Goal: Task Accomplishment & Management: Use online tool/utility

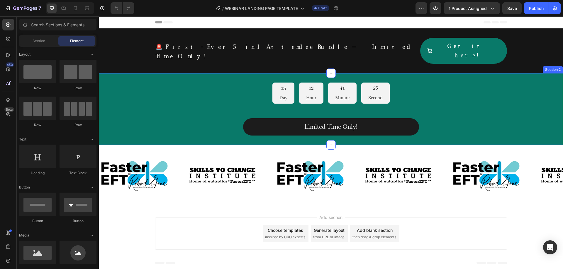
click at [154, 73] on div "13 Day 12 Hour 41 Minute 56 Second Countdown Timer Limited Time Only! Add to Ca…" at bounding box center [331, 109] width 464 height 72
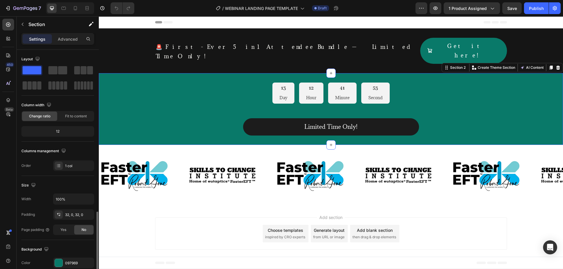
scroll to position [98, 0]
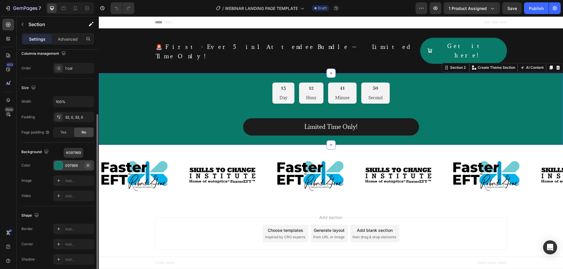
click at [88, 166] on icon "button" at bounding box center [88, 165] width 5 height 5
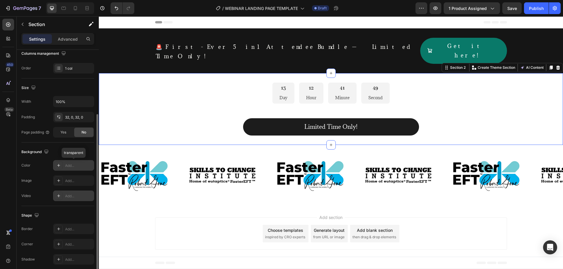
click at [75, 195] on div "Add..." at bounding box center [79, 196] width 28 height 5
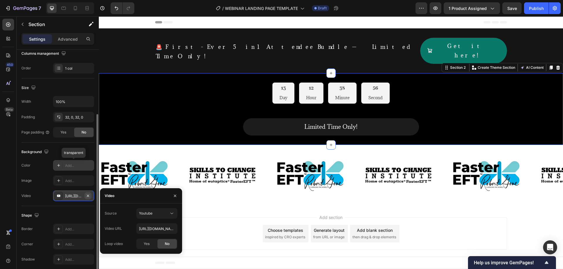
click at [88, 195] on icon "button" at bounding box center [88, 196] width 5 height 5
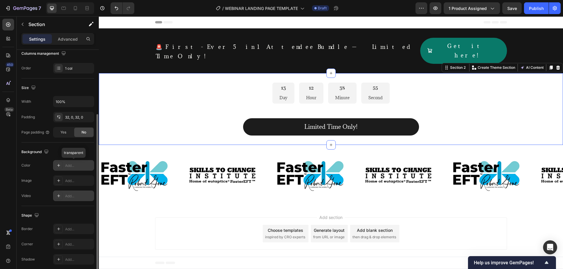
click at [59, 163] on icon at bounding box center [58, 165] width 5 height 5
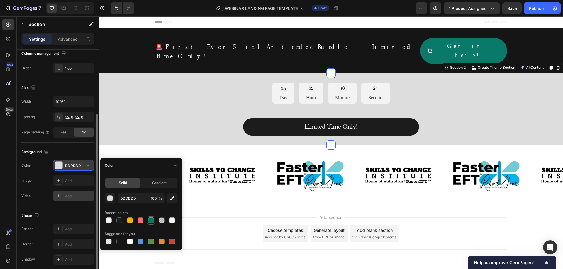
click at [153, 222] on div at bounding box center [151, 221] width 6 height 6
type input "097969"
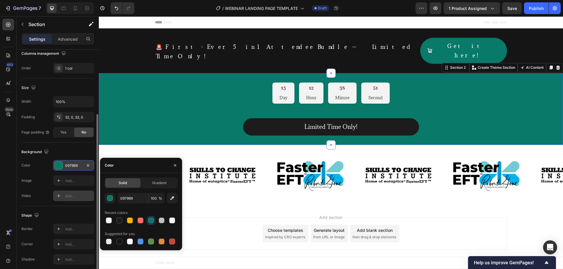
click at [230, 222] on div "Add section Choose templates inspired by CRO experts Generate layout from URL o…" at bounding box center [331, 234] width 352 height 32
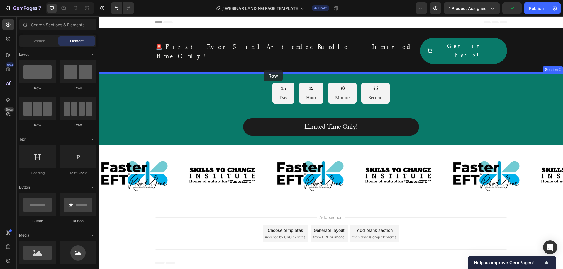
drag, startPoint x: 172, startPoint y: 98, endPoint x: 263, endPoint y: 70, distance: 95.8
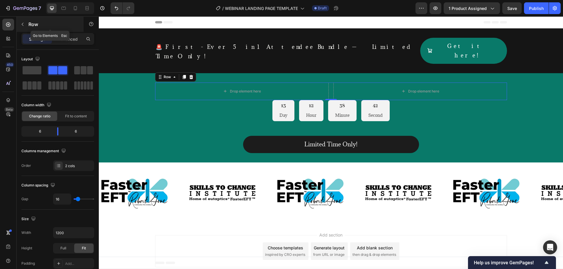
click at [24, 23] on icon "button" at bounding box center [22, 24] width 5 height 5
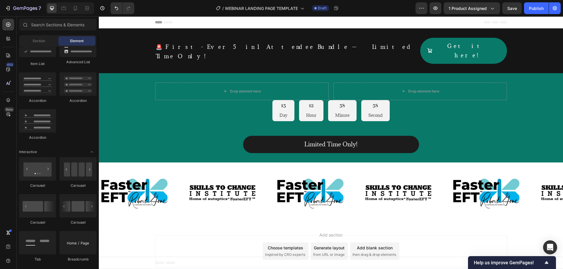
scroll to position [781, 0]
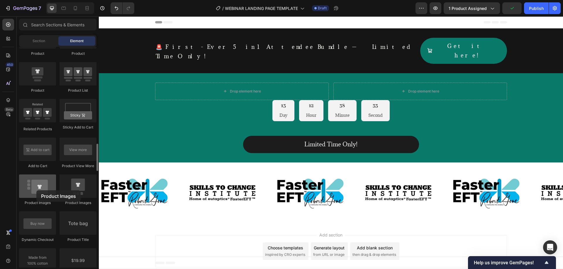
drag, startPoint x: 42, startPoint y: 191, endPoint x: 36, endPoint y: 190, distance: 5.9
click at [36, 190] on div at bounding box center [37, 186] width 37 height 23
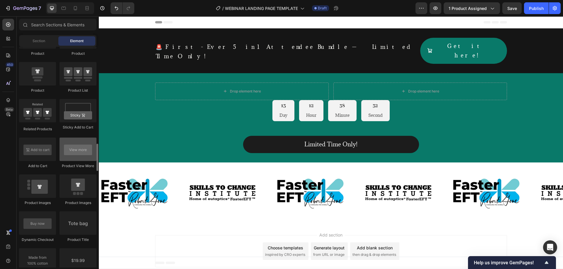
scroll to position [683, 0]
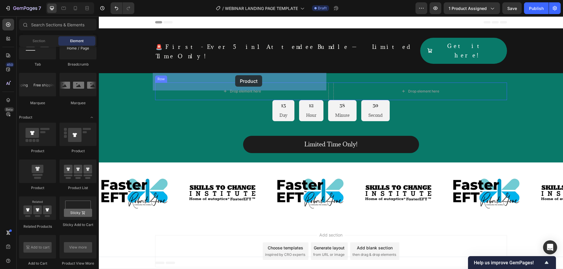
drag, startPoint x: 163, startPoint y: 149, endPoint x: 232, endPoint y: 77, distance: 99.7
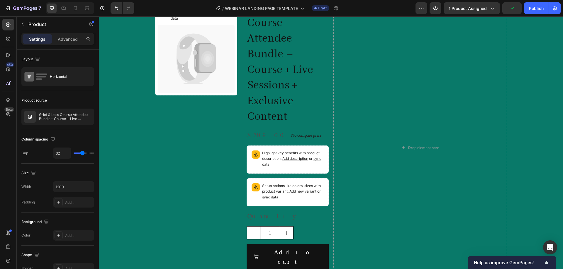
scroll to position [98, 0]
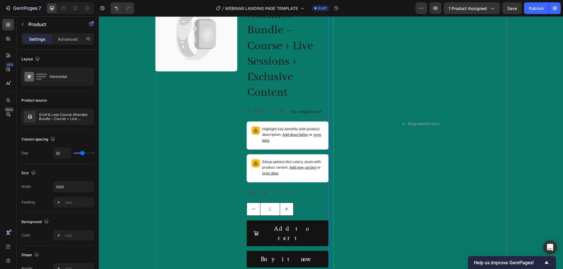
click at [218, 201] on div "Catch your customer's attention with attracted media. Add image or sync data Pr…" at bounding box center [196, 123] width 82 height 297
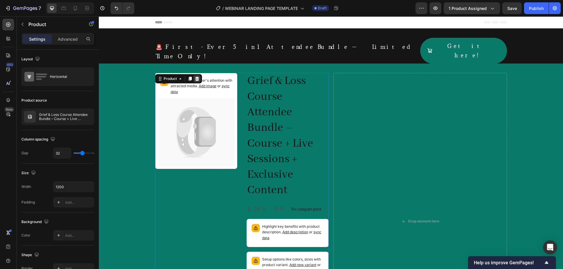
click at [195, 79] on icon at bounding box center [197, 78] width 5 height 5
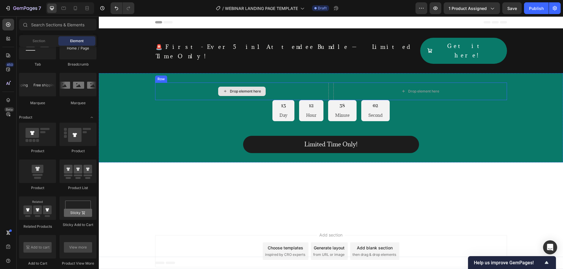
click at [165, 83] on div "Drop element here" at bounding box center [241, 92] width 173 height 18
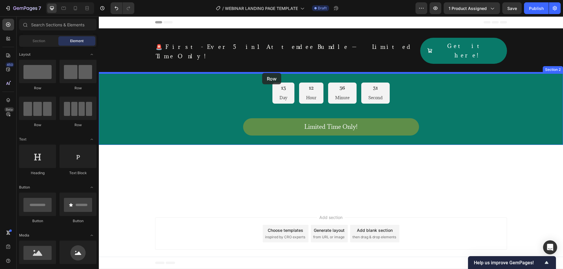
drag, startPoint x: 200, startPoint y: 80, endPoint x: 359, endPoint y: 141, distance: 171.0
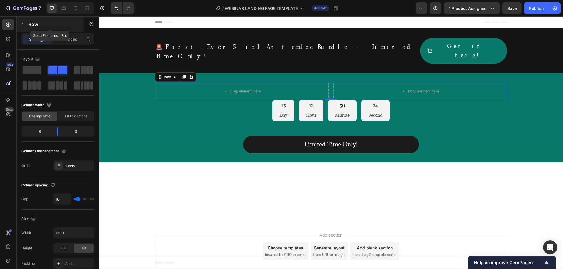
click at [24, 25] on icon "button" at bounding box center [22, 24] width 5 height 5
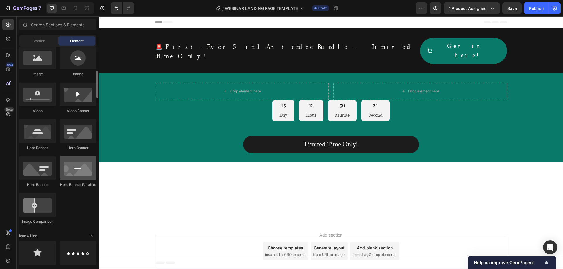
scroll to position [98, 0]
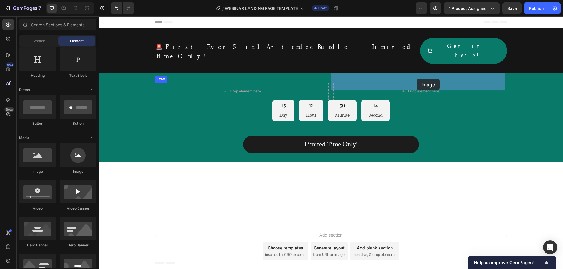
drag, startPoint x: 177, startPoint y: 164, endPoint x: 416, endPoint y: 79, distance: 253.7
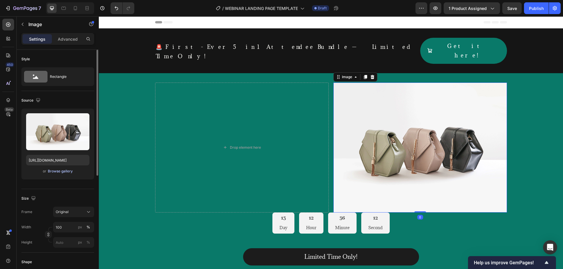
click at [64, 173] on div "Browse gallery" at bounding box center [60, 171] width 25 height 5
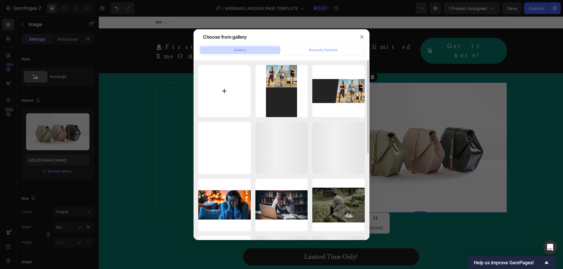
click at [229, 85] on input "file" at bounding box center [224, 91] width 52 height 52
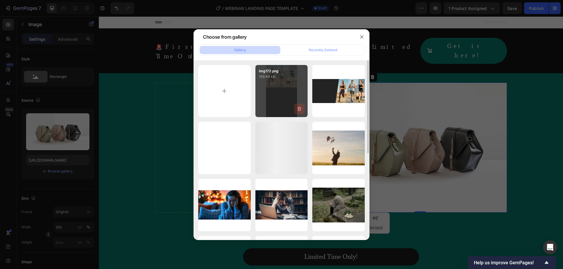
click at [299, 108] on icon "button" at bounding box center [299, 109] width 6 height 6
click at [299, 108] on div "Delete" at bounding box center [295, 110] width 11 height 5
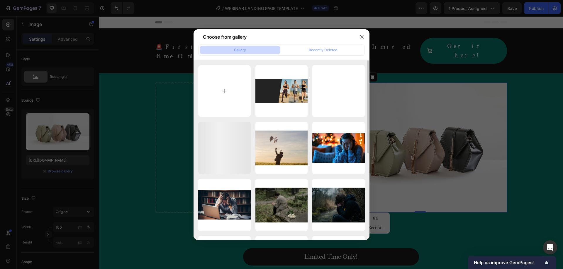
click at [0, 0] on icon "button" at bounding box center [0, 0] width 0 height 0
click at [0, 0] on div "Delete" at bounding box center [0, 0] width 0 height 0
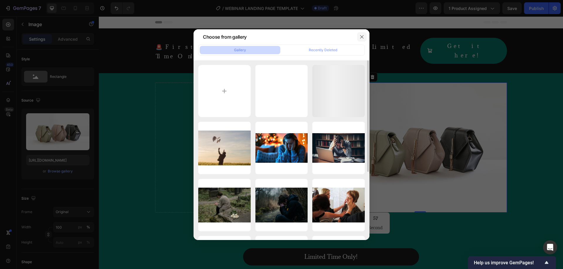
click at [362, 35] on icon "button" at bounding box center [361, 37] width 5 height 5
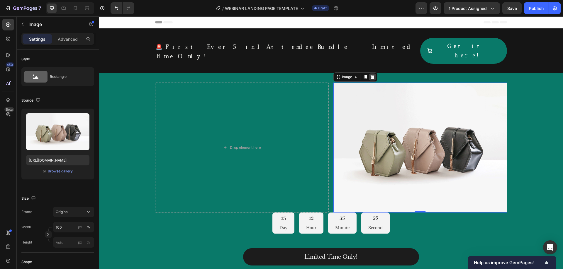
click at [370, 75] on icon at bounding box center [372, 77] width 4 height 4
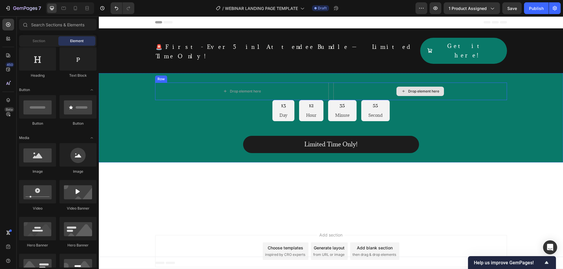
click at [369, 83] on div "Drop element here" at bounding box center [419, 92] width 173 height 18
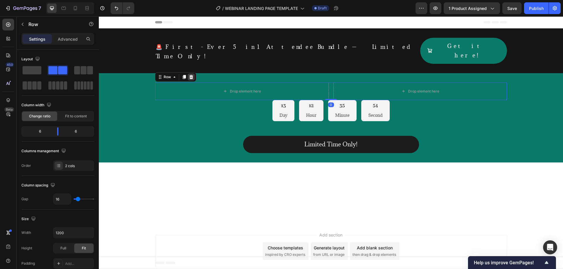
click at [192, 74] on div at bounding box center [191, 77] width 7 height 7
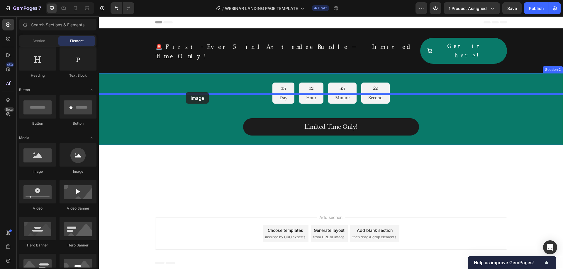
drag, startPoint x: 143, startPoint y: 176, endPoint x: 186, endPoint y: 92, distance: 93.7
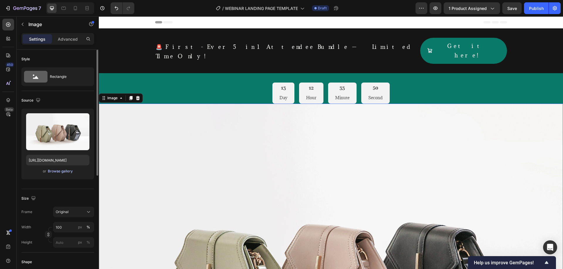
click at [62, 172] on div "Browse gallery" at bounding box center [60, 171] width 25 height 5
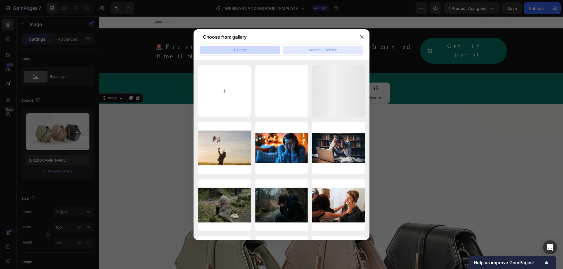
click at [322, 49] on div "Recently Deleted" at bounding box center [323, 49] width 28 height 5
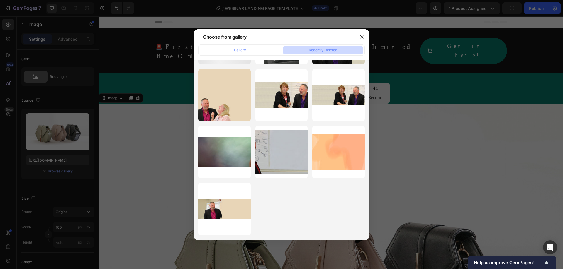
scroll to position [0, 0]
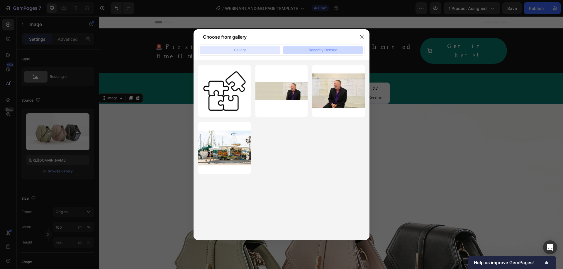
click at [264, 52] on button "Gallery" at bounding box center [240, 50] width 81 height 8
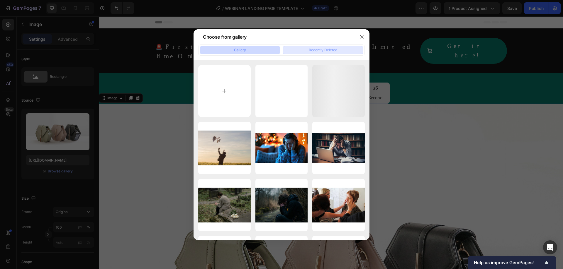
click at [300, 50] on button "Recently Deleted" at bounding box center [323, 50] width 81 height 8
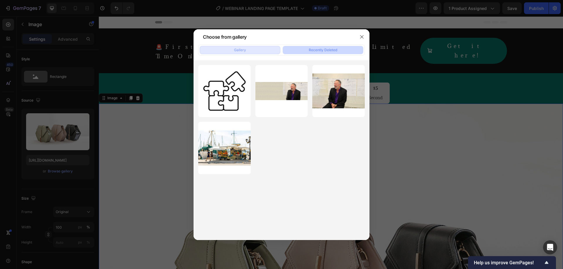
click at [271, 53] on button "Gallery" at bounding box center [240, 50] width 81 height 8
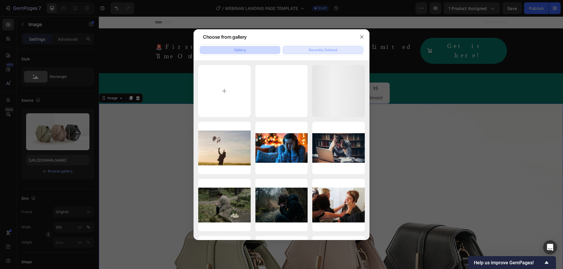
click at [296, 51] on button "Recently Deleted" at bounding box center [323, 50] width 81 height 8
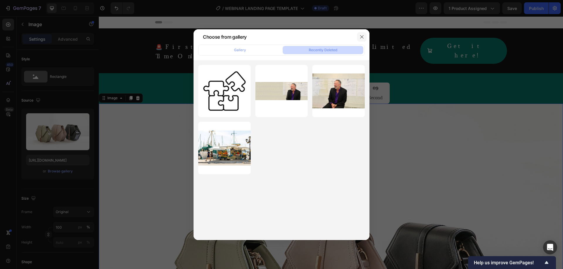
click at [361, 36] on icon "button" at bounding box center [361, 37] width 5 height 5
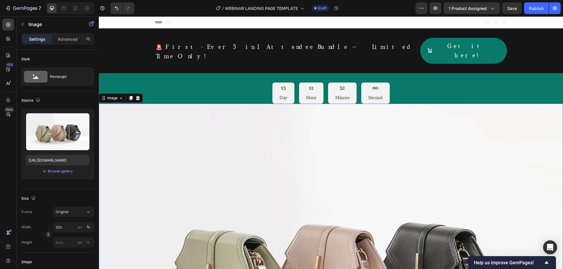
click at [137, 96] on icon at bounding box center [138, 98] width 4 height 4
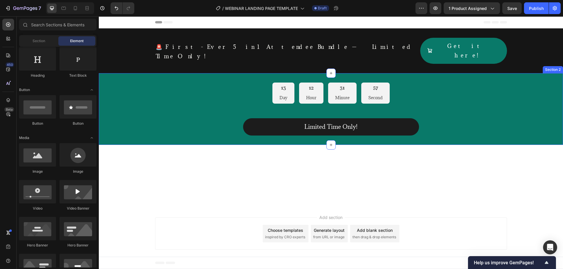
click at [107, 119] on div "13 Day 12 Hour 31 Minute 57 Second Countdown Timer Limited Time Only! Add to Ca…" at bounding box center [331, 109] width 464 height 53
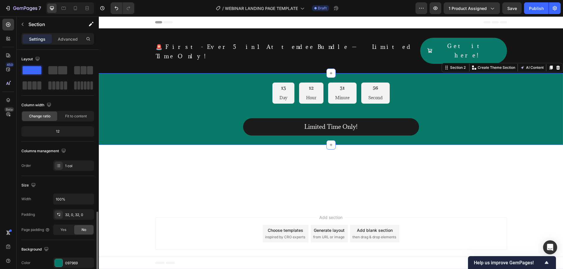
scroll to position [98, 0]
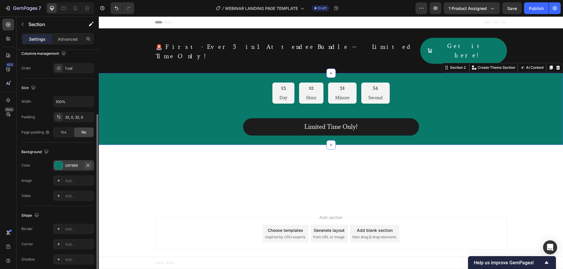
click at [87, 166] on icon "button" at bounding box center [88, 165] width 2 height 2
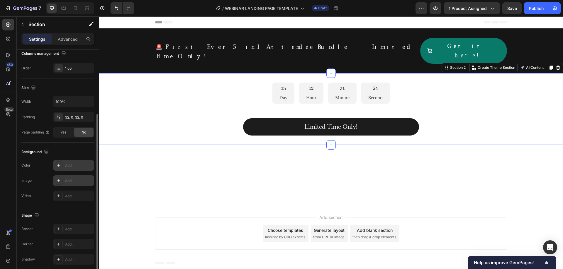
click at [74, 179] on div "Add..." at bounding box center [79, 180] width 28 height 5
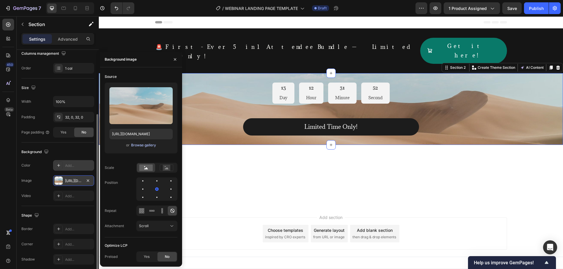
click at [144, 146] on div "Browse gallery" at bounding box center [143, 145] width 25 height 5
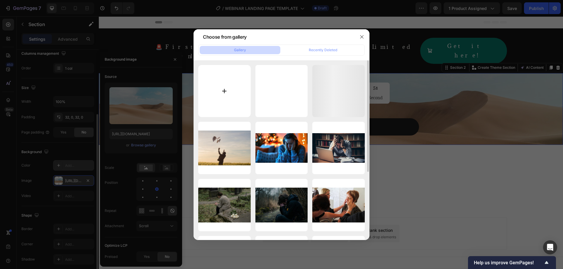
click at [226, 92] on input "file" at bounding box center [224, 91] width 52 height 52
type input "C:\fakepath\WEBINAR GRIEF AND LOSS.jpg"
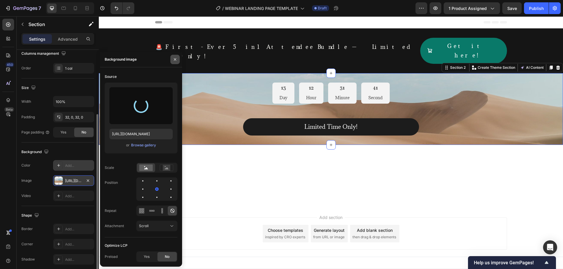
type input "https://cdn.shopify.com/s/files/1/0843/4873/1703/files/gempages_583617487849915…"
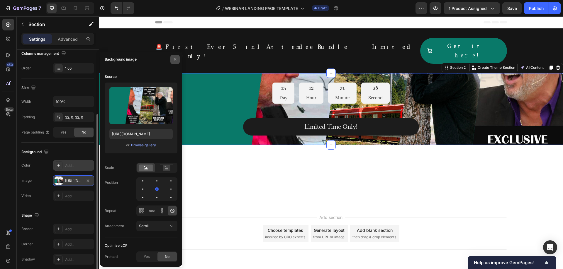
click at [172, 59] on button "button" at bounding box center [174, 59] width 9 height 9
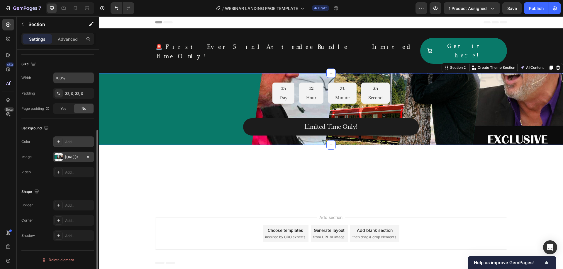
scroll to position [0, 0]
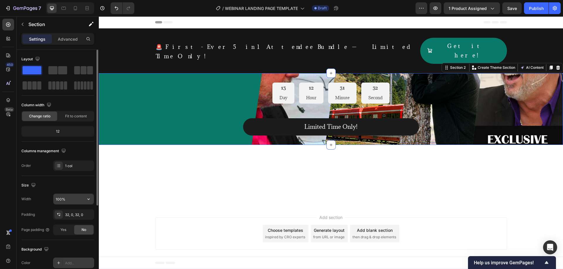
click at [72, 200] on input "100%" at bounding box center [73, 199] width 40 height 11
click at [91, 200] on icon "button" at bounding box center [89, 199] width 6 height 6
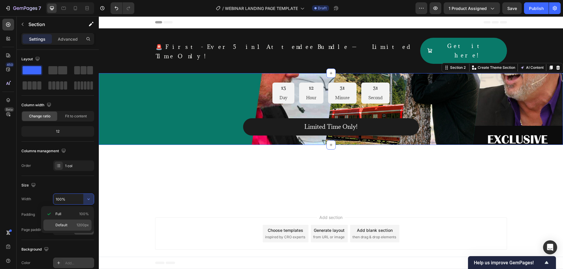
click at [72, 221] on div "Default 1200px" at bounding box center [67, 225] width 48 height 11
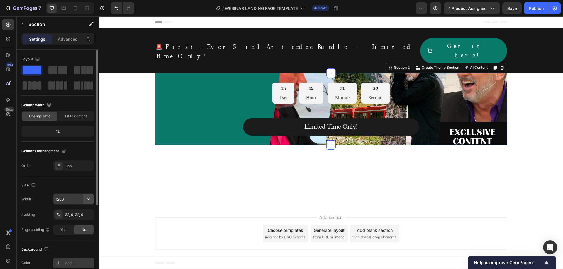
click at [87, 200] on icon "button" at bounding box center [89, 199] width 6 height 6
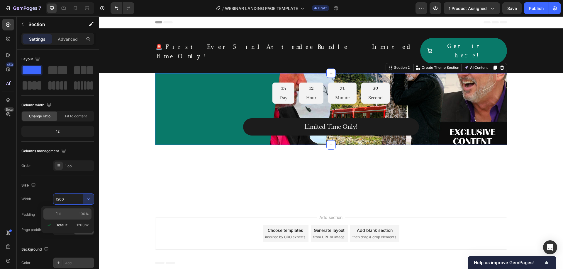
click at [74, 214] on p "Full 100%" at bounding box center [71, 214] width 33 height 5
type input "100%"
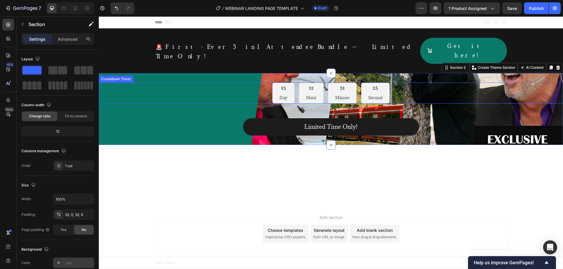
click at [126, 88] on div "13 Day 12 Hour 31 Minute 25 Second" at bounding box center [331, 93] width 464 height 21
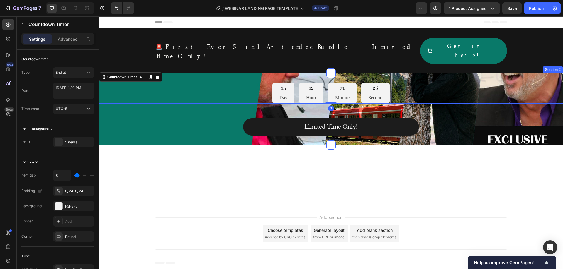
click at [122, 112] on div "13 Day 12 Hour 31 Minute 25 Second Countdown Timer 0 Limited Time Only! Add to …" at bounding box center [331, 109] width 464 height 53
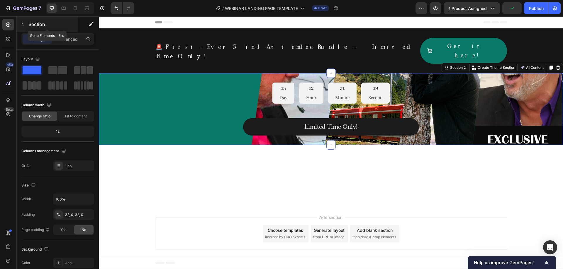
click at [21, 25] on icon "button" at bounding box center [22, 24] width 5 height 5
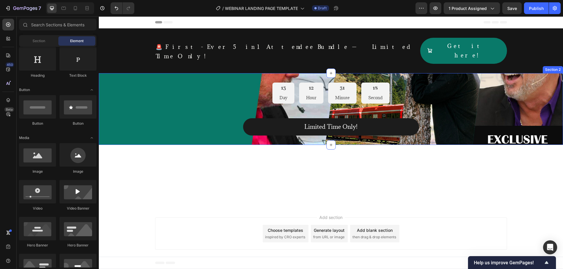
click at [120, 115] on div "13 Day 12 Hour 31 Minute 18 Second Countdown Timer Limited Time Only! Add to Ca…" at bounding box center [331, 109] width 464 height 53
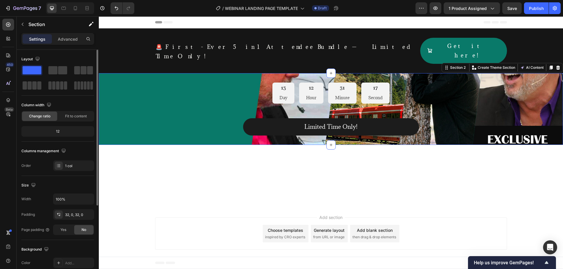
scroll to position [121, 0]
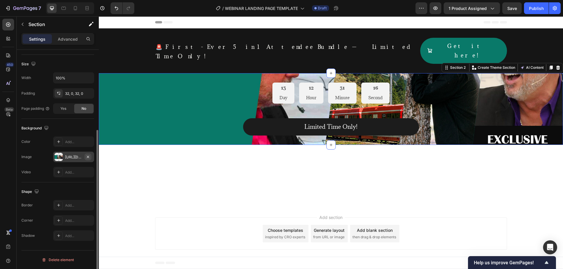
click at [88, 156] on icon "button" at bounding box center [88, 157] width 5 height 5
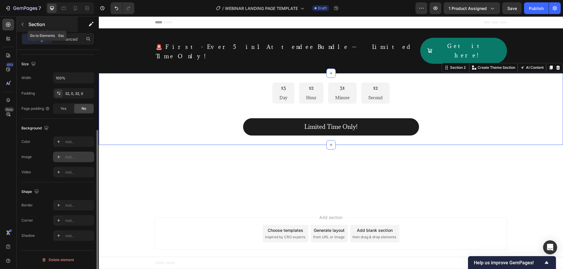
click at [20, 27] on button "button" at bounding box center [22, 24] width 9 height 9
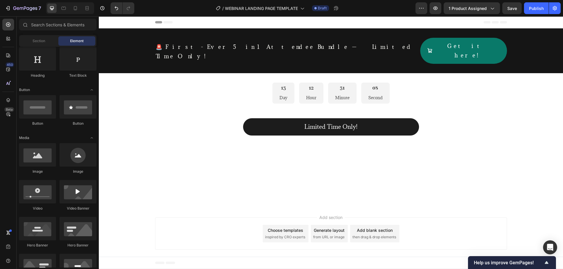
scroll to position [195, 0]
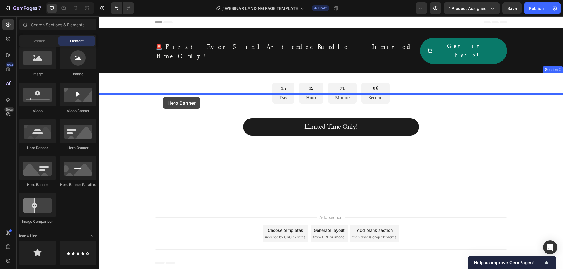
drag, startPoint x: 122, startPoint y: 123, endPoint x: 163, endPoint y: 97, distance: 48.6
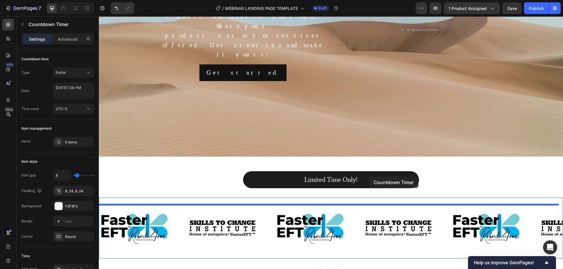
scroll to position [195, 0]
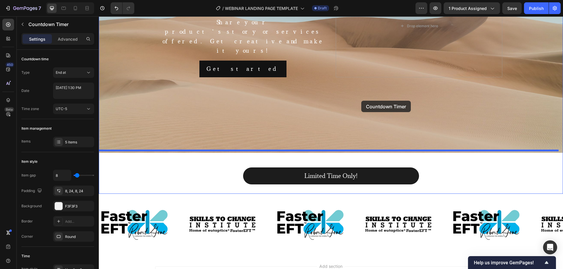
drag, startPoint x: 399, startPoint y: 82, endPoint x: 361, endPoint y: 101, distance: 42.3
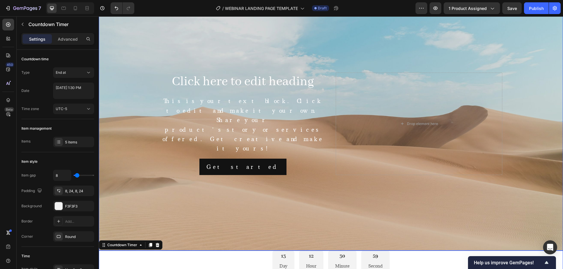
scroll to position [0, 0]
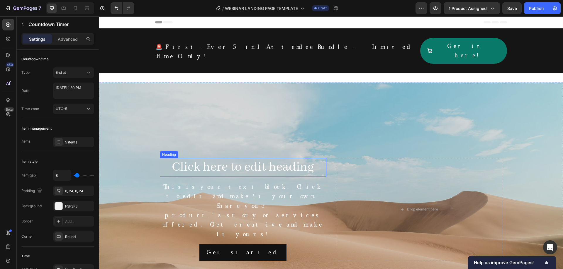
click at [319, 177] on h2 "Click here to edit heading" at bounding box center [243, 167] width 166 height 19
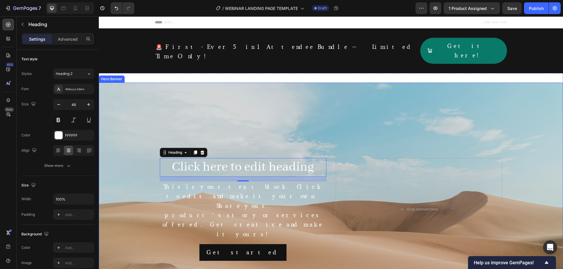
click at [236, 91] on div "Background Image" at bounding box center [331, 210] width 464 height 254
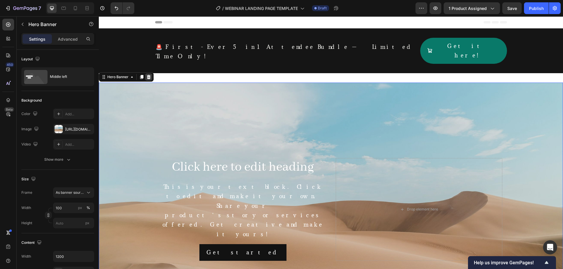
click at [149, 75] on icon at bounding box center [149, 77] width 4 height 4
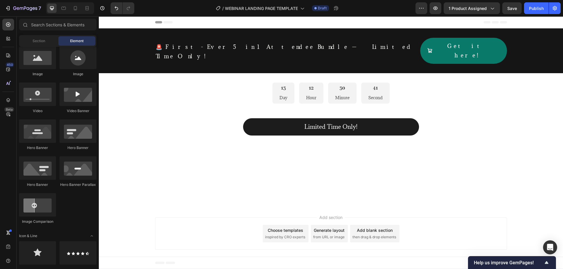
click at [249, 145] on div at bounding box center [331, 175] width 464 height 61
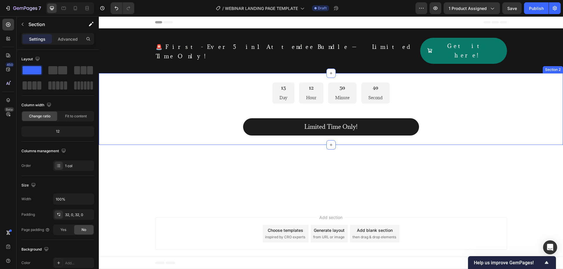
click at [211, 98] on div "13 Day 12 Hour 30 Minute 40 Second Countdown Timer Limited Time Only! Add to Ca…" at bounding box center [331, 109] width 464 height 53
click at [21, 21] on button "button" at bounding box center [22, 24] width 9 height 9
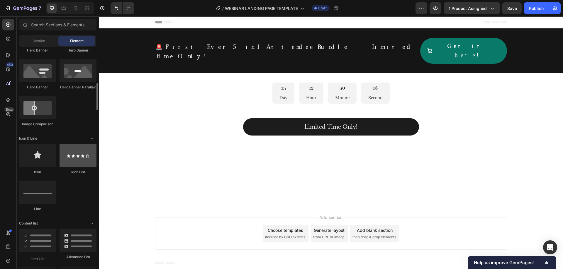
scroll to position [195, 0]
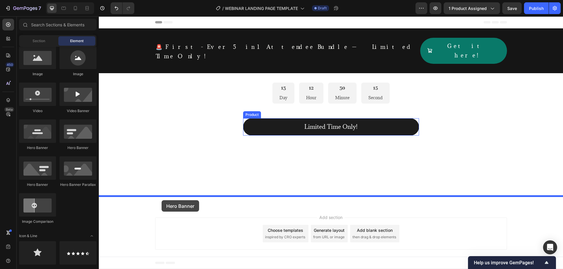
drag, startPoint x: 194, startPoint y: 163, endPoint x: 161, endPoint y: 200, distance: 49.8
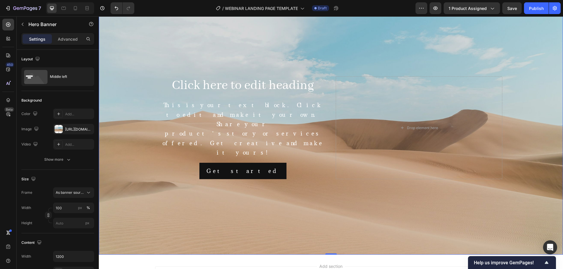
scroll to position [0, 0]
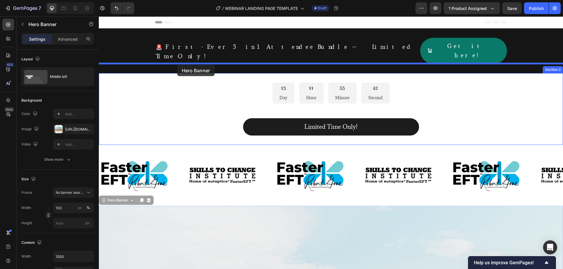
drag, startPoint x: 164, startPoint y: 222, endPoint x: 177, endPoint y: 65, distance: 157.3
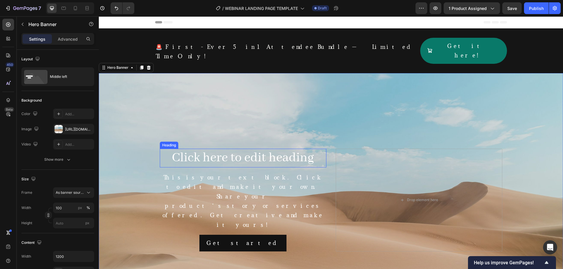
click at [201, 164] on h2 "Click here to edit heading" at bounding box center [243, 158] width 166 height 19
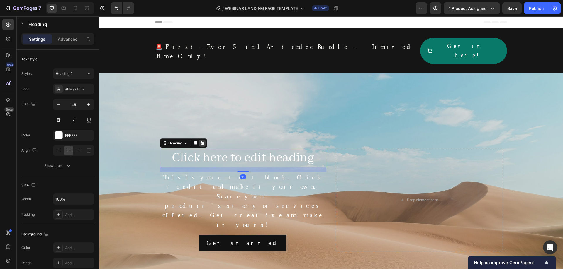
click at [200, 146] on icon at bounding box center [202, 143] width 5 height 5
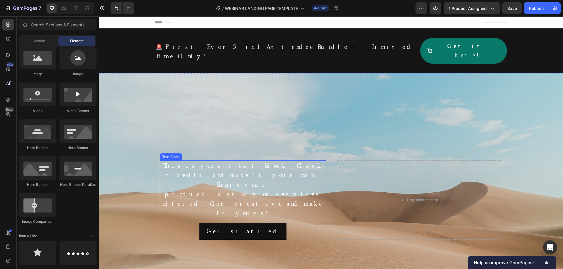
click at [232, 171] on div "This is your text block. Click to edit and make it your own. Share your product…" at bounding box center [243, 190] width 166 height 58
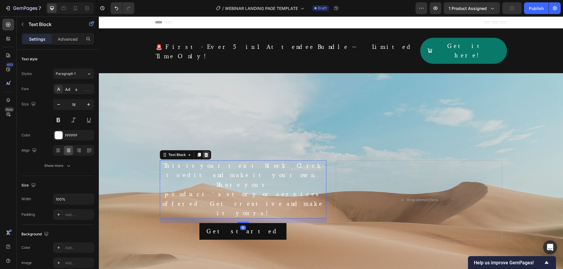
click at [205, 157] on icon at bounding box center [206, 155] width 5 height 5
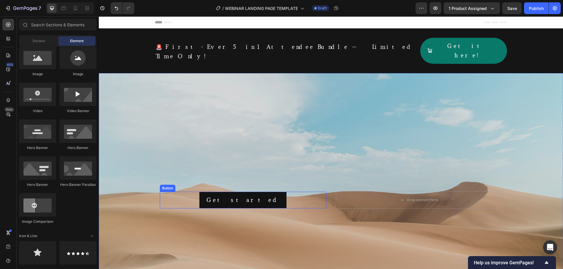
click at [271, 193] on div "Get started Button" at bounding box center [243, 200] width 166 height 16
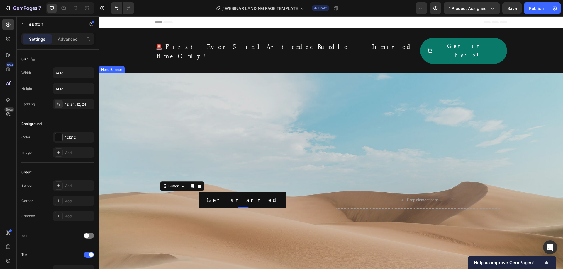
click at [329, 192] on div "Get started Button 0 Drop element here" at bounding box center [331, 200] width 352 height 20
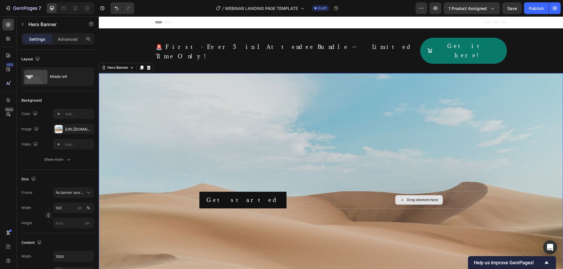
click at [350, 191] on div "Drop element here" at bounding box center [419, 200] width 166 height 18
click at [331, 190] on div "Get started Button Drop element here" at bounding box center [331, 200] width 352 height 20
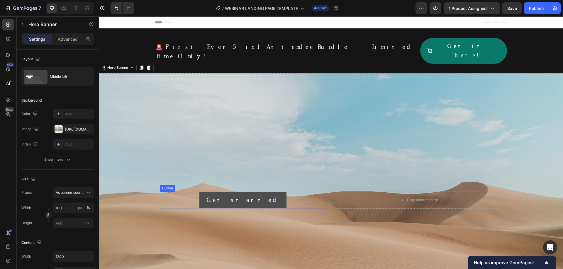
click at [267, 192] on div "Get started Button" at bounding box center [243, 200] width 166 height 16
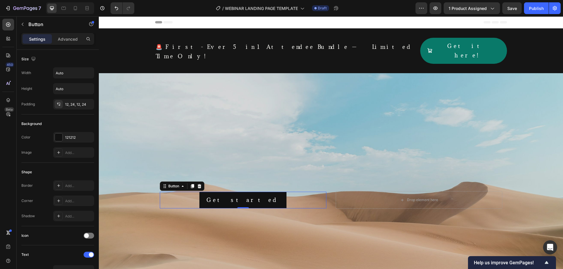
click at [198, 184] on icon at bounding box center [199, 186] width 5 height 5
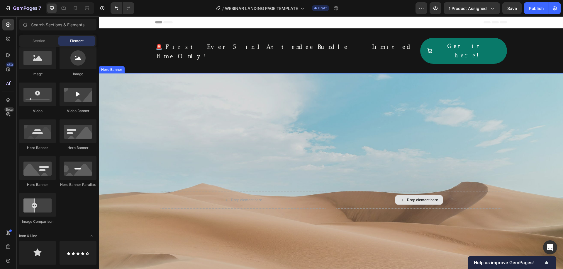
click at [353, 191] on div "Drop element here" at bounding box center [419, 200] width 166 height 18
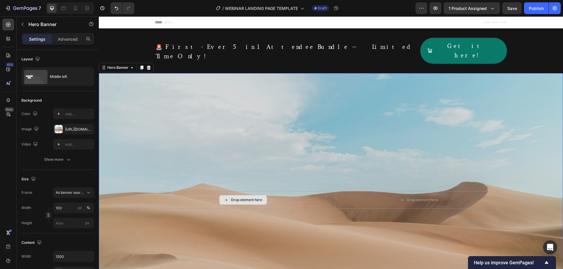
click at [307, 194] on div "Drop element here" at bounding box center [243, 200] width 166 height 18
click at [230, 92] on div "Background Image" at bounding box center [331, 200] width 464 height 254
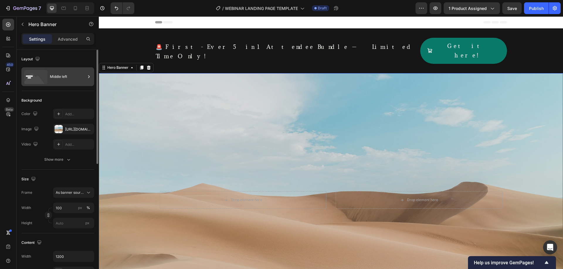
click at [75, 86] on div "Middle left" at bounding box center [57, 76] width 73 height 19
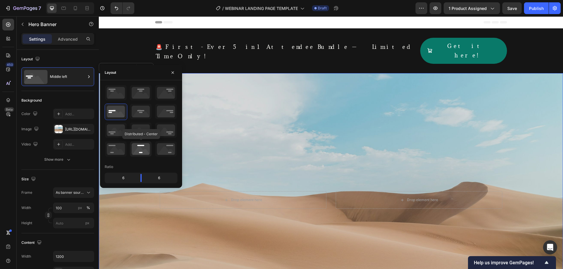
click at [138, 151] on icon at bounding box center [141, 149] width 22 height 15
click at [116, 146] on icon at bounding box center [116, 149] width 22 height 15
click at [172, 71] on icon "button" at bounding box center [172, 72] width 5 height 5
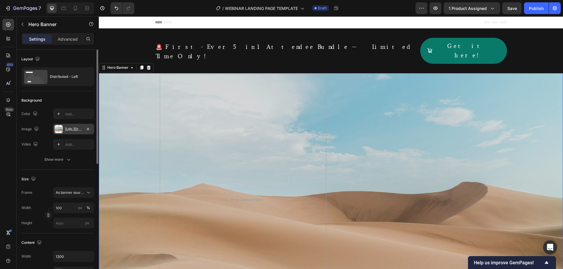
click at [77, 129] on div "https://cdn.shopify.com/s/files/1/2005/9307/files/background_settings.jpg" at bounding box center [73, 129] width 17 height 5
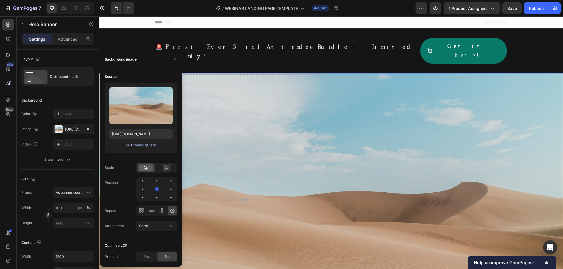
click at [144, 147] on div "Browse gallery" at bounding box center [143, 145] width 25 height 5
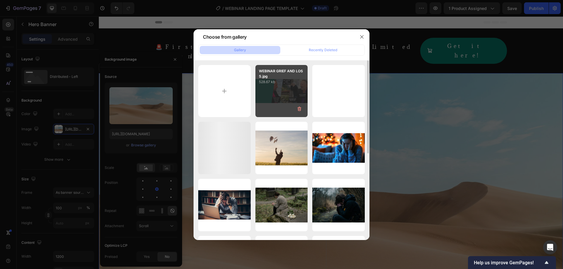
click at [285, 89] on div "WEBINAR GRIEF AND LOSS.jpg 528.67 kb" at bounding box center [281, 91] width 52 height 52
type input "https://cdn.shopify.com/s/files/1/0843/4873/1703/files/gempages_583617487849915…"
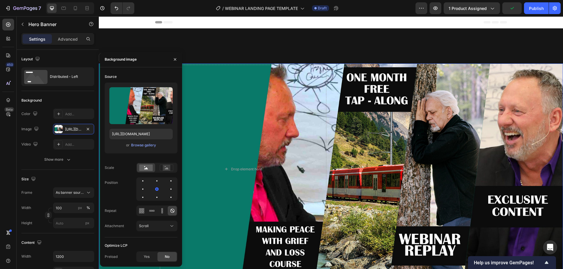
scroll to position [98, 0]
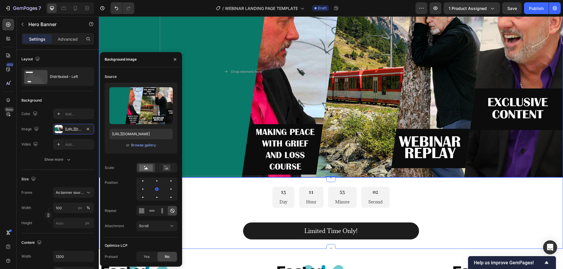
click at [468, 213] on div "13 Day 11 Hour 53 Minute 02 Second Countdown Timer Limited Time Only! Add to Ca…" at bounding box center [331, 213] width 464 height 53
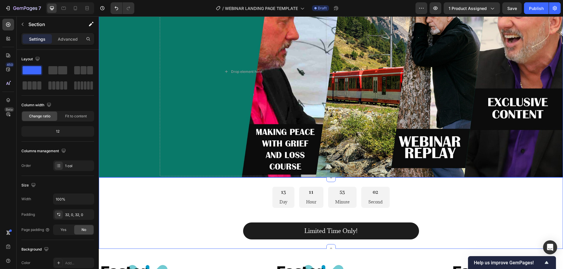
scroll to position [0, 0]
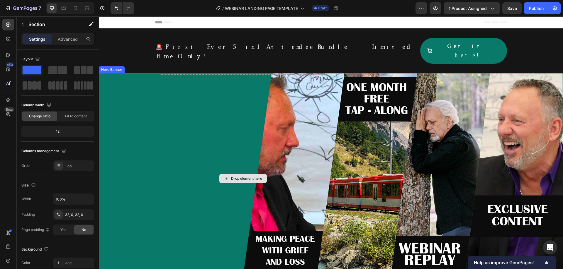
click at [170, 172] on div "Drop element here" at bounding box center [243, 178] width 166 height 209
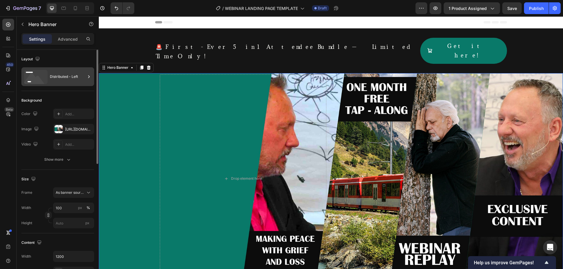
click at [72, 76] on div "Distributed - Left" at bounding box center [68, 76] width 36 height 13
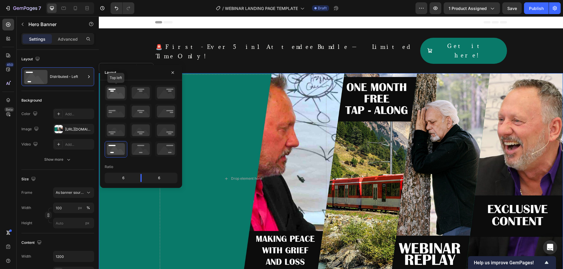
click at [120, 100] on icon at bounding box center [116, 92] width 22 height 15
drag, startPoint x: 119, startPoint y: 110, endPoint x: 113, endPoint y: 109, distance: 6.8
click at [119, 111] on icon at bounding box center [116, 111] width 22 height 15
click at [173, 71] on icon "button" at bounding box center [172, 72] width 5 height 5
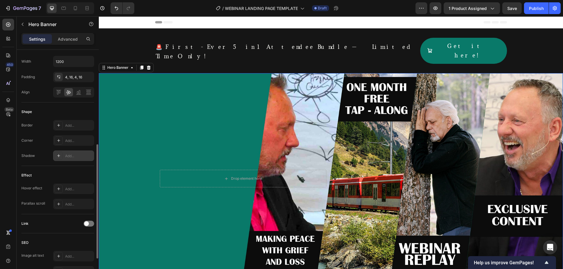
scroll to position [98, 0]
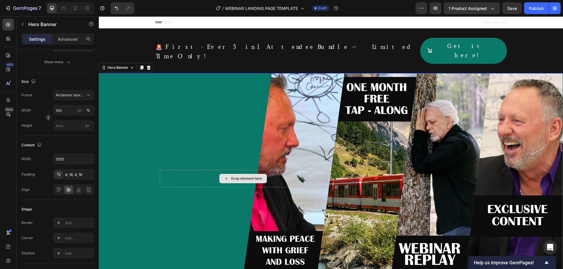
click at [170, 170] on div "Drop element here" at bounding box center [243, 179] width 166 height 18
click at [16, 24] on div "450 Beta" at bounding box center [8, 142] width 17 height 253
click at [21, 23] on icon "button" at bounding box center [22, 24] width 5 height 5
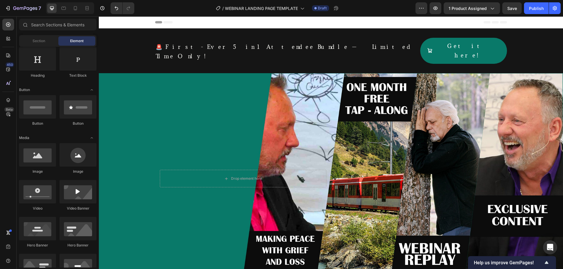
scroll to position [0, 0]
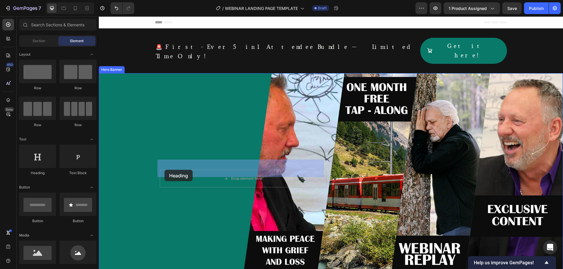
drag, startPoint x: 140, startPoint y: 174, endPoint x: 164, endPoint y: 170, distance: 24.7
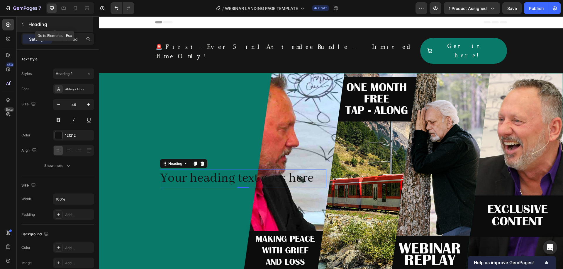
click at [23, 26] on icon "button" at bounding box center [22, 24] width 5 height 5
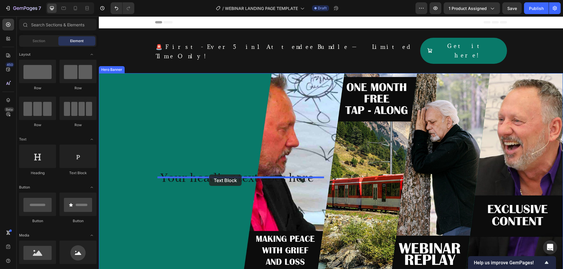
drag, startPoint x: 103, startPoint y: 163, endPoint x: 208, endPoint y: 175, distance: 106.2
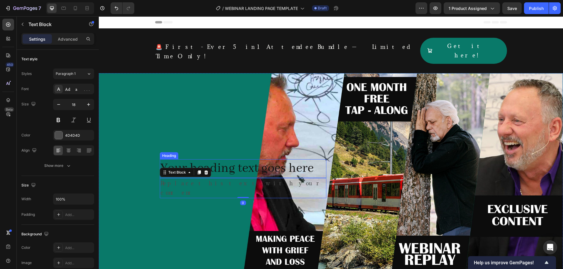
click at [165, 153] on div "Heading" at bounding box center [169, 155] width 16 height 5
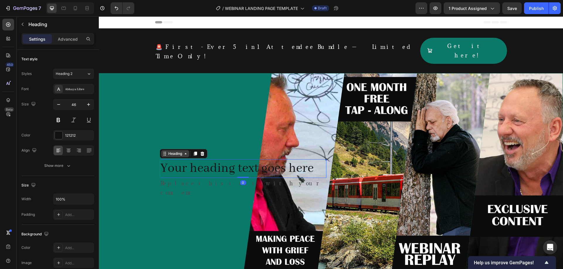
click at [174, 151] on div "Heading" at bounding box center [175, 153] width 16 height 5
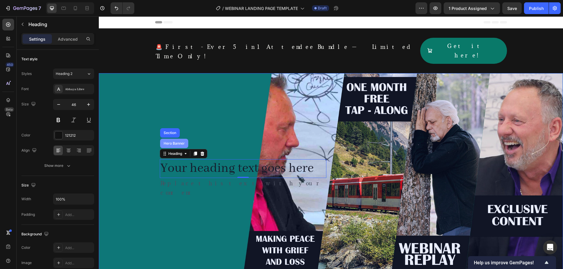
click at [175, 142] on div "Hero Banner" at bounding box center [173, 144] width 23 height 4
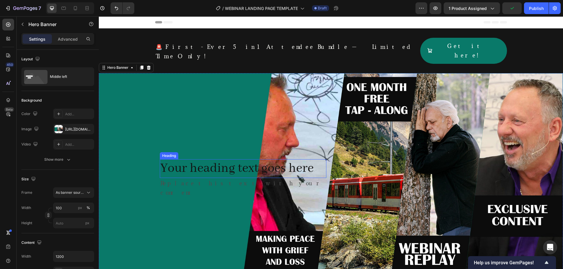
click at [180, 160] on h2 "Your heading text goes here" at bounding box center [243, 168] width 166 height 19
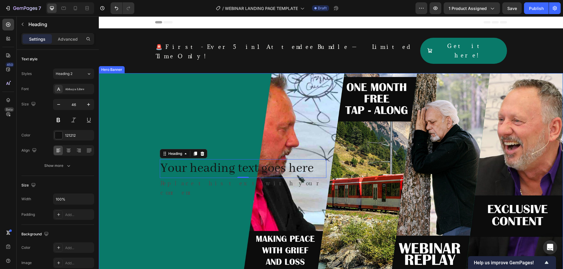
click at [168, 98] on div "Background Image" at bounding box center [331, 178] width 464 height 211
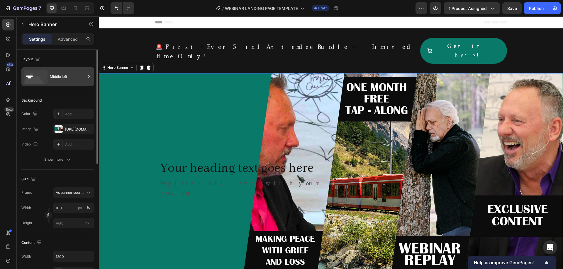
click at [64, 67] on div "Middle left" at bounding box center [57, 76] width 73 height 19
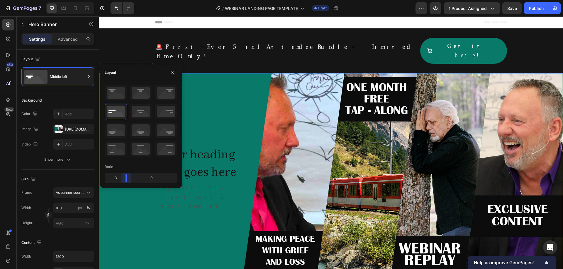
drag, startPoint x: 139, startPoint y: 181, endPoint x: 124, endPoint y: 178, distance: 15.2
click at [124, 0] on body "7 Version history / WEBINAR LANDING PAGE TEMPLATE Draft Preview 1 product assig…" at bounding box center [281, 0] width 563 height 0
click at [118, 132] on icon at bounding box center [116, 130] width 22 height 15
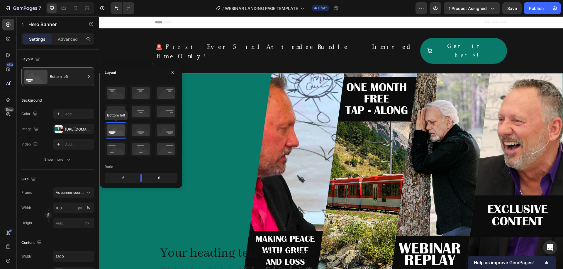
click at [118, 132] on icon at bounding box center [116, 130] width 22 height 15
click at [116, 118] on icon at bounding box center [116, 111] width 22 height 15
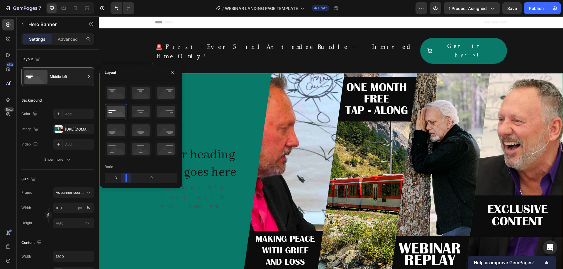
drag, startPoint x: 141, startPoint y: 179, endPoint x: 124, endPoint y: 178, distance: 16.7
click at [124, 0] on body "7 Version history / WEBINAR LANDING PAGE TEMPLATE Draft Preview 1 product assig…" at bounding box center [281, 0] width 563 height 0
click at [85, 192] on div "As banner source" at bounding box center [74, 193] width 36 height 6
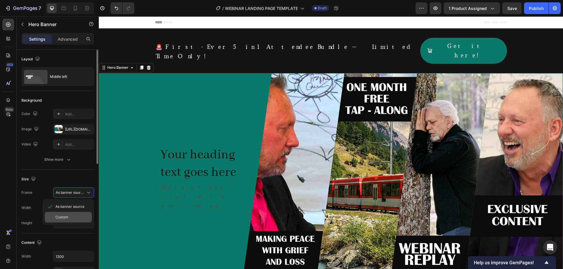
click at [69, 217] on div "Custom" at bounding box center [72, 217] width 34 height 5
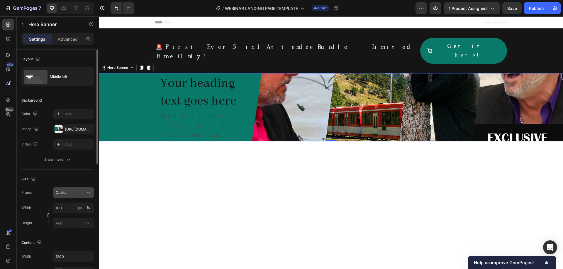
click at [72, 194] on div "Custom" at bounding box center [70, 192] width 29 height 5
click at [75, 205] on span "As banner source" at bounding box center [69, 206] width 29 height 5
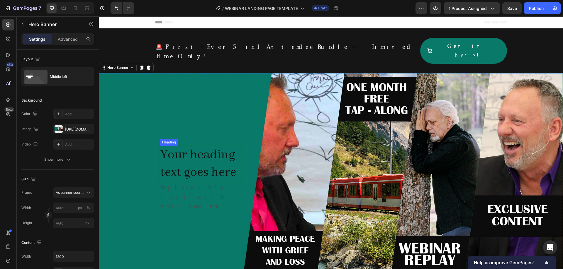
click at [169, 156] on h2 "Your heading text goes here" at bounding box center [201, 164] width 83 height 36
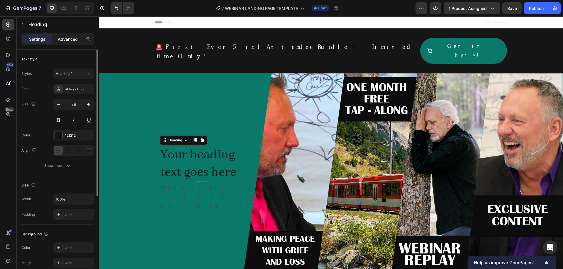
click at [67, 41] on p "Advanced" at bounding box center [68, 39] width 20 height 6
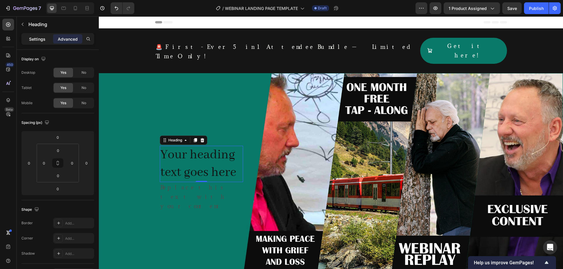
click at [38, 40] on p "Settings" at bounding box center [37, 39] width 16 height 6
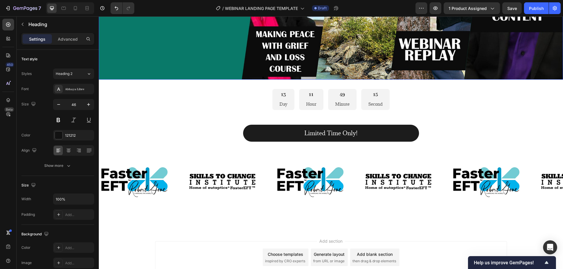
scroll to position [98, 0]
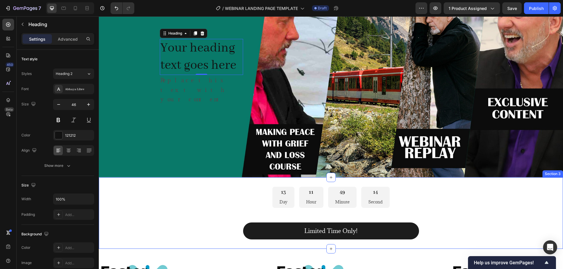
click at [170, 210] on div "13 Day 11 Hour 49 Minute 14 Second Countdown Timer Limited Time Only! Add to Ca…" at bounding box center [331, 213] width 464 height 53
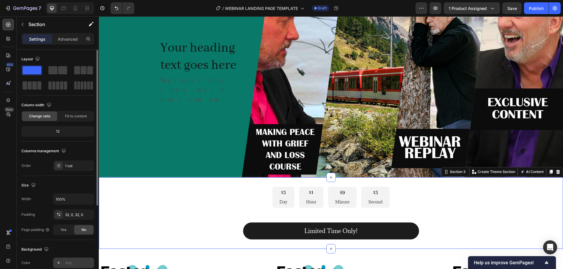
click at [80, 262] on div "Add..." at bounding box center [79, 263] width 28 height 5
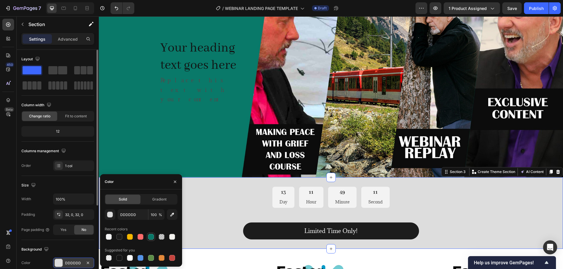
click at [149, 239] on div at bounding box center [151, 237] width 6 height 6
type input "097969"
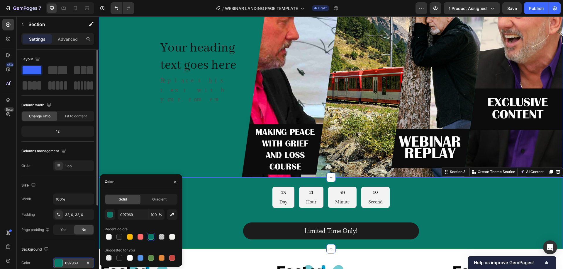
click at [193, 143] on div "Background Image" at bounding box center [331, 71] width 464 height 211
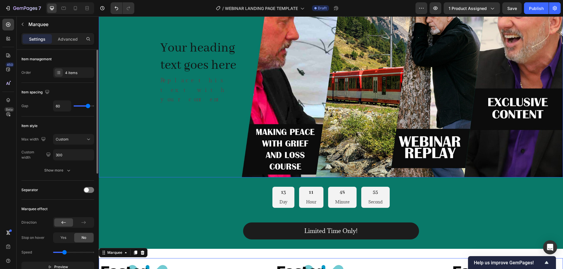
click at [186, 153] on div "Background Image" at bounding box center [331, 71] width 464 height 211
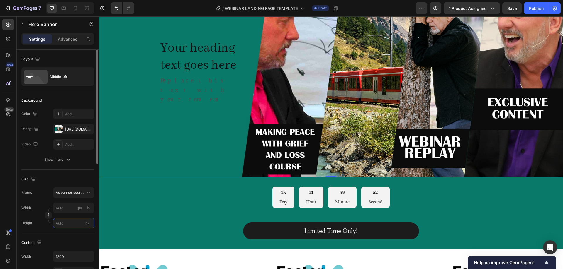
click at [63, 222] on input "px" at bounding box center [73, 223] width 41 height 11
click at [67, 238] on span "Fit content" at bounding box center [64, 237] width 18 height 5
type input "100"
type input "Auto"
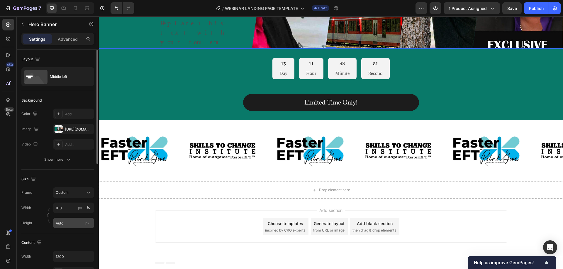
scroll to position [74, 0]
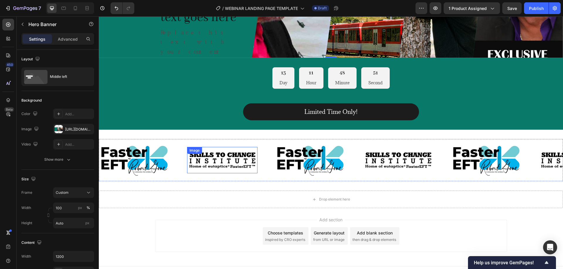
click at [229, 164] on div "Image" at bounding box center [222, 160] width 70 height 26
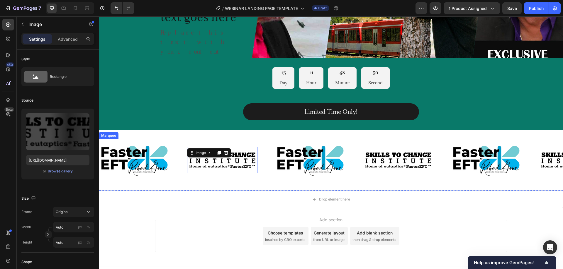
click at [212, 92] on div "13 Day 11 Hour 48 Minute 50 Second Countdown Timer Limited Time Only! Add to Ca…" at bounding box center [331, 93] width 464 height 53
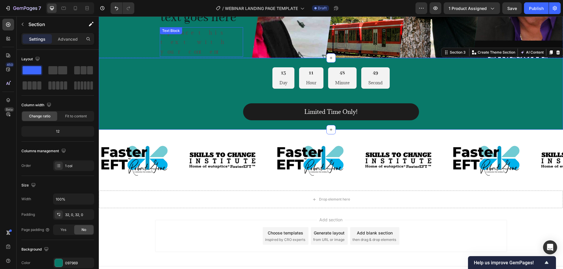
click at [147, 34] on div "Background Image" at bounding box center [331, 24] width 464 height 68
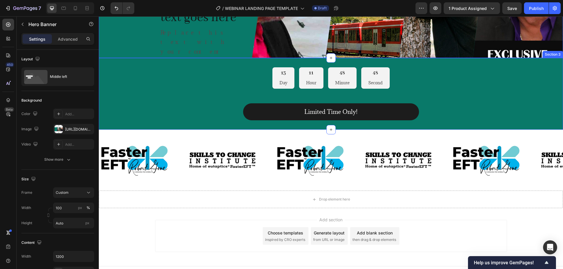
scroll to position [0, 0]
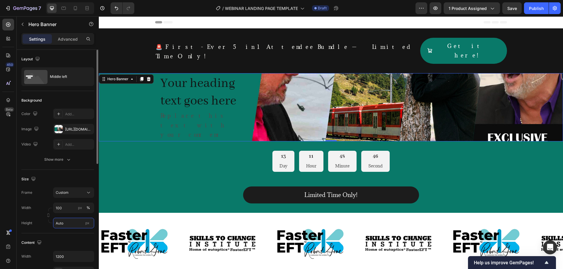
click at [71, 223] on input "Auto" at bounding box center [73, 223] width 41 height 11
click at [71, 245] on div "Fit screen 100vh" at bounding box center [68, 248] width 48 height 11
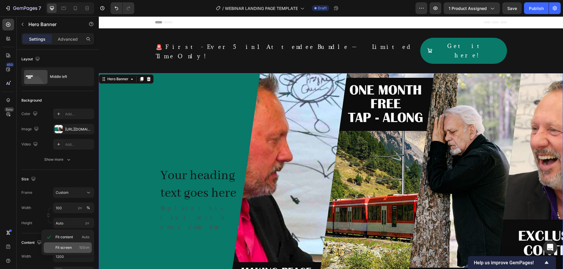
type input "100 vh"
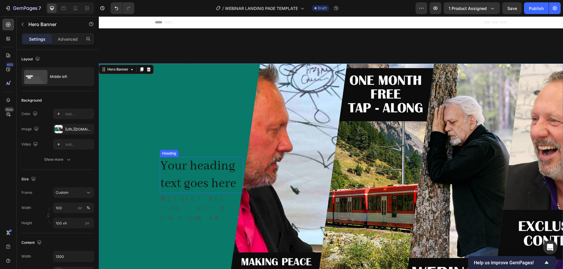
scroll to position [98, 0]
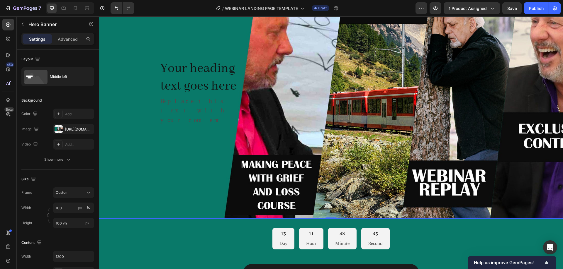
click at [200, 238] on div "13 Day 11 Hour 48 Minute 43 Second" at bounding box center [331, 238] width 464 height 21
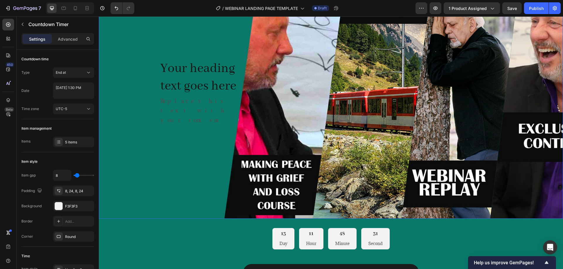
scroll to position [195, 0]
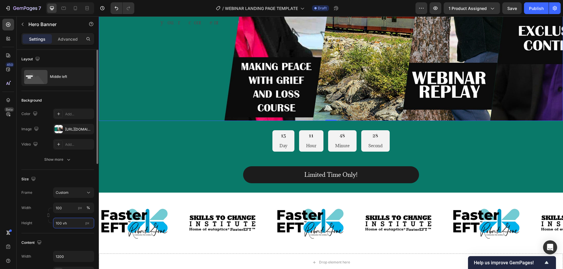
click at [71, 225] on input "100 vh" at bounding box center [73, 223] width 41 height 11
click at [68, 234] on div "Fit content Auto" at bounding box center [68, 237] width 48 height 11
type input "Auto"
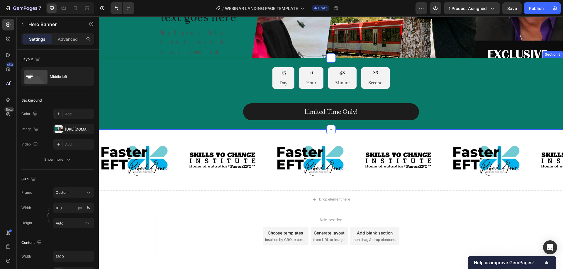
scroll to position [0, 0]
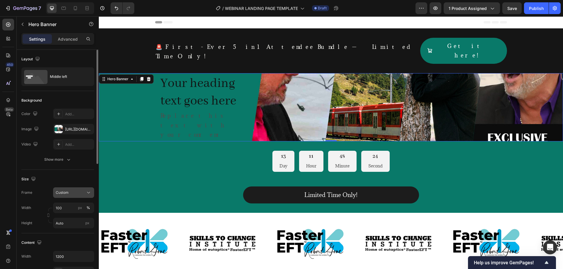
click at [77, 195] on div "Custom" at bounding box center [70, 192] width 29 height 5
click at [77, 205] on span "As banner source" at bounding box center [69, 206] width 29 height 5
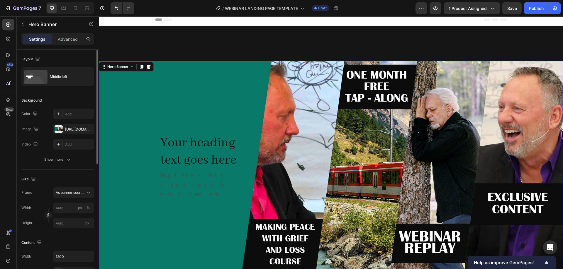
scroll to position [98, 0]
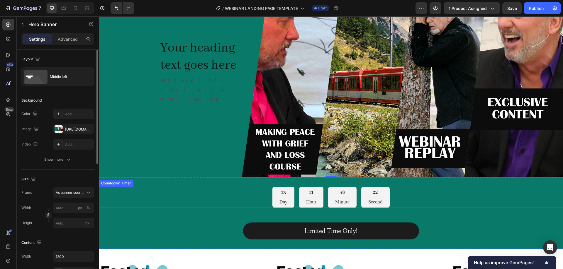
click at [190, 200] on div "13 Day 11 Hour 48 Minute 22 Second" at bounding box center [331, 197] width 464 height 21
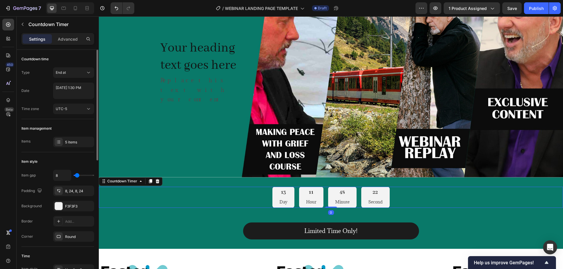
click at [200, 226] on div "13 Day 11 Hour 48 Minute 22 Second Countdown Timer 0 Limited Time Only! Add to …" at bounding box center [331, 213] width 464 height 53
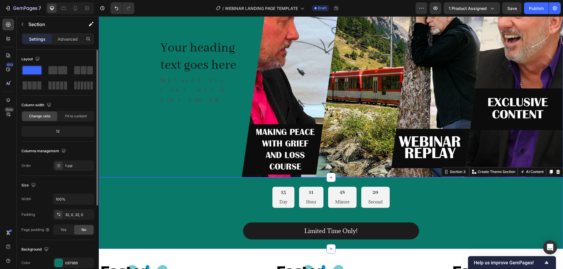
click at [197, 149] on div "Background Image" at bounding box center [331, 71] width 464 height 211
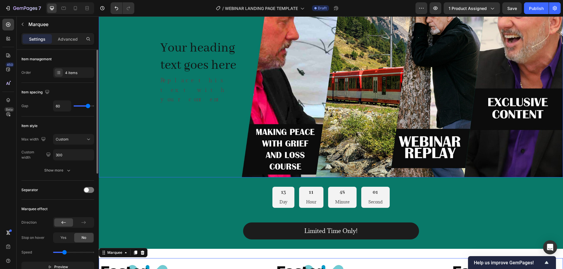
click at [194, 162] on div "Background Image" at bounding box center [331, 71] width 464 height 211
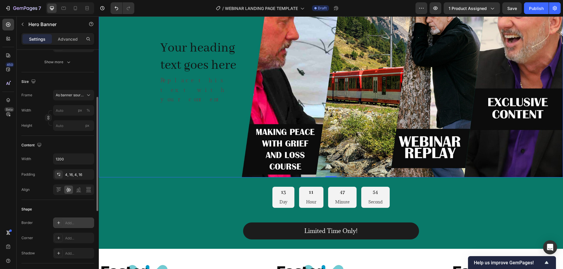
click at [60, 221] on icon at bounding box center [58, 223] width 5 height 5
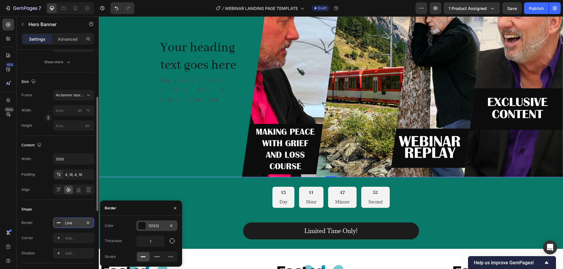
click at [139, 226] on div at bounding box center [142, 226] width 8 height 8
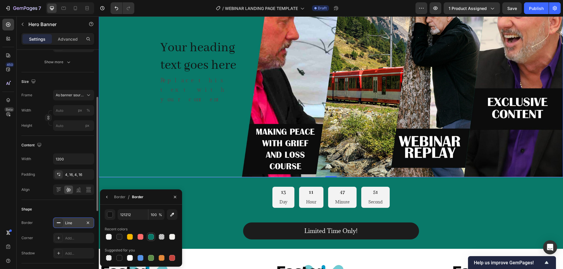
click at [151, 238] on div at bounding box center [151, 237] width 6 height 6
type input "097969"
click at [227, 204] on div "13 Day 11 Hour 47 Minute 51 Second" at bounding box center [331, 197] width 464 height 21
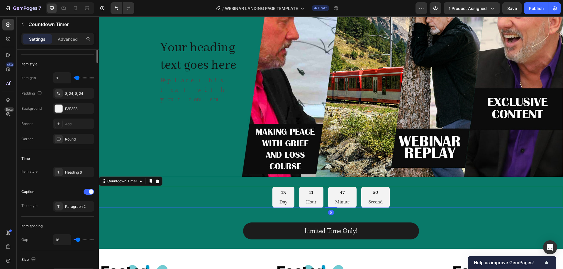
scroll to position [0, 0]
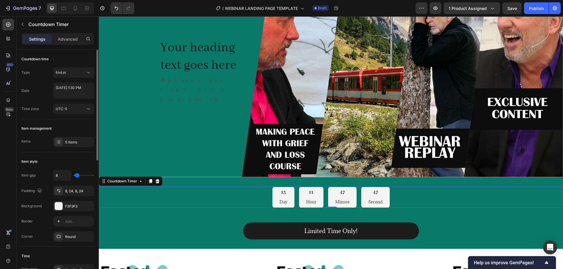
click at [170, 129] on div "Background Image" at bounding box center [330, 71] width 463 height 211
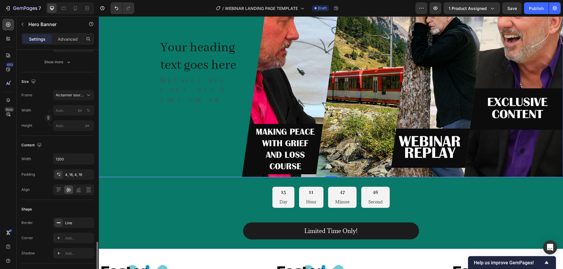
scroll to position [195, 0]
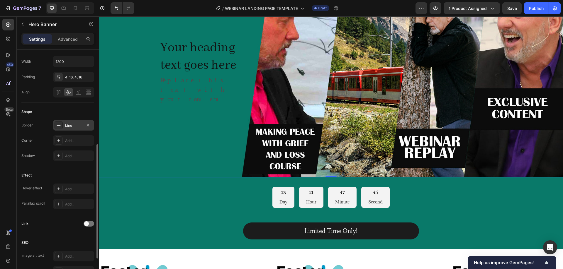
click at [79, 127] on div "Line" at bounding box center [73, 125] width 17 height 5
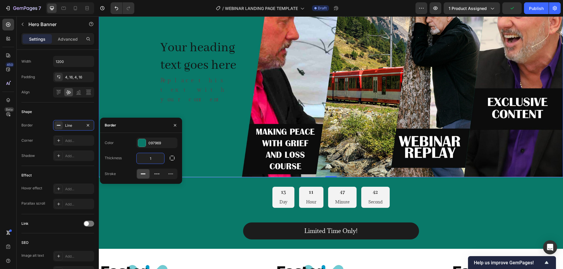
click at [157, 159] on input "1" at bounding box center [151, 158] width 28 height 11
type input "6"
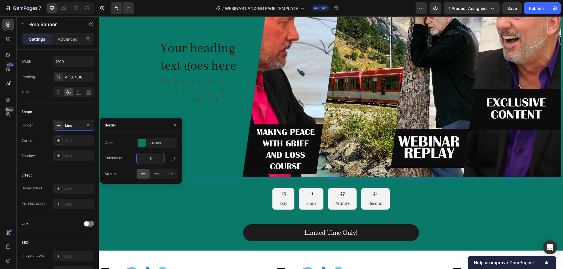
scroll to position [99, 0]
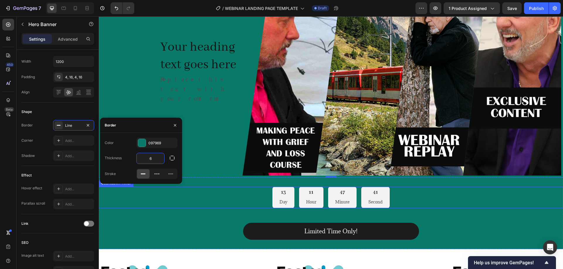
click at [212, 195] on div "13 Day 11 Hour 47 Minute 41 Second" at bounding box center [331, 197] width 464 height 21
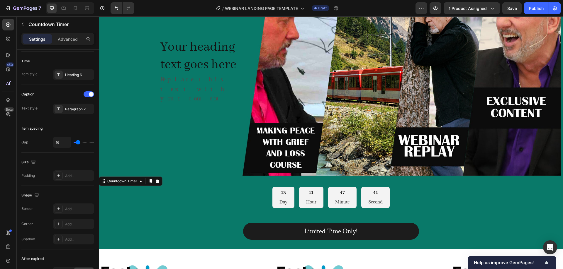
scroll to position [0, 0]
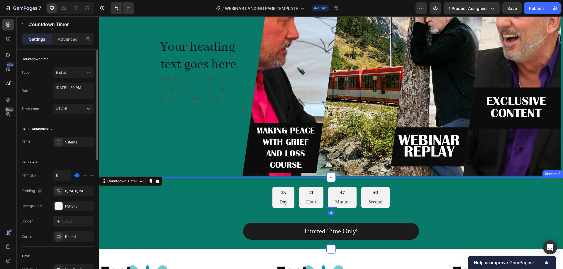
click at [182, 238] on div "13 Day 11 Hour 47 Minute 40 Second Countdown Timer 0 Limited Time Only! Add to …" at bounding box center [331, 213] width 464 height 53
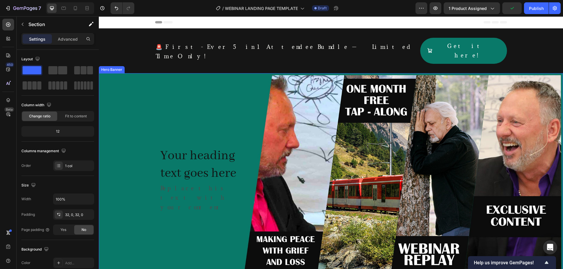
click at [264, 75] on div "Background Image" at bounding box center [331, 180] width 460 height 210
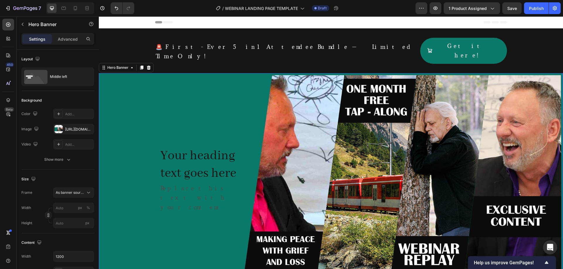
click at [308, 25] on div "Header" at bounding box center [331, 22] width 352 height 12
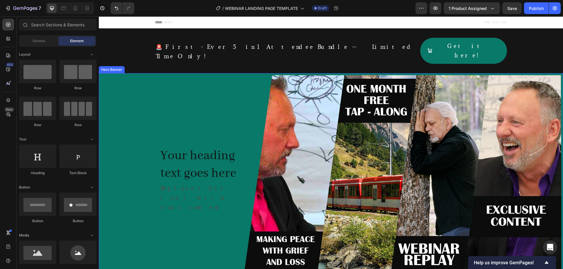
click at [230, 98] on div "Background Image" at bounding box center [331, 180] width 460 height 210
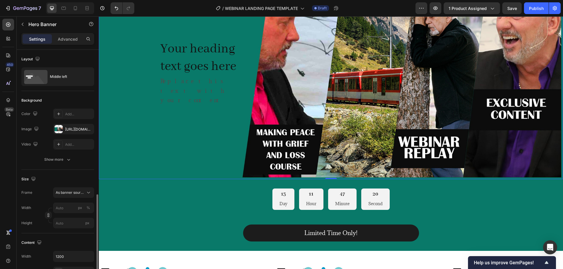
scroll to position [98, 0]
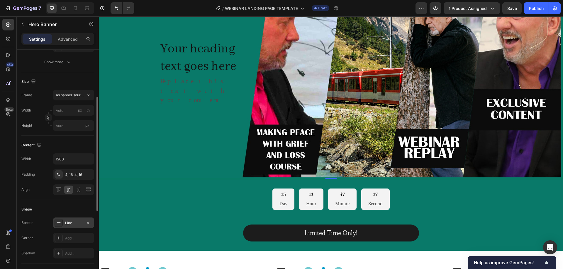
click at [79, 221] on div "Line" at bounding box center [73, 223] width 17 height 5
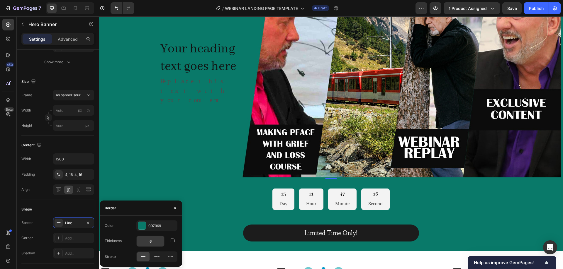
click at [158, 242] on input "6" at bounding box center [151, 241] width 28 height 11
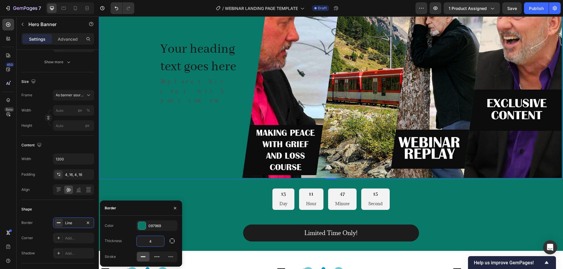
type input "4"
click at [188, 125] on div "Background Image" at bounding box center [331, 73] width 462 height 210
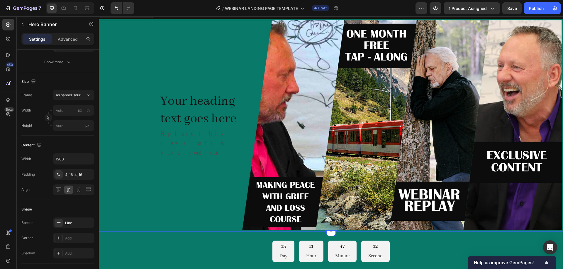
scroll to position [98, 0]
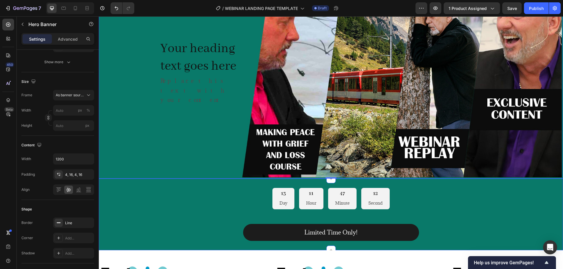
click at [201, 216] on div "13 Day 11 Hour 47 Minute 12 Second Countdown Timer Limited Time Only! Add to Ca…" at bounding box center [331, 214] width 464 height 53
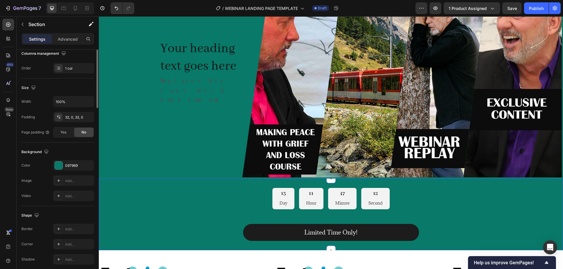
scroll to position [0, 0]
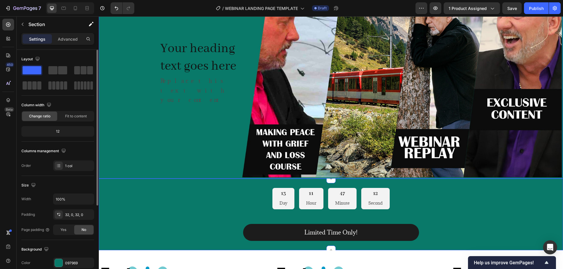
click at [198, 139] on div "Background Image" at bounding box center [331, 72] width 462 height 210
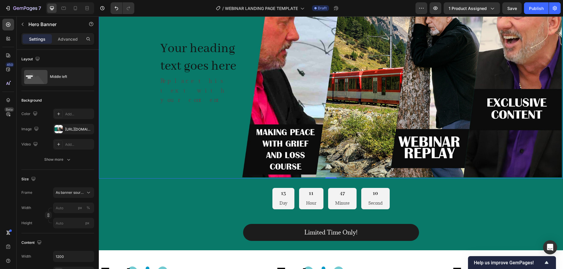
scroll to position [195, 0]
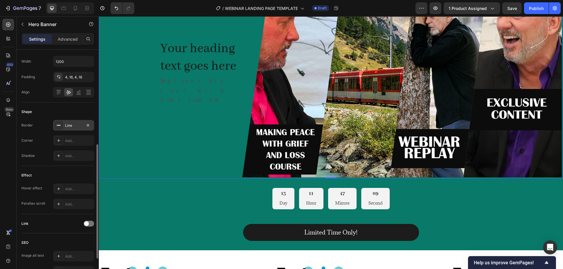
click at [74, 125] on div "Line" at bounding box center [73, 125] width 17 height 5
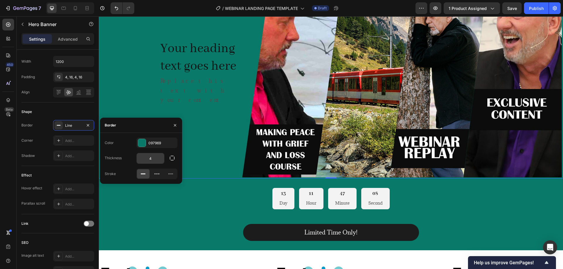
click at [155, 158] on input "4" at bounding box center [151, 158] width 28 height 11
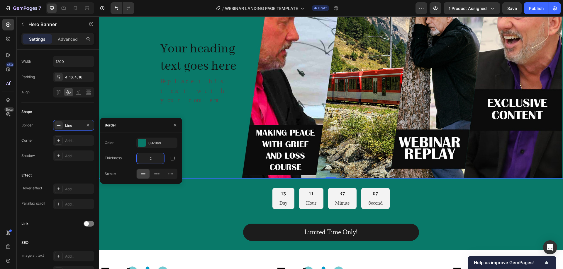
type input "2"
click at [195, 141] on div "Background Image" at bounding box center [330, 72] width 463 height 211
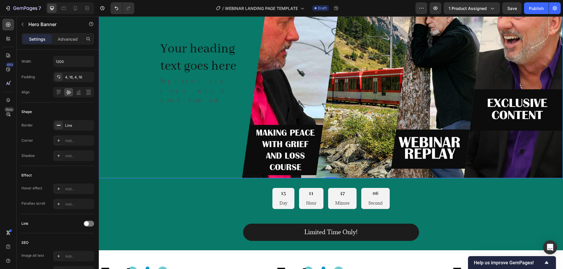
click at [191, 188] on div "13 Day 11 Hour 47 Minute 06 Second" at bounding box center [331, 198] width 464 height 21
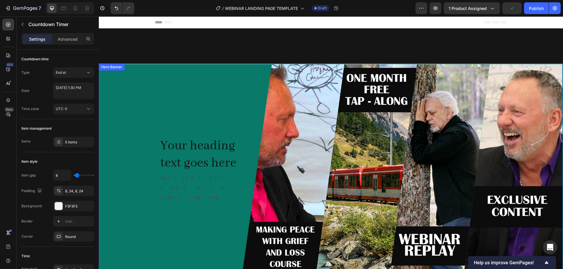
scroll to position [195, 0]
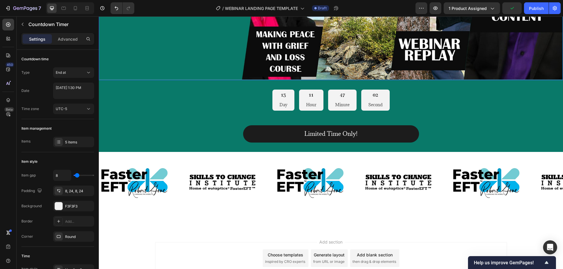
click at [190, 140] on div "13 Day 11 Hour 47 Minute 02 Second Countdown Timer Limited Time Only! Add to Ca…" at bounding box center [331, 116] width 464 height 53
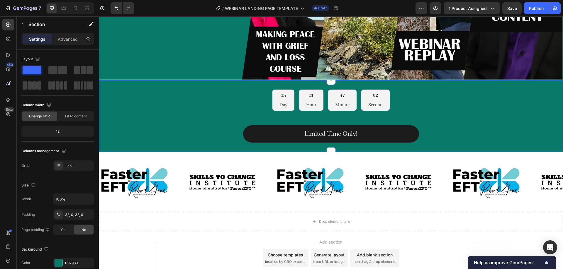
scroll to position [98, 0]
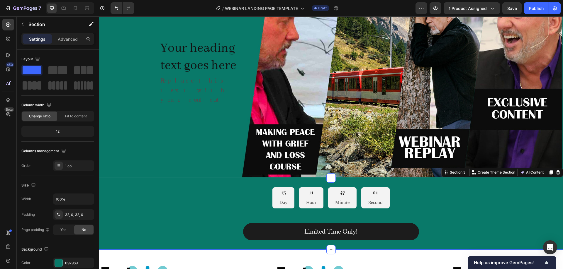
click at [192, 127] on div "Background Image" at bounding box center [330, 72] width 463 height 211
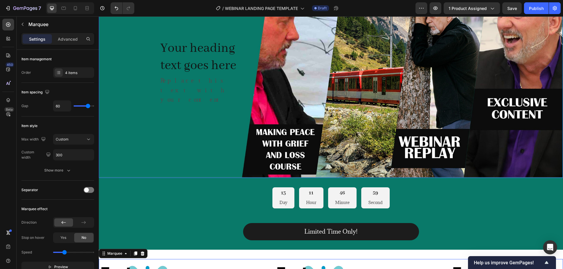
click at [201, 130] on div "Background Image" at bounding box center [330, 72] width 463 height 211
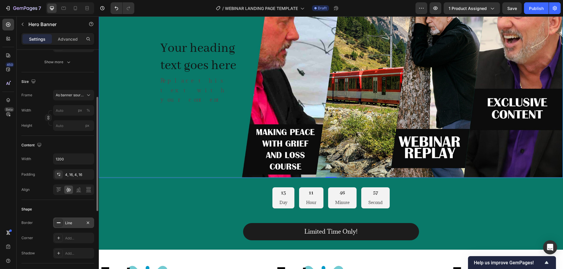
click at [80, 221] on div "Line" at bounding box center [73, 223] width 17 height 5
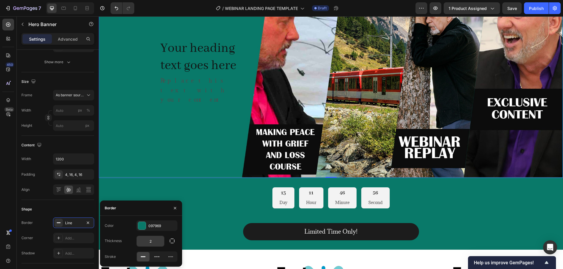
click at [156, 243] on input "2" at bounding box center [151, 241] width 28 height 11
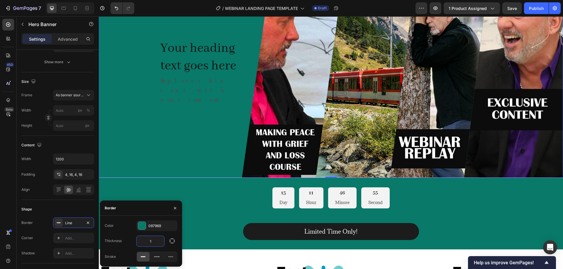
type input "1"
click at [211, 209] on div "13 Day 11 Hour 46 Minute 53 Second Countdown Timer Limited Time Only! Add to Ca…" at bounding box center [331, 214] width 464 height 53
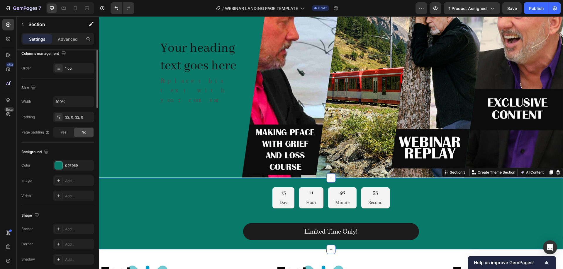
scroll to position [0, 0]
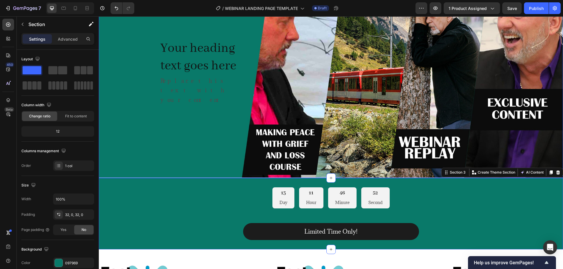
click at [142, 143] on div "Background Image" at bounding box center [330, 72] width 463 height 211
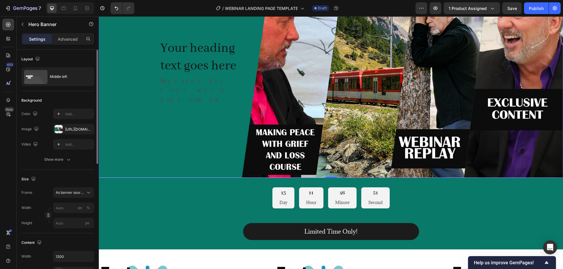
scroll to position [98, 0]
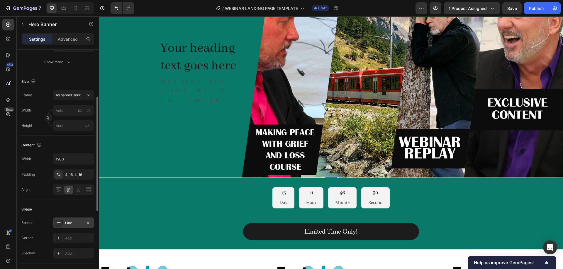
click at [77, 223] on div "Line" at bounding box center [73, 223] width 17 height 5
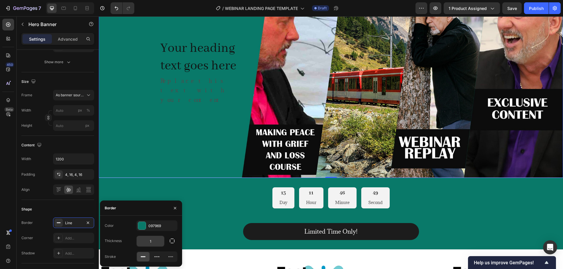
click at [156, 244] on input "1" at bounding box center [151, 241] width 28 height 11
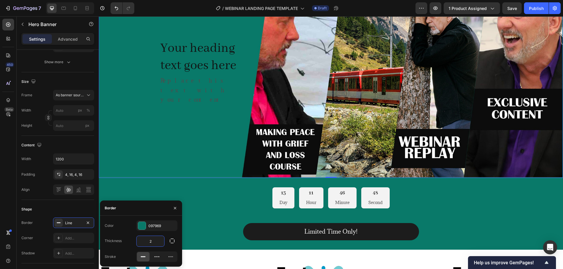
type input "2"
click at [220, 217] on div "13 Day 11 Hour 46 Minute 47 Second Countdown Timer Limited Time Only! Add to Ca…" at bounding box center [331, 214] width 464 height 53
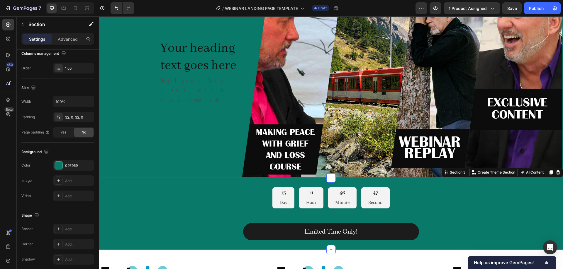
scroll to position [0, 0]
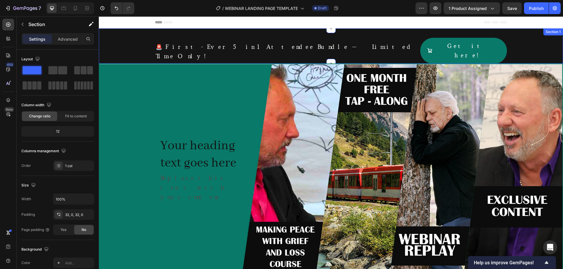
click at [133, 48] on div "🚨 First-Ever 5 in 1 Attendee Bundle — Limited Time Only! Text Block Get it here…" at bounding box center [331, 51] width 464 height 26
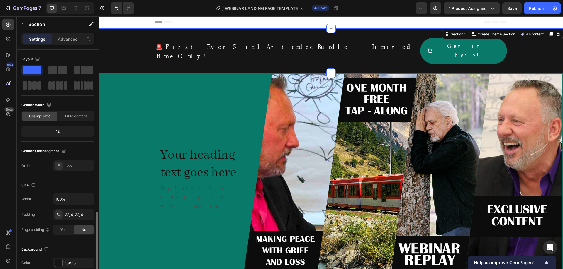
scroll to position [98, 0]
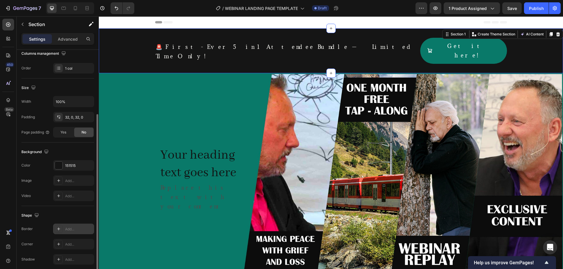
click at [60, 228] on icon at bounding box center [58, 229] width 5 height 5
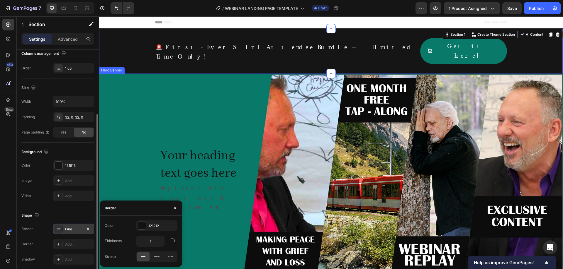
click at [194, 123] on div "Background Image" at bounding box center [330, 179] width 463 height 211
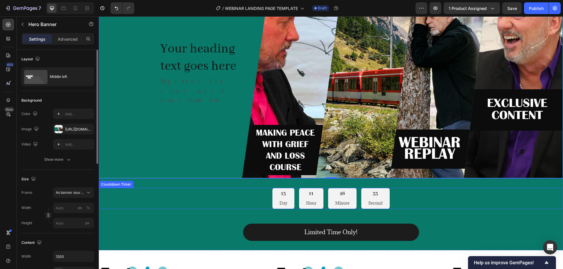
click at [207, 205] on div "13 Day 11 Hour 46 Minute 33 Second" at bounding box center [331, 198] width 464 height 21
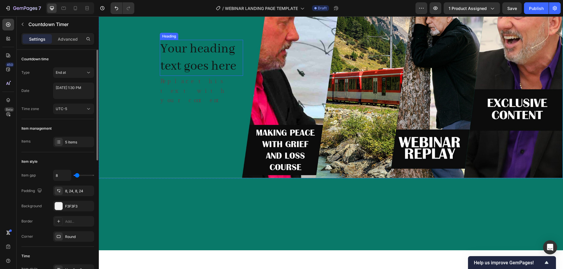
scroll to position [0, 0]
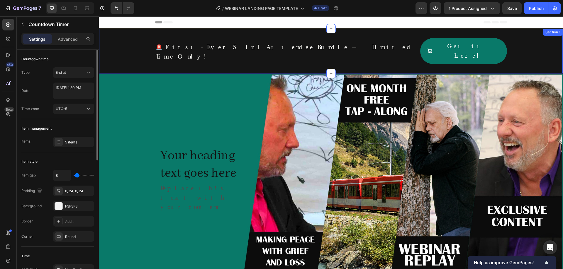
click at [129, 48] on div "🚨 First-Ever 5 in 1 Attendee Bundle — Limited Time Only! Text Block Get it here…" at bounding box center [330, 51] width 463 height 26
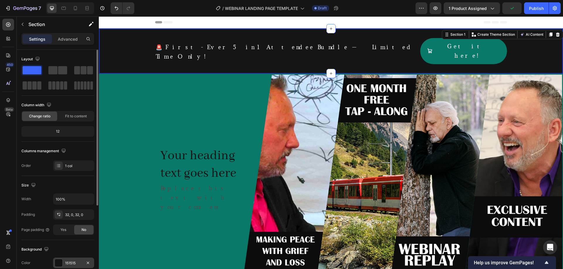
click at [75, 261] on div "151515" at bounding box center [73, 263] width 17 height 5
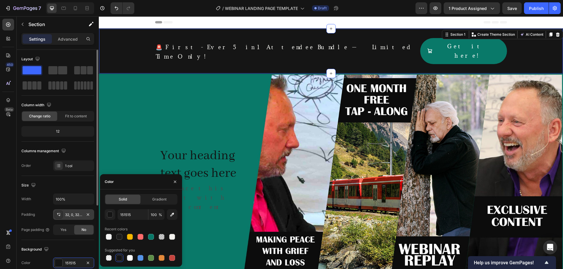
scroll to position [98, 0]
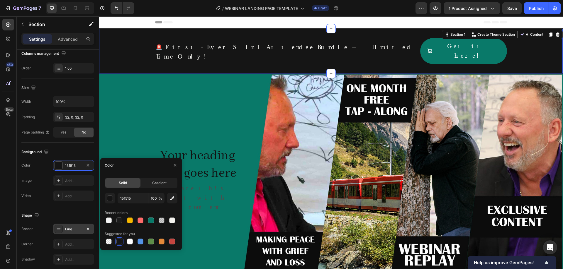
click at [78, 232] on div "Line" at bounding box center [73, 229] width 17 height 5
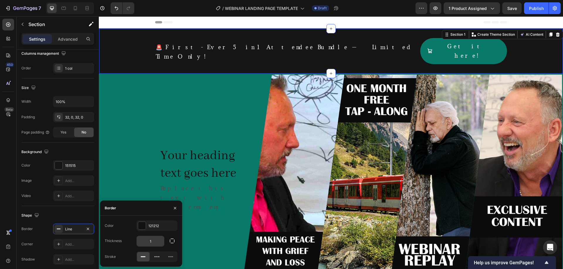
click at [153, 242] on input "1" at bounding box center [151, 241] width 28 height 11
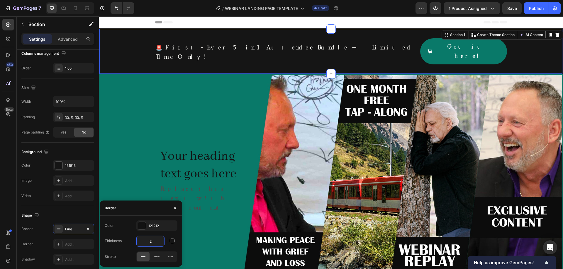
type input "2"
click at [88, 229] on icon "button" at bounding box center [88, 229] width 2 height 2
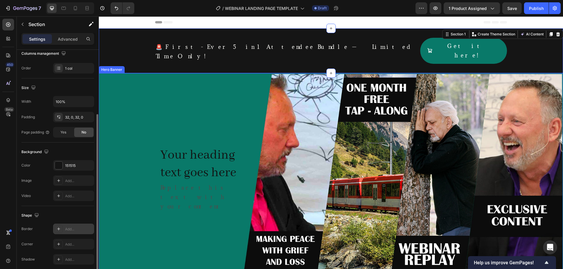
click at [134, 100] on div "Background Image" at bounding box center [330, 179] width 463 height 211
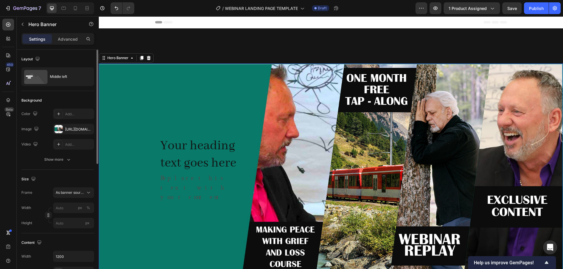
scroll to position [195, 0]
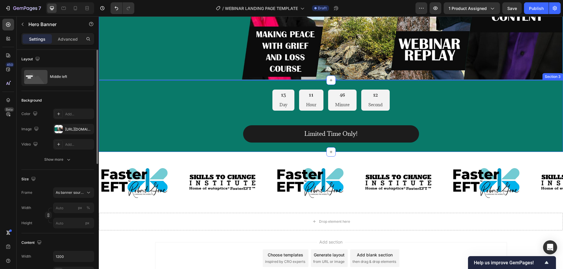
click at [450, 118] on div "13 Day 11 Hour 46 Minute 12 Second Countdown Timer Limited Time Only! Add to Ca…" at bounding box center [331, 116] width 464 height 53
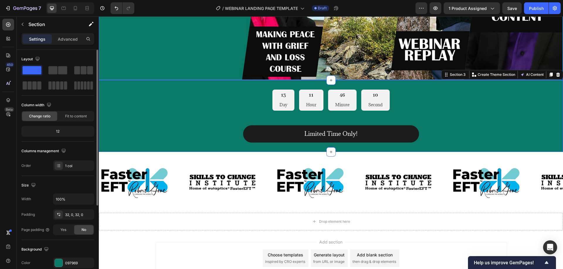
scroll to position [98, 0]
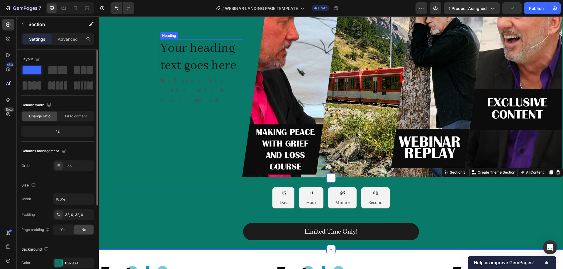
click at [185, 46] on h2 "Your heading text goes here" at bounding box center [201, 57] width 83 height 36
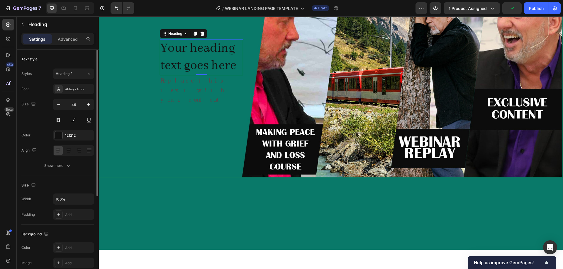
scroll to position [0, 0]
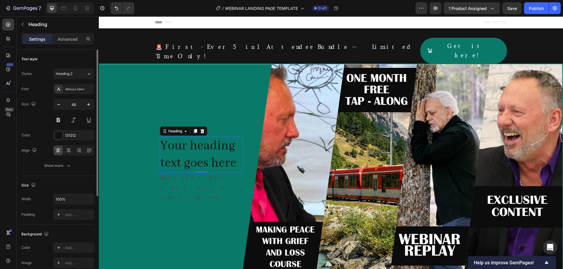
click at [180, 158] on h2 "Your heading text goes here" at bounding box center [201, 155] width 83 height 36
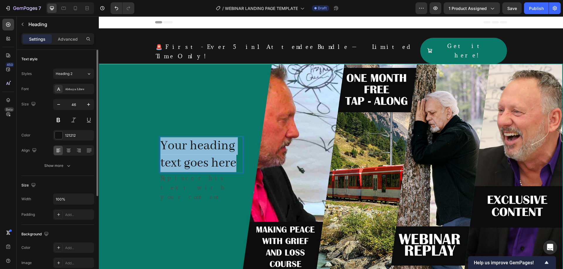
click at [180, 158] on p "Your heading text goes here" at bounding box center [201, 154] width 82 height 35
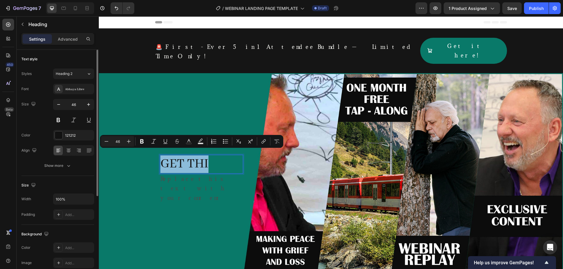
click at [179, 159] on p "GET THI" at bounding box center [201, 165] width 82 height 18
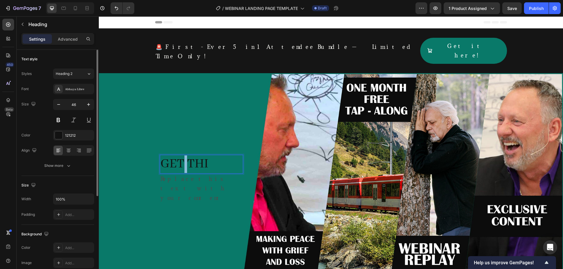
click at [179, 159] on p "GET THI" at bounding box center [201, 165] width 82 height 18
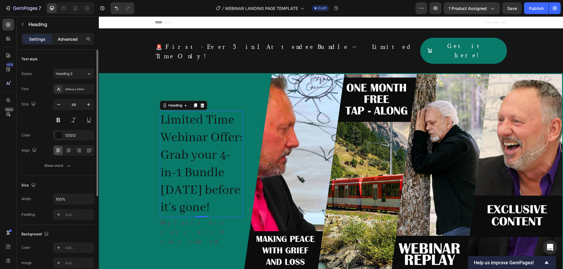
click at [65, 36] on p "Advanced" at bounding box center [68, 39] width 20 height 6
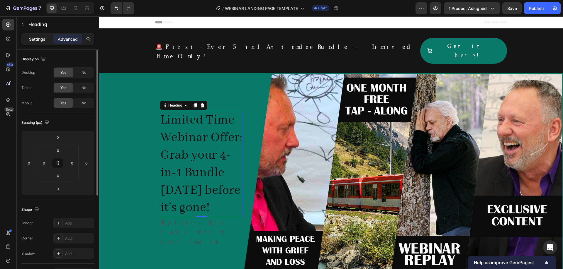
click at [37, 39] on p "Settings" at bounding box center [37, 39] width 16 height 6
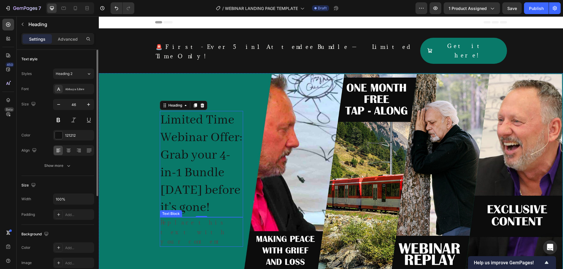
click at [175, 220] on div "Replace this text with your content" at bounding box center [201, 232] width 83 height 30
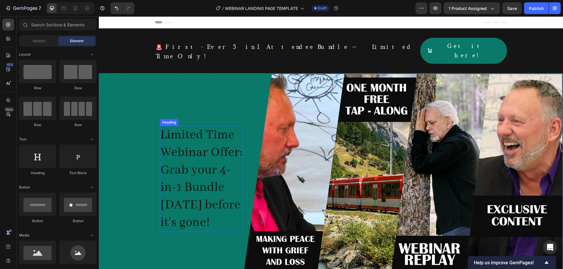
click at [209, 157] on p "Limited Time Webinar Offer: Grab your 4-in-1 Bundle today before it’s gone!" at bounding box center [201, 179] width 82 height 105
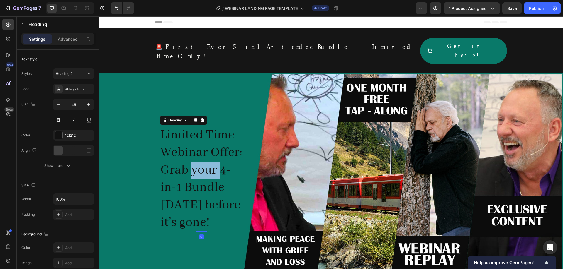
click at [209, 157] on p "Limited Time Webinar Offer: Grab your 4-in-1 Bundle today before it’s gone!" at bounding box center [201, 179] width 82 height 105
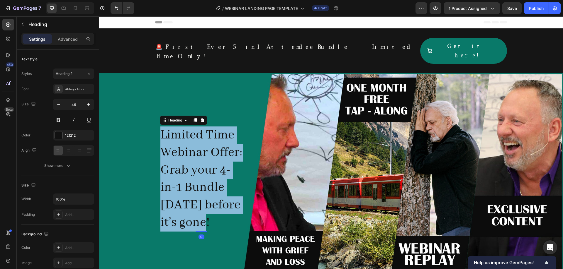
click at [209, 157] on p "Limited Time Webinar Offer: Grab your 4-in-1 Bundle today before it’s gone!" at bounding box center [201, 179] width 82 height 105
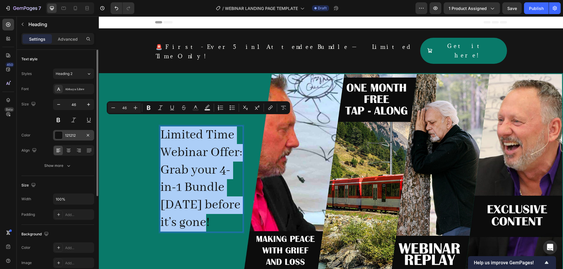
click at [60, 134] on div at bounding box center [59, 136] width 8 height 8
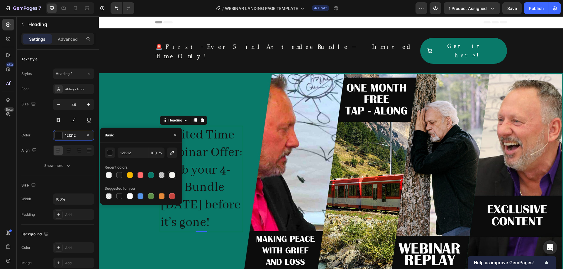
click at [173, 176] on div at bounding box center [172, 175] width 6 height 6
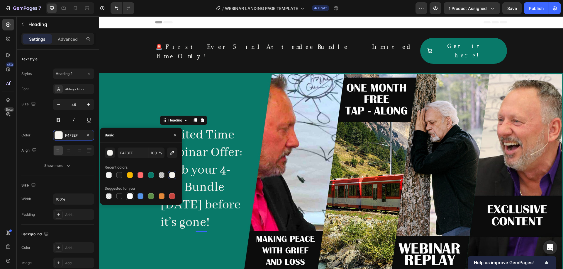
click at [128, 196] on div at bounding box center [130, 196] width 6 height 6
click at [160, 196] on div at bounding box center [162, 196] width 6 height 6
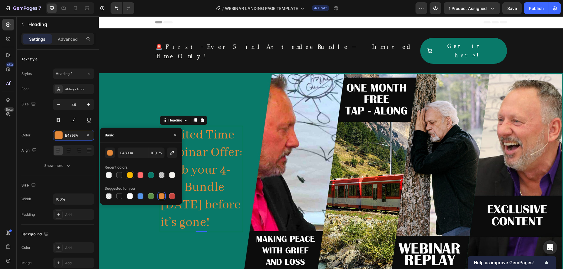
click at [131, 177] on div at bounding box center [130, 175] width 6 height 6
click at [173, 176] on div at bounding box center [172, 175] width 6 height 6
type input "F4F3EF"
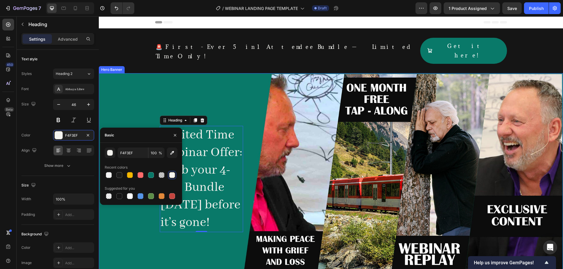
click at [253, 100] on div "Background Image" at bounding box center [330, 179] width 463 height 211
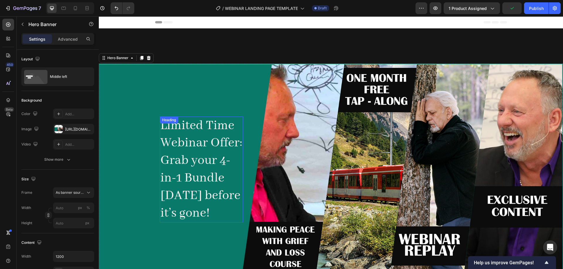
scroll to position [98, 0]
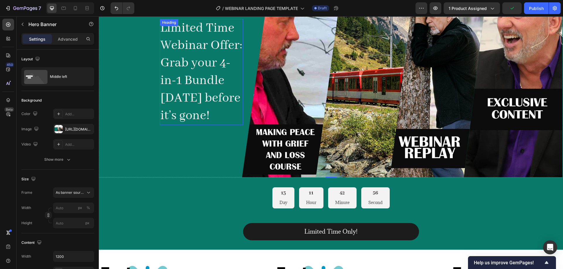
click at [167, 66] on p "Limited Time Webinar Offer: Grab your 4-in-1 Bundle today before it’s gone!" at bounding box center [201, 72] width 82 height 105
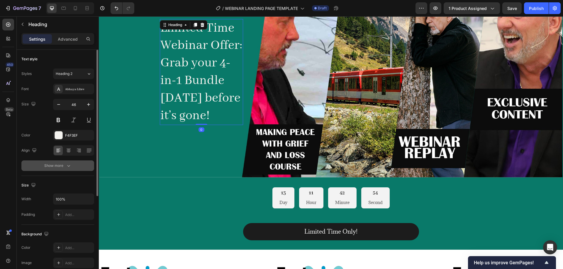
click at [62, 166] on div "Show more" at bounding box center [57, 166] width 27 height 6
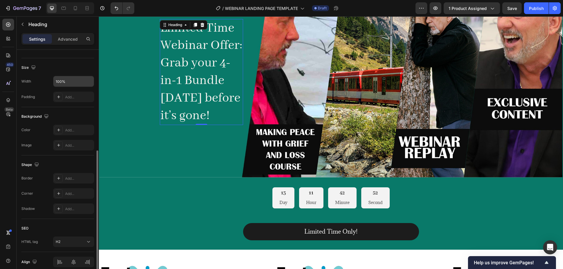
scroll to position [222, 0]
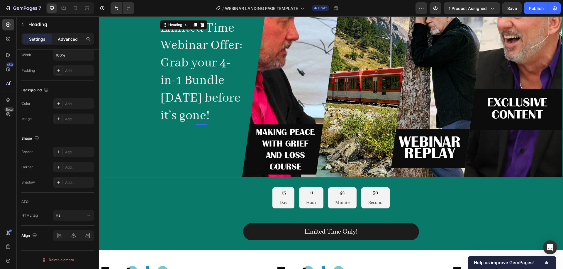
click at [60, 37] on p "Advanced" at bounding box center [68, 39] width 20 height 6
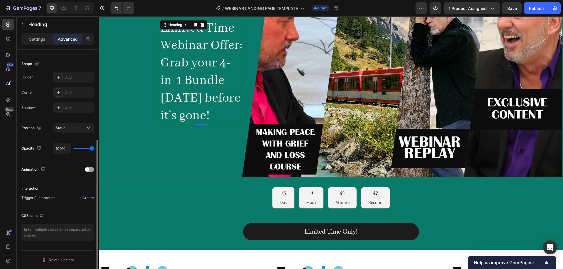
scroll to position [0, 0]
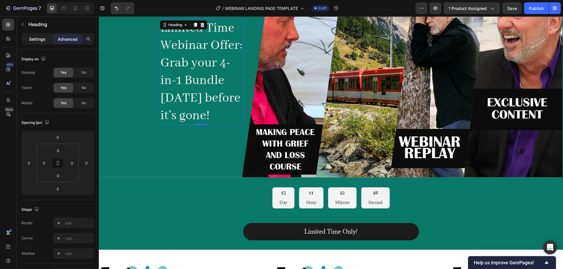
click at [40, 36] on p "Settings" at bounding box center [37, 39] width 16 height 6
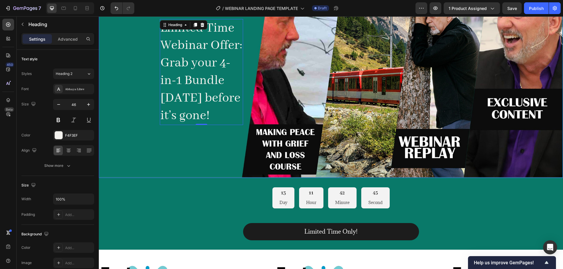
click at [137, 76] on div "Background Image" at bounding box center [330, 72] width 463 height 211
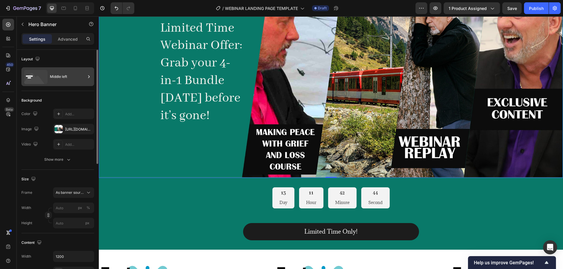
click at [82, 75] on div "Middle left" at bounding box center [68, 76] width 36 height 13
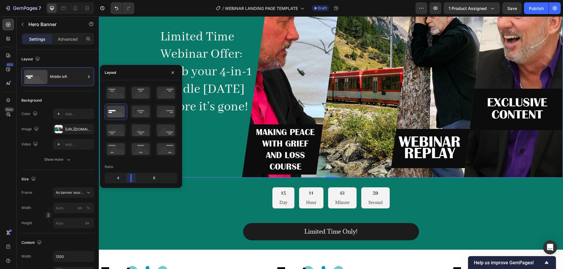
drag, startPoint x: 124, startPoint y: 178, endPoint x: 62, endPoint y: 203, distance: 67.0
click at [130, 0] on body "7 Version history / WEBINAR LANDING PAGE TEMPLATE Draft Preview 1 product assig…" at bounding box center [281, 0] width 563 height 0
click at [118, 132] on icon at bounding box center [116, 130] width 22 height 15
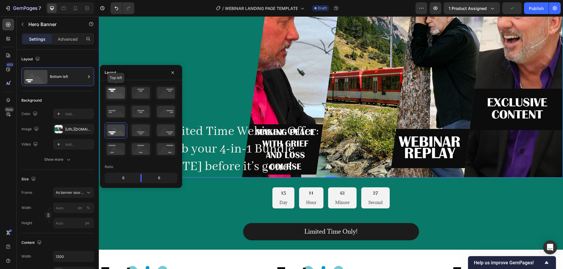
click at [112, 95] on icon at bounding box center [116, 92] width 22 height 15
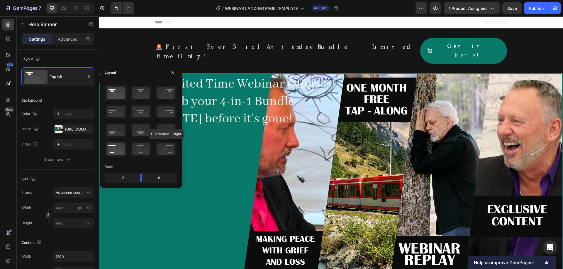
drag, startPoint x: 163, startPoint y: 147, endPoint x: 124, endPoint y: 149, distance: 38.8
click at [163, 147] on icon at bounding box center [166, 149] width 22 height 15
click at [114, 149] on icon at bounding box center [116, 149] width 22 height 15
click at [122, 126] on icon at bounding box center [116, 130] width 22 height 15
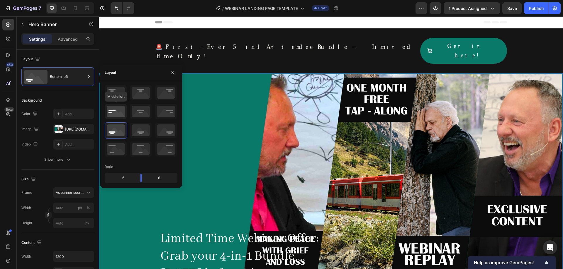
click at [118, 114] on icon at bounding box center [116, 111] width 22 height 15
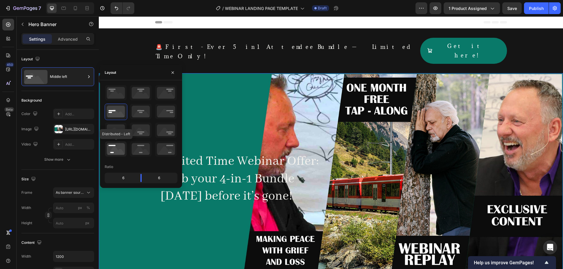
click at [114, 150] on icon at bounding box center [116, 149] width 22 height 15
click at [116, 128] on icon at bounding box center [116, 130] width 22 height 15
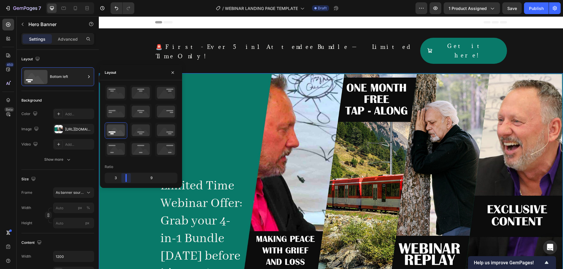
drag, startPoint x: 142, startPoint y: 178, endPoint x: 124, endPoint y: 176, distance: 17.4
click at [124, 0] on body "7 Version history / WEBINAR LANDING PAGE TEMPLATE Draft Preview 1 product assig…" at bounding box center [281, 0] width 563 height 0
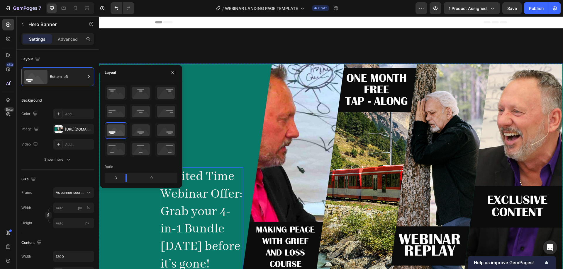
scroll to position [98, 0]
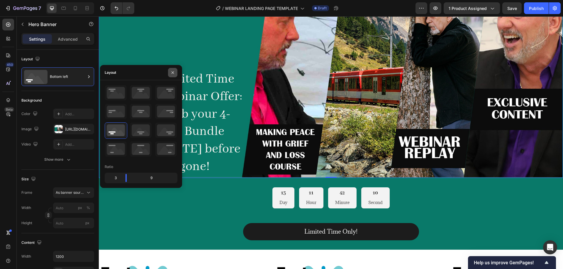
click at [173, 71] on icon "button" at bounding box center [172, 72] width 5 height 5
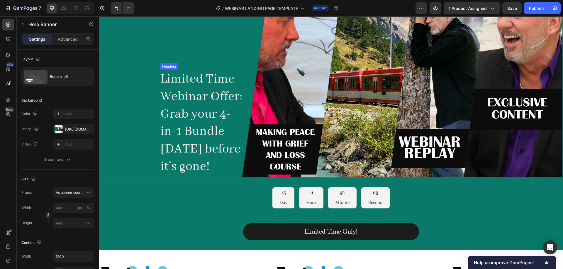
click at [200, 120] on p "Limited Time Webinar Offer: Grab your 4-in-1 Bundle today before it’s gone!" at bounding box center [201, 123] width 82 height 105
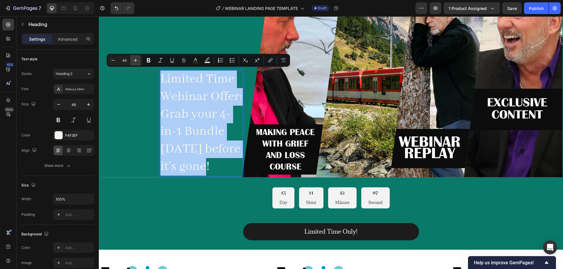
click at [136, 59] on icon "Editor contextual toolbar" at bounding box center [135, 60] width 6 height 6
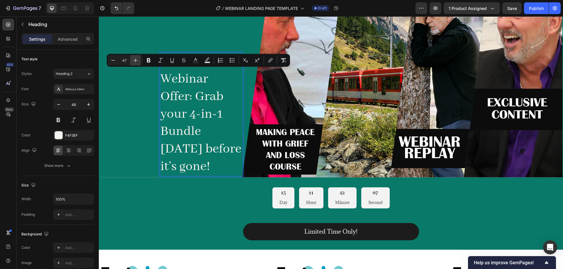
click at [136, 59] on icon "Editor contextual toolbar" at bounding box center [135, 60] width 6 height 6
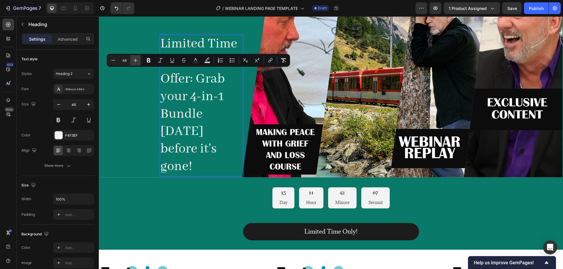
click at [136, 59] on icon "Editor contextual toolbar" at bounding box center [135, 60] width 6 height 6
click at [136, 58] on icon "Editor contextual toolbar" at bounding box center [135, 60] width 6 height 6
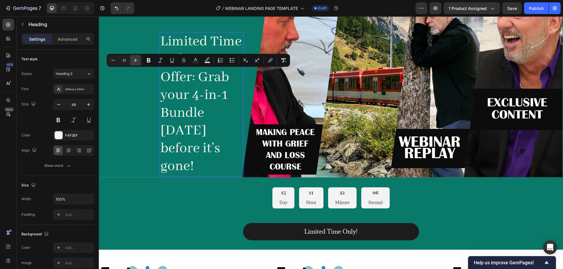
click at [136, 58] on icon "Editor contextual toolbar" at bounding box center [135, 60] width 6 height 6
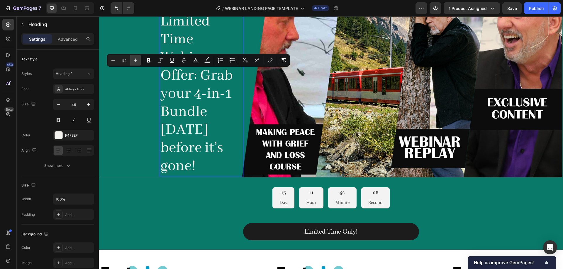
click at [136, 58] on icon "Editor contextual toolbar" at bounding box center [135, 60] width 6 height 6
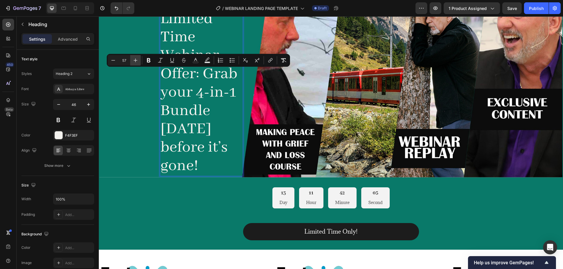
click at [136, 58] on icon "Editor contextual toolbar" at bounding box center [135, 60] width 6 height 6
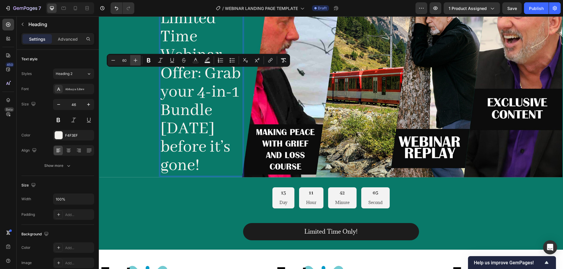
click at [136, 58] on icon "Editor contextual toolbar" at bounding box center [135, 60] width 6 height 6
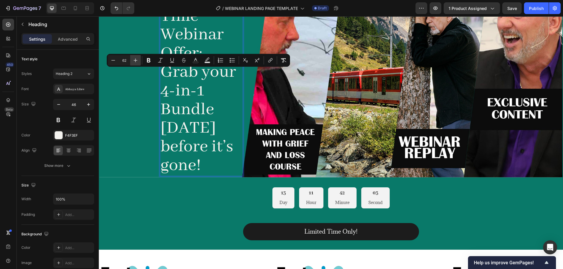
click at [136, 58] on icon "Editor contextual toolbar" at bounding box center [135, 60] width 6 height 6
type input "63"
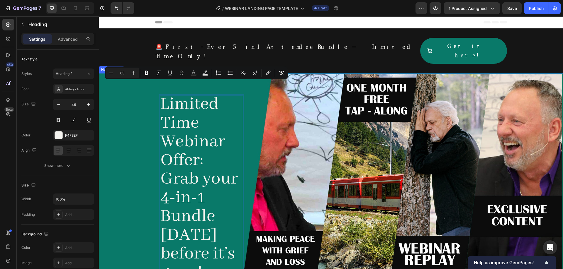
click at [319, 114] on div "Limited Time Webinar Offer: Grab your 4-in-1 Bundle today before it’s gone! Hea…" at bounding box center [331, 189] width 352 height 190
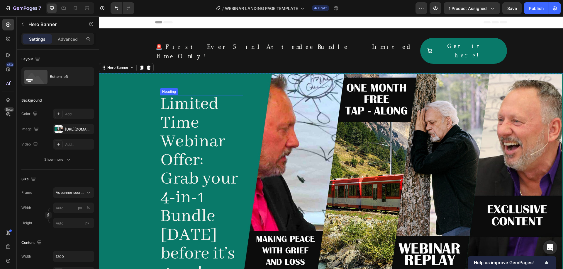
click at [198, 174] on span "Limited Time Webinar Offer: Grab your 4-in-1 Bundle today before it’s gone!" at bounding box center [198, 188] width 77 height 190
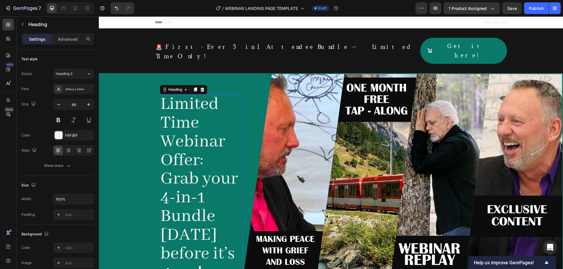
click at [199, 153] on span "Limited Time Webinar Offer: Grab your 4-in-1 Bundle today before it’s gone!" at bounding box center [198, 188] width 77 height 190
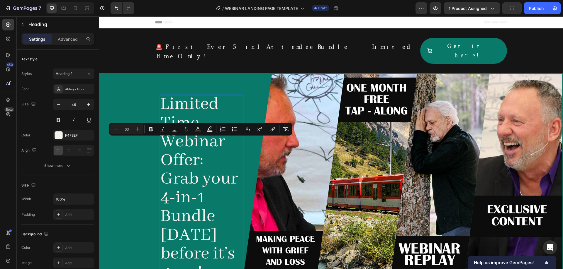
click at [205, 147] on p "Limited Time Webinar Offer: Grab your 4-in-1 Bundle today before it’s gone!" at bounding box center [201, 189] width 82 height 187
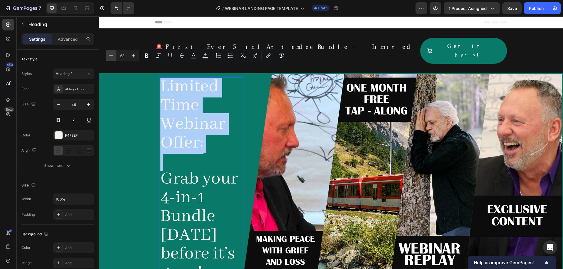
click at [113, 55] on icon "Editor contextual toolbar" at bounding box center [111, 56] width 6 height 6
click at [112, 55] on icon "Editor contextual toolbar" at bounding box center [111, 56] width 6 height 6
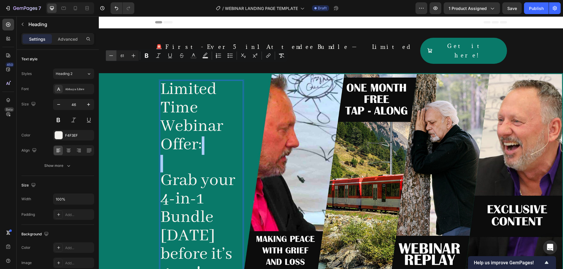
click at [112, 55] on icon "Editor contextual toolbar" at bounding box center [111, 56] width 6 height 6
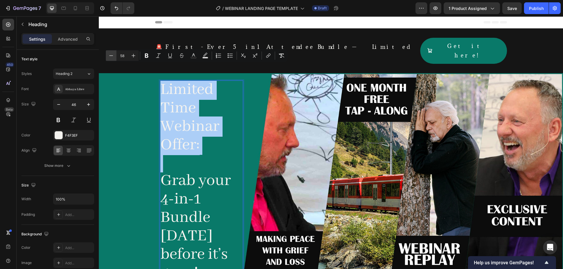
click at [112, 55] on icon "Editor contextual toolbar" at bounding box center [111, 56] width 6 height 6
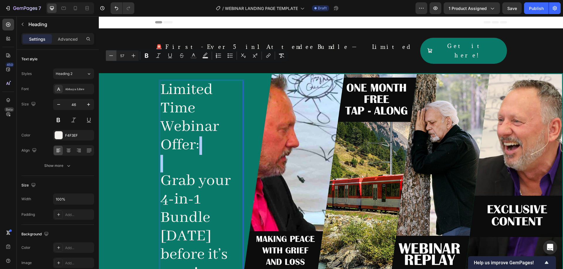
click at [112, 55] on icon "Editor contextual toolbar" at bounding box center [111, 56] width 6 height 6
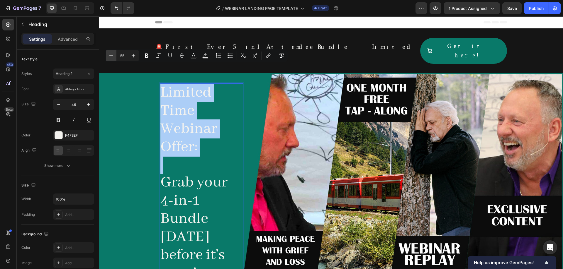
click at [112, 55] on icon "Editor contextual toolbar" at bounding box center [111, 56] width 6 height 6
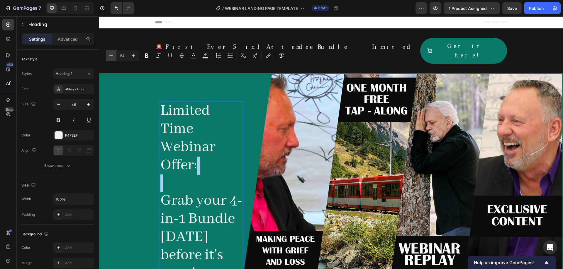
click at [112, 55] on icon "Editor contextual toolbar" at bounding box center [111, 56] width 6 height 6
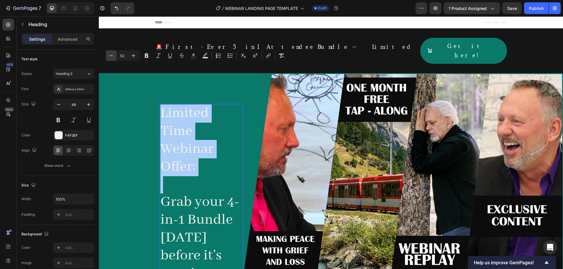
click at [112, 55] on icon "Editor contextual toolbar" at bounding box center [111, 56] width 6 height 6
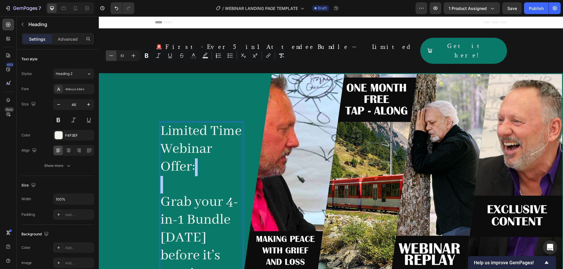
click at [112, 55] on icon "Editor contextual toolbar" at bounding box center [111, 56] width 6 height 6
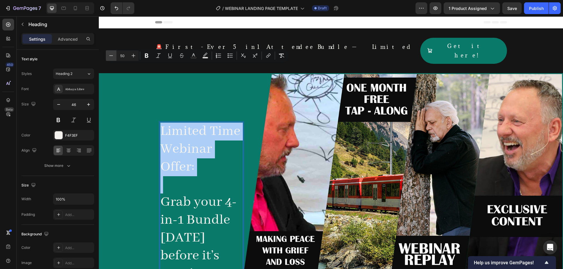
click at [112, 55] on icon "Editor contextual toolbar" at bounding box center [111, 56] width 6 height 6
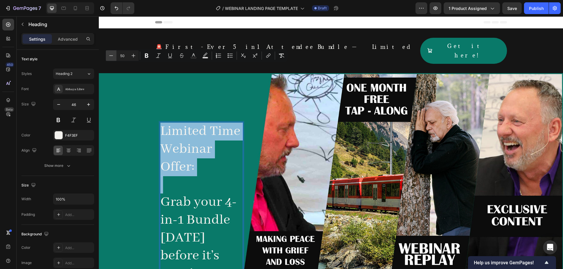
type input "49"
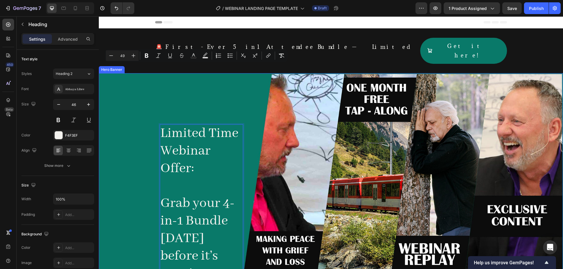
click at [321, 185] on div "Limited Time Webinar Offer: Grab your 4-in-1 Bundle today before it’s gone! Hea…" at bounding box center [331, 203] width 352 height 161
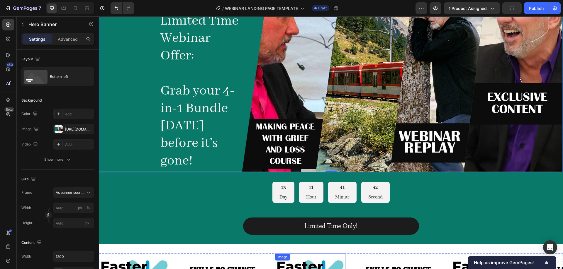
scroll to position [98, 0]
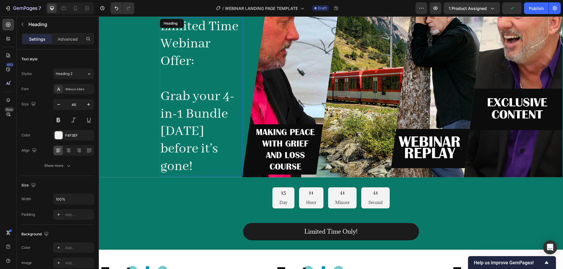
click at [212, 158] on p "⁠⁠⁠⁠⁠⁠⁠ Limited Time Webinar Offer: Grab your 4-in-1 Bundle today before it’s g…" at bounding box center [201, 97] width 82 height 158
click at [134, 74] on div "Background Image" at bounding box center [330, 72] width 463 height 211
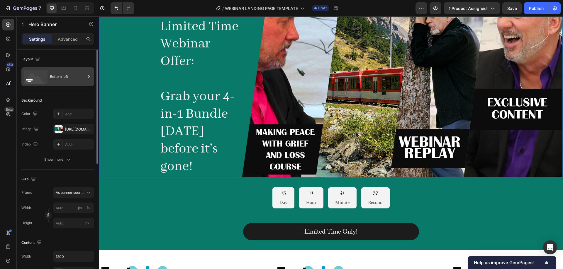
click at [62, 75] on div "Bottom left" at bounding box center [68, 76] width 36 height 13
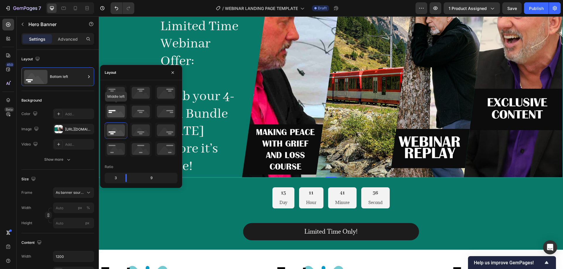
click at [117, 111] on icon at bounding box center [116, 111] width 22 height 15
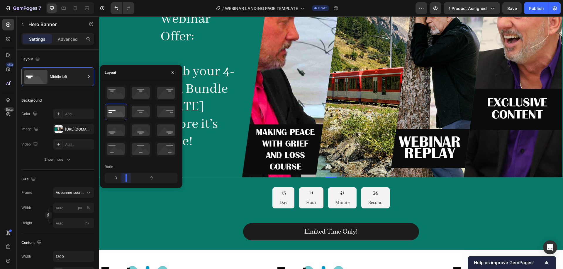
click at [126, 0] on body "7 Version history / WEBINAR LANDING PAGE TEMPLATE Draft Preview 1 product assig…" at bounding box center [281, 0] width 563 height 0
click at [202, 144] on div "Background Image" at bounding box center [330, 72] width 463 height 211
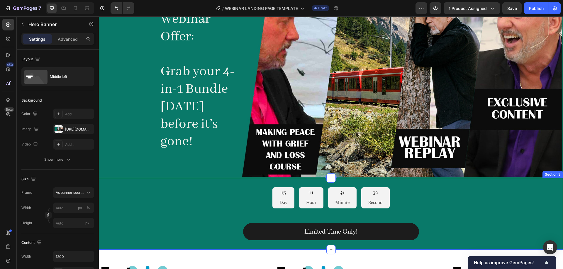
click at [210, 211] on div "13 Day 11 Hour 41 Minute 32 Second Countdown Timer Limited Time Only! Add to Ca…" at bounding box center [331, 214] width 464 height 53
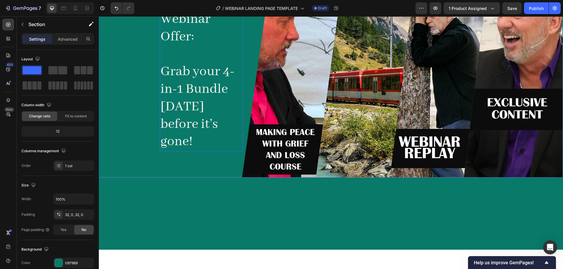
scroll to position [0, 0]
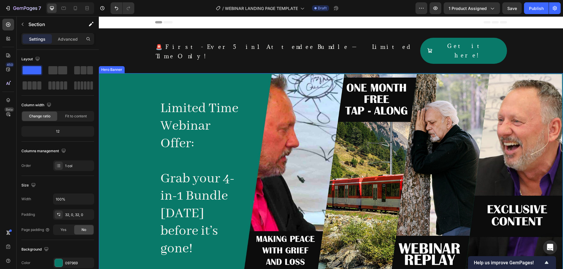
click at [130, 152] on div "Background Image" at bounding box center [330, 179] width 463 height 211
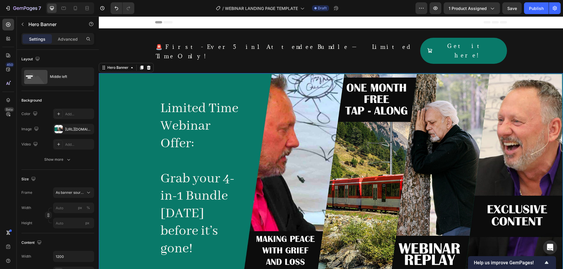
click at [171, 152] on p "⁠⁠⁠⁠⁠⁠⁠ Limited Time Webinar Offer: Grab your 4-in-1 Bundle today before it’s g…" at bounding box center [201, 179] width 82 height 158
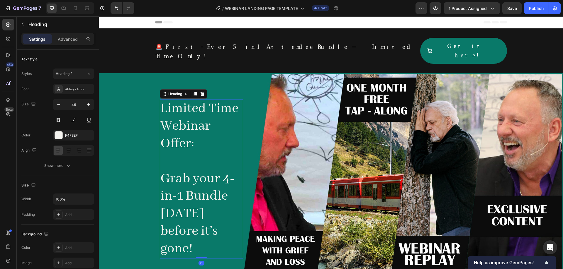
click at [124, 148] on div "Background Image" at bounding box center [330, 179] width 463 height 211
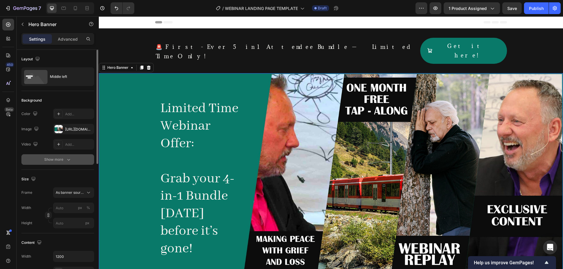
click at [49, 162] on div "Show more" at bounding box center [57, 160] width 27 height 6
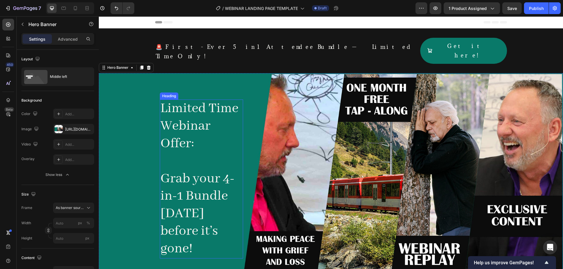
click at [219, 164] on p "⁠⁠⁠⁠⁠⁠⁠ Limited Time Webinar Offer: Grab your 4-in-1 Bundle today before it’s g…" at bounding box center [201, 179] width 82 height 158
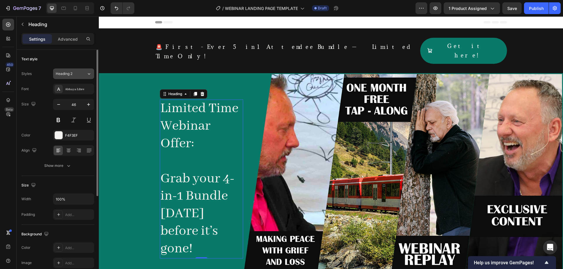
click at [85, 75] on div "Heading 2" at bounding box center [71, 73] width 31 height 5
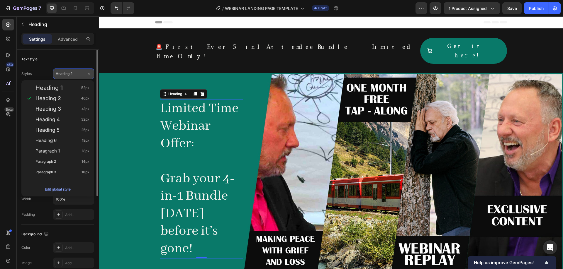
click at [85, 75] on div "Heading 2" at bounding box center [71, 73] width 31 height 5
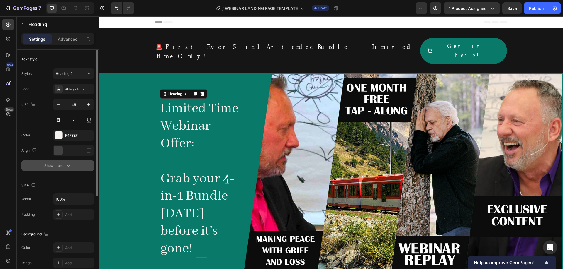
click at [63, 164] on div "Show more" at bounding box center [57, 166] width 27 height 6
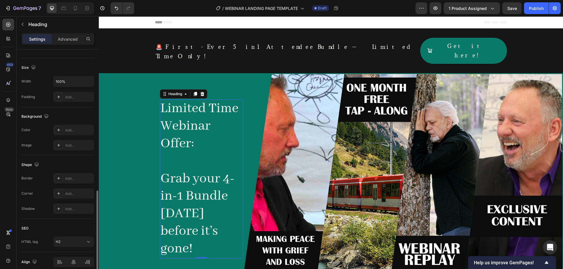
scroll to position [222, 0]
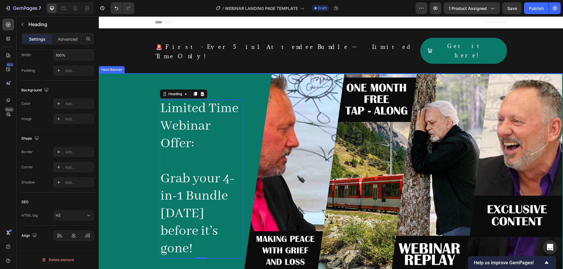
click at [124, 151] on div "Background Image" at bounding box center [330, 179] width 463 height 211
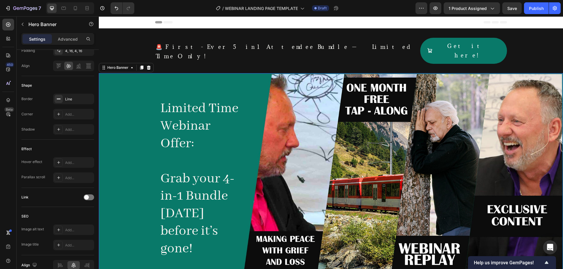
scroll to position [0, 0]
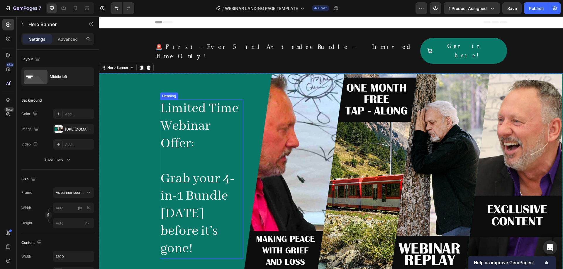
click at [169, 151] on span "Limited Time Webinar Offer:" at bounding box center [199, 126] width 78 height 52
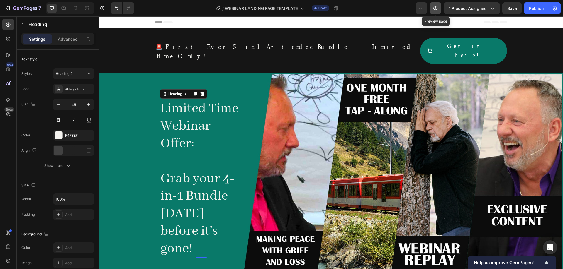
click at [433, 10] on icon "button" at bounding box center [435, 8] width 6 height 6
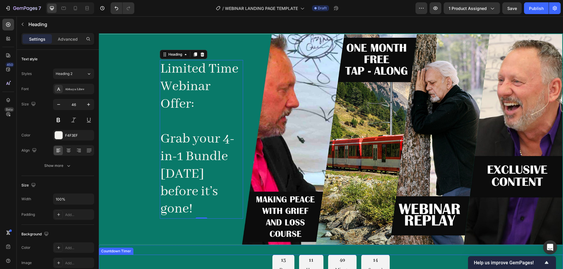
scroll to position [195, 0]
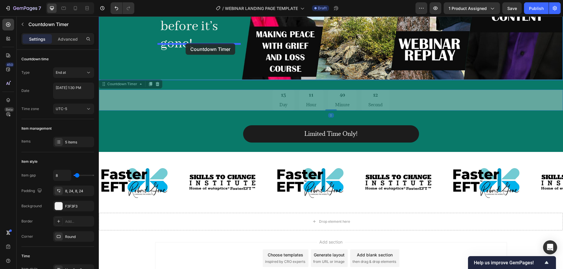
drag, startPoint x: 286, startPoint y: 97, endPoint x: 186, endPoint y: 43, distance: 113.8
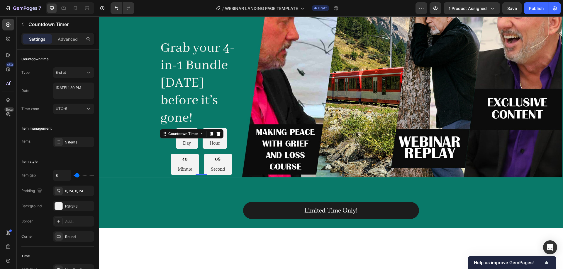
scroll to position [0, 0]
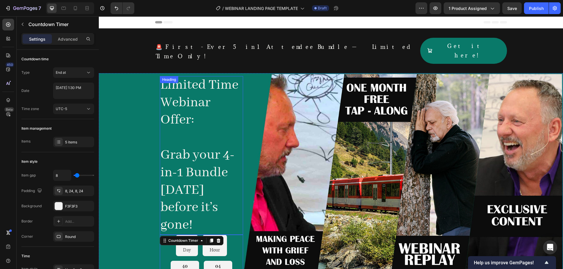
click at [183, 181] on span "Grab your 4-in-1 Bundle today before it’s gone!" at bounding box center [197, 190] width 74 height 87
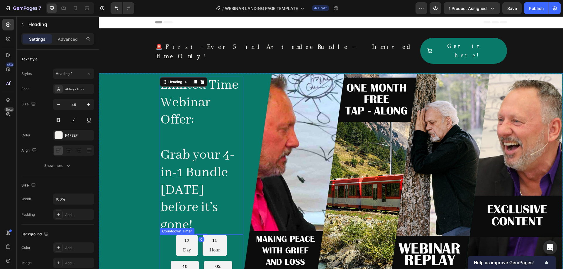
click at [166, 235] on div "13 Day 11 Hour 40 Minute 02 Second" at bounding box center [201, 258] width 83 height 47
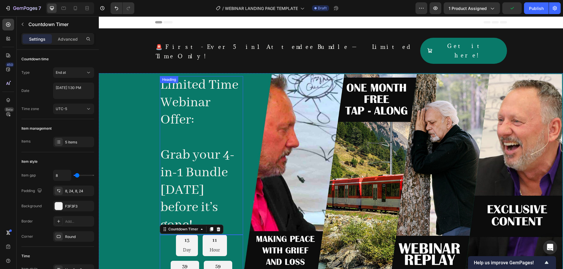
click at [122, 147] on div "Background Image" at bounding box center [330, 179] width 463 height 211
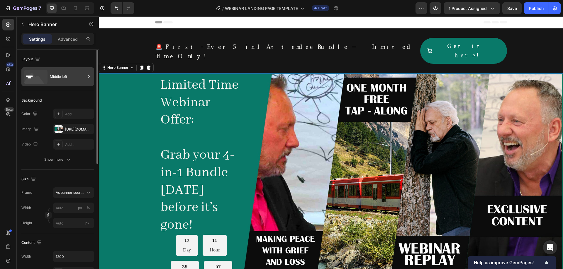
click at [62, 83] on div "Middle left" at bounding box center [68, 76] width 36 height 13
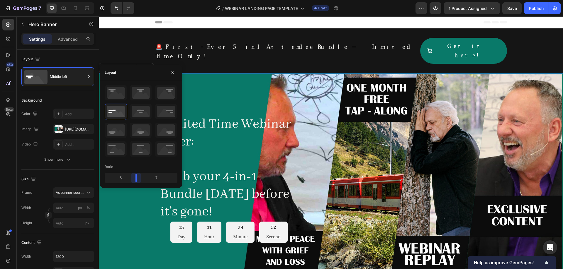
drag, startPoint x: 128, startPoint y: 179, endPoint x: 137, endPoint y: 178, distance: 9.1
click at [137, 0] on body "7 Version history / WEBINAR LANDING PAGE TEMPLATE Draft Preview 1 product assig…" at bounding box center [281, 0] width 563 height 0
click at [196, 191] on span "Grab your 4-in-1 Bundle today before it’s gone!" at bounding box center [224, 195] width 129 height 52
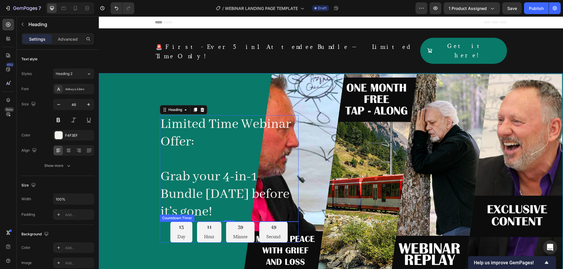
click at [288, 225] on div "13 Day 11 Hour 39 Minute 49 Second" at bounding box center [229, 232] width 139 height 21
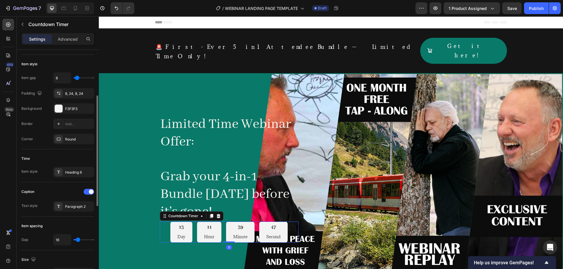
scroll to position [195, 0]
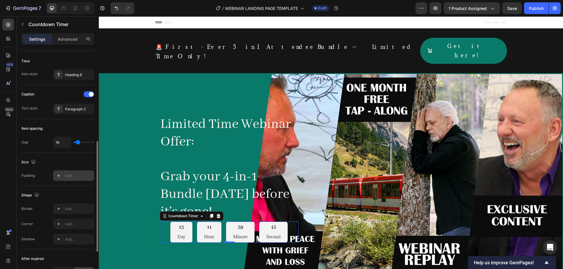
click at [62, 175] on div at bounding box center [59, 176] width 8 height 8
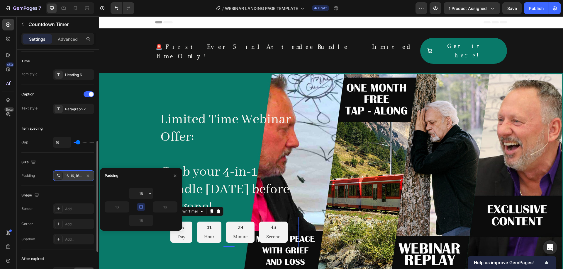
click at [62, 175] on div at bounding box center [59, 176] width 8 height 8
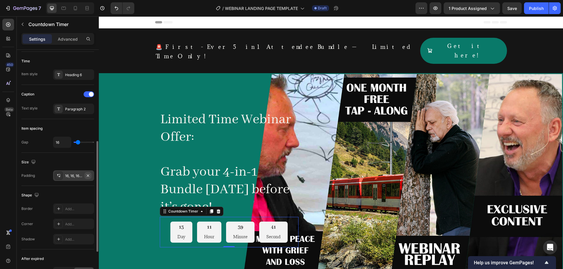
click at [87, 176] on icon "button" at bounding box center [88, 175] width 5 height 5
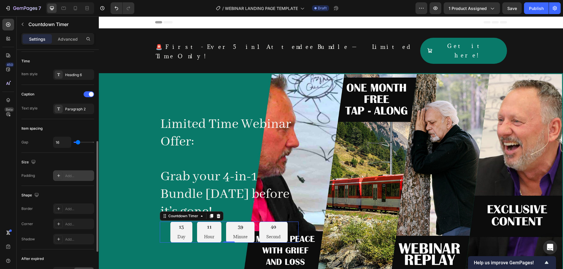
scroll to position [98, 0]
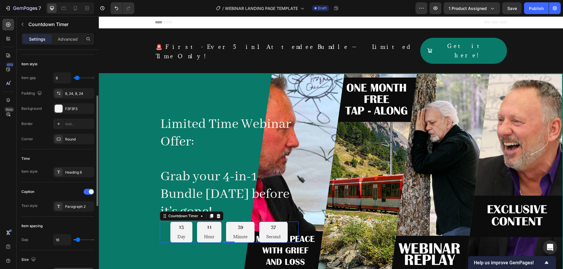
type input "24"
type input "36"
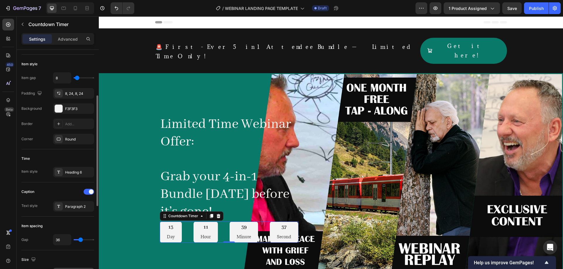
type input "40"
click at [81, 240] on input "range" at bounding box center [84, 239] width 21 height 1
type input "33"
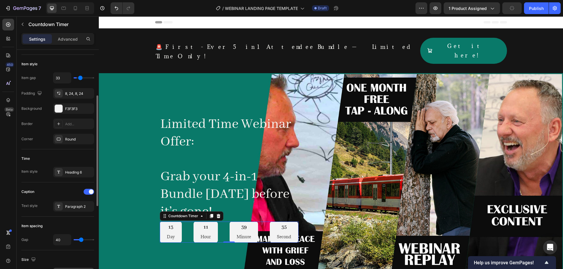
type input "42"
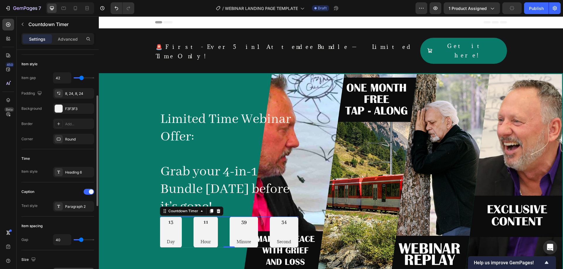
type input "38"
type input "16"
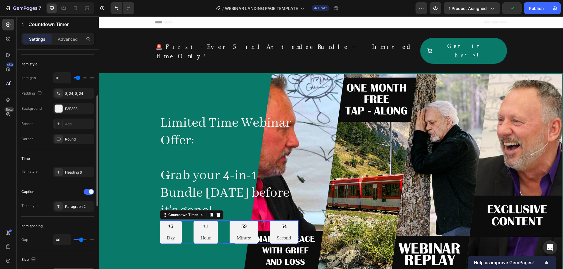
type input "11"
click at [77, 79] on input "range" at bounding box center [84, 77] width 21 height 1
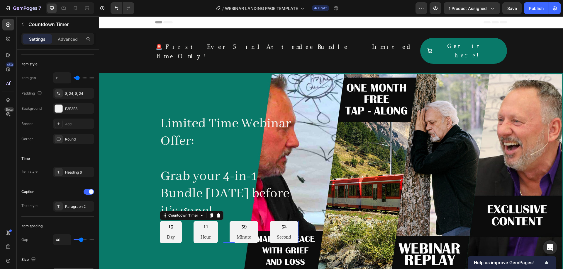
click at [169, 224] on div "13" at bounding box center [171, 227] width 8 height 7
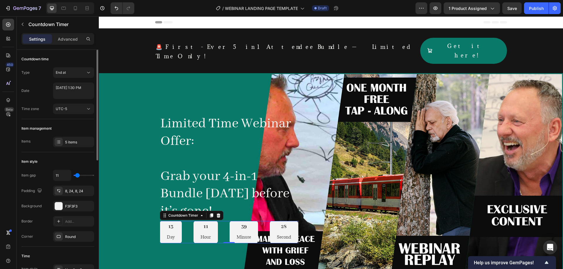
type input "20"
type input "29"
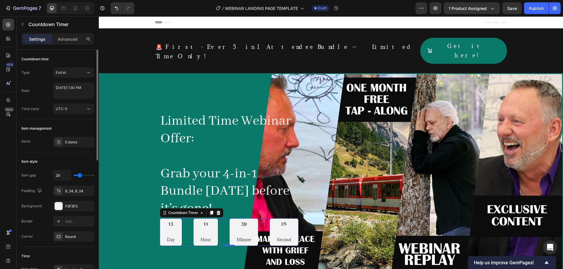
type input "13"
type input "9"
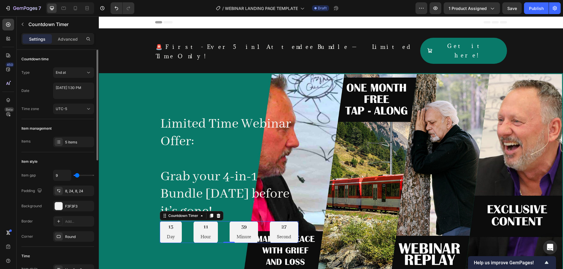
type input "7"
type input "4"
type input "2"
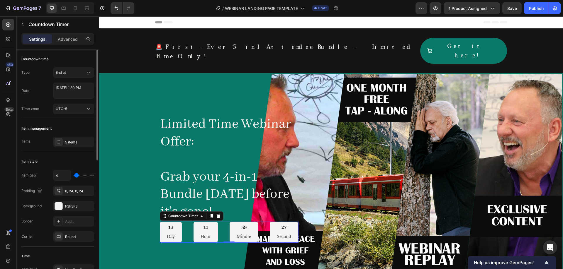
type input "2"
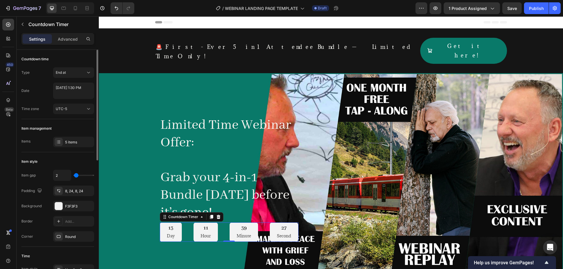
type input "0"
type input "4"
click at [76, 175] on input "range" at bounding box center [84, 175] width 21 height 1
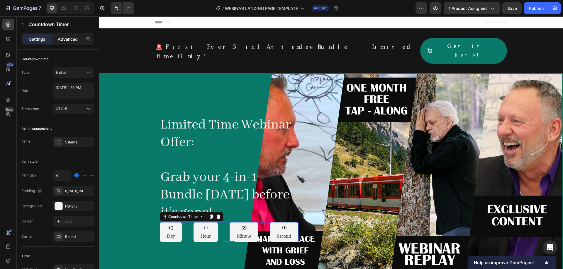
click at [61, 39] on p "Advanced" at bounding box center [68, 39] width 20 height 6
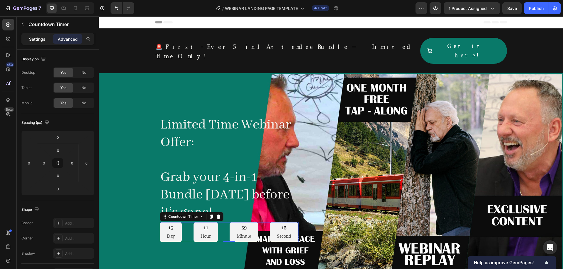
click at [35, 37] on p "Settings" at bounding box center [37, 39] width 16 height 6
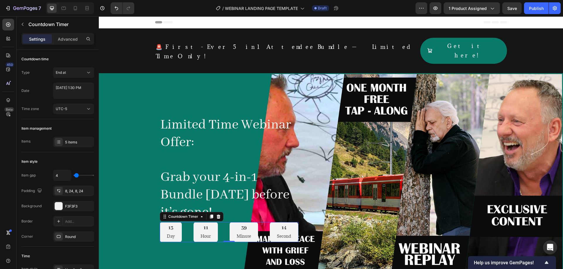
click at [168, 225] on div "13" at bounding box center [171, 228] width 8 height 7
click at [77, 141] on div "5 items" at bounding box center [79, 142] width 28 height 5
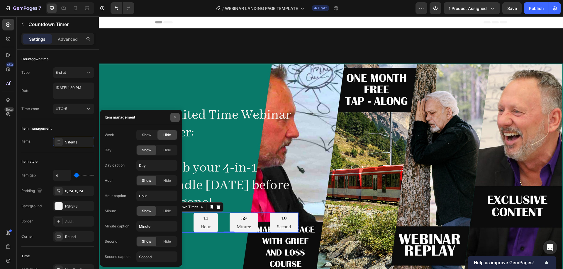
scroll to position [204, 0]
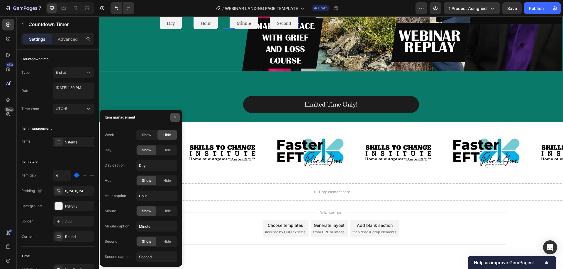
click at [175, 115] on icon "button" at bounding box center [175, 117] width 5 height 5
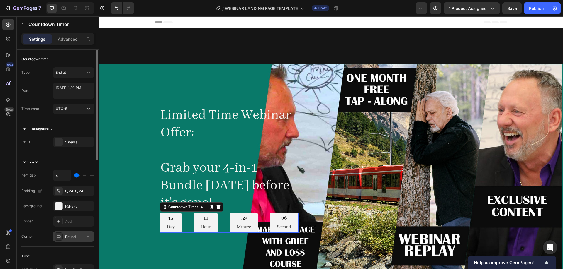
scroll to position [98, 0]
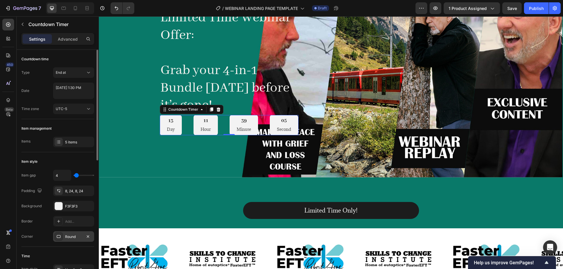
click at [76, 235] on div "Round" at bounding box center [73, 236] width 17 height 5
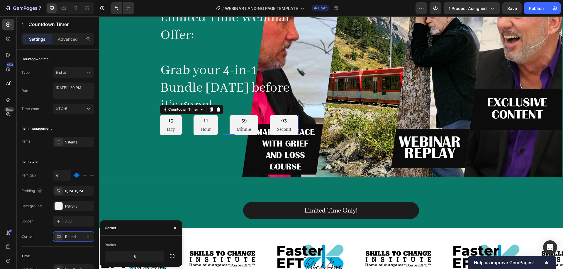
click at [2, 186] on div "450 Beta" at bounding box center [8, 142] width 17 height 253
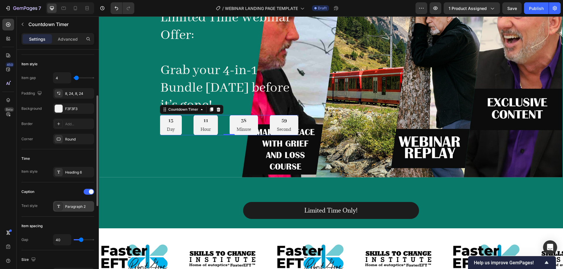
click at [77, 208] on div "Paragraph 2" at bounding box center [79, 206] width 28 height 5
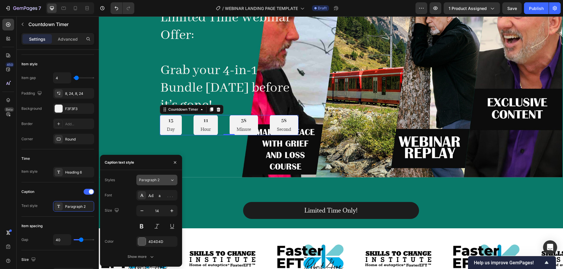
click at [145, 177] on button "Paragraph 2" at bounding box center [156, 180] width 41 height 11
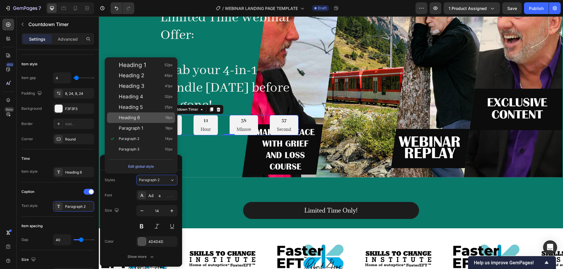
click at [147, 114] on div "Heading 6 18px" at bounding box center [141, 118] width 68 height 11
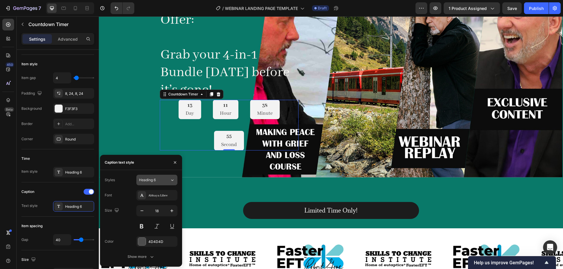
click at [164, 177] on button "Heading 6" at bounding box center [156, 180] width 41 height 11
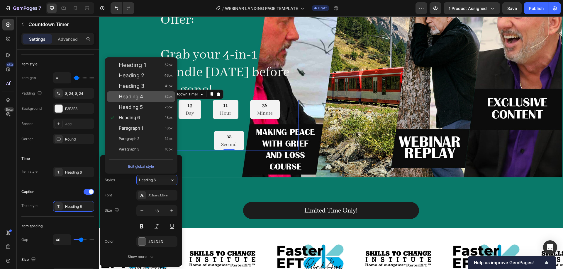
click at [160, 98] on div "Heading 4 32px" at bounding box center [146, 97] width 54 height 6
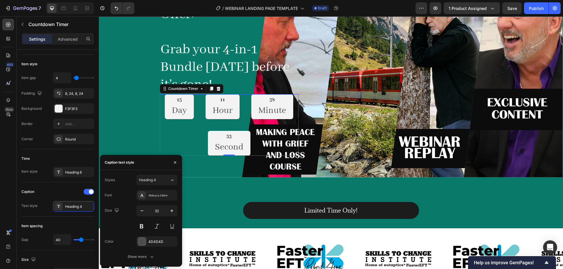
drag, startPoint x: 155, startPoint y: 180, endPoint x: 156, endPoint y: 165, distance: 15.0
click at [155, 180] on span "Heading 4" at bounding box center [147, 180] width 17 height 5
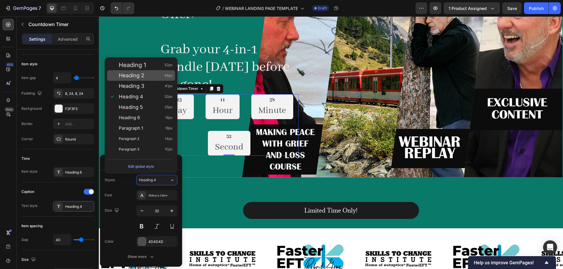
click at [142, 77] on span "Heading 2" at bounding box center [131, 76] width 25 height 6
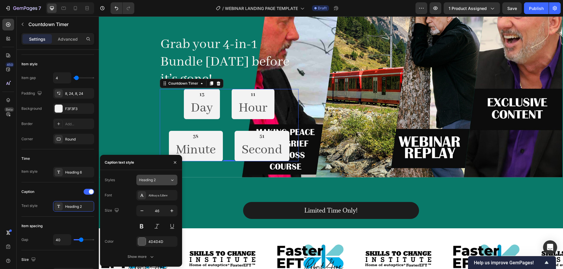
click at [156, 178] on div "Heading 2" at bounding box center [151, 180] width 24 height 5
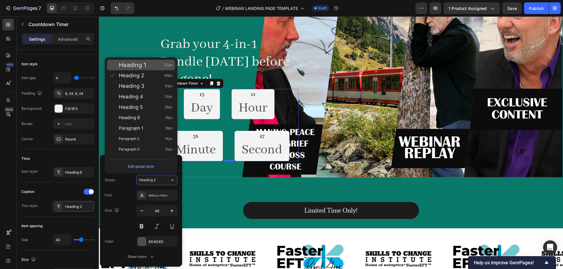
click at [150, 67] on div "Heading 1 52px" at bounding box center [146, 65] width 54 height 6
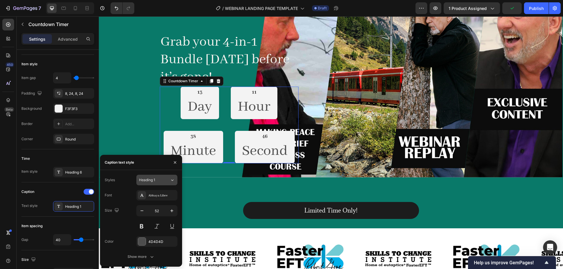
click at [161, 180] on div "Heading 1" at bounding box center [151, 180] width 24 height 5
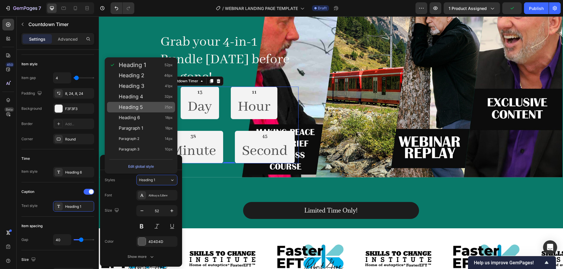
click at [147, 104] on div "Heading 5 25px" at bounding box center [141, 107] width 68 height 11
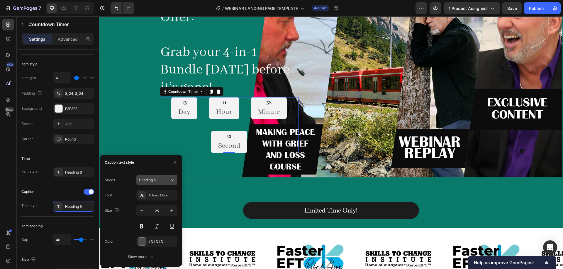
click at [162, 177] on button "Heading 5" at bounding box center [156, 180] width 41 height 11
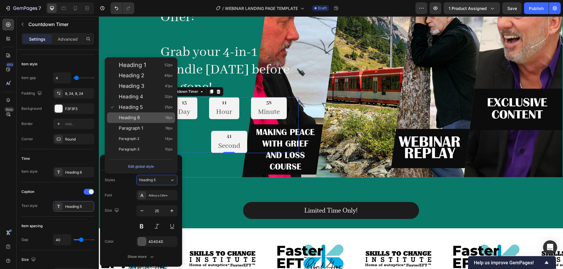
click at [148, 119] on div "Heading 6 18px" at bounding box center [146, 118] width 54 height 6
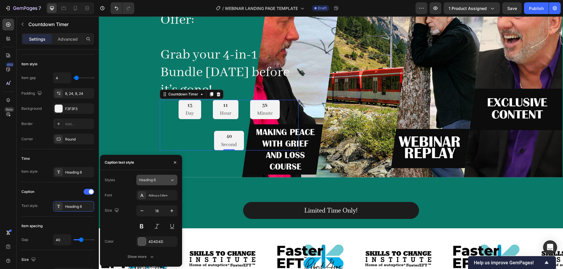
click at [156, 178] on span "Heading 6" at bounding box center [147, 180] width 17 height 5
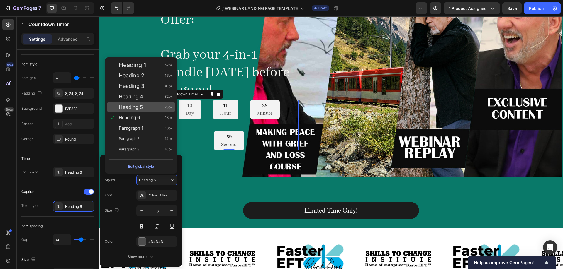
click at [154, 105] on div "Heading 5 25px" at bounding box center [146, 107] width 54 height 6
type input "25"
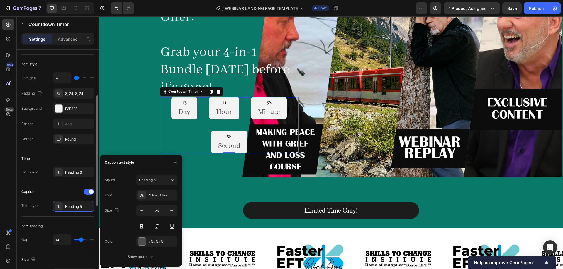
type input "36"
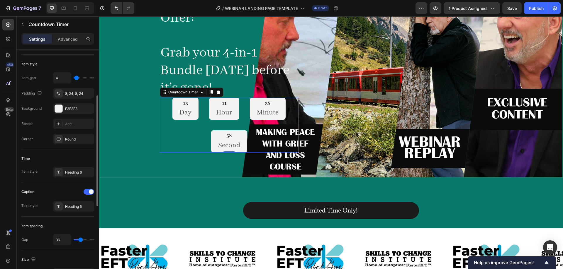
type input "29"
type input "20"
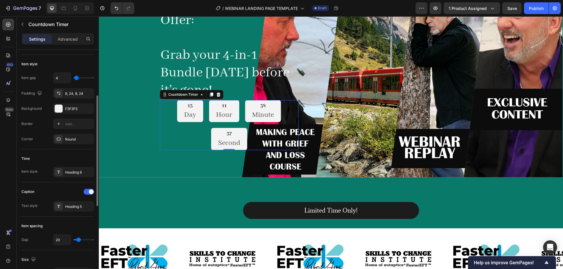
type input "18"
type input "13"
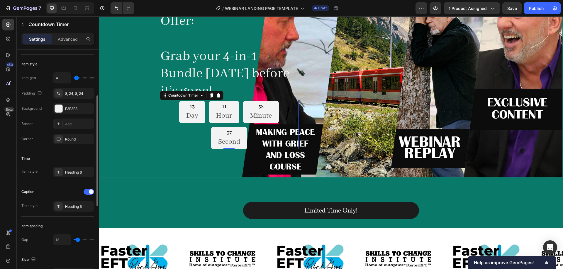
type input "11"
type input "9"
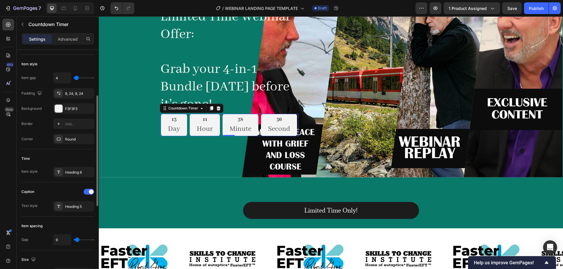
drag, startPoint x: 81, startPoint y: 240, endPoint x: 77, endPoint y: 240, distance: 3.5
type input "9"
click at [77, 240] on input "range" at bounding box center [84, 239] width 21 height 1
click at [0, 152] on div "450 Beta" at bounding box center [8, 142] width 17 height 253
click at [166, 204] on div "Limited Time Only! Add to Cart Product" at bounding box center [331, 204] width 464 height 32
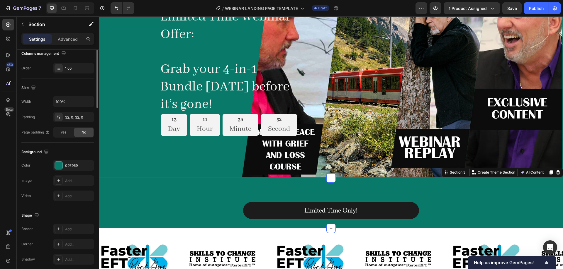
scroll to position [0, 0]
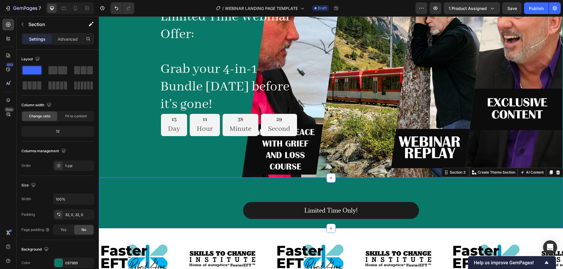
click at [121, 148] on div "Background Image" at bounding box center [330, 72] width 463 height 211
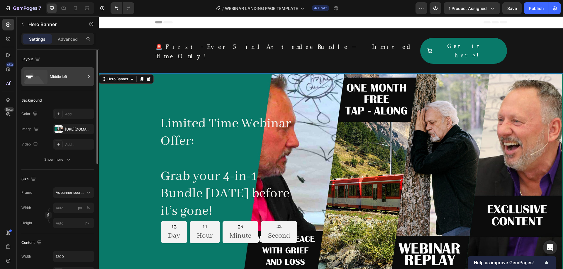
click at [81, 76] on div "Middle left" at bounding box center [68, 76] width 36 height 13
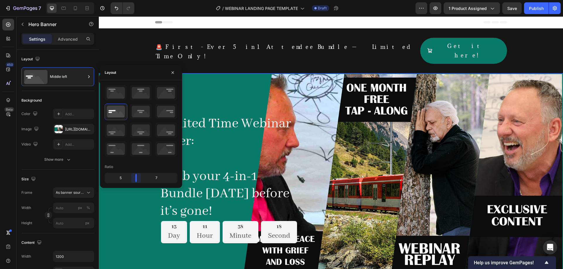
click at [133, 0] on body "7 Version history / WEBINAR LANDING PAGE TEMPLATE Draft Preview 1 product assig…" at bounding box center [281, 0] width 563 height 0
click at [171, 74] on icon "button" at bounding box center [172, 72] width 2 height 2
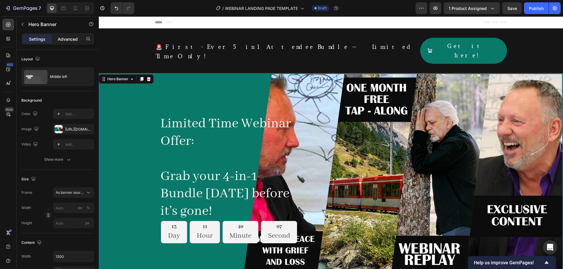
click at [61, 39] on p "Advanced" at bounding box center [68, 39] width 20 height 6
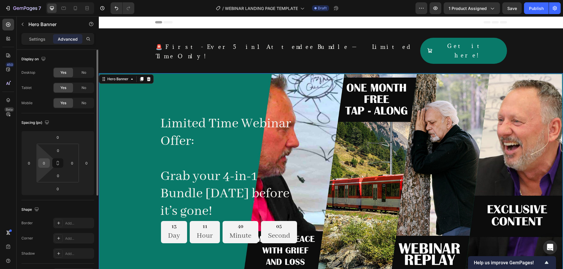
click at [42, 168] on div "0" at bounding box center [44, 163] width 12 height 9
click at [44, 165] on input "0" at bounding box center [44, 163] width 9 height 9
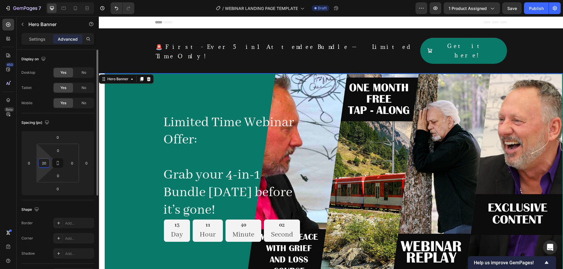
type input "2"
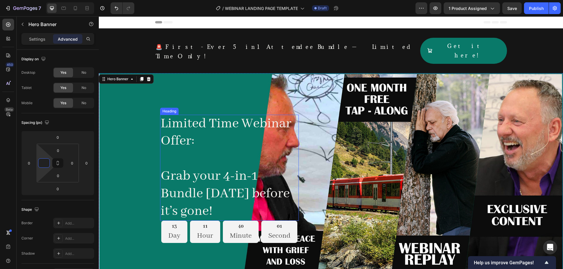
click at [223, 129] on p "⁠⁠⁠⁠⁠⁠⁠ Limited Time Webinar Offer: Grab your 4-in-1 Bundle today before it’s g…" at bounding box center [229, 167] width 137 height 105
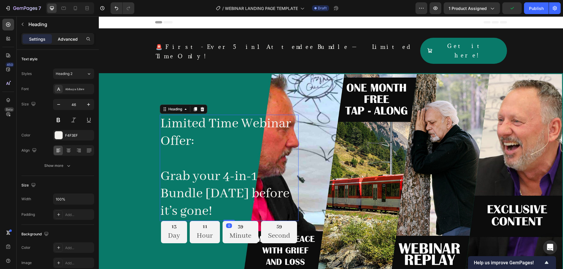
click at [65, 38] on p "Advanced" at bounding box center [68, 39] width 20 height 6
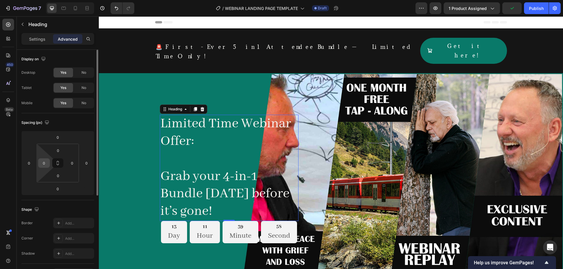
click at [43, 164] on input "0" at bounding box center [44, 163] width 9 height 9
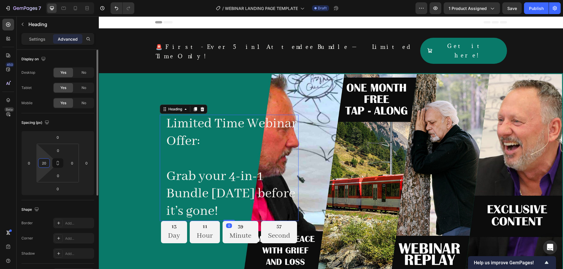
type input "2"
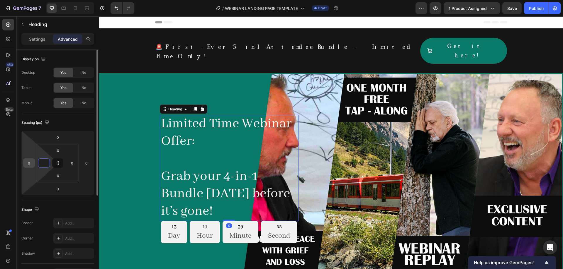
click at [27, 166] on input "0" at bounding box center [29, 163] width 9 height 9
type input "0"
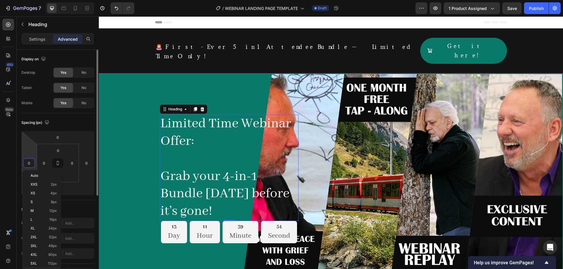
type input "7"
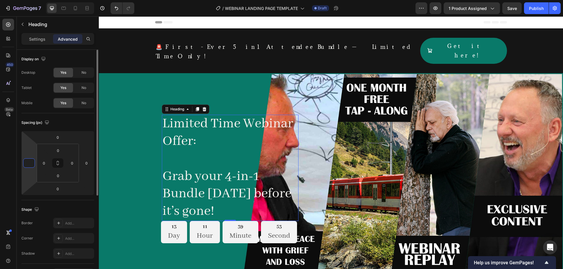
type input "7"
click at [89, 163] on input "0" at bounding box center [86, 163] width 9 height 9
type input "0"
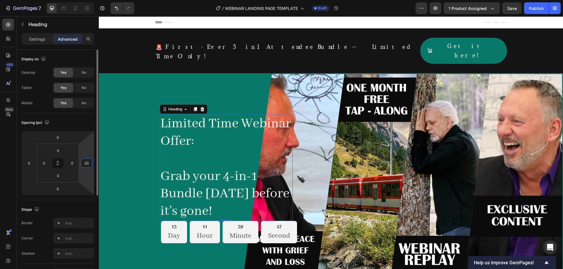
type input "2"
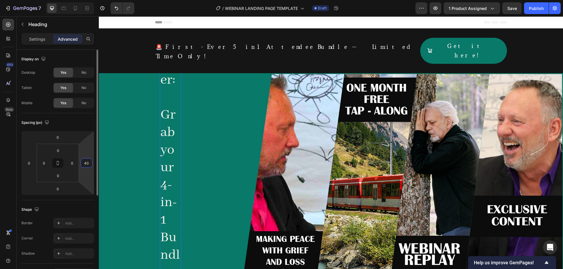
type input "4"
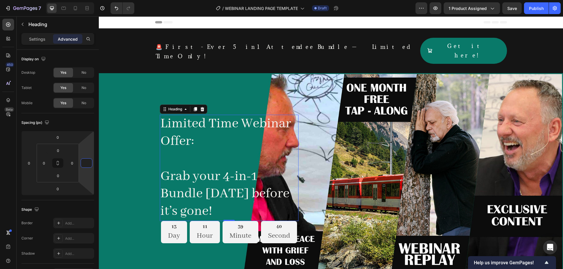
click at [0, 176] on div "450 Beta" at bounding box center [8, 142] width 17 height 253
type input "0"
click at [133, 175] on div "Background Image" at bounding box center [330, 179] width 463 height 211
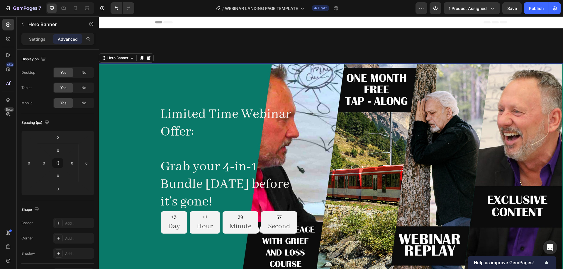
scroll to position [98, 0]
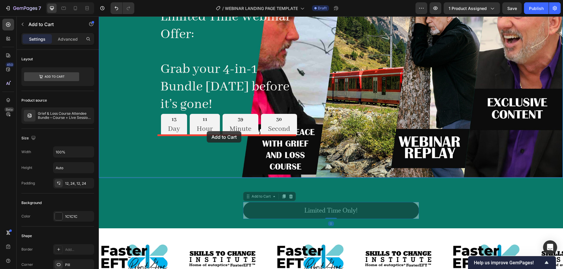
drag, startPoint x: 300, startPoint y: 212, endPoint x: 207, endPoint y: 131, distance: 123.6
click at [207, 131] on div "Header ⁠⁠⁠⁠⁠⁠⁠ Limited Time Webinar Offer: Grab your 4-in-1 Bundle today before…" at bounding box center [331, 148] width 464 height 459
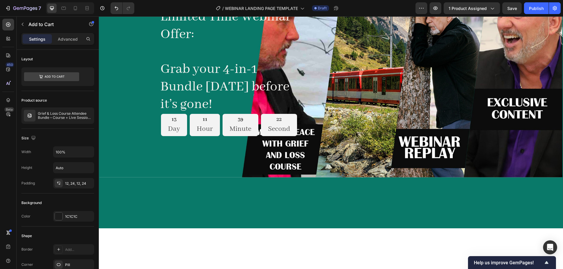
scroll to position [0, 0]
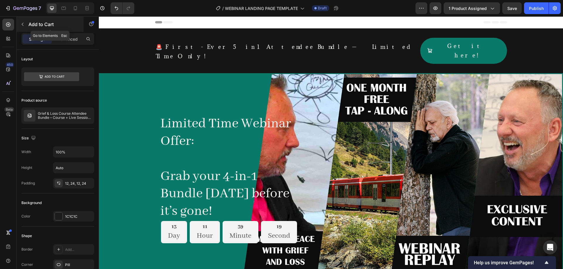
click at [22, 22] on icon "button" at bounding box center [22, 24] width 5 height 5
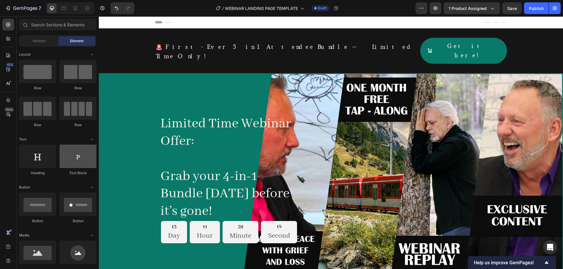
scroll to position [98, 0]
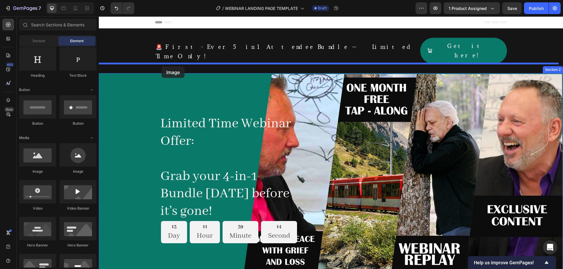
drag, startPoint x: 169, startPoint y: 154, endPoint x: 161, endPoint y: 67, distance: 87.9
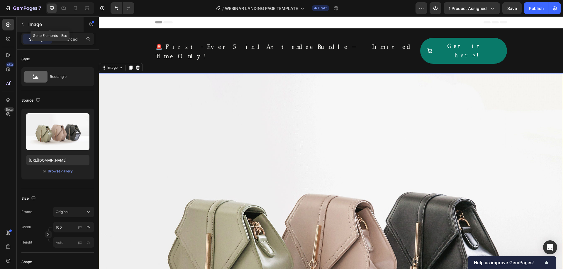
click at [20, 22] on icon "button" at bounding box center [22, 24] width 5 height 5
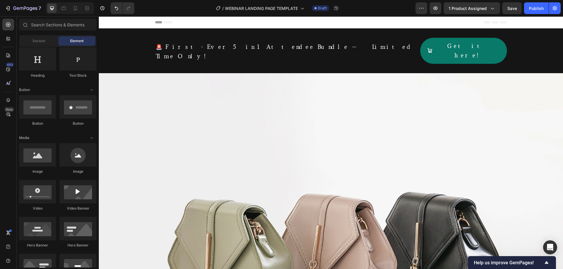
scroll to position [0, 0]
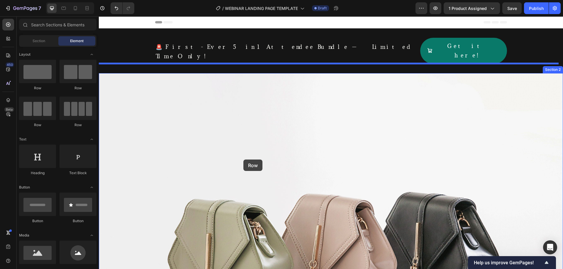
drag, startPoint x: 189, startPoint y: 110, endPoint x: 243, endPoint y: 160, distance: 73.8
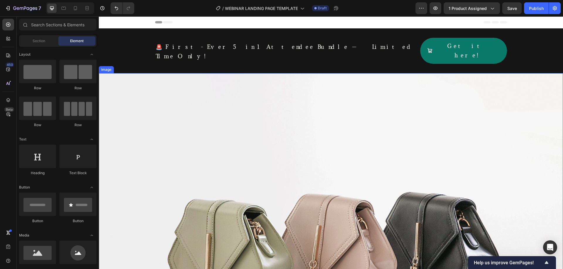
click at [192, 110] on img at bounding box center [331, 247] width 464 height 348
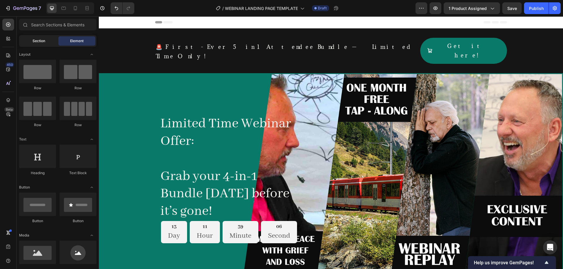
click at [32, 41] on div "Section" at bounding box center [38, 40] width 37 height 9
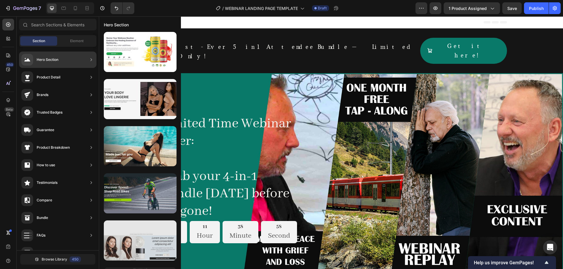
scroll to position [622, 0]
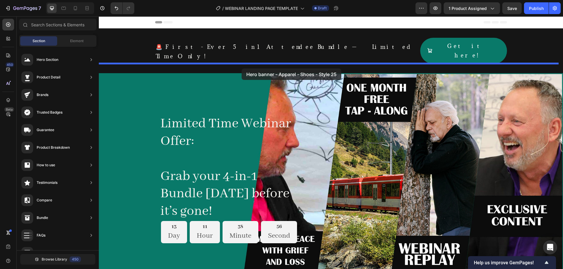
drag, startPoint x: 235, startPoint y: 256, endPoint x: 241, endPoint y: 69, distance: 187.4
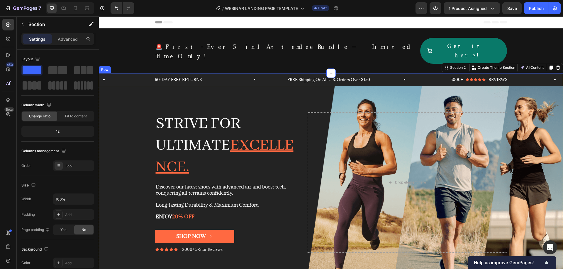
click at [216, 77] on p "60-DAY FREE RETURNS" at bounding box center [179, 79] width 132 height 5
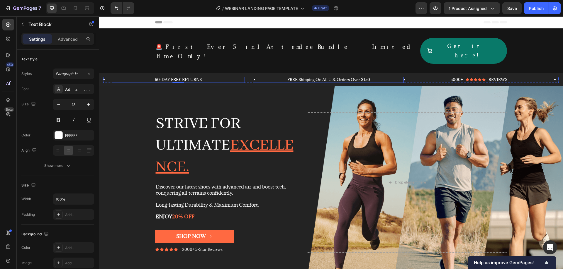
click at [255, 77] on div "FREE Shipping On All U.S. Orders Over $150 Text Block Row" at bounding box center [329, 80] width 150 height 6
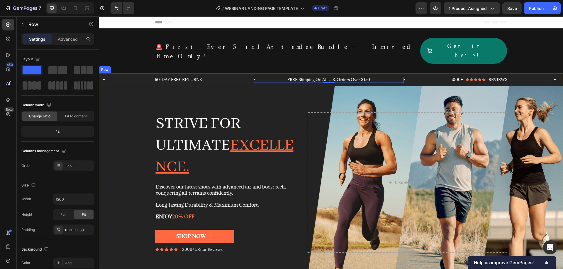
click at [250, 74] on div "60-DAY FREE RETURNS Text Block Row FREE Shipping On All U.S. Orders Over $150 T…" at bounding box center [331, 79] width 464 height 13
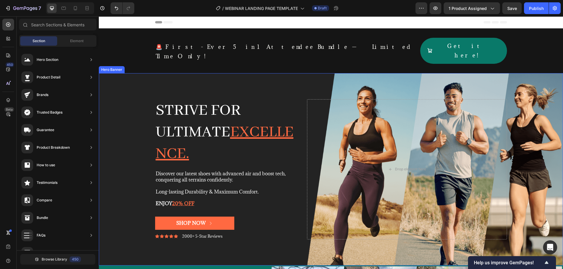
click at [277, 73] on div "Background Image" at bounding box center [331, 169] width 464 height 193
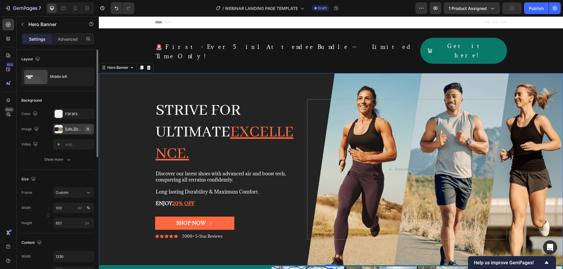
click at [89, 129] on icon "button" at bounding box center [88, 129] width 5 height 5
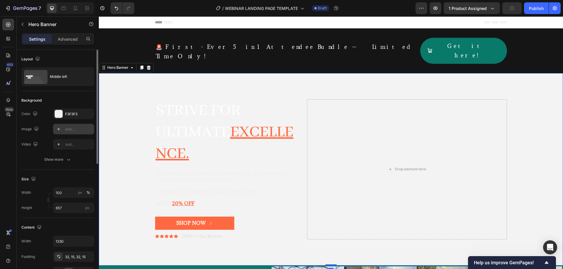
click at [74, 130] on div "Add..." at bounding box center [79, 129] width 28 height 5
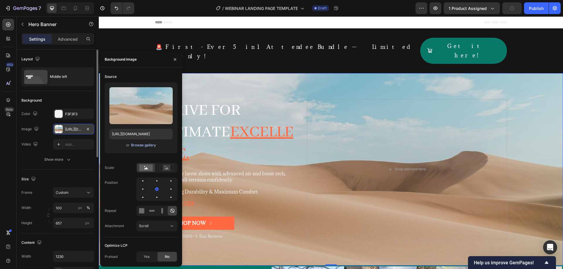
click at [151, 146] on div "Browse gallery" at bounding box center [143, 145] width 25 height 5
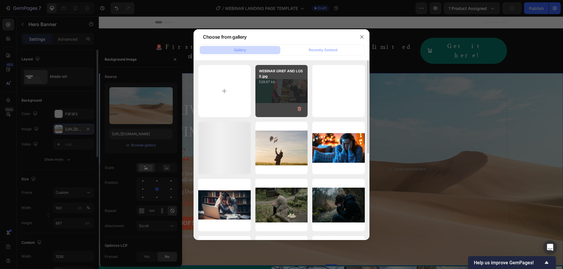
click at [292, 100] on div "WEBINAR GRIEF AND LOSS.jpg 528.67 kb" at bounding box center [281, 91] width 52 height 52
type input "https://cdn.shopify.com/s/files/1/0843/4873/1703/files/gempages_583617487849915…"
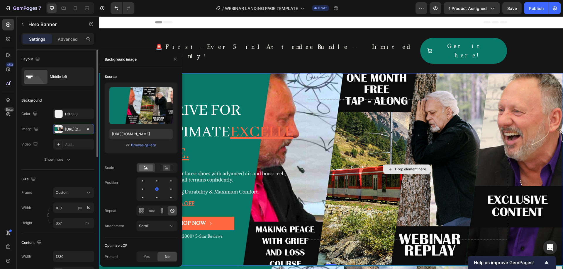
click at [321, 115] on div "Drop element here" at bounding box center [407, 169] width 200 height 140
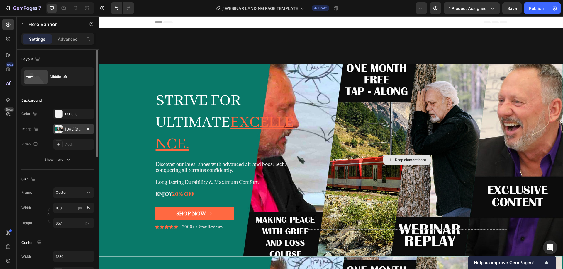
scroll to position [98, 0]
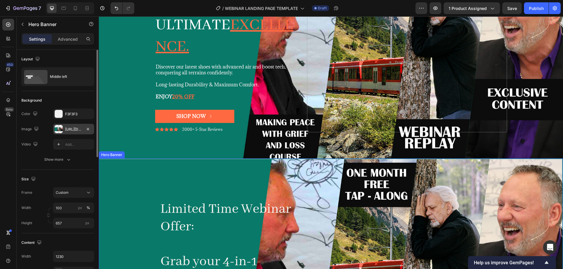
click at [226, 171] on div "Background Image" at bounding box center [330, 264] width 463 height 211
click at [149, 154] on icon at bounding box center [149, 153] width 4 height 4
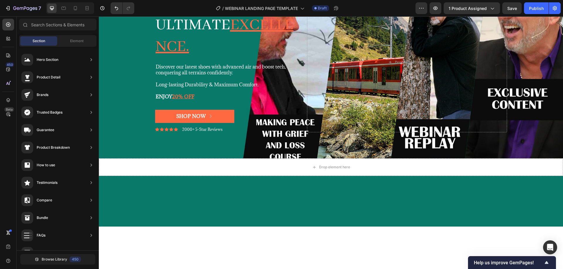
click at [270, 201] on div at bounding box center [331, 201] width 464 height 50
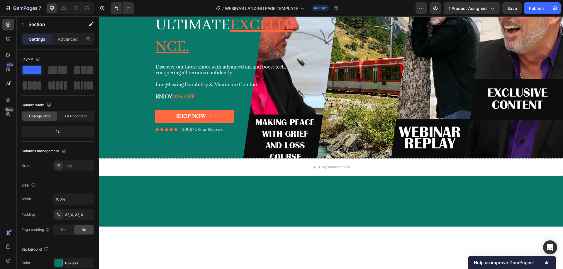
click at [260, 168] on div "Drop element here" at bounding box center [331, 168] width 464 height 18
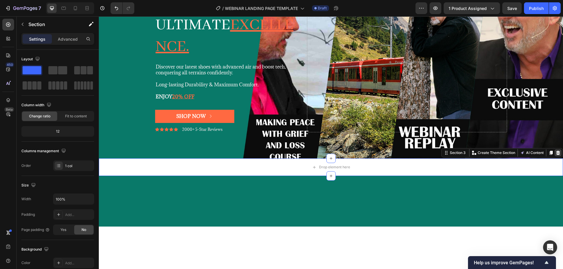
click at [554, 154] on div at bounding box center [557, 152] width 7 height 7
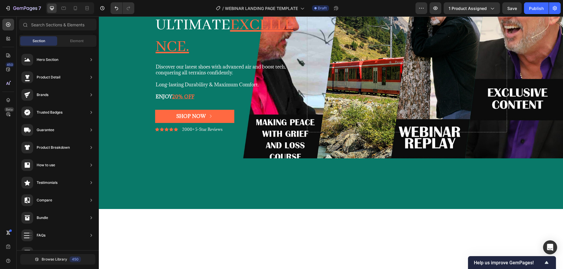
click at [269, 174] on div at bounding box center [331, 184] width 464 height 50
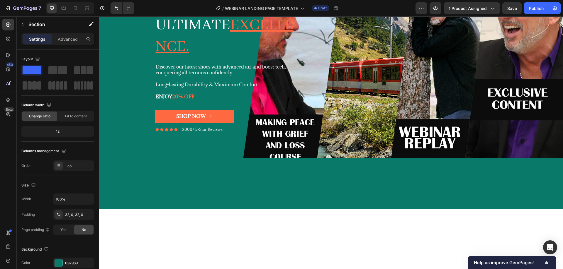
click at [492, 184] on div at bounding box center [331, 184] width 464 height 50
click at [266, 131] on div "Icon Icon Icon Icon Icon Icon List 2000+ 5-Star Reviews Text Block Row" at bounding box center [226, 130] width 143 height 6
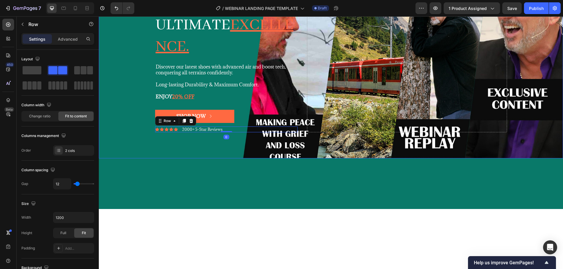
click at [226, 140] on div "Strive for ultimate excellence. Heading Discover our latest shoes with advanced…" at bounding box center [331, 62] width 360 height 159
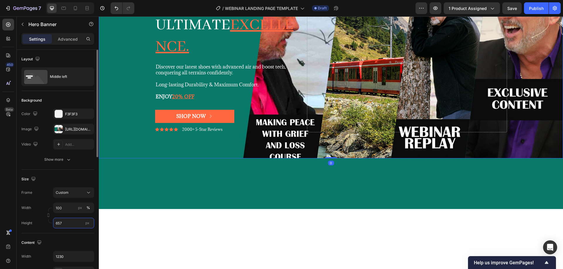
click at [62, 223] on input "657" at bounding box center [73, 223] width 41 height 11
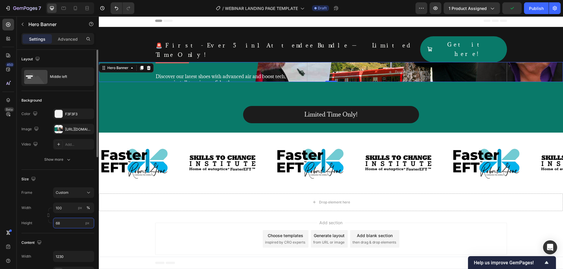
scroll to position [0, 0]
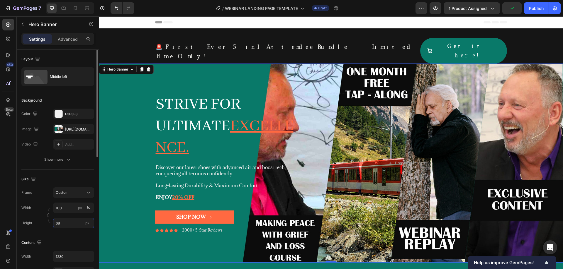
type input "680"
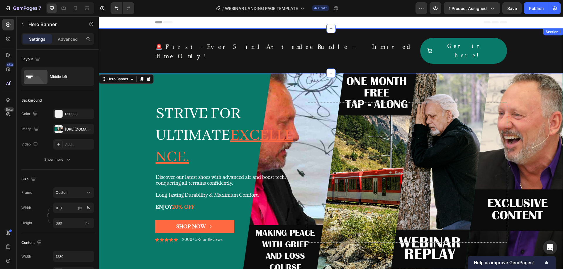
click at [342, 51] on p "🚨 First-Ever 5 in 1 Attendee Bundle — Limited Time Only!" at bounding box center [285, 51] width 259 height 19
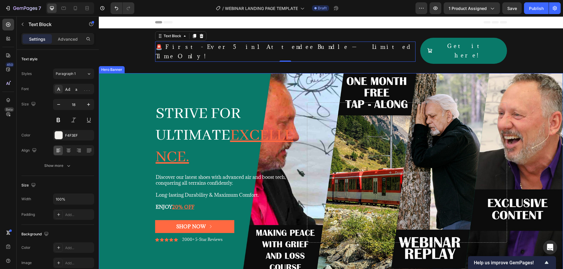
click at [229, 75] on div "Background Image" at bounding box center [331, 172] width 464 height 199
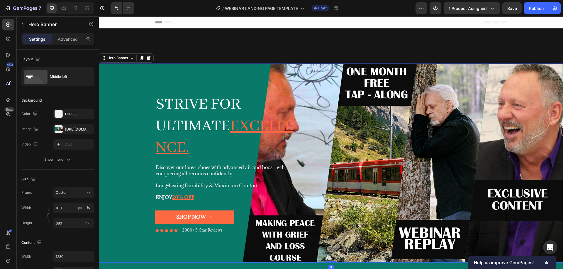
scroll to position [193, 0]
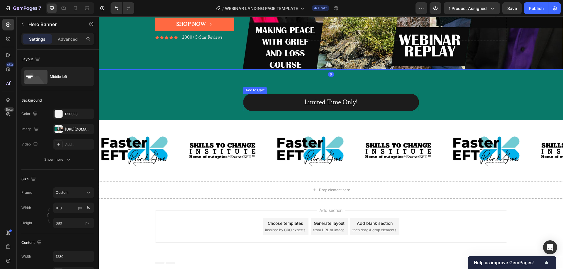
click at [210, 100] on div "Limited Time Only! Add to Cart Product" at bounding box center [331, 95] width 464 height 32
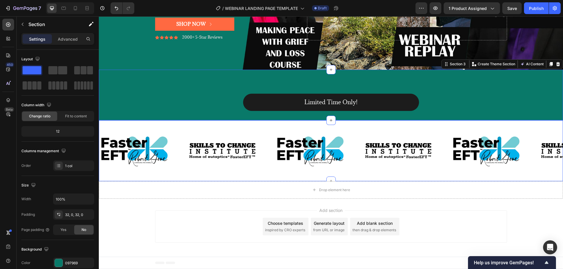
click at [257, 174] on div "Image Image Image Image Image Image Image Image Marquee Section 5" at bounding box center [331, 150] width 464 height 61
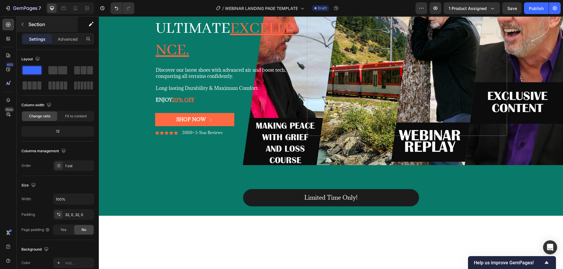
scroll to position [0, 0]
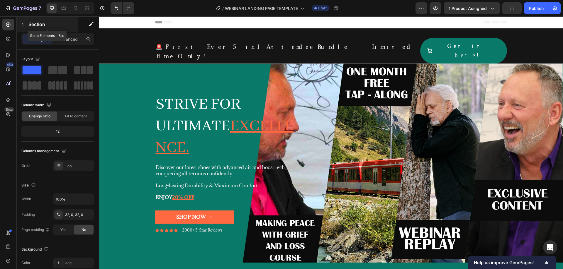
click at [22, 23] on icon "button" at bounding box center [22, 24] width 5 height 5
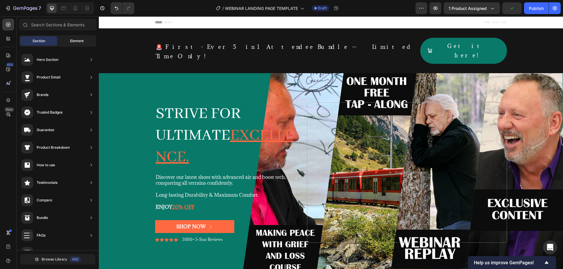
click at [72, 44] on div "Element" at bounding box center [76, 40] width 37 height 9
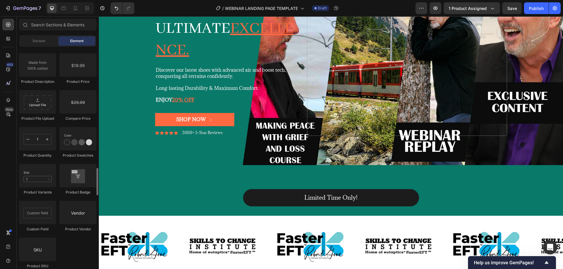
scroll to position [1074, 0]
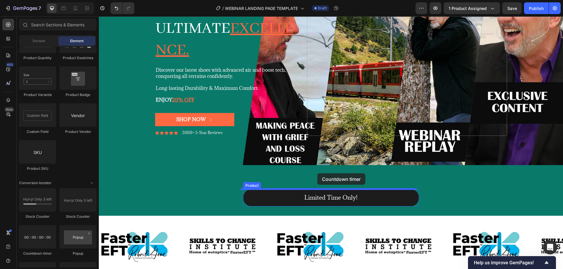
drag, startPoint x: 183, startPoint y: 244, endPoint x: 317, endPoint y: 173, distance: 151.9
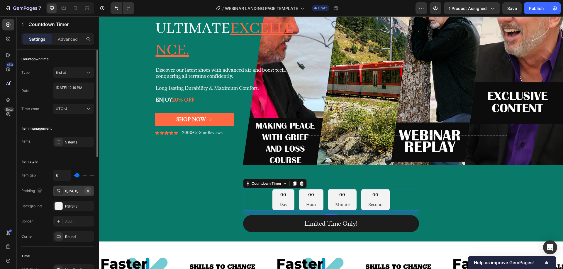
click at [88, 189] on icon "button" at bounding box center [88, 191] width 5 height 5
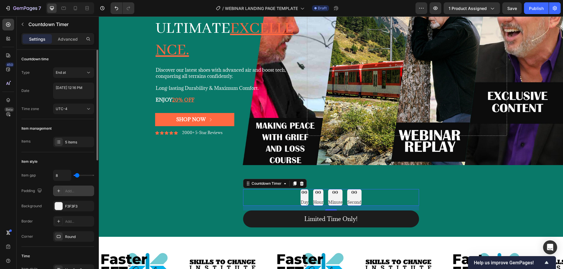
click at [74, 188] on div "Add..." at bounding box center [73, 191] width 41 height 11
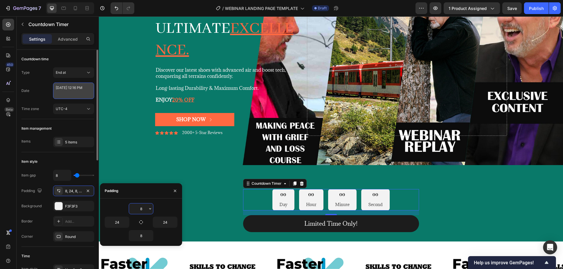
click at [76, 93] on textarea "September 26 2025 12:16 PM" at bounding box center [73, 91] width 41 height 16
select select "16"
select select "false"
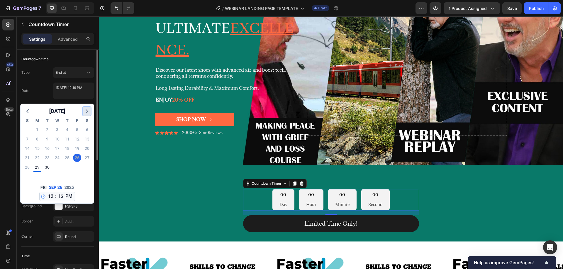
click at [89, 113] on icon "button" at bounding box center [86, 111] width 7 height 7
click at [25, 149] on div "12" at bounding box center [27, 148] width 8 height 8
type textarea "October 12 2025 12:16 PM"
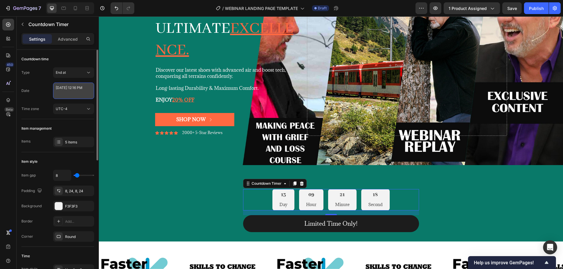
click at [77, 95] on textarea "October 12 2025 12:16 PM" at bounding box center [73, 91] width 41 height 16
select select "16"
select select "false"
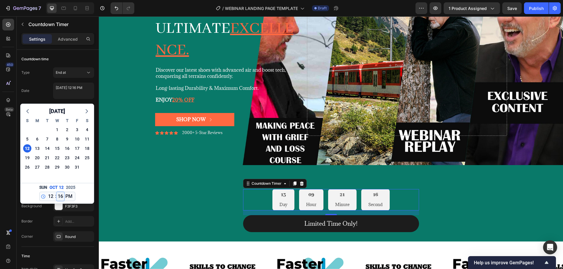
click at [58, 195] on select "00 01 02 03 04 05 06 07 08 09 10 11 12 13 14 15 16 17 18 19 20 21 22 23 24 25 2…" at bounding box center [61, 196] width 8 height 9
click at [51, 196] on select "12 1 2 3 4 5 6 7 8 9 10 11" at bounding box center [51, 196] width 8 height 9
select select "13"
click at [47, 192] on select "12 1 2 3 4 5 6 7 8 9 10 11" at bounding box center [51, 196] width 8 height 9
type textarea "October 12 2025 1:16 PM"
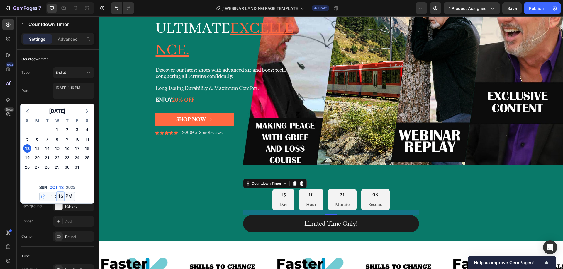
click at [62, 196] on select "00 01 02 03 04 05 06 07 08 09 10 11 12 13 14 15 16 17 18 19 20 21 22 23 24 25 2…" at bounding box center [61, 196] width 8 height 9
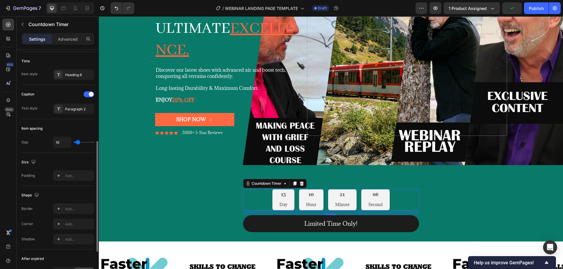
scroll to position [0, 0]
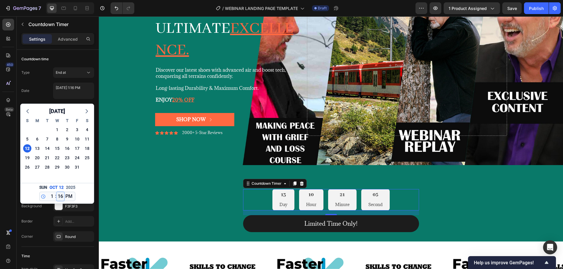
click at [59, 195] on select "00 01 02 03 04 05 06 07 08 09 10 11 12 13 14 15 16 17 18 19 20 21 22 23 24 25 2…" at bounding box center [61, 196] width 8 height 9
select select "30"
click at [57, 192] on select "00 01 02 03 04 05 06 07 08 09 10 11 12 13 14 15 16 17 18 19 20 21 22 23 24 25 2…" at bounding box center [61, 196] width 8 height 9
type textarea "October 12 2025 1:30 PM"
click at [0, 145] on div "450 Beta" at bounding box center [8, 142] width 17 height 253
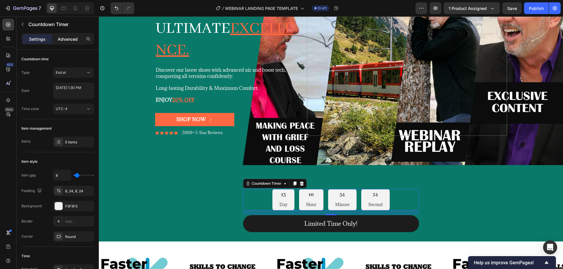
click at [70, 36] on p "Advanced" at bounding box center [68, 39] width 20 height 6
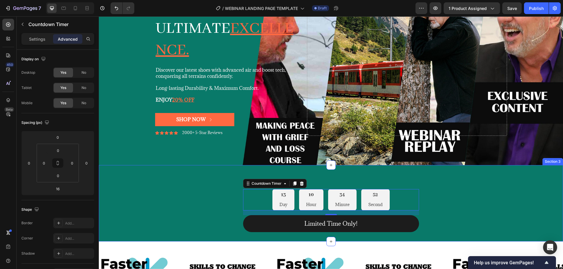
click at [188, 193] on div "13 Day 10 Hour 34 Minute 52 Second Countdown Timer 16 Limited Time Only! Add to…" at bounding box center [331, 204] width 464 height 58
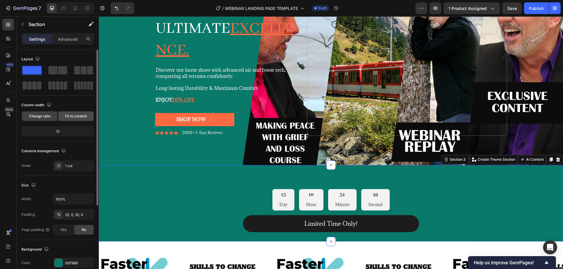
click at [78, 116] on span "Fit to content" at bounding box center [76, 116] width 22 height 5
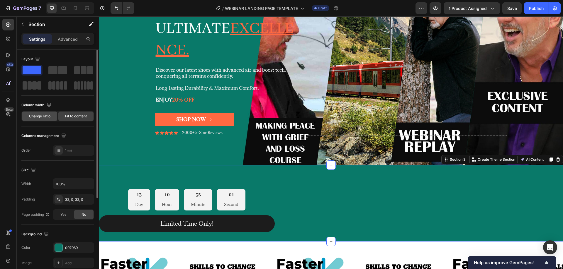
click at [47, 115] on span "Change ratio" at bounding box center [39, 116] width 21 height 5
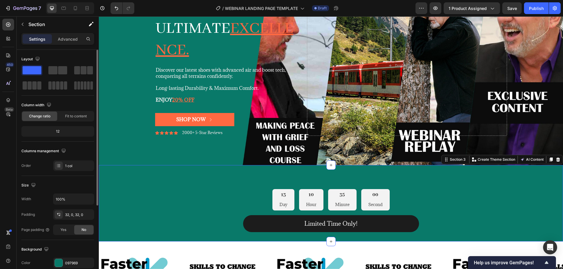
scroll to position [98, 0]
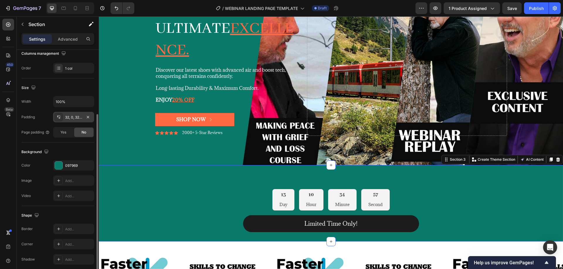
click at [73, 119] on div "32, 0, 32, 0" at bounding box center [73, 117] width 17 height 5
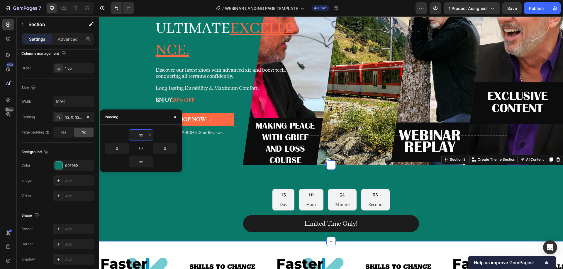
click at [139, 134] on input "32" at bounding box center [141, 135] width 24 height 11
type input "0"
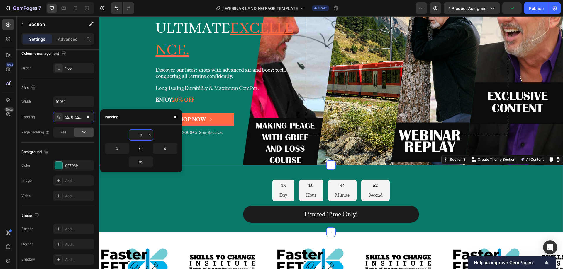
type input "0"
click at [0, 196] on div "450 Beta" at bounding box center [8, 142] width 17 height 253
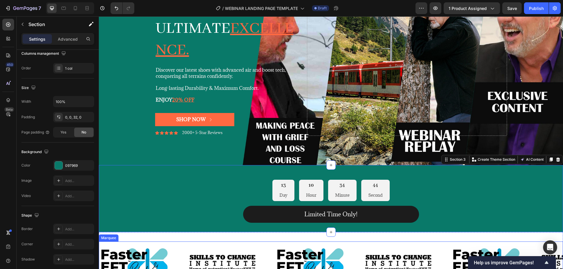
click at [200, 244] on div "Image Image Image Image" at bounding box center [275, 263] width 352 height 42
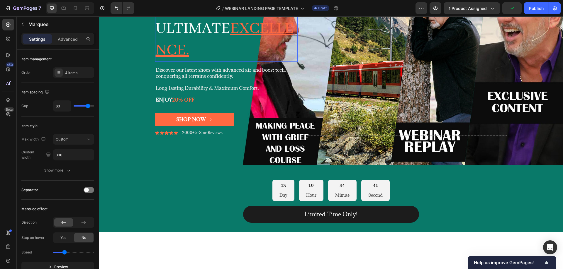
scroll to position [0, 0]
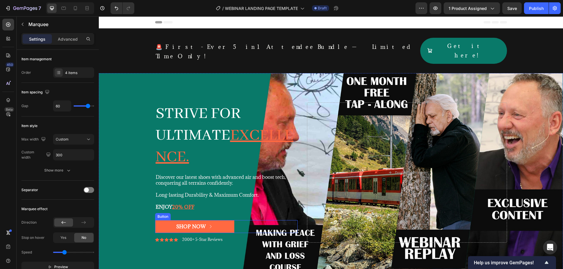
click at [240, 220] on div "Shop Now Button" at bounding box center [226, 226] width 143 height 13
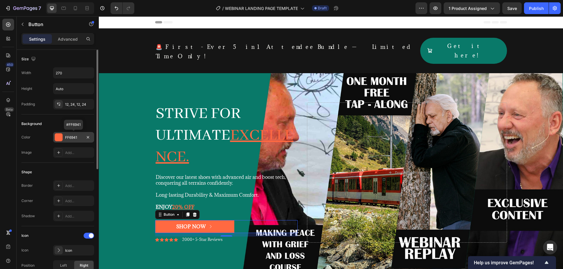
click at [76, 136] on div "FF6941" at bounding box center [73, 137] width 17 height 5
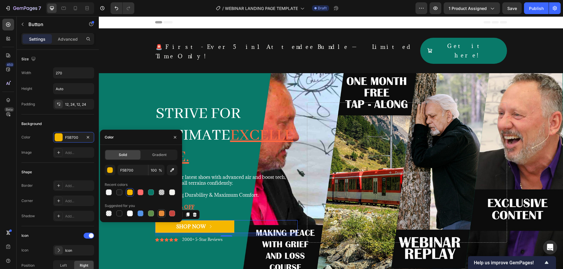
click at [162, 214] on div at bounding box center [162, 214] width 6 height 6
click at [128, 193] on div at bounding box center [130, 193] width 6 height 6
click at [159, 214] on div at bounding box center [162, 214] width 6 height 6
type input "E4893A"
click at [172, 136] on button "button" at bounding box center [174, 137] width 9 height 9
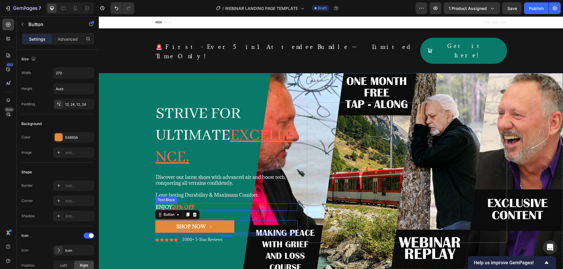
click at [195, 204] on p "ENJOY 20% OFF" at bounding box center [227, 207] width 142 height 6
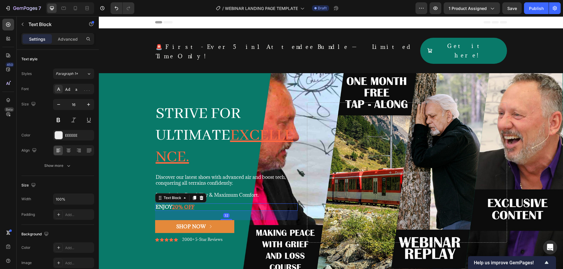
click at [195, 204] on p "ENJOY 20% OFF" at bounding box center [227, 207] width 142 height 6
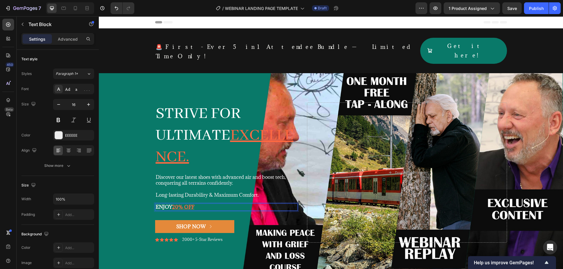
click at [195, 204] on p "ENJOY 20% OFF" at bounding box center [227, 207] width 142 height 6
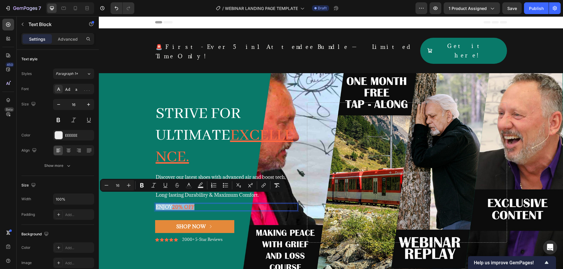
click at [201, 204] on p "ENJOY 20% OFF" at bounding box center [227, 207] width 142 height 6
click at [177, 204] on u "20% OFF" at bounding box center [183, 207] width 22 height 6
drag, startPoint x: 170, startPoint y: 198, endPoint x: 192, endPoint y: 198, distance: 22.6
click at [192, 204] on p "ENJOY 20% OFF" at bounding box center [227, 207] width 142 height 6
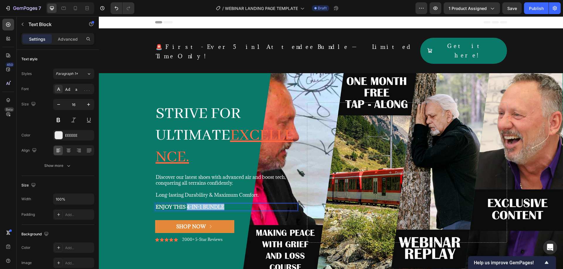
click at [184, 204] on p "ENJOY THIS 4-IN-1 BUNDLE" at bounding box center [227, 207] width 142 height 6
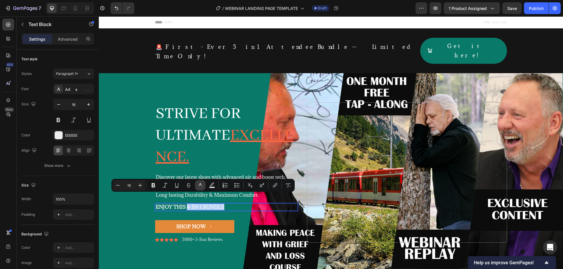
click at [202, 188] on icon "Editor contextual toolbar" at bounding box center [200, 186] width 6 height 6
type input "EEEEEE"
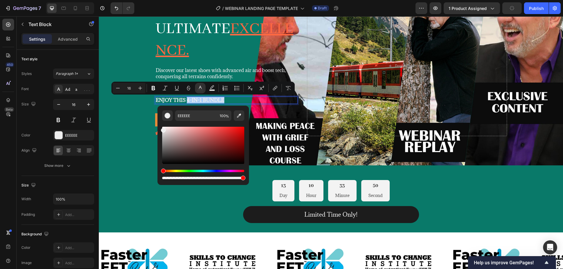
scroll to position [98, 0]
click at [170, 116] on div "Editor contextual toolbar" at bounding box center [167, 116] width 6 height 6
click at [241, 114] on icon "Editor contextual toolbar" at bounding box center [239, 115] width 4 height 4
type input "E4893A"
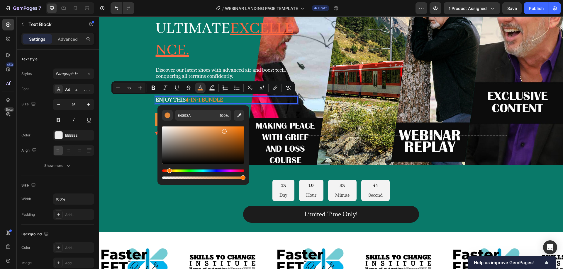
click at [118, 128] on div "Background Image" at bounding box center [331, 65] width 464 height 199
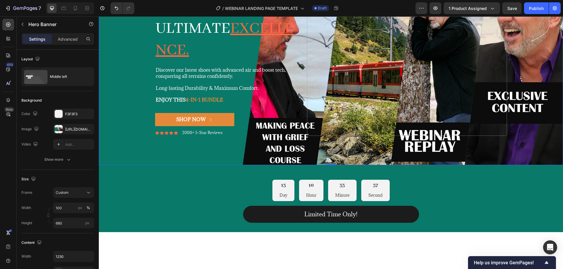
scroll to position [0, 0]
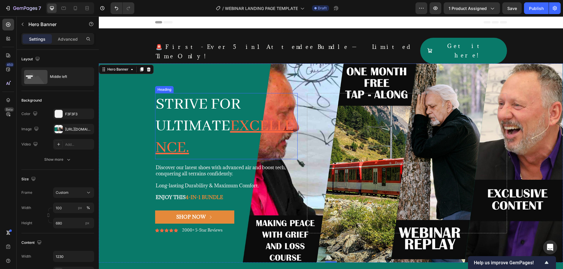
click at [197, 149] on u "excellence." at bounding box center [225, 136] width 138 height 41
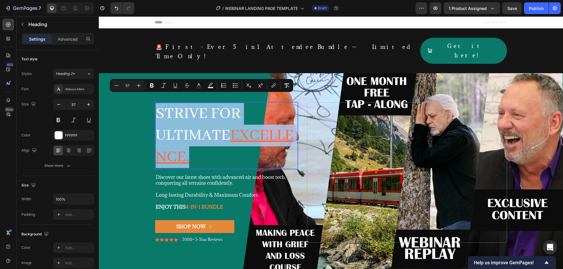
click at [197, 150] on u "excellence." at bounding box center [225, 146] width 138 height 41
click at [248, 149] on u "excellence." at bounding box center [225, 146] width 138 height 41
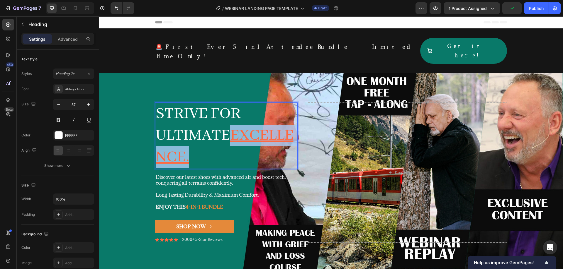
drag, startPoint x: 252, startPoint y: 149, endPoint x: 156, endPoint y: 148, distance: 96.1
click at [156, 148] on p "Strive for ultimate excellence." at bounding box center [227, 135] width 142 height 65
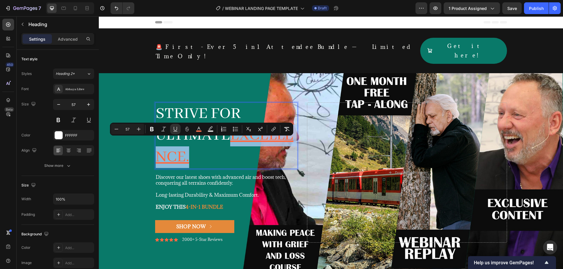
click at [199, 124] on div "Minus 57 Plus Bold Italic Underline Strikethrough color Text Background Color N…" at bounding box center [201, 129] width 183 height 13
click at [199, 125] on button "color" at bounding box center [198, 129] width 11 height 11
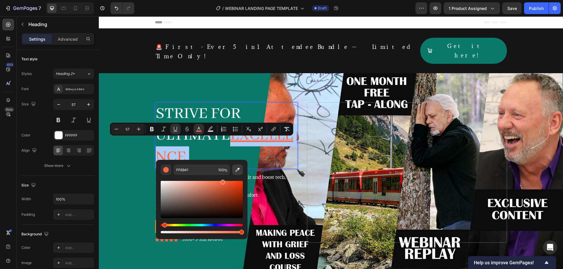
click at [237, 167] on icon "Editor contextual toolbar" at bounding box center [237, 170] width 6 height 6
type input "E4893A"
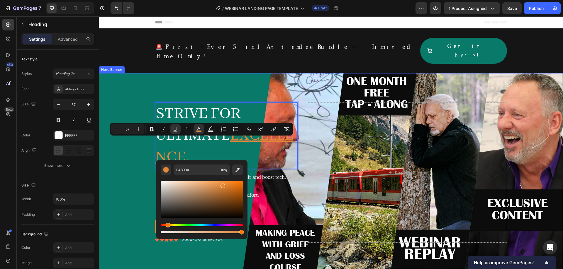
click at [128, 190] on div "Background Image" at bounding box center [331, 172] width 464 height 199
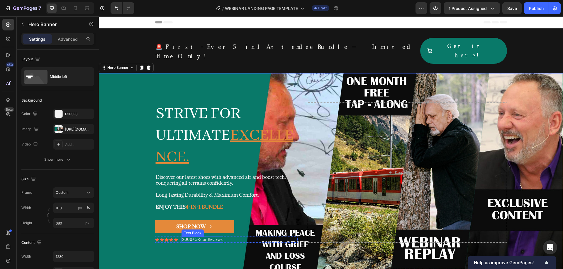
click at [234, 237] on div "Icon Icon Icon Icon Icon Icon List 2000+ 5-Star Reviews Text Block Row" at bounding box center [226, 240] width 143 height 6
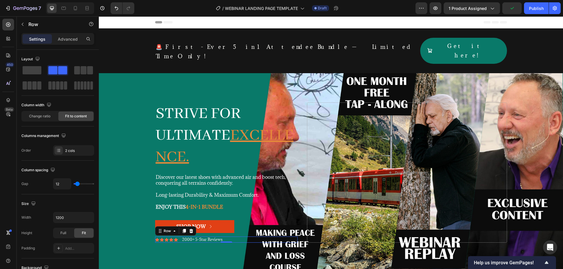
click at [189, 229] on icon at bounding box center [191, 231] width 4 height 4
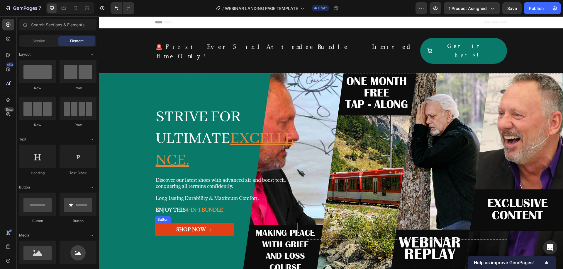
click at [214, 223] on button "Shop Now" at bounding box center [194, 229] width 79 height 13
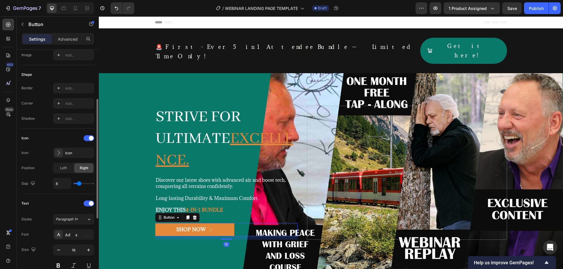
scroll to position [195, 0]
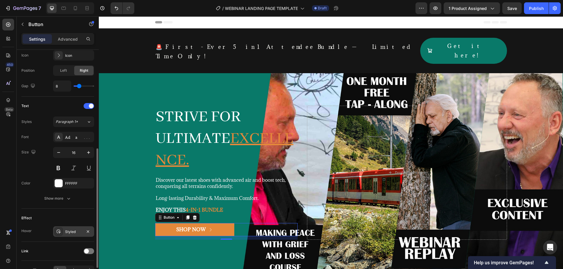
click at [67, 232] on div "Styled" at bounding box center [73, 231] width 17 height 5
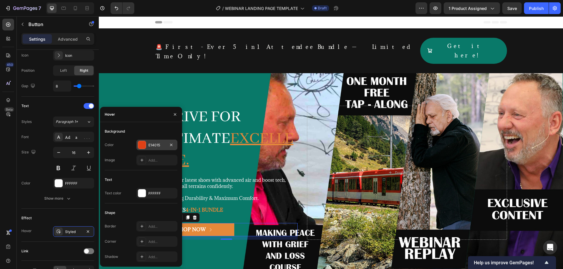
click at [154, 145] on div "E14015" at bounding box center [156, 145] width 17 height 5
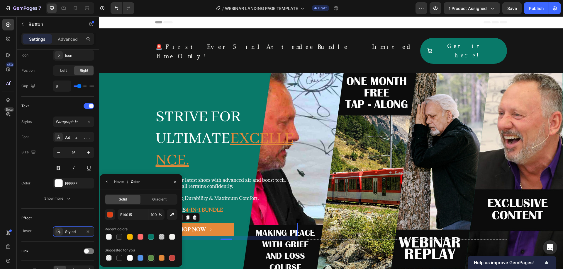
click at [152, 259] on div at bounding box center [151, 258] width 6 height 6
click at [173, 239] on div at bounding box center [172, 237] width 6 height 6
type input "F4F3EF"
click at [214, 240] on div "Strive for ultimate excellence. Heading Discover our latest shoes with advanced…" at bounding box center [331, 172] width 360 height 153
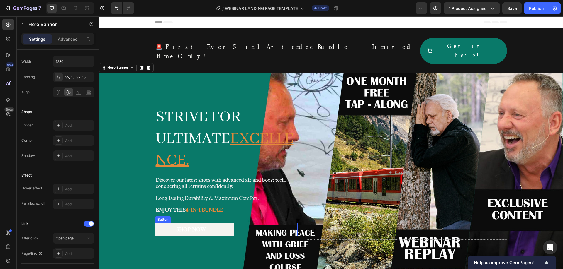
scroll to position [0, 0]
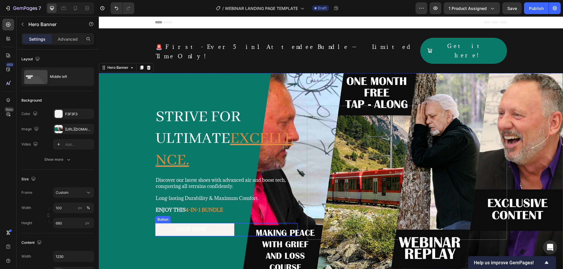
click at [159, 223] on button "Shop Now" at bounding box center [194, 229] width 79 height 13
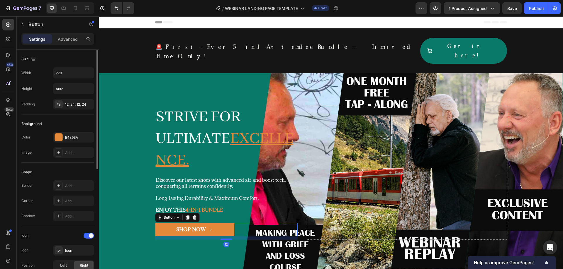
scroll to position [195, 0]
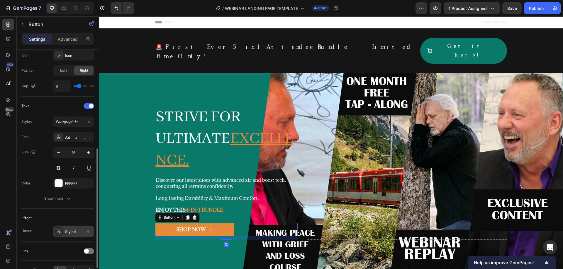
click at [72, 230] on div "Styled" at bounding box center [73, 231] width 17 height 5
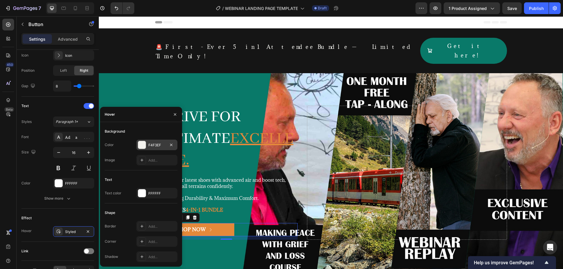
click at [159, 145] on div "F4F3EF" at bounding box center [156, 145] width 17 height 5
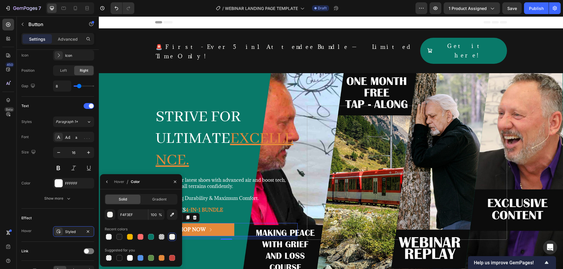
drag, startPoint x: 117, startPoint y: 238, endPoint x: 156, endPoint y: 237, distance: 38.4
click at [118, 238] on div at bounding box center [119, 237] width 6 height 6
type input "1C1C1C"
click at [210, 260] on div "Background Image" at bounding box center [331, 172] width 464 height 199
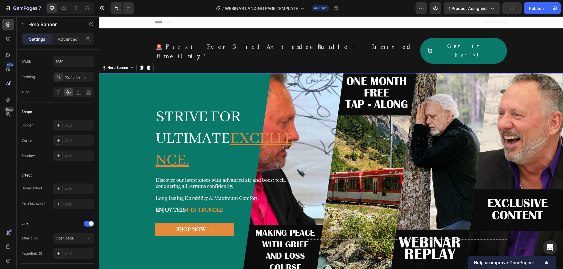
scroll to position [0, 0]
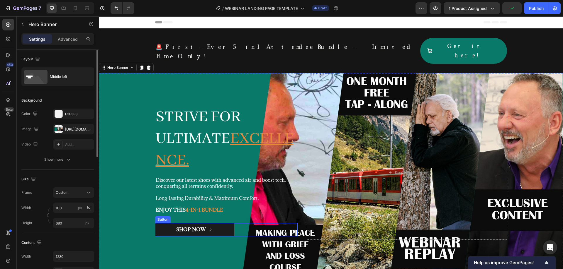
click at [174, 226] on button "Shop Now" at bounding box center [194, 229] width 79 height 13
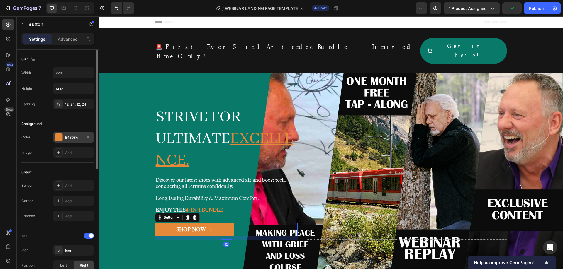
click at [69, 139] on div "E4893A" at bounding box center [73, 137] width 17 height 5
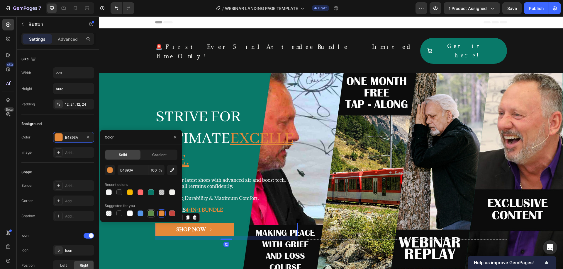
click at [153, 215] on div at bounding box center [151, 214] width 6 height 6
type input "5E8E49"
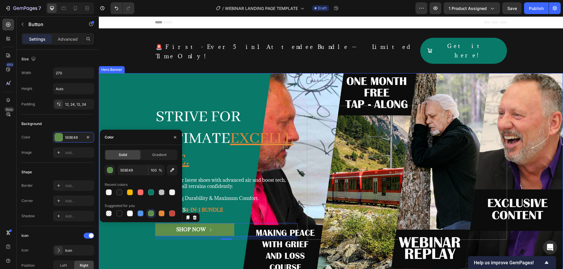
click at [130, 246] on div "Background Image" at bounding box center [331, 172] width 464 height 199
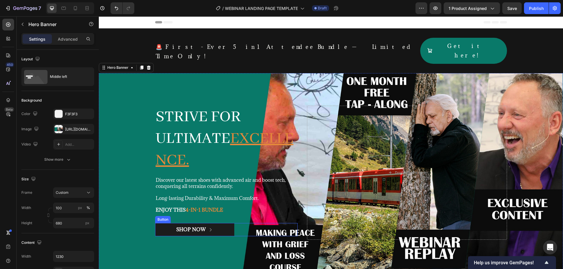
click at [172, 223] on button "Shop Now" at bounding box center [194, 229] width 79 height 13
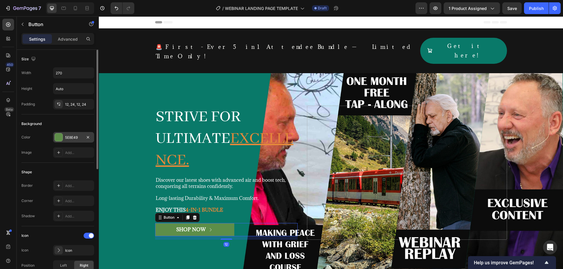
click at [76, 135] on div "5E8E49" at bounding box center [73, 137] width 41 height 11
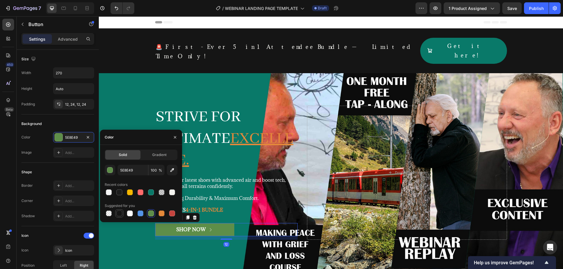
click at [121, 212] on div at bounding box center [119, 214] width 6 height 6
type input "151515"
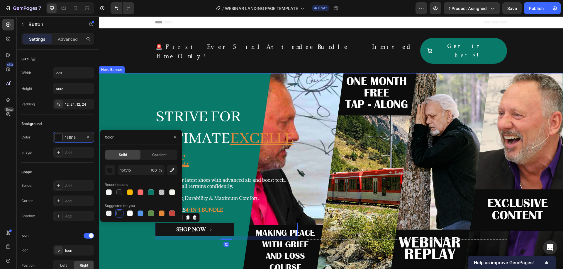
click at [147, 247] on div "Background Image" at bounding box center [331, 172] width 464 height 199
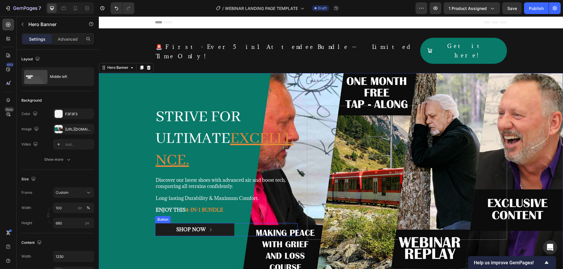
click at [161, 224] on button "Shop Now" at bounding box center [194, 229] width 79 height 13
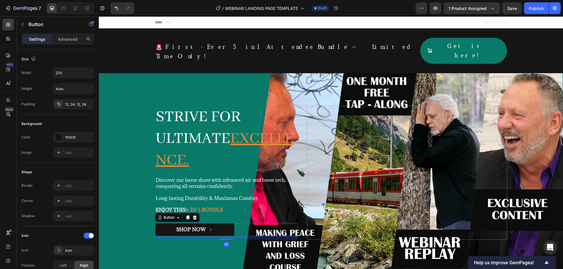
scroll to position [230, 0]
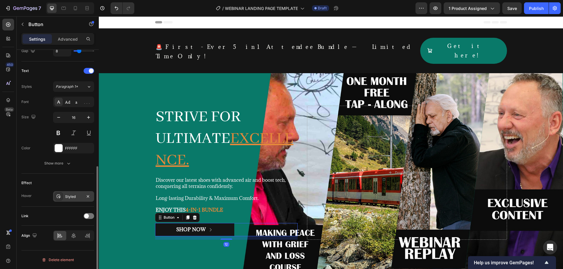
click at [70, 198] on div "Styled" at bounding box center [73, 196] width 17 height 5
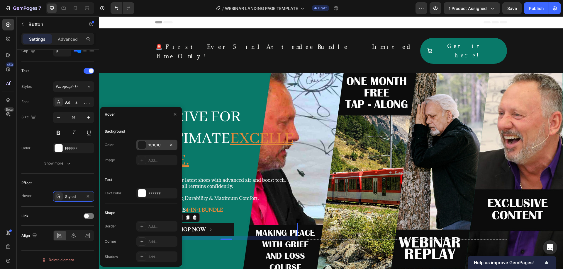
click at [159, 143] on div "1C1C1C" at bounding box center [156, 145] width 17 height 5
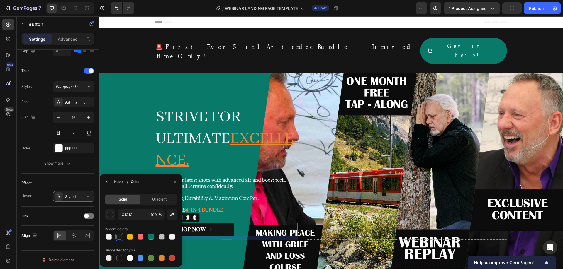
click at [153, 258] on div at bounding box center [151, 258] width 6 height 6
type input "5E8E49"
click at [212, 251] on div "Background Image" at bounding box center [331, 172] width 464 height 199
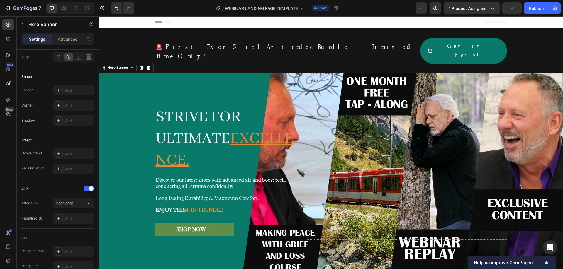
scroll to position [0, 0]
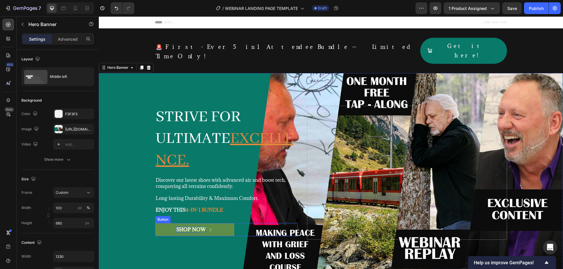
click at [192, 227] on div "Shop Now" at bounding box center [191, 230] width 30 height 6
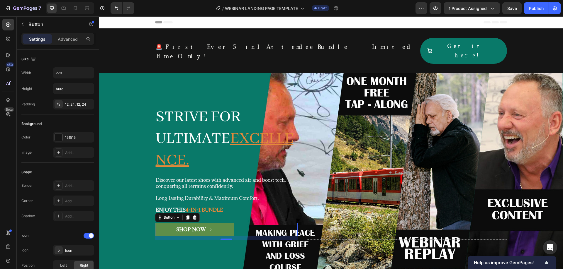
click at [159, 223] on button "Shop Now" at bounding box center [194, 229] width 79 height 13
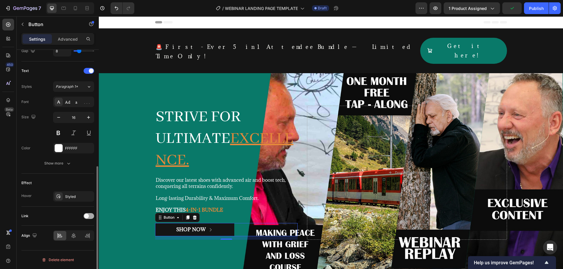
click at [85, 216] on span at bounding box center [86, 216] width 5 height 5
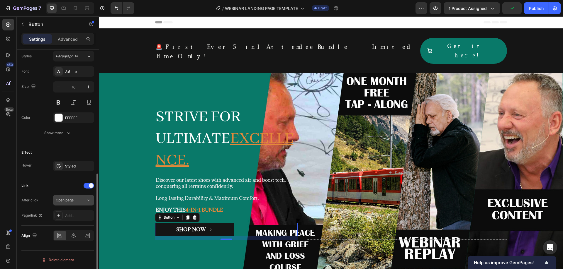
click at [81, 203] on div "Open page" at bounding box center [71, 200] width 30 height 5
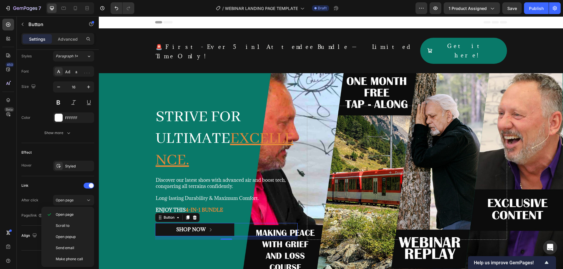
click at [0, 203] on div "450 Beta" at bounding box center [8, 142] width 17 height 253
click at [194, 215] on icon at bounding box center [194, 217] width 5 height 5
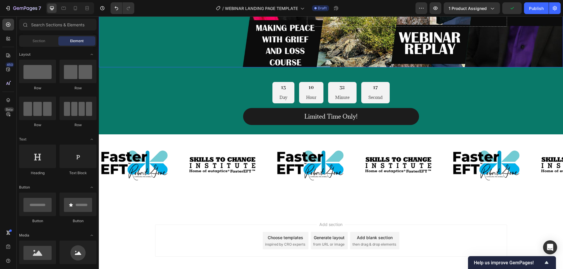
scroll to position [98, 0]
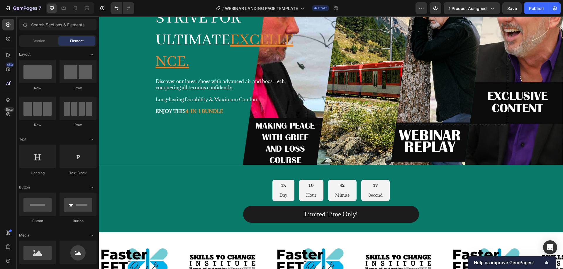
click at [383, 143] on div "Background Image" at bounding box center [331, 65] width 464 height 199
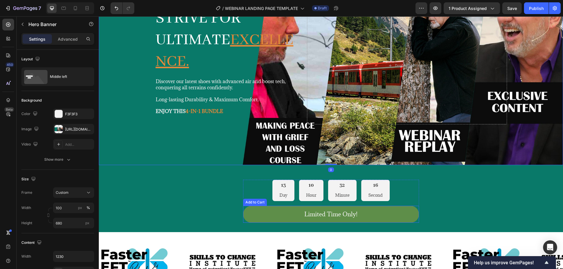
click at [382, 214] on button "Limited Time Only!" at bounding box center [331, 214] width 176 height 17
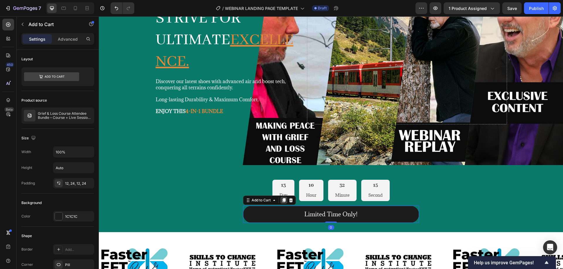
click at [282, 200] on icon at bounding box center [283, 200] width 3 height 4
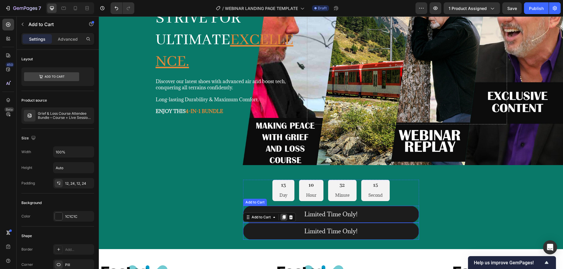
scroll to position [261, 0]
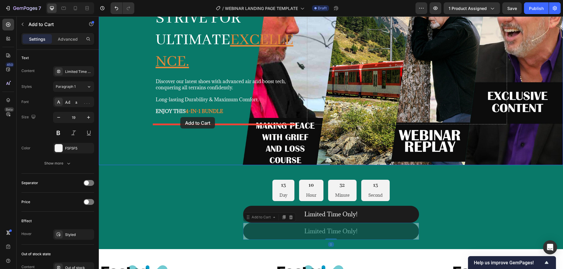
drag, startPoint x: 283, startPoint y: 233, endPoint x: 180, endPoint y: 117, distance: 154.7
click at [180, 117] on div "Header Strive for ultimate excellence. Heading Discover our latest shoes with a…" at bounding box center [331, 158] width 464 height 479
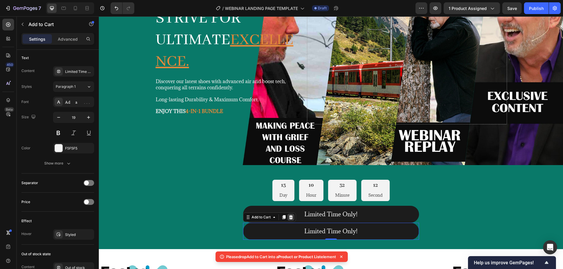
click at [288, 216] on icon at bounding box center [290, 217] width 5 height 5
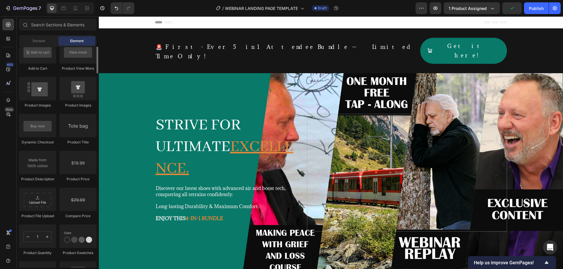
scroll to position [683, 0]
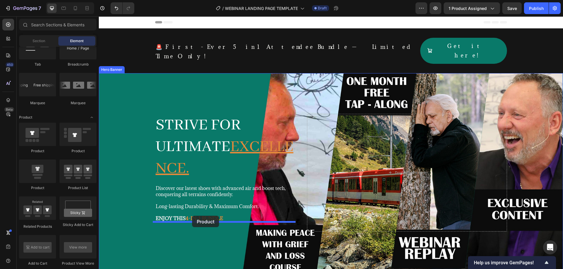
drag, startPoint x: 144, startPoint y: 188, endPoint x: 192, endPoint y: 216, distance: 55.3
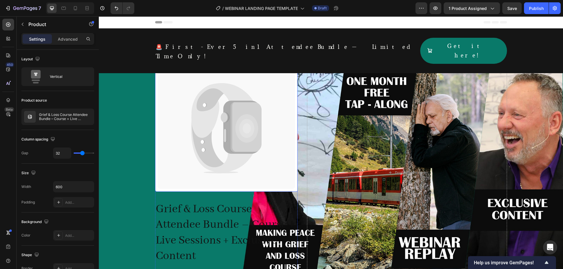
click at [218, 160] on icon at bounding box center [208, 128] width 35 height 81
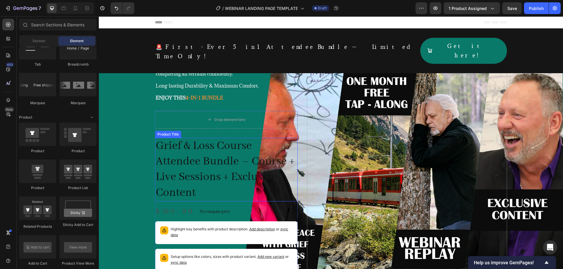
click at [217, 164] on h2 "Grief & Loss Course Attendee Bundle – Course + Live Sessions + Exclusive Content" at bounding box center [226, 170] width 143 height 64
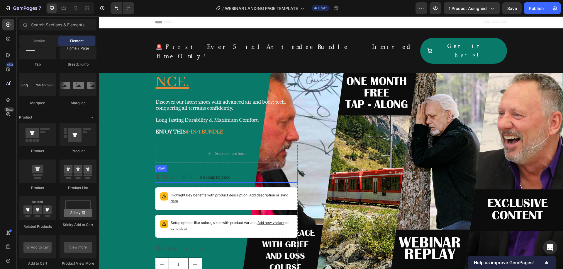
click at [220, 172] on div "$399.00 Product Price Product Price No compare price Product Price Row" at bounding box center [226, 177] width 143 height 11
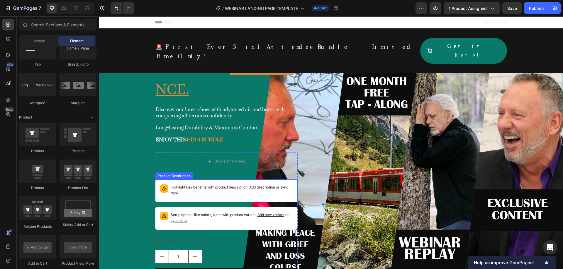
click at [216, 185] on p "Highlight key benefits with product description. Add description or sync data" at bounding box center [232, 191] width 122 height 12
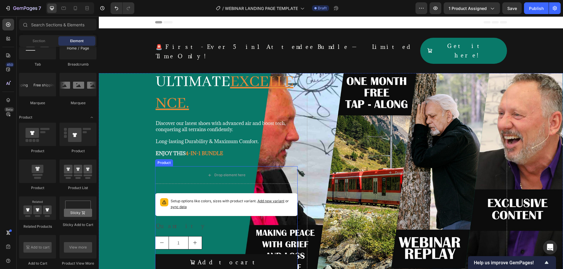
click at [212, 198] on p "Setup options like colors, sizes with product variant. Add new variant or sync …" at bounding box center [232, 204] width 122 height 12
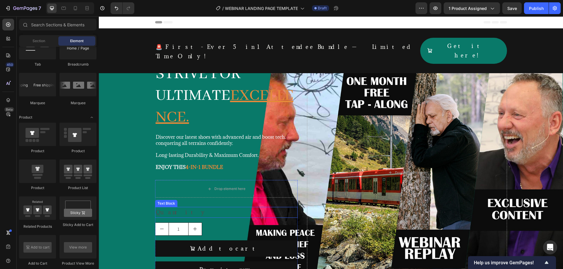
click at [206, 207] on div "Quantity" at bounding box center [226, 212] width 143 height 11
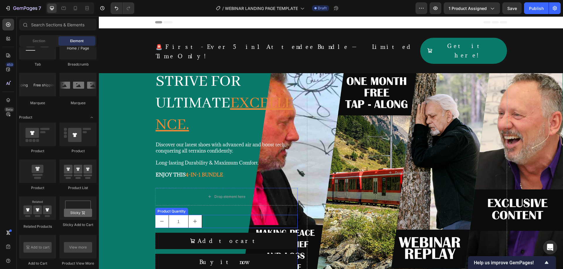
click at [210, 215] on div "1" at bounding box center [226, 221] width 143 height 13
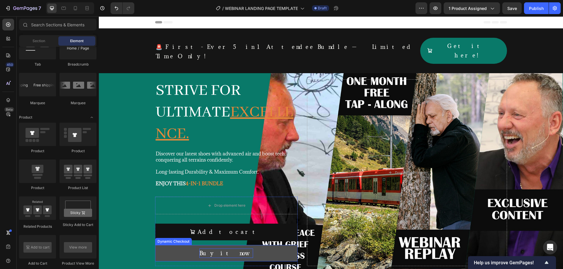
click at [236, 249] on div "Buy it now" at bounding box center [226, 253] width 54 height 9
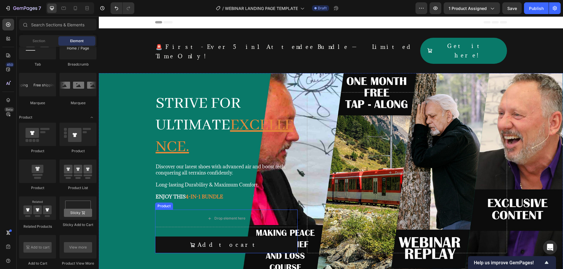
click at [197, 223] on div "Drop element here Add to cart Add to Cart Product" at bounding box center [226, 231] width 143 height 43
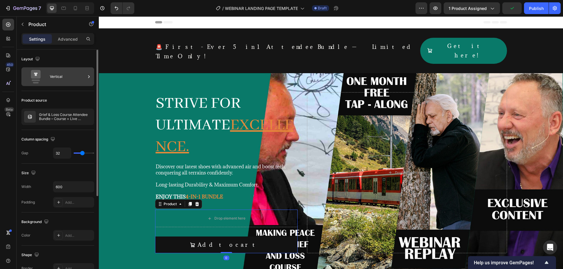
click at [69, 77] on div "Vertical" at bounding box center [68, 76] width 36 height 13
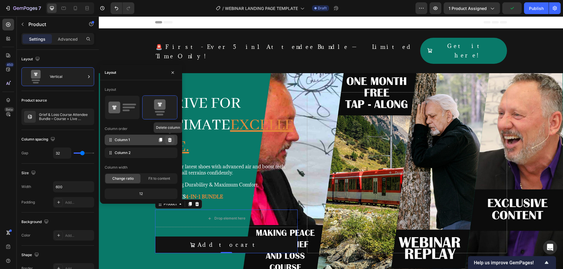
click at [170, 139] on icon at bounding box center [170, 140] width 4 height 4
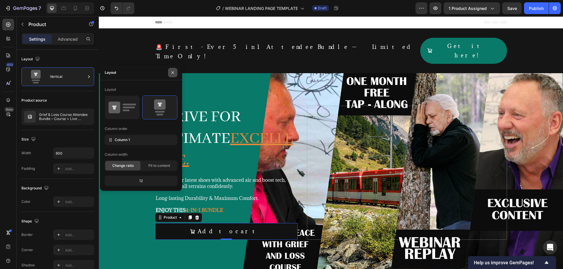
click at [173, 72] on icon "button" at bounding box center [172, 72] width 2 height 2
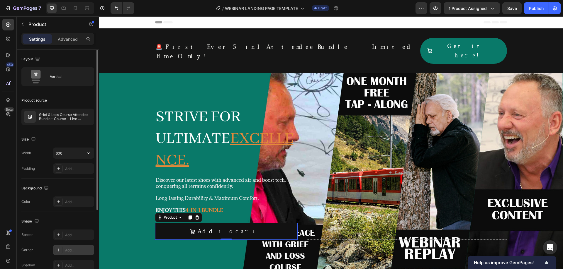
scroll to position [98, 0]
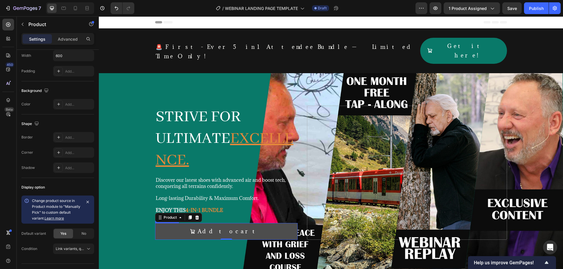
click at [169, 223] on button "Add to cart" at bounding box center [226, 231] width 143 height 16
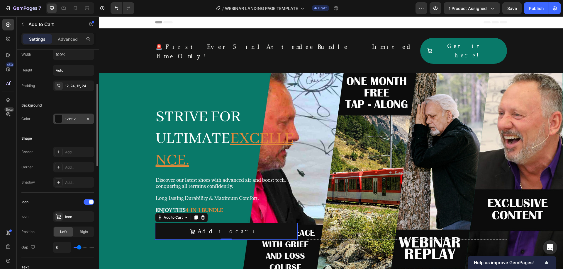
click at [70, 117] on div "121212" at bounding box center [73, 119] width 17 height 5
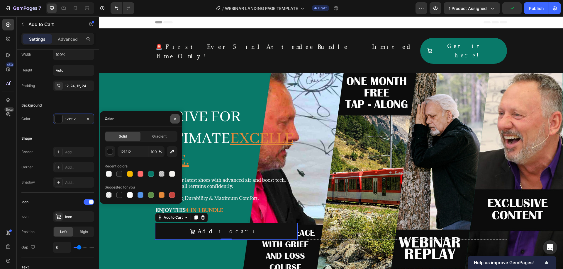
click at [175, 119] on icon "button" at bounding box center [175, 119] width 2 height 2
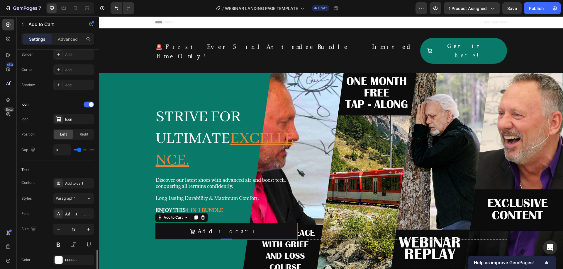
scroll to position [293, 0]
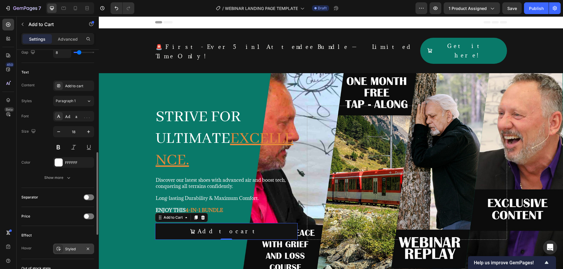
click at [63, 251] on div "Styled" at bounding box center [73, 249] width 41 height 11
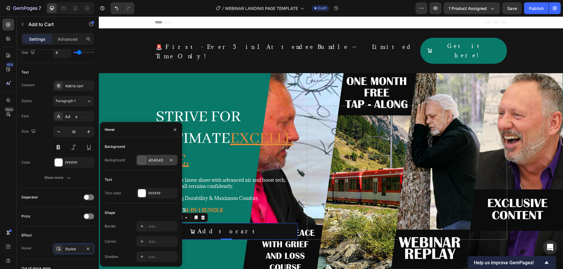
click at [149, 163] on div "4D4D4D" at bounding box center [156, 160] width 17 height 5
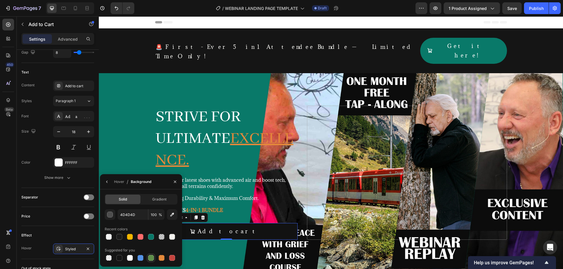
drag, startPoint x: 149, startPoint y: 257, endPoint x: 92, endPoint y: 166, distance: 107.6
click at [149, 257] on div at bounding box center [151, 258] width 6 height 6
type input "5E8E49"
drag, startPoint x: 174, startPoint y: 180, endPoint x: 78, endPoint y: 165, distance: 97.6
click at [174, 180] on icon "button" at bounding box center [175, 182] width 5 height 5
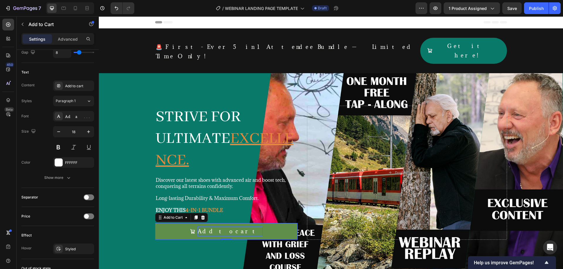
click at [226, 227] on div "Add to cart" at bounding box center [230, 231] width 65 height 9
click at [226, 227] on p "Add to cart" at bounding box center [230, 231] width 65 height 9
click at [155, 223] on button "HURRY!" at bounding box center [226, 231] width 143 height 16
click at [155, 223] on button "HURRY! GET" at bounding box center [226, 231] width 143 height 16
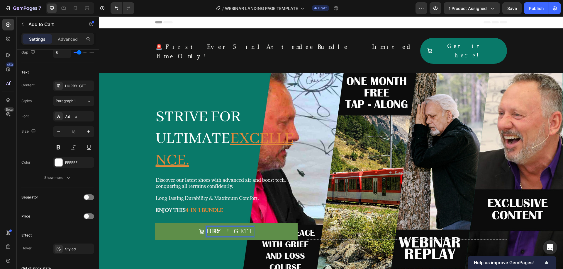
click at [155, 223] on button "HURRY! GET I" at bounding box center [226, 231] width 143 height 16
click at [155, 223] on button "HURRY! GET IT HER" at bounding box center [226, 231] width 143 height 16
click at [181, 229] on icon "HURRY! GET IT HERE NOW!" at bounding box center [178, 231] width 5 height 5
click at [195, 227] on p "HURRY! GET IT HERE NOW!" at bounding box center [229, 231] width 93 height 9
click at [162, 225] on button "HURRY! GET IT HERE NOW!" at bounding box center [226, 231] width 143 height 16
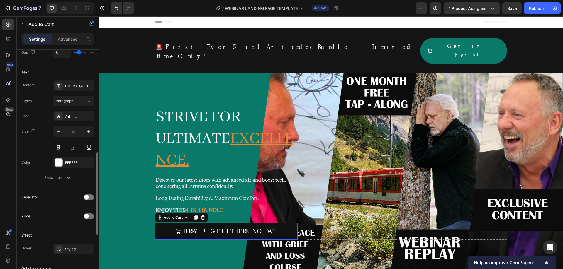
scroll to position [195, 0]
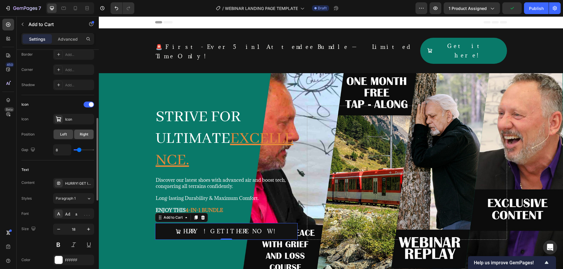
click at [84, 134] on span "Right" at bounding box center [84, 134] width 8 height 5
click at [78, 118] on div "Icon" at bounding box center [79, 119] width 28 height 5
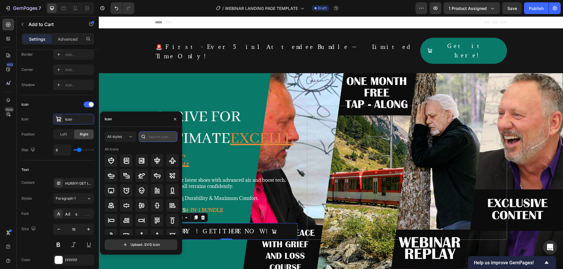
click at [162, 134] on input "text" at bounding box center [158, 137] width 39 height 11
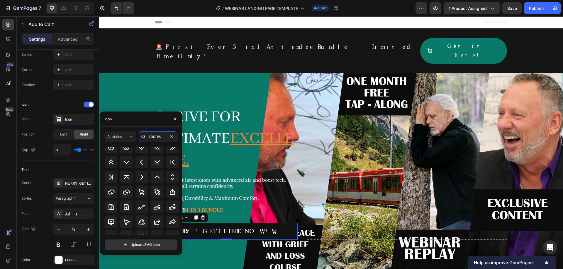
scroll to position [288, 0]
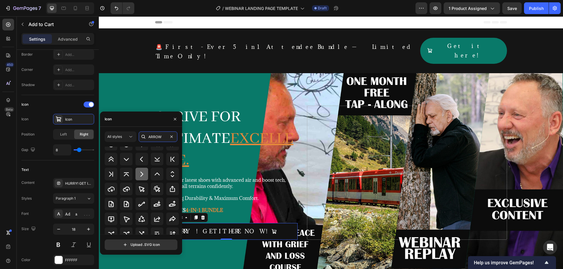
type input "ARROW"
click at [140, 175] on icon at bounding box center [141, 174] width 7 height 7
click at [173, 120] on icon "button" at bounding box center [175, 119] width 5 height 5
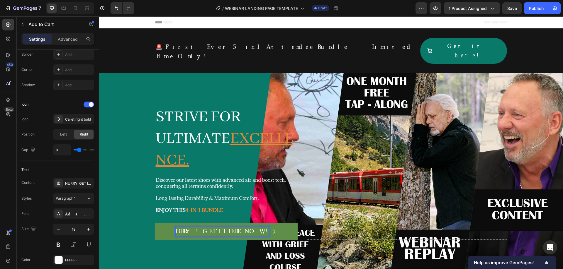
click at [204, 227] on p "HURRY! GET IT HERE NOW!" at bounding box center [222, 231] width 93 height 9
click at [123, 154] on div "Background Image" at bounding box center [331, 172] width 464 height 199
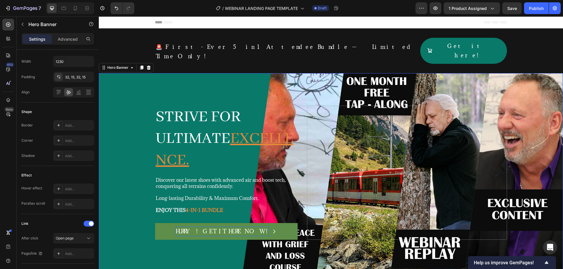
scroll to position [0, 0]
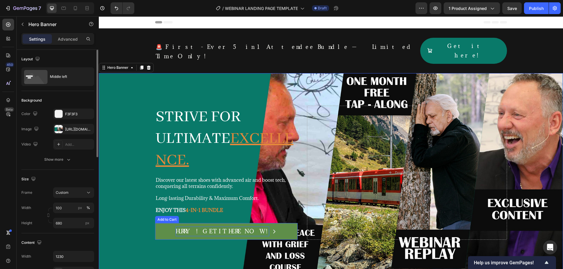
click at [162, 223] on button "HURRY! GET IT HERE NOW!" at bounding box center [226, 231] width 143 height 16
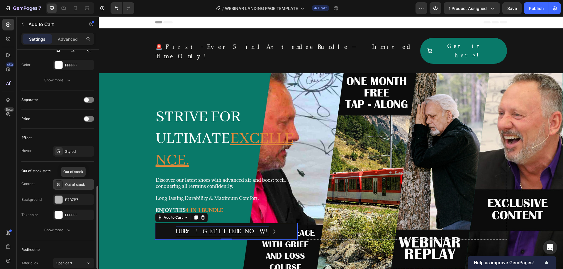
scroll to position [438, 0]
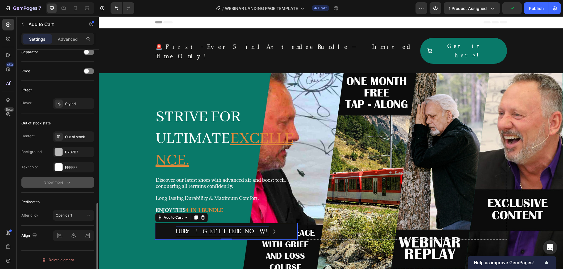
click at [67, 183] on icon "button" at bounding box center [68, 183] width 3 height 2
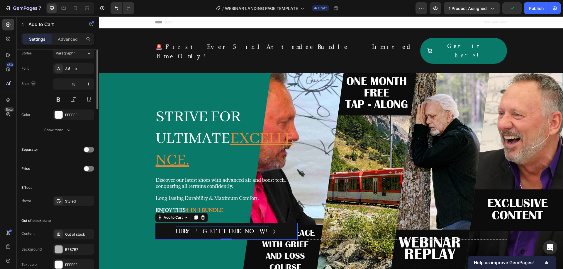
scroll to position [243, 0]
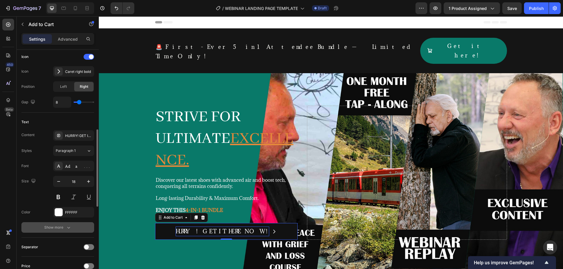
click at [65, 225] on div "Show more" at bounding box center [57, 228] width 27 height 6
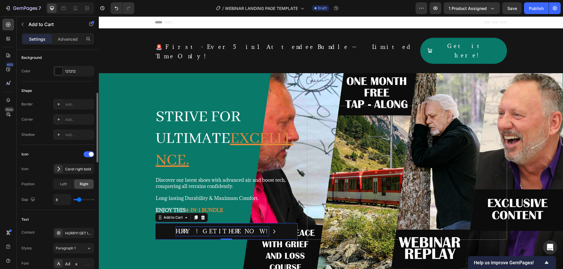
scroll to position [48, 0]
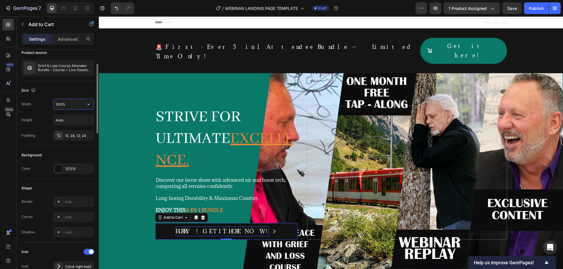
click at [72, 107] on input "100%" at bounding box center [73, 104] width 40 height 11
click at [86, 103] on icon "button" at bounding box center [89, 104] width 6 height 6
click at [76, 121] on p "Fit content Auto" at bounding box center [71, 119] width 33 height 5
type input "Auto"
click at [90, 104] on icon "button" at bounding box center [89, 104] width 6 height 6
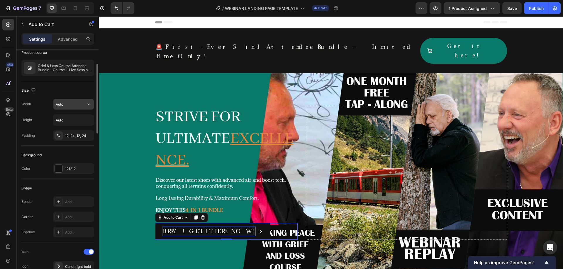
click at [90, 104] on icon "button" at bounding box center [89, 104] width 6 height 6
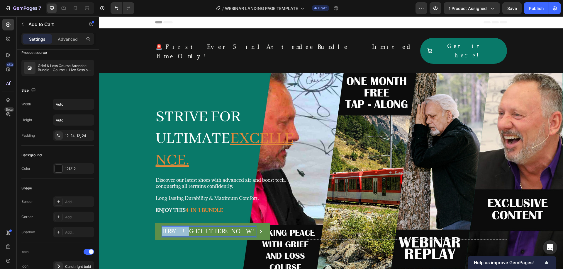
drag, startPoint x: 182, startPoint y: 222, endPoint x: 159, endPoint y: 222, distance: 23.4
click at [159, 223] on button "HURRY! GET IT HERE NOW!" at bounding box center [212, 231] width 115 height 16
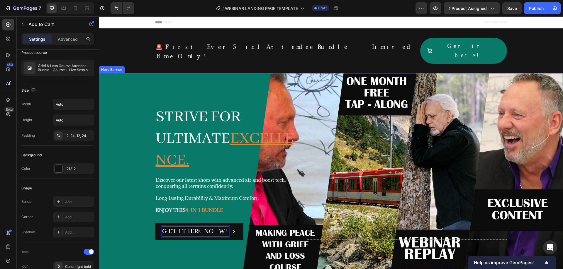
click at [118, 202] on div "Background Image" at bounding box center [331, 172] width 464 height 199
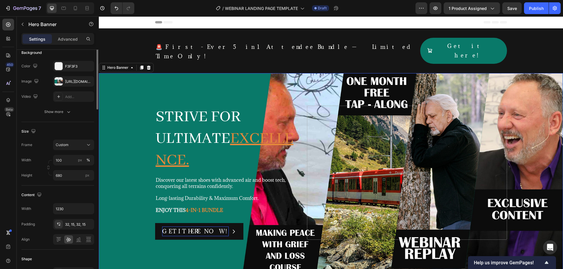
scroll to position [0, 0]
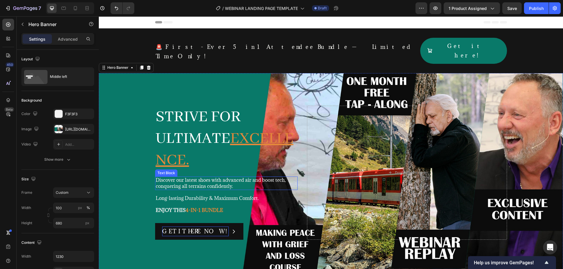
click at [194, 178] on p "Discover our latest shoes with advanced air and boost tech, conquering all terr…" at bounding box center [227, 183] width 142 height 12
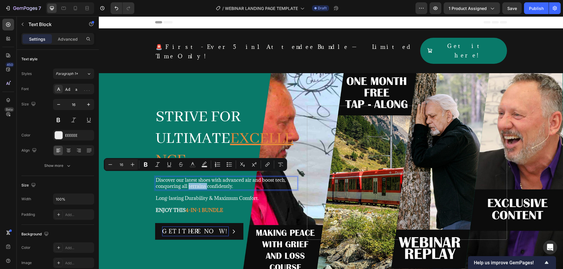
click at [194, 178] on p "Discover our latest shoes with advanced air and boost tech, conquering all terr…" at bounding box center [227, 183] width 142 height 12
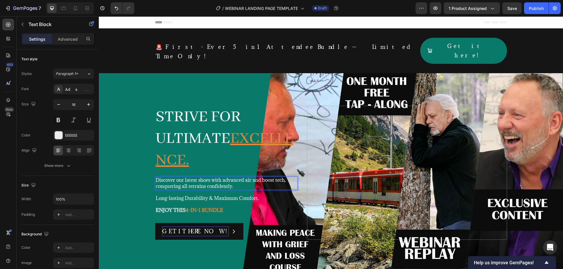
click at [244, 177] on p "Discover our latest shoes with advanced air and boost tech, conquering all terr…" at bounding box center [227, 183] width 142 height 12
click at [229, 183] on p "air and boost tech, conquering all terrains confidently." at bounding box center [227, 186] width 142 height 6
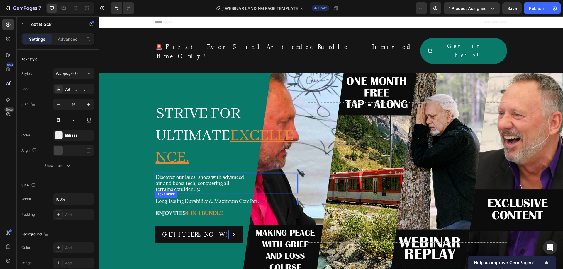
click at [217, 198] on p "Long-lasting Durability & Maximum Comfort." at bounding box center [227, 201] width 142 height 6
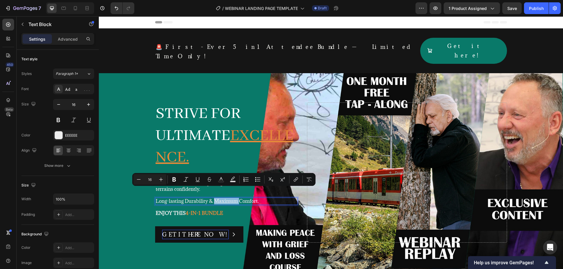
click at [211, 198] on p "Long-lasting Durability & Maximum Comfort." at bounding box center [227, 201] width 142 height 6
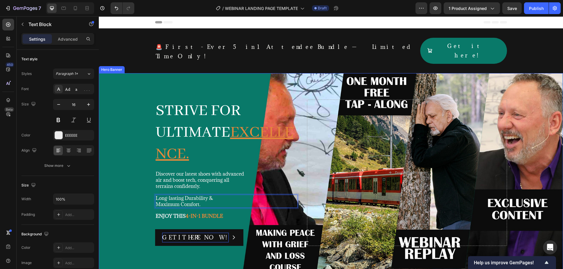
click at [110, 130] on div "Background Image" at bounding box center [331, 172] width 464 height 199
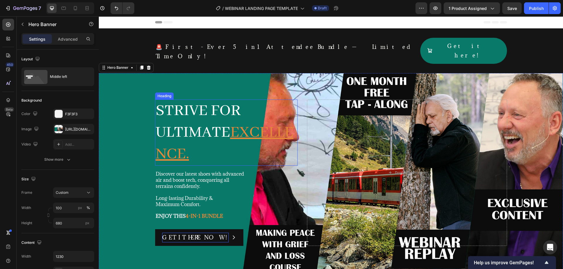
click at [206, 115] on p "Strive for ultimate excellence." at bounding box center [227, 132] width 142 height 65
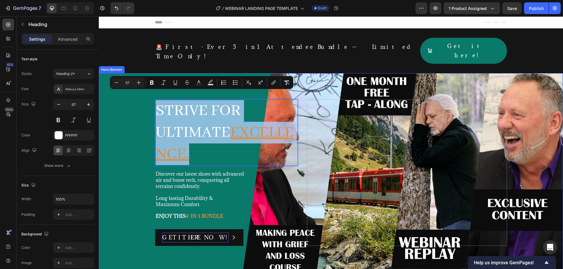
click at [117, 141] on div "Background Image" at bounding box center [331, 172] width 464 height 199
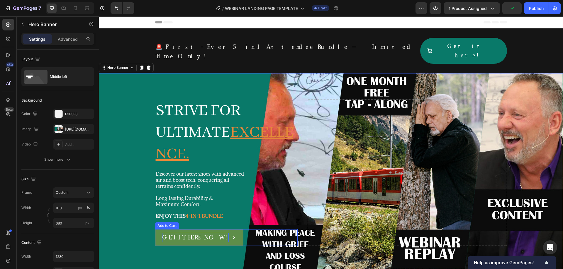
click at [217, 234] on button "GET IT HERE NOW!" at bounding box center [199, 237] width 88 height 16
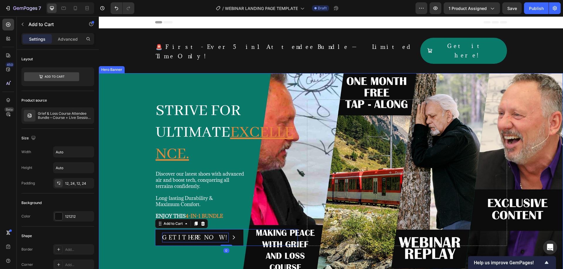
click at [139, 173] on div "Background Image" at bounding box center [331, 172] width 464 height 199
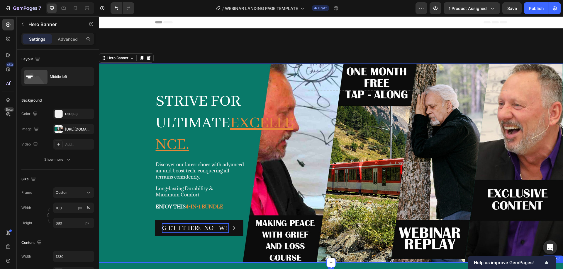
scroll to position [98, 0]
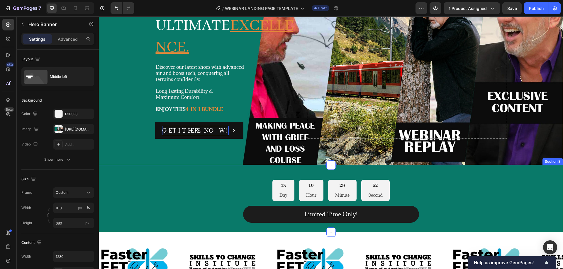
click at [174, 183] on div "13 Day 10 Hour 29 Minute 52 Second Countdown Timer Limited Time Only! Add to Ca…" at bounding box center [331, 194] width 464 height 58
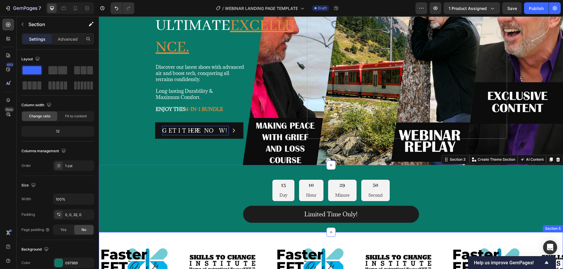
click at [267, 235] on div "Image Image Image Image Image Image Image Image Image Image Image Image Image I…" at bounding box center [331, 262] width 464 height 61
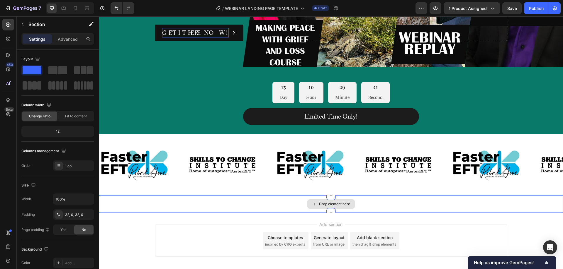
scroll to position [210, 0]
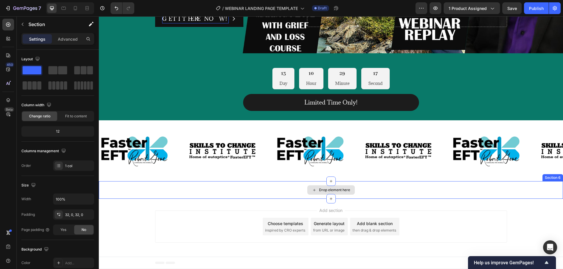
click at [253, 191] on div "Drop element here" at bounding box center [331, 190] width 464 height 18
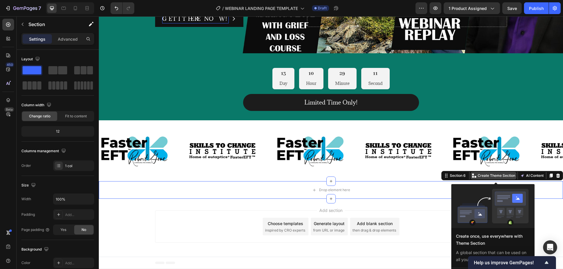
click at [497, 176] on p "Create Theme Section" at bounding box center [496, 175] width 38 height 5
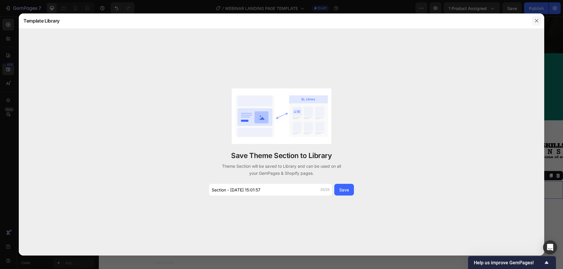
click at [537, 22] on icon "button" at bounding box center [536, 20] width 3 height 3
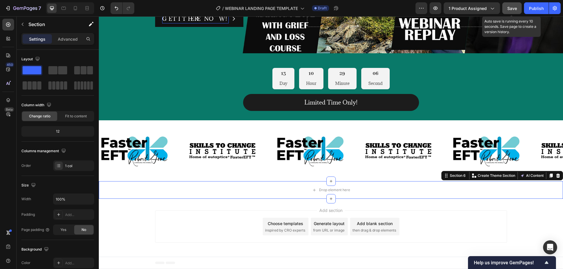
click at [514, 6] on span "Save" at bounding box center [512, 8] width 10 height 5
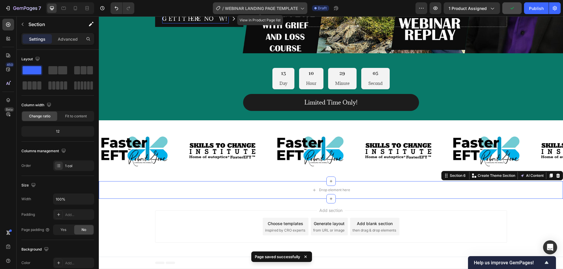
click at [284, 8] on span "WEBINAR LANDING PAGE TEMPLATE" at bounding box center [261, 8] width 73 height 6
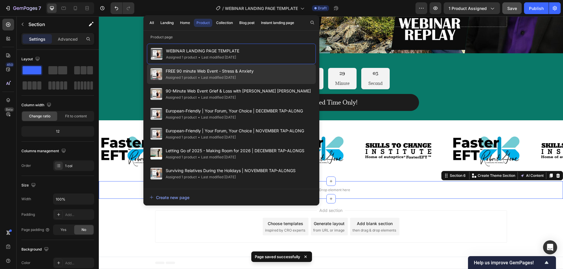
click at [256, 78] on div "FREE 90 minute Web Event - Stress & Anxiety Assigned 1 product • Last modified …" at bounding box center [231, 74] width 169 height 20
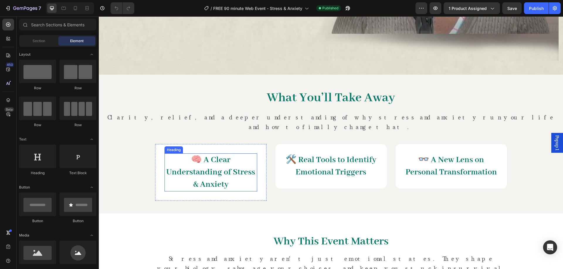
scroll to position [684, 0]
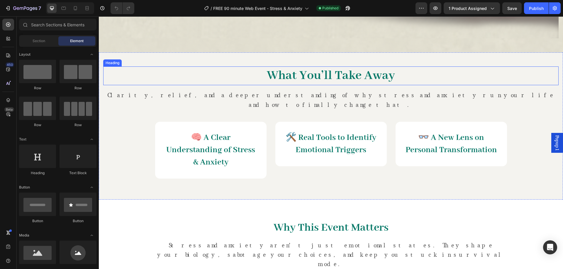
click at [202, 67] on h2 "What You’ll Take Away" at bounding box center [330, 76] width 455 height 19
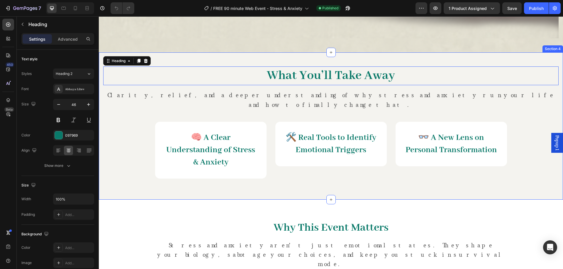
click at [208, 52] on div "What You’ll Take Away Heading 0 Clarity, relief, and a deeper understanding of …" at bounding box center [331, 125] width 464 height 147
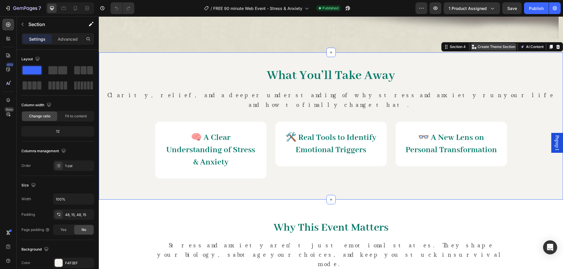
click at [503, 44] on p "Create Theme Section" at bounding box center [496, 46] width 38 height 5
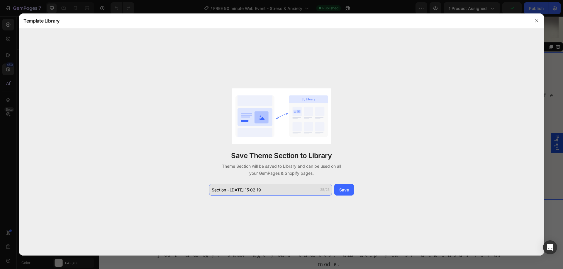
click at [280, 195] on input "Section - [DATE] 15:02:19" at bounding box center [270, 190] width 123 height 12
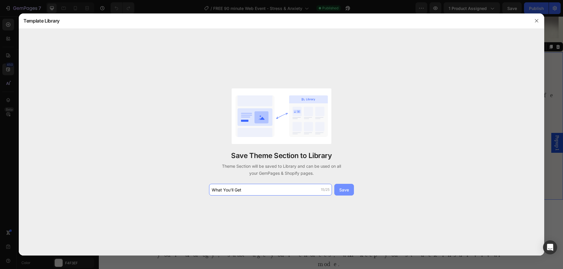
type input "What You'll Get"
click at [345, 193] on button "Save" at bounding box center [344, 190] width 20 height 12
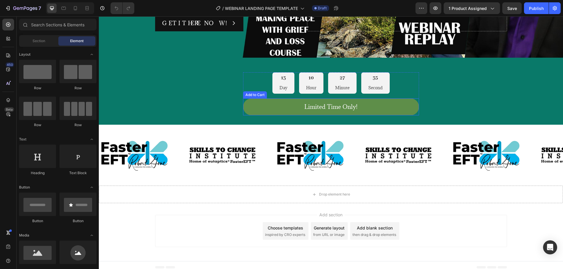
scroll to position [210, 0]
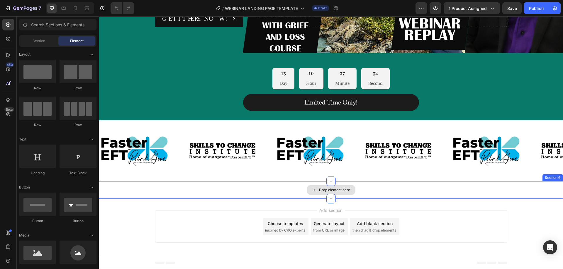
click at [394, 193] on div "Drop element here" at bounding box center [331, 190] width 464 height 18
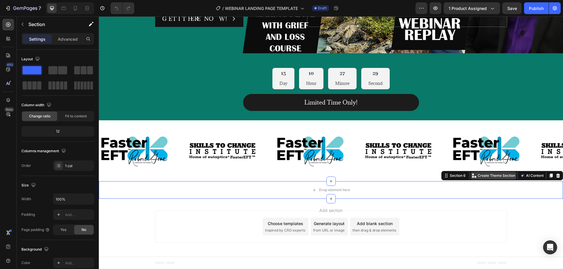
click at [496, 178] on p "Create Theme Section" at bounding box center [496, 175] width 38 height 5
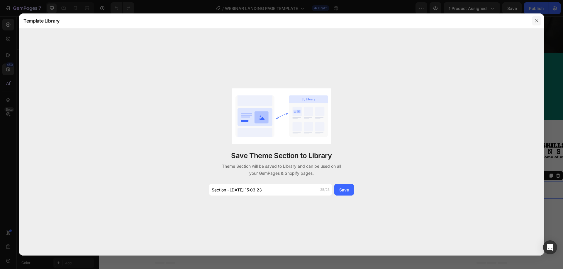
click at [533, 23] on button "button" at bounding box center [536, 20] width 9 height 9
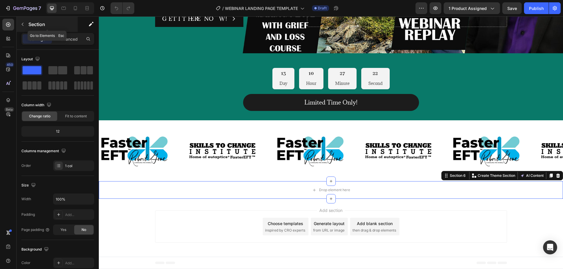
click at [23, 25] on icon "button" at bounding box center [23, 24] width 2 height 3
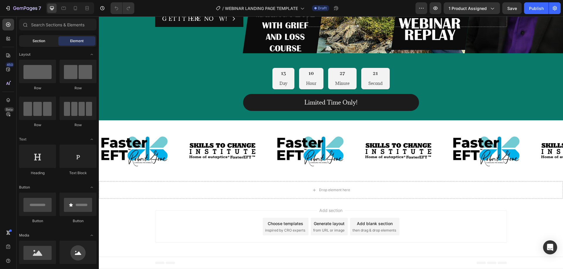
click at [41, 43] on span "Section" at bounding box center [39, 40] width 13 height 5
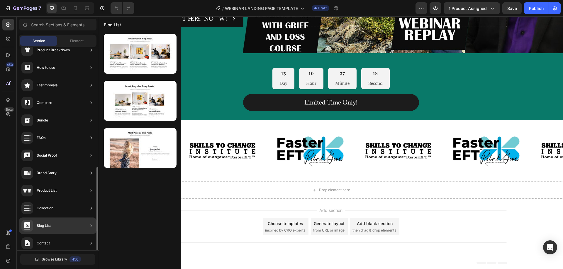
scroll to position [136, 0]
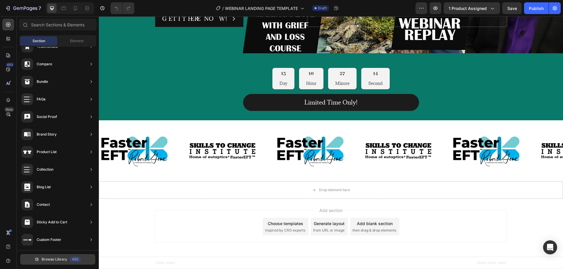
click at [46, 260] on span "Browse Library" at bounding box center [54, 259] width 25 height 5
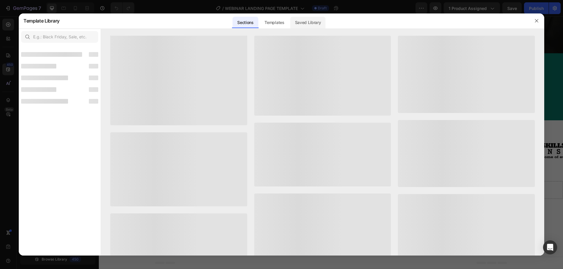
click at [304, 21] on div "Saved Library" at bounding box center [307, 23] width 35 height 12
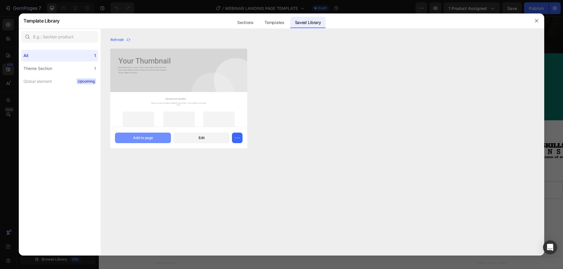
click at [161, 135] on button "Add to page" at bounding box center [143, 138] width 56 height 11
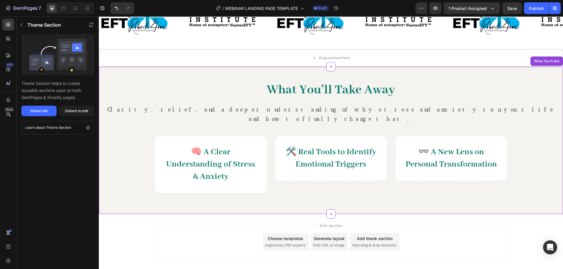
scroll to position [347, 0]
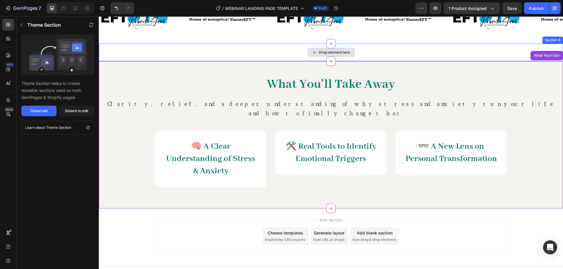
click at [282, 50] on div "Drop element here" at bounding box center [331, 53] width 464 height 18
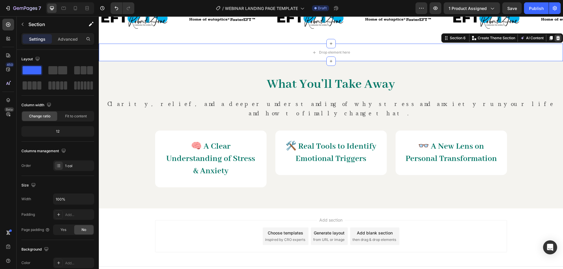
click at [556, 38] on div at bounding box center [557, 38] width 7 height 7
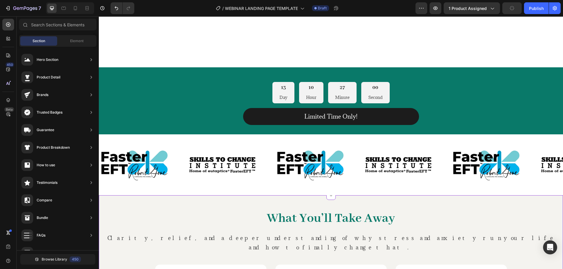
scroll to position [293, 0]
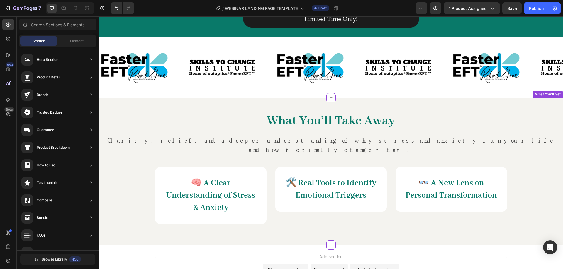
click at [386, 119] on strong "What You’ll Take Away" at bounding box center [331, 121] width 128 height 16
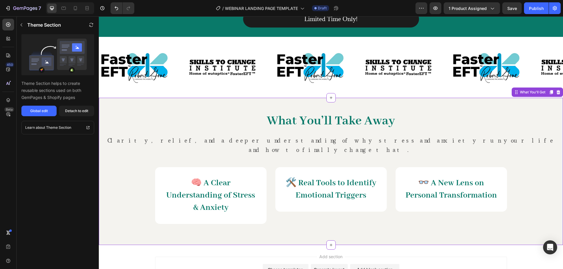
click at [386, 119] on strong "What You’ll Take Away" at bounding box center [331, 121] width 128 height 16
click at [395, 122] on h2 "What You’ll Take Away" at bounding box center [330, 121] width 455 height 19
click at [71, 111] on div "Detach to edit" at bounding box center [76, 110] width 23 height 5
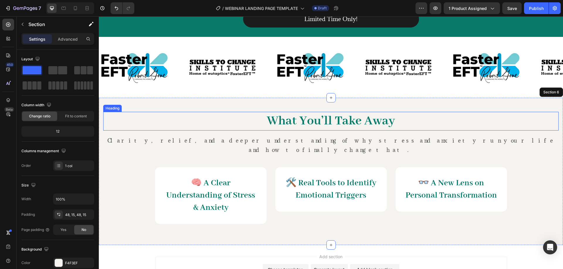
click at [387, 124] on strong "What You’ll Take Away" at bounding box center [331, 121] width 128 height 16
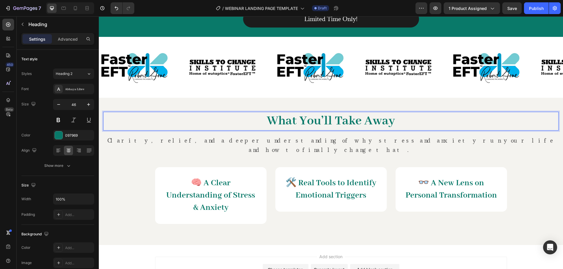
click at [394, 121] on p "What You’ll Take Away" at bounding box center [331, 122] width 454 height 18
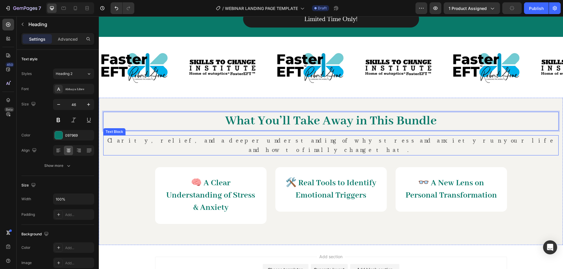
click at [376, 142] on p "Clarity, relief, and a deeper understanding of why stress and anxiety run your …" at bounding box center [331, 145] width 454 height 19
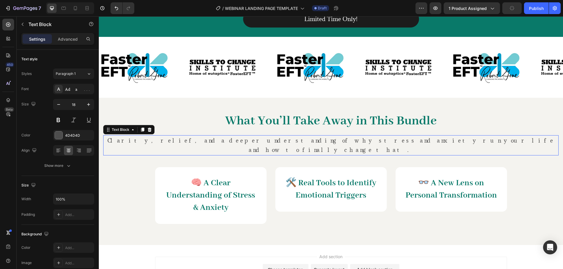
click at [376, 142] on p "Clarity, relief, and a deeper understanding of why stress and anxiety run your …" at bounding box center [331, 145] width 454 height 19
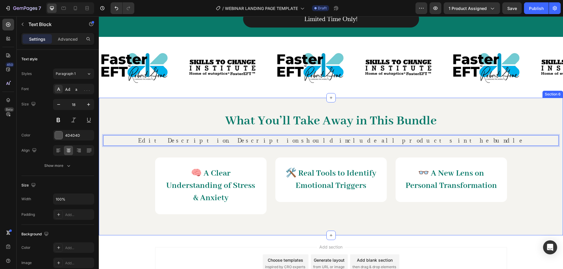
click at [455, 239] on div "Add section Choose templates inspired by CRO experts Generate layout from URL o…" at bounding box center [331, 265] width 464 height 58
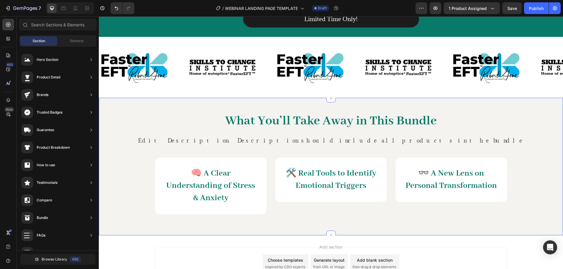
scroll to position [330, 0]
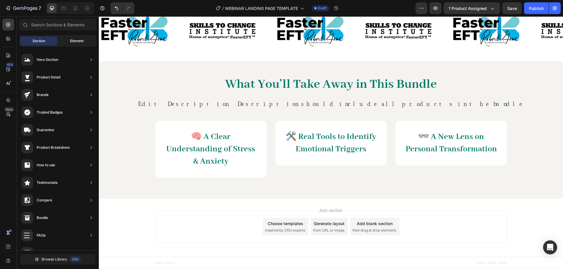
click at [73, 41] on span "Element" at bounding box center [76, 40] width 13 height 5
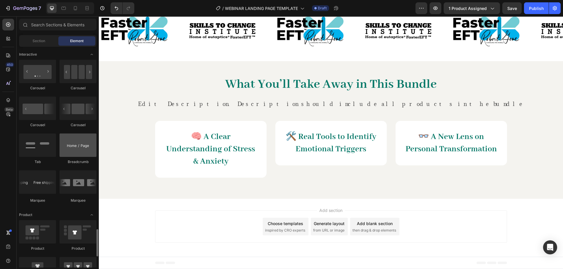
scroll to position [683, 0]
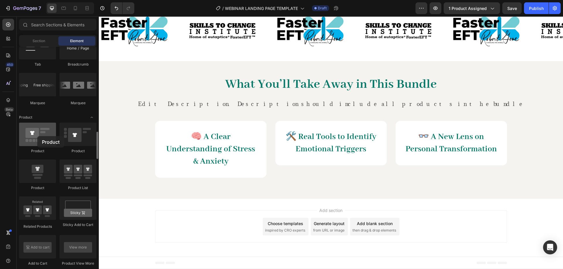
drag, startPoint x: 93, startPoint y: 151, endPoint x: 37, endPoint y: 136, distance: 57.9
click at [37, 136] on div at bounding box center [37, 134] width 37 height 23
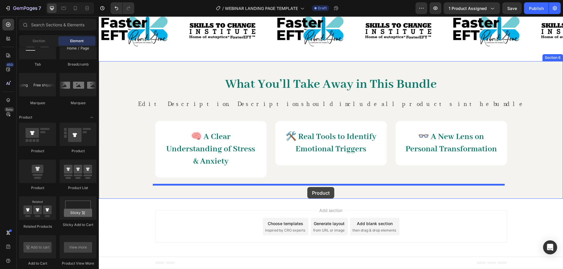
drag, startPoint x: 182, startPoint y: 190, endPoint x: 298, endPoint y: 190, distance: 116.6
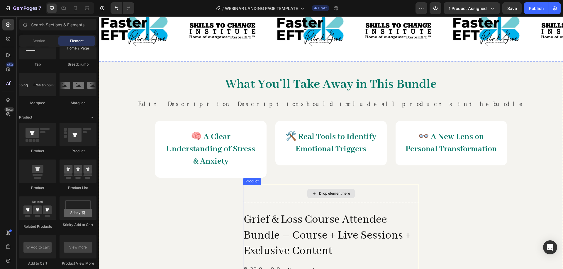
click at [280, 195] on div "Drop element here" at bounding box center [331, 194] width 176 height 18
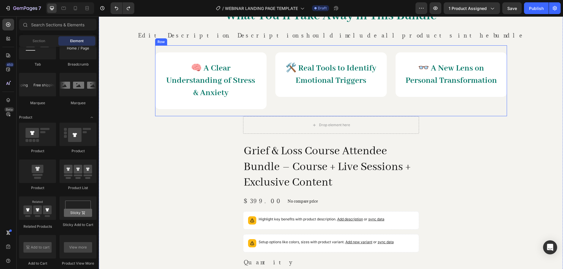
scroll to position [427, 0]
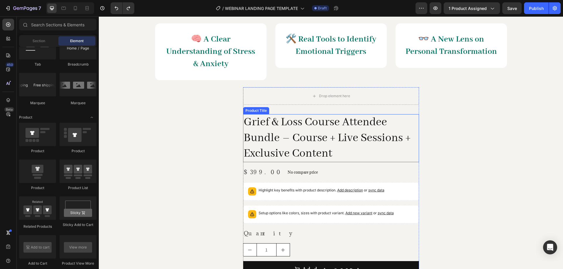
click at [314, 132] on h2 "Grief & Loss Course Attendee Bundle – Course + Live Sessions + Exclusive Content" at bounding box center [331, 138] width 176 height 48
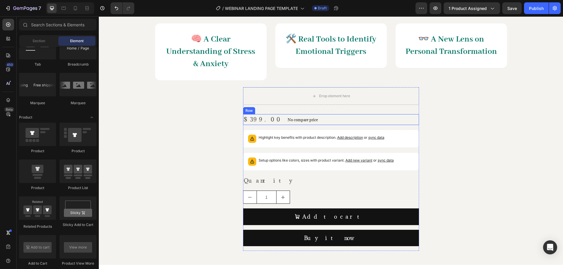
click at [319, 123] on div "$399.00 Product Price Product Price No compare price Product Price Row" at bounding box center [331, 119] width 176 height 11
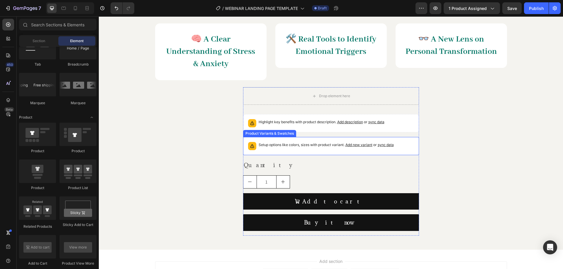
click at [330, 131] on div "Highlight key benefits with product description. Add description or sync data" at bounding box center [331, 123] width 176 height 18
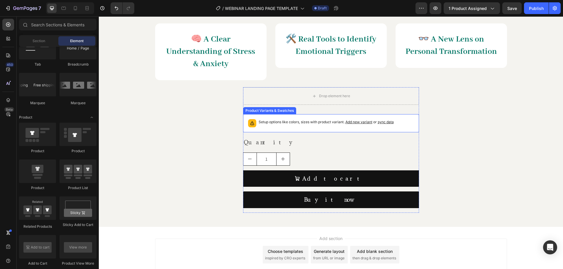
click at [327, 129] on div "Setup options like colors, sizes with product variant. Add new variant or sync …" at bounding box center [331, 123] width 171 height 13
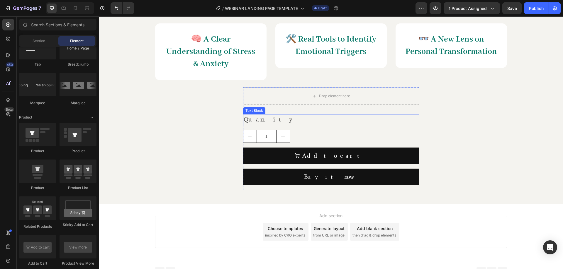
click at [298, 123] on div "Quantity" at bounding box center [331, 119] width 176 height 11
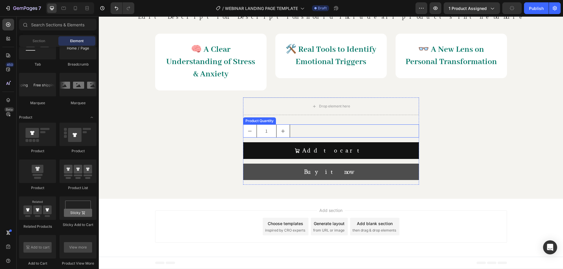
click at [303, 128] on div "1" at bounding box center [331, 131] width 176 height 13
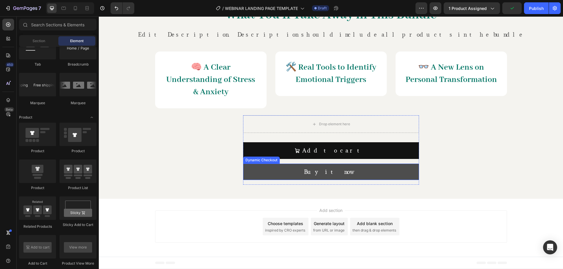
click at [294, 170] on button "Buy it now" at bounding box center [331, 172] width 176 height 16
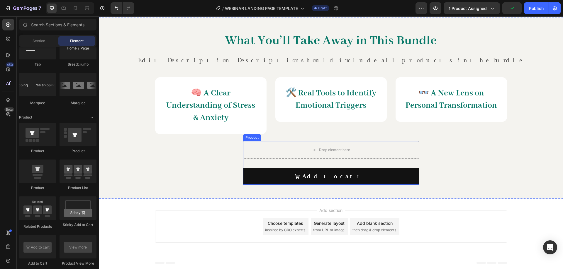
scroll to position [373, 0]
click at [307, 162] on div "Drop element here Add to cart Add to Cart Product" at bounding box center [331, 162] width 176 height 43
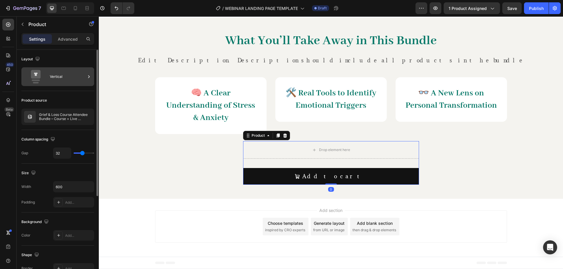
click at [62, 69] on div "Vertical" at bounding box center [57, 76] width 73 height 19
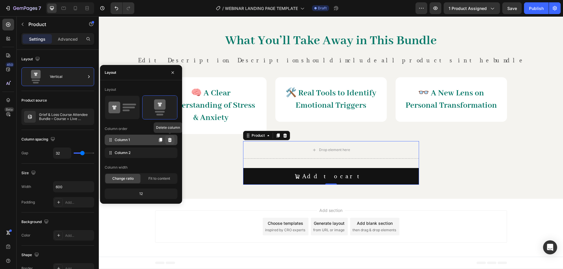
click at [169, 139] on icon at bounding box center [170, 140] width 4 height 4
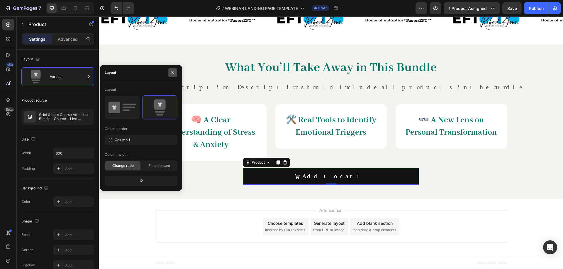
click at [173, 71] on icon "button" at bounding box center [172, 72] width 5 height 5
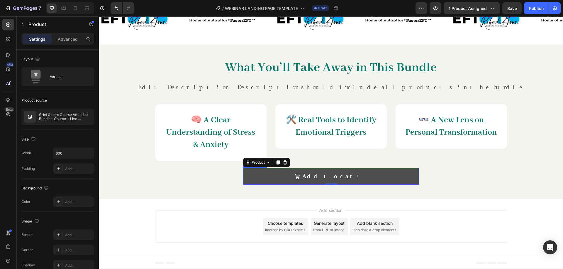
click at [282, 180] on button "Add to cart" at bounding box center [331, 176] width 176 height 16
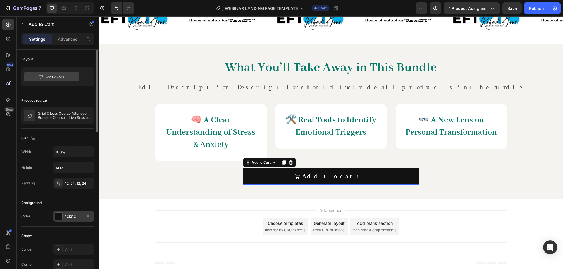
click at [68, 220] on div "121212" at bounding box center [73, 216] width 41 height 11
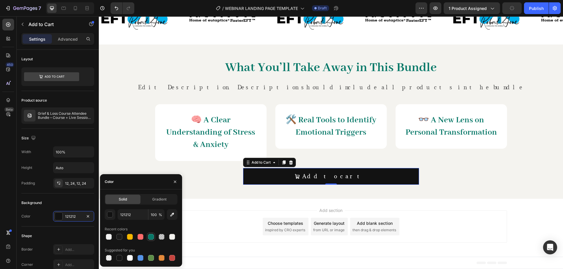
click at [150, 239] on div at bounding box center [151, 237] width 6 height 6
type input "097969"
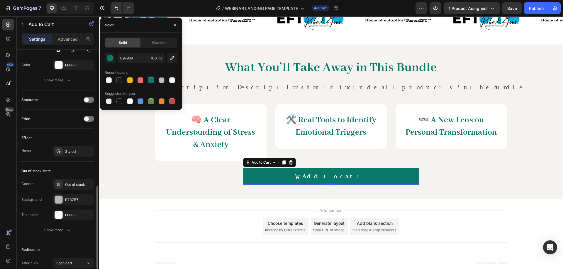
scroll to position [438, 0]
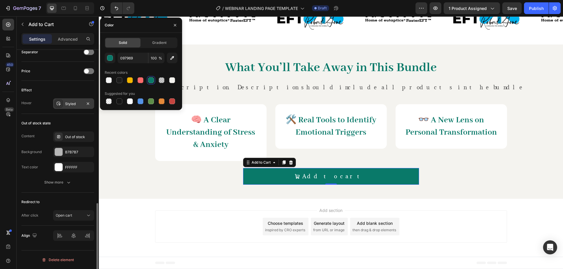
click at [75, 108] on div "Styled" at bounding box center [73, 103] width 41 height 11
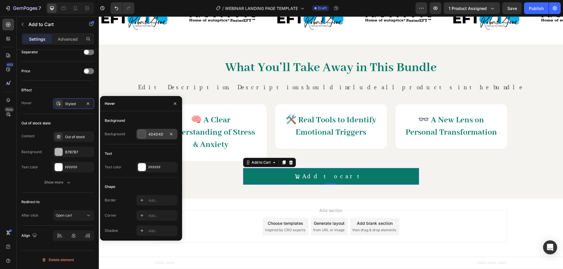
click at [154, 137] on div "4D4D4D" at bounding box center [156, 134] width 41 height 11
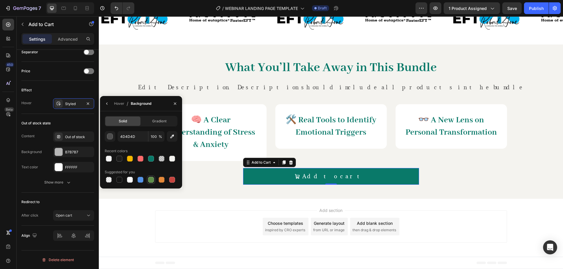
click at [147, 180] on div at bounding box center [150, 179] width 7 height 7
type input "5E8E49"
click at [174, 102] on icon "button" at bounding box center [175, 103] width 5 height 5
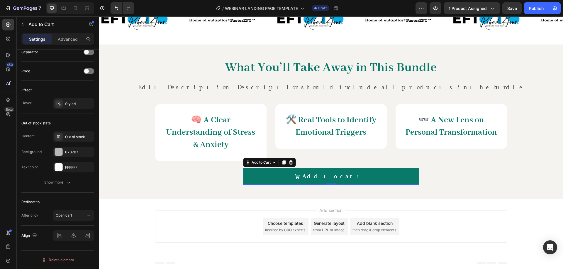
click at [5, 160] on div "450 Beta" at bounding box center [8, 123] width 12 height 208
click at [198, 203] on div "Add section Choose templates inspired by CRO experts Generate layout from URL o…" at bounding box center [331, 228] width 464 height 58
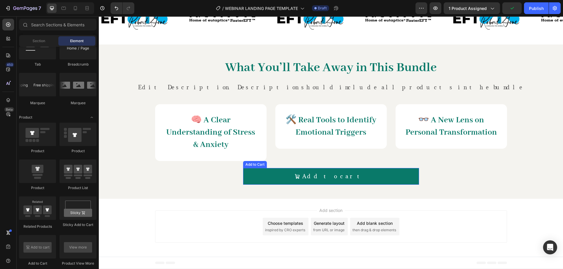
drag, startPoint x: 273, startPoint y: 175, endPoint x: 99, endPoint y: 108, distance: 186.5
click at [273, 175] on button "Add to cart" at bounding box center [331, 176] width 176 height 16
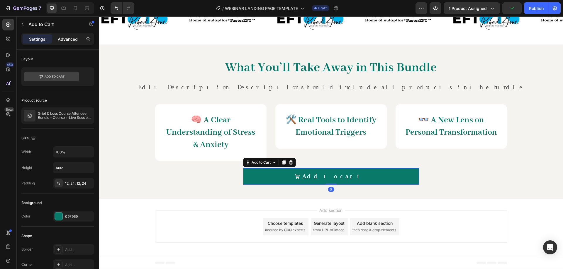
click at [63, 40] on p "Advanced" at bounding box center [68, 39] width 20 height 6
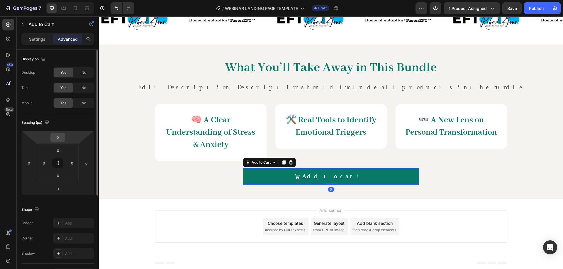
click at [59, 138] on input "0" at bounding box center [58, 137] width 12 height 9
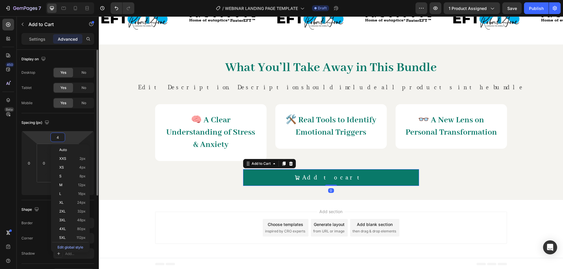
type input "40"
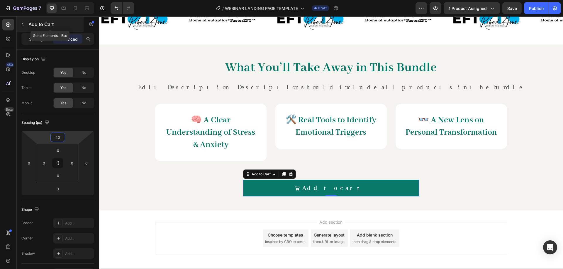
click at [23, 28] on button "button" at bounding box center [22, 24] width 9 height 9
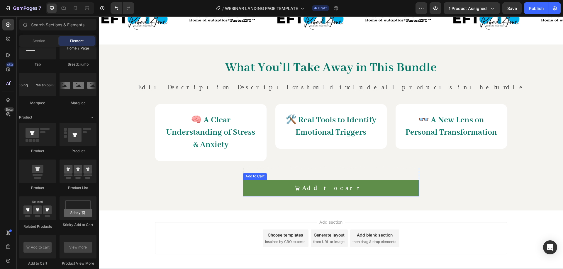
click at [257, 188] on button "Add to cart" at bounding box center [331, 188] width 176 height 16
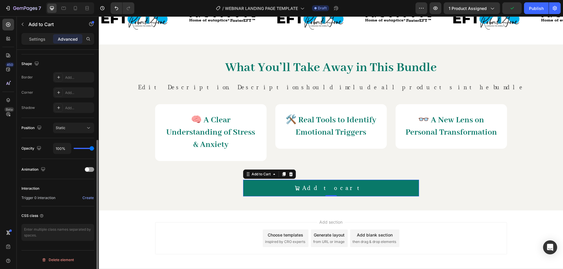
scroll to position [0, 0]
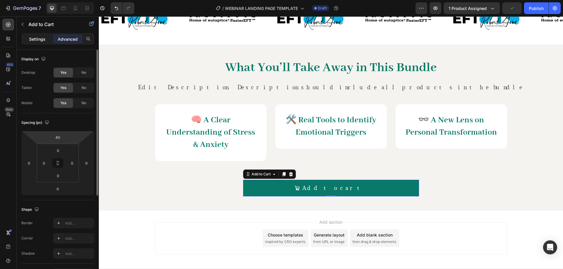
click at [41, 40] on p "Settings" at bounding box center [37, 39] width 16 height 6
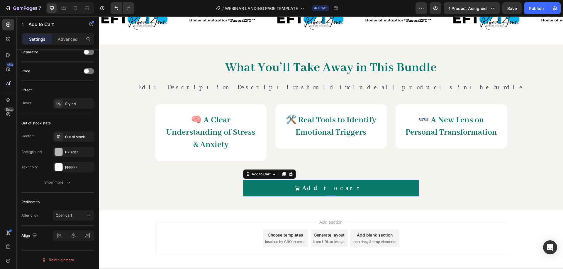
scroll to position [47, 0]
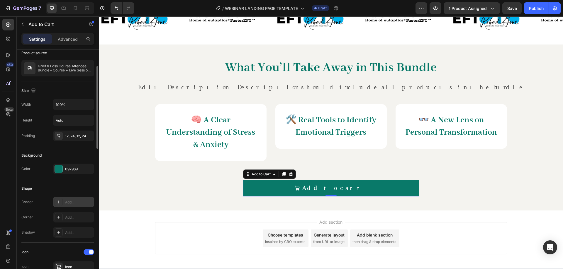
click at [61, 201] on div at bounding box center [59, 202] width 8 height 8
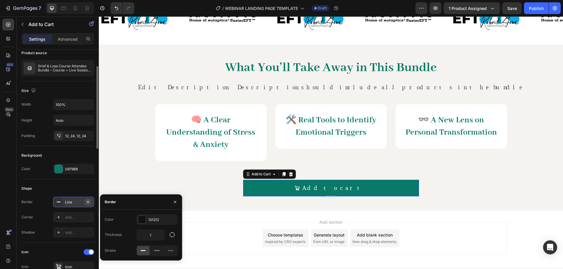
click at [86, 203] on icon "button" at bounding box center [88, 202] width 5 height 5
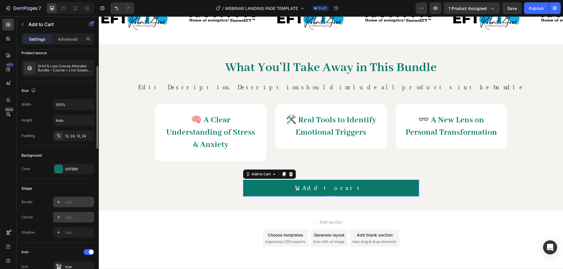
click at [57, 217] on icon at bounding box center [58, 217] width 5 height 5
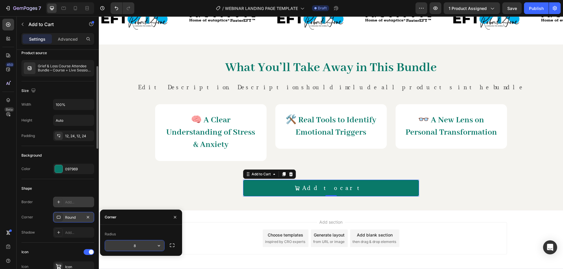
click at [158, 246] on icon "button" at bounding box center [159, 246] width 6 height 6
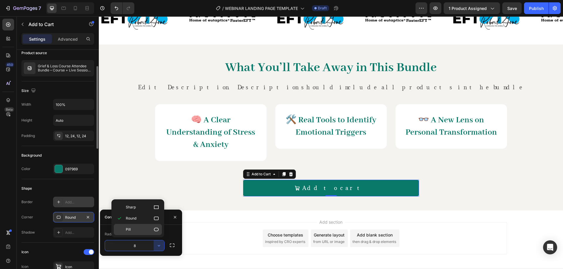
click at [139, 231] on p "Pill" at bounding box center [142, 230] width 33 height 6
type input "9999"
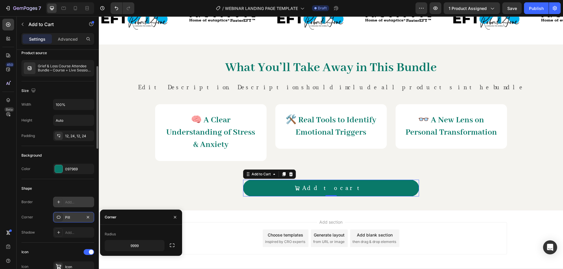
click at [89, 182] on div "Shape Border Add... Corner Pill Shadow Add..." at bounding box center [57, 211] width 73 height 64
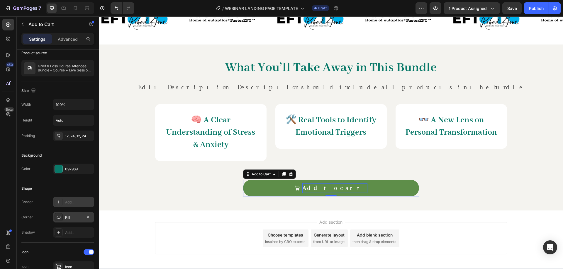
click at [326, 188] on div "Add to cart" at bounding box center [334, 187] width 65 height 9
click at [326, 188] on p "Add to cart" at bounding box center [334, 187] width 65 height 9
click at [243, 180] on button "Limited" at bounding box center [331, 188] width 176 height 16
click at [243, 180] on button "Limited Tim" at bounding box center [331, 188] width 176 height 16
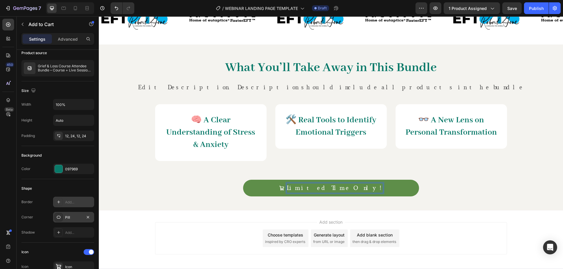
click at [243, 180] on button "Limited Time Only!" at bounding box center [331, 188] width 176 height 16
click at [327, 185] on p "Limited Time Only!" at bounding box center [335, 187] width 96 height 9
click at [331, 186] on p "Limited Time Only!" at bounding box center [335, 187] width 96 height 9
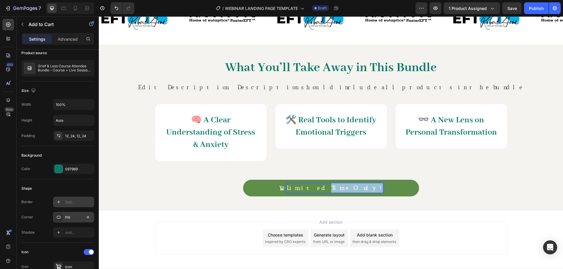
drag, startPoint x: 330, startPoint y: 187, endPoint x: 358, endPoint y: 188, distance: 27.3
click at [358, 188] on button "Limited Time Only!" at bounding box center [331, 188] width 176 height 16
click at [243, 180] on button "Limited Offer!" at bounding box center [331, 188] width 176 height 16
click at [243, 180] on button "Limited Offer! Get" at bounding box center [331, 188] width 176 height 16
click at [243, 180] on button "Limited Offer! Get it" at bounding box center [331, 188] width 176 height 16
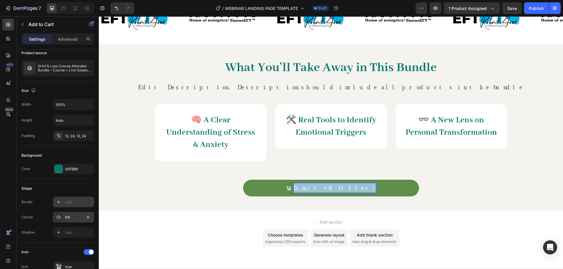
drag, startPoint x: 314, startPoint y: 187, endPoint x: 350, endPoint y: 190, distance: 36.4
click at [350, 190] on p "Limited Offer!" at bounding box center [335, 187] width 82 height 9
drag, startPoint x: 337, startPoint y: 182, endPoint x: 333, endPoint y: 186, distance: 6.2
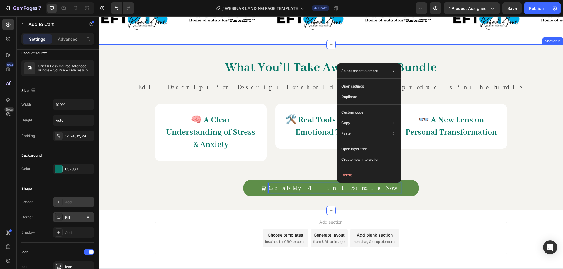
click at [205, 188] on div "What You’ll Take Away in This Bundle Heading Edit Description. Description shou…" at bounding box center [330, 128] width 455 height 138
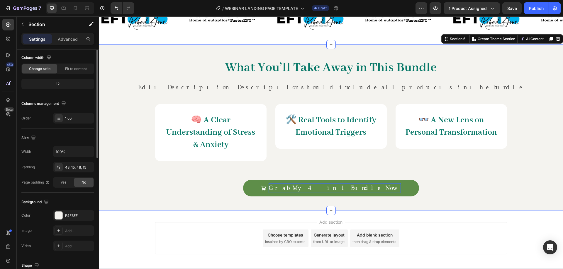
scroll to position [0, 0]
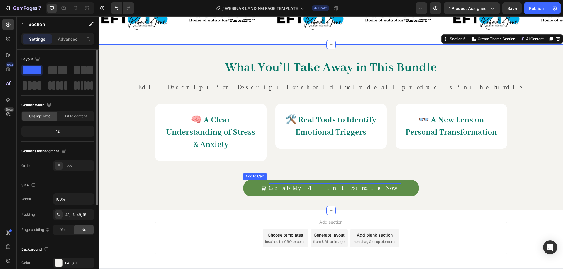
click at [255, 188] on button "Grab My 4-in-1 Bundle Now" at bounding box center [331, 188] width 176 height 16
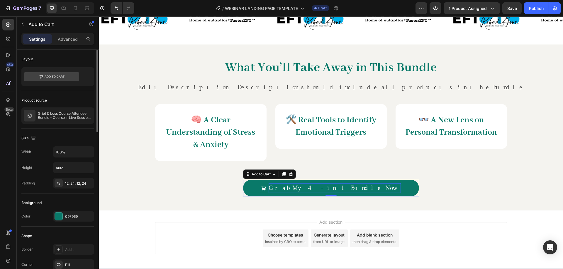
scroll to position [98, 0]
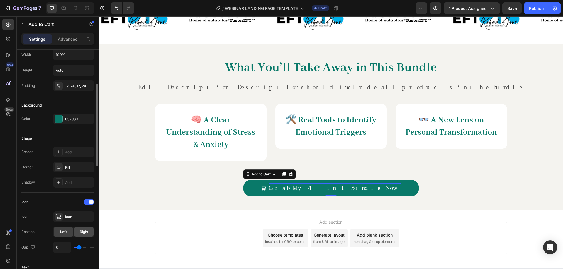
click at [86, 228] on div "Right" at bounding box center [83, 231] width 19 height 9
click at [77, 218] on div "Icon" at bounding box center [79, 217] width 28 height 5
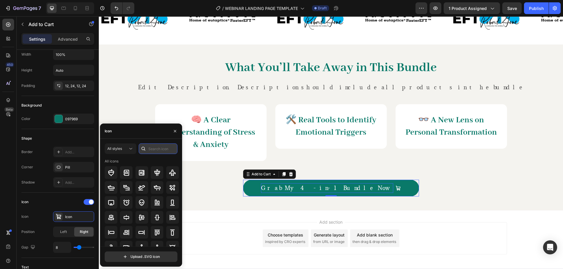
click at [151, 148] on input "text" at bounding box center [158, 149] width 39 height 11
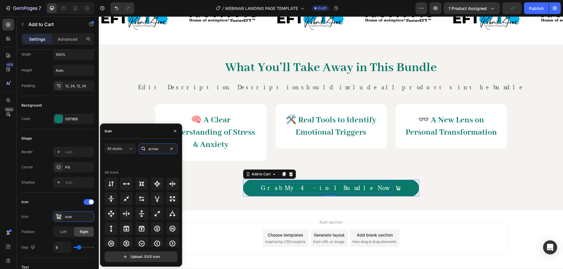
scroll to position [288, 0]
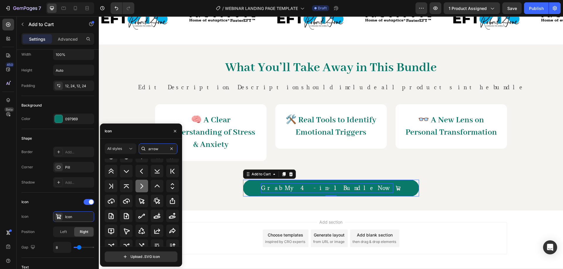
type input "arrow"
click at [143, 188] on icon at bounding box center [141, 186] width 7 height 7
drag, startPoint x: 176, startPoint y: 130, endPoint x: 181, endPoint y: 131, distance: 5.2
click at [176, 130] on icon "button" at bounding box center [175, 131] width 5 height 5
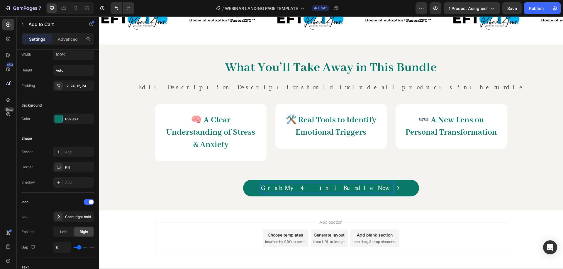
click at [309, 188] on p "Grab My 4-in-1 Bundle Now" at bounding box center [327, 187] width 132 height 9
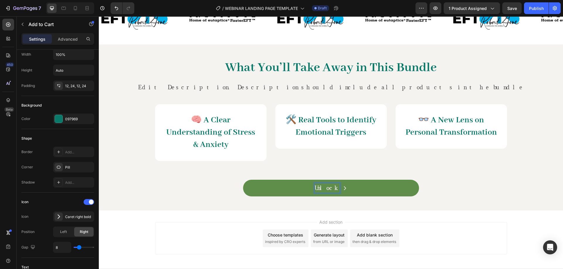
click at [243, 180] on button "Unlock" at bounding box center [331, 188] width 176 height 16
click at [243, 180] on button "Unlock This" at bounding box center [331, 188] width 176 height 16
click at [243, 180] on button "Unlock This Limited" at bounding box center [331, 188] width 176 height 16
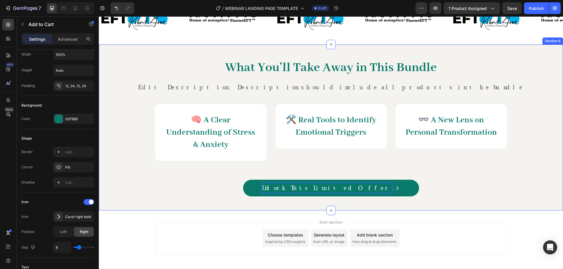
click at [467, 182] on div "What You’ll Take Away in This Bundle Heading Edit Description. Description shou…" at bounding box center [330, 128] width 455 height 138
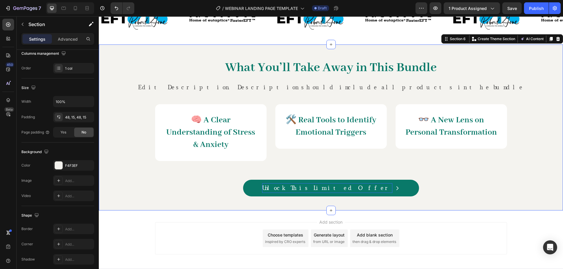
scroll to position [0, 0]
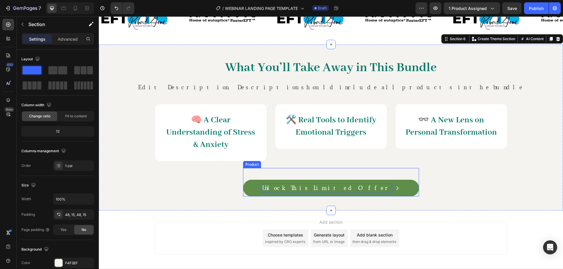
click at [253, 190] on button "Unlock This Limited Offer" at bounding box center [331, 188] width 176 height 16
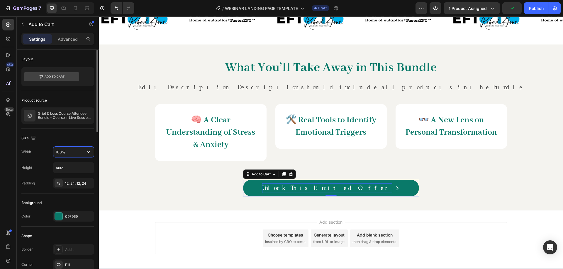
click at [76, 151] on input "100%" at bounding box center [73, 152] width 40 height 11
click at [86, 150] on icon "button" at bounding box center [89, 152] width 6 height 6
click at [81, 162] on div "Fit content Auto" at bounding box center [67, 166] width 48 height 11
click at [90, 150] on icon "button" at bounding box center [89, 152] width 6 height 6
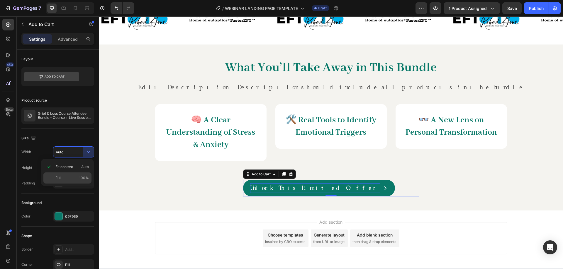
click at [73, 179] on p "Full 100%" at bounding box center [71, 178] width 33 height 5
type input "100%"
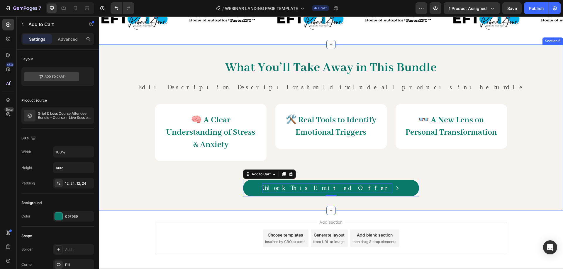
click at [149, 183] on div "What You’ll Take Away in This Bundle Heading Edit Description. Description shou…" at bounding box center [330, 128] width 455 height 138
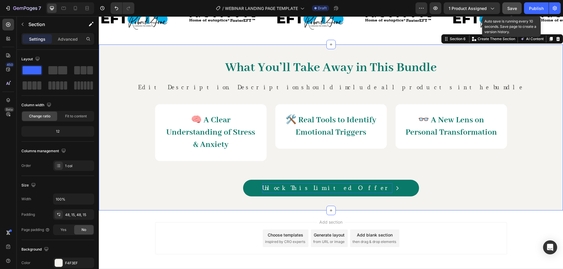
click at [511, 7] on span "Save" at bounding box center [512, 8] width 10 height 5
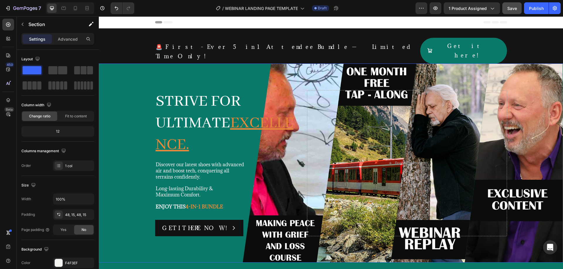
click at [110, 168] on div "Background Image" at bounding box center [331, 163] width 464 height 199
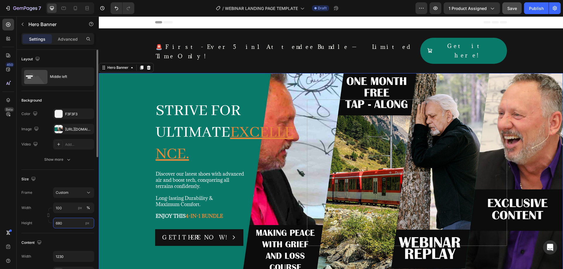
click at [63, 223] on input "680" at bounding box center [73, 223] width 41 height 11
click at [78, 239] on p "Fit content Auto" at bounding box center [72, 237] width 34 height 5
type input "Auto"
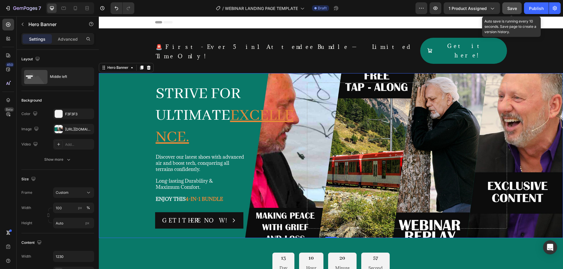
click at [511, 12] on button "Save" at bounding box center [511, 8] width 19 height 12
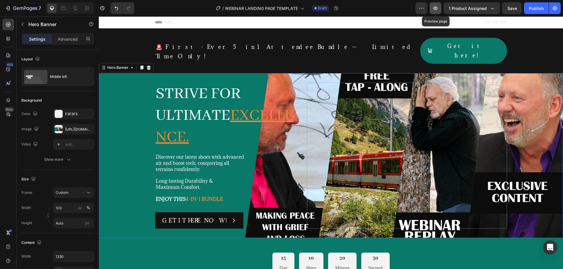
click at [439, 8] on button "button" at bounding box center [435, 8] width 12 height 12
click at [72, 198] on button "Custom" at bounding box center [73, 193] width 41 height 11
click at [120, 151] on div "Background Image" at bounding box center [331, 155] width 464 height 165
click at [84, 193] on div "Custom" at bounding box center [70, 192] width 29 height 5
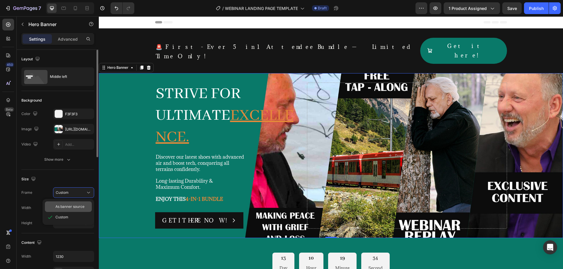
click at [74, 204] on div "As banner source" at bounding box center [68, 207] width 47 height 11
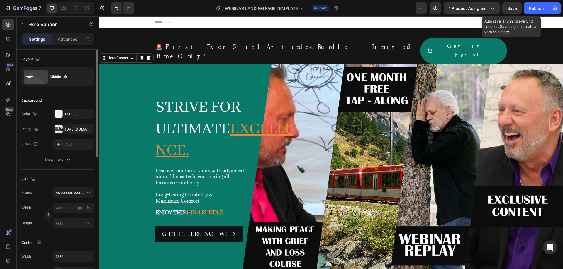
click at [508, 5] on div "Save" at bounding box center [512, 8] width 10 height 6
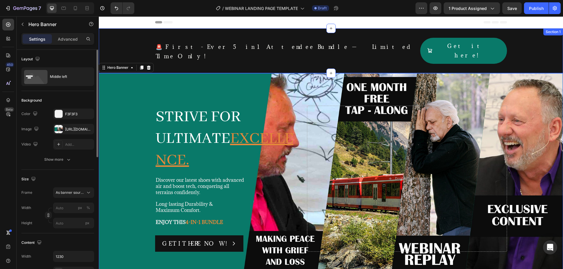
click at [135, 40] on div "🚨 First-Ever 5 in 1 Attendee Bundle — Limited Time Only! Text Block Get it here…" at bounding box center [331, 51] width 464 height 26
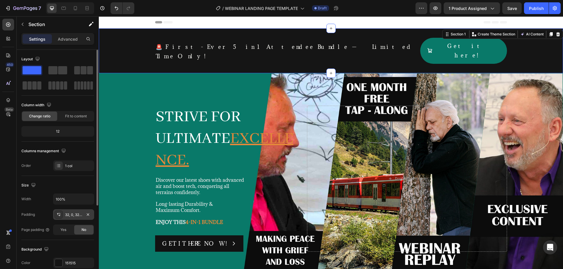
click at [80, 213] on div "32, 0, 32, 0" at bounding box center [73, 214] width 17 height 5
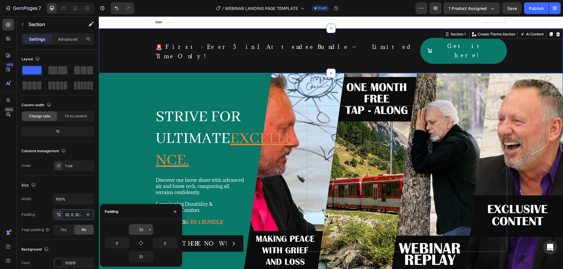
click at [147, 230] on input "32" at bounding box center [141, 229] width 24 height 11
click at [149, 230] on icon "button" at bounding box center [150, 229] width 5 height 5
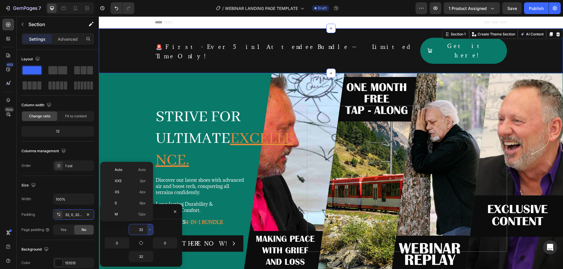
scroll to position [42, 0]
click at [135, 182] on p "L 16px" at bounding box center [130, 183] width 31 height 5
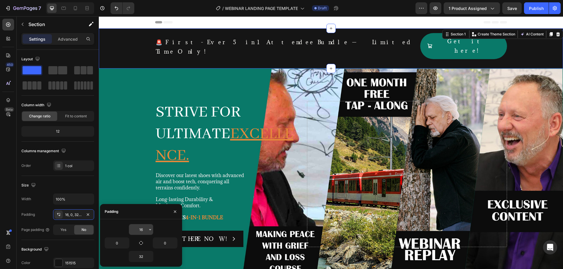
click at [149, 227] on button "button" at bounding box center [150, 229] width 6 height 11
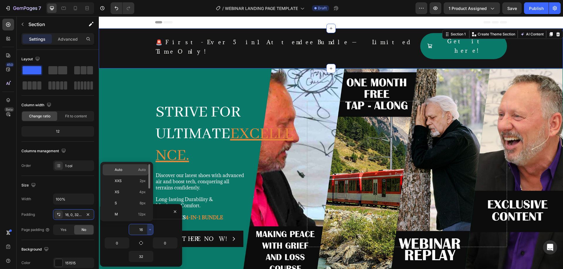
click at [140, 172] on span "Auto" at bounding box center [142, 169] width 8 height 5
type input "Auto"
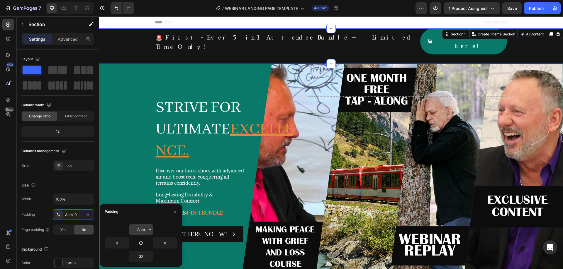
click at [152, 229] on icon "button" at bounding box center [150, 229] width 5 height 5
click at [150, 258] on icon "button" at bounding box center [150, 256] width 5 height 5
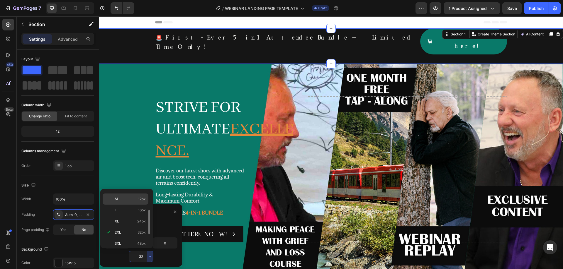
scroll to position [0, 0]
click at [136, 196] on p "Auto Auto" at bounding box center [130, 196] width 31 height 5
type input "Auto"
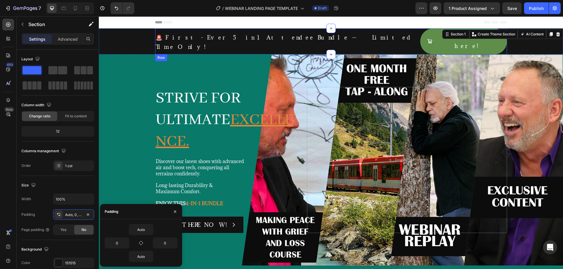
click at [427, 34] on button "Get it here!" at bounding box center [463, 41] width 87 height 26
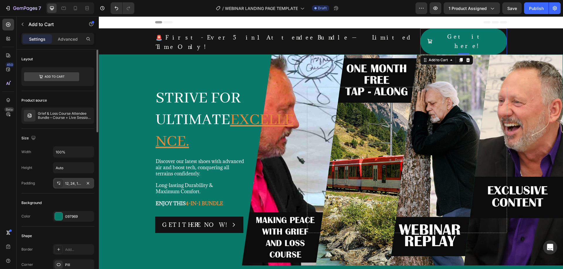
click at [76, 185] on div "12, 24, 12, 24" at bounding box center [73, 183] width 17 height 5
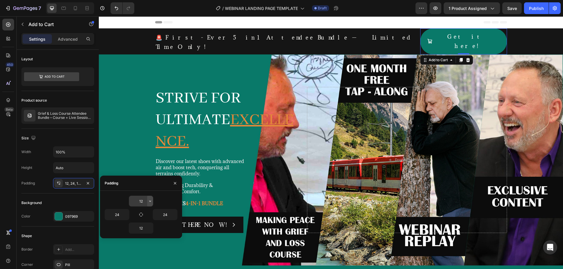
click at [149, 203] on icon "button" at bounding box center [150, 201] width 5 height 5
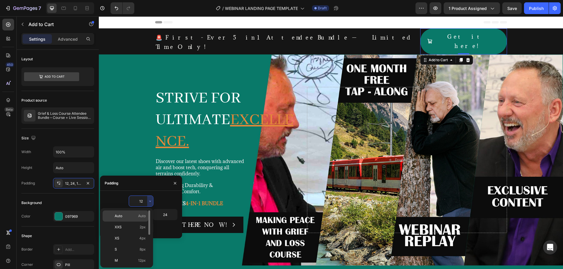
click at [143, 212] on div "Auto Auto" at bounding box center [126, 216] width 46 height 11
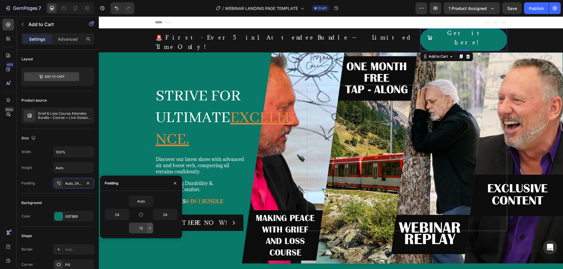
click at [151, 232] on button "button" at bounding box center [150, 228] width 6 height 11
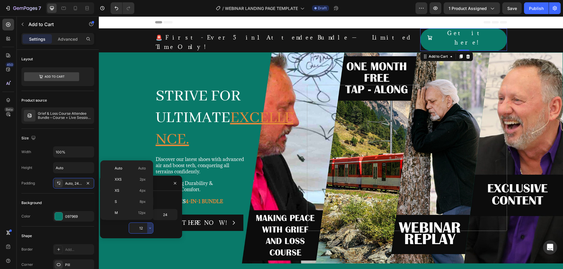
click at [160, 194] on div "Auto 24 24 12" at bounding box center [141, 214] width 82 height 47
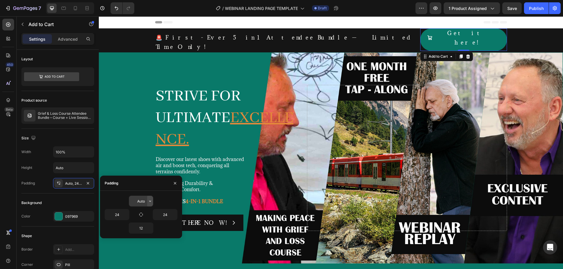
click at [151, 201] on icon "button" at bounding box center [150, 201] width 2 height 1
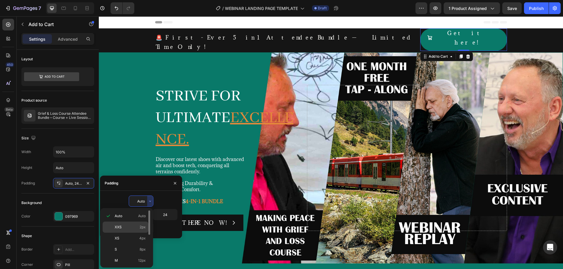
click at [143, 229] on span "2px" at bounding box center [142, 227] width 6 height 5
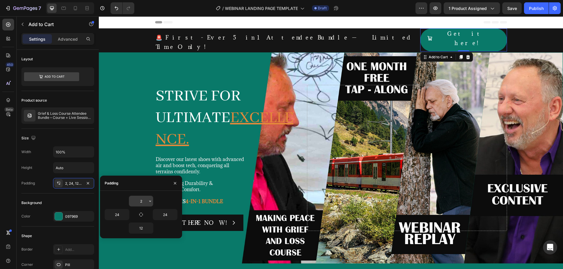
click at [149, 204] on button "button" at bounding box center [150, 201] width 6 height 11
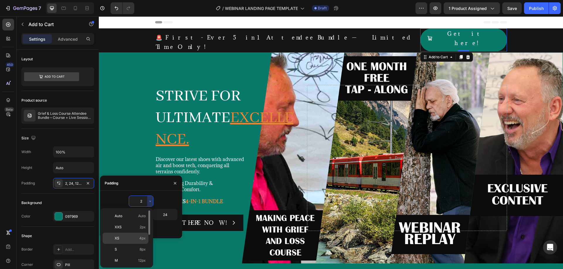
click at [141, 239] on span "4px" at bounding box center [142, 238] width 6 height 5
type input "4"
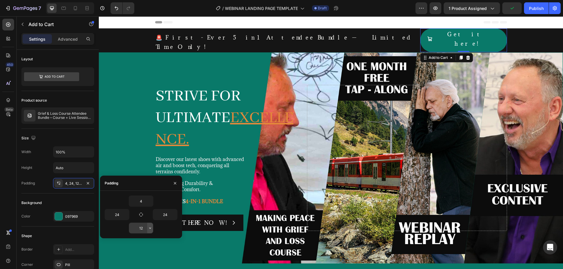
click at [148, 229] on icon "button" at bounding box center [150, 228] width 5 height 5
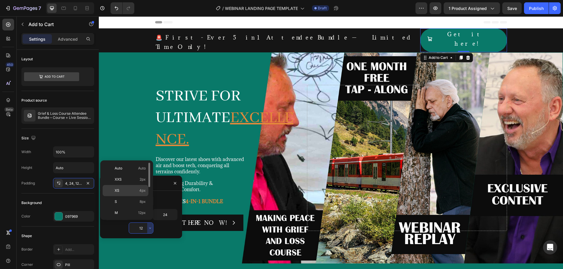
click at [139, 192] on p "XS 4px" at bounding box center [130, 190] width 31 height 5
type input "4"
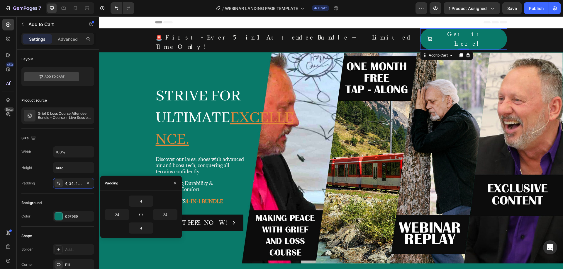
click at [161, 197] on div "4" at bounding box center [141, 201] width 73 height 11
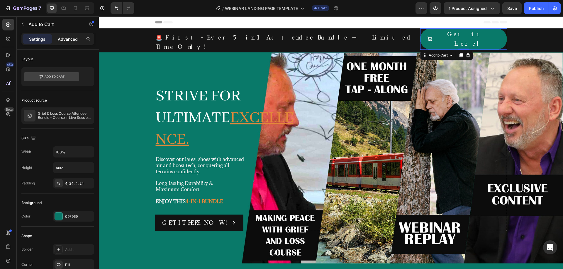
click at [72, 36] on p "Advanced" at bounding box center [68, 39] width 20 height 6
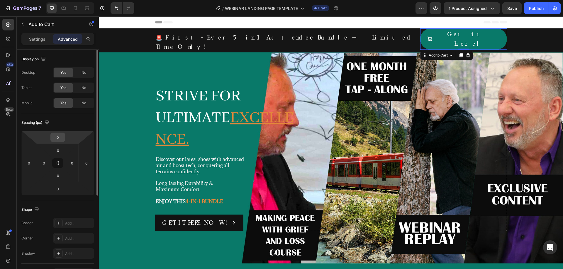
click at [61, 138] on input "0" at bounding box center [58, 137] width 12 height 9
type input "2"
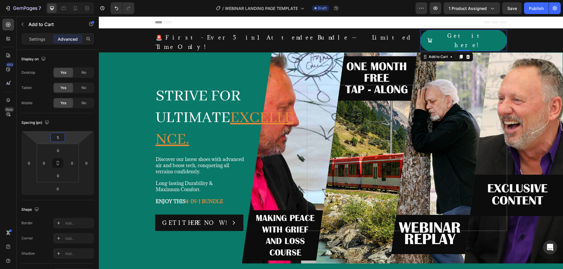
type input "5"
click at [0, 166] on div "450 Beta" at bounding box center [8, 142] width 17 height 253
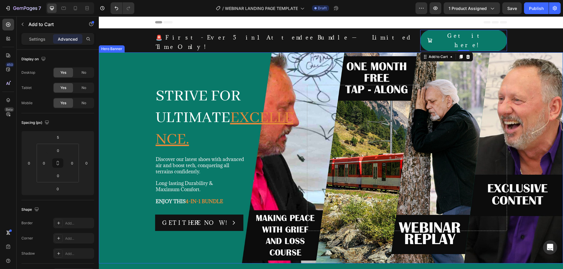
click at [290, 62] on div "Background Image" at bounding box center [331, 157] width 464 height 211
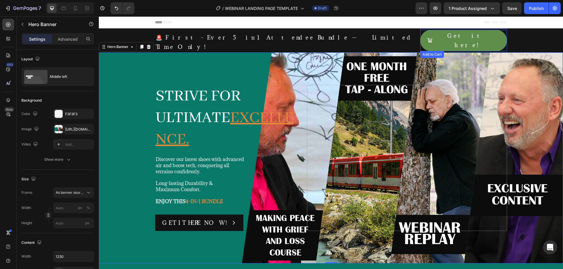
click at [432, 38] on icon "Get it here!" at bounding box center [429, 40] width 5 height 5
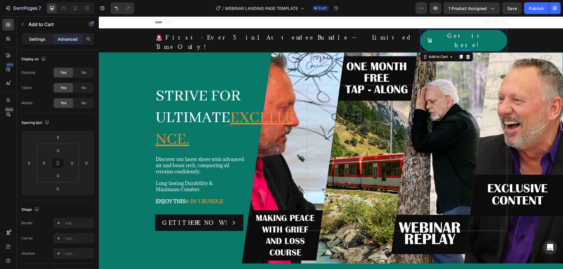
click at [37, 39] on p "Settings" at bounding box center [37, 39] width 16 height 6
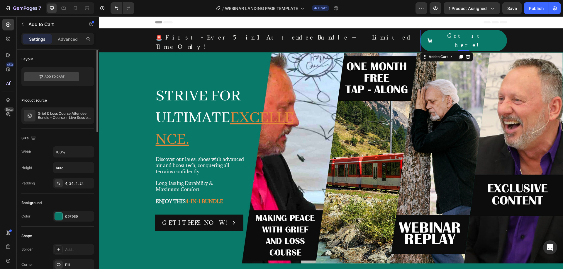
scroll to position [98, 0]
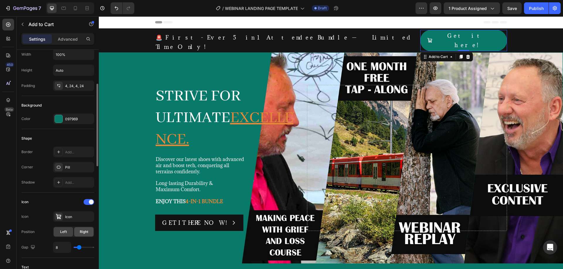
click at [83, 232] on span "Right" at bounding box center [84, 231] width 8 height 5
click at [74, 218] on div "Icon" at bounding box center [79, 217] width 28 height 5
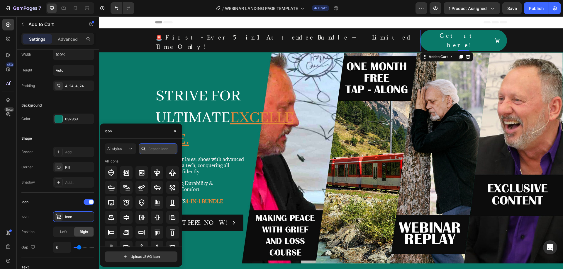
click at [160, 147] on input "text" at bounding box center [158, 149] width 39 height 11
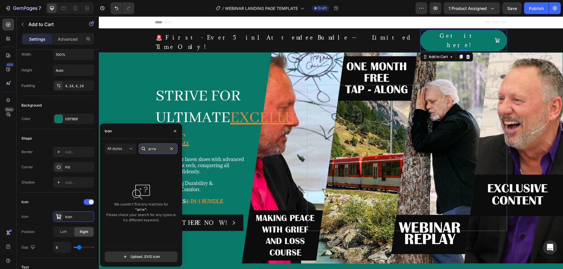
type input "arr"
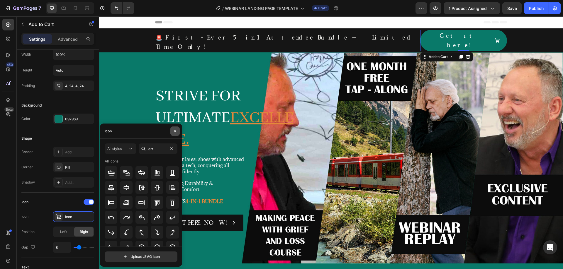
click at [175, 132] on icon "button" at bounding box center [175, 131] width 5 height 5
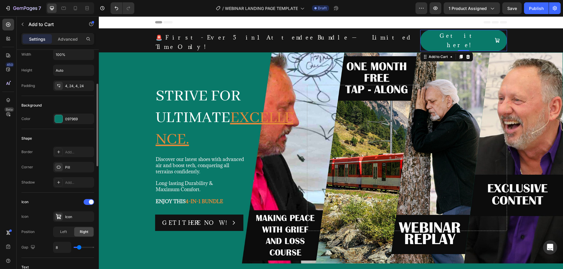
scroll to position [0, 0]
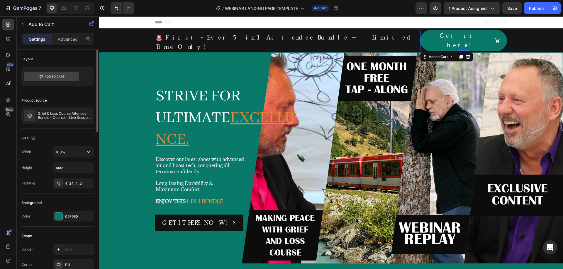
click at [78, 155] on input "100%" at bounding box center [73, 152] width 40 height 11
click at [90, 153] on icon "button" at bounding box center [89, 152] width 6 height 6
click at [81, 165] on span "Auto" at bounding box center [85, 166] width 8 height 5
type input "Auto"
click at [65, 41] on p "Advanced" at bounding box center [68, 39] width 20 height 6
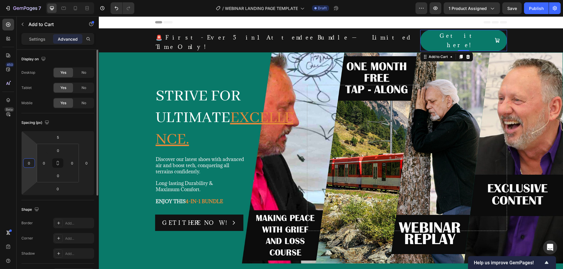
click at [28, 162] on input "0" at bounding box center [29, 163] width 9 height 9
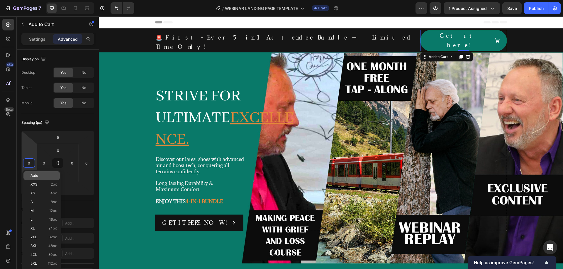
click at [34, 175] on span "Auto" at bounding box center [34, 176] width 8 height 4
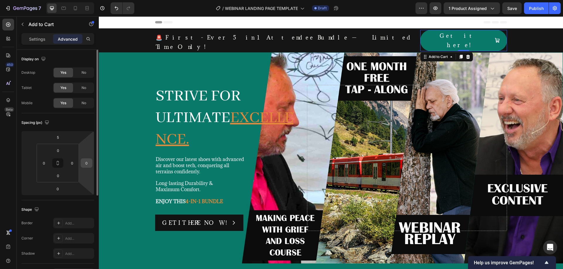
click at [87, 163] on input "0" at bounding box center [86, 163] width 9 height 9
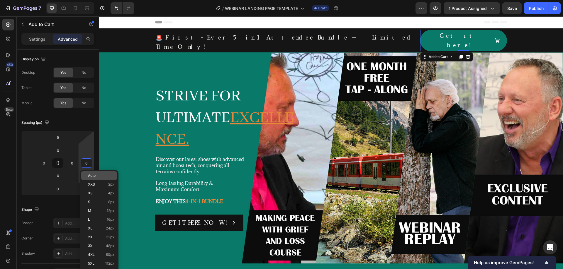
click at [94, 176] on span "Auto" at bounding box center [92, 176] width 8 height 4
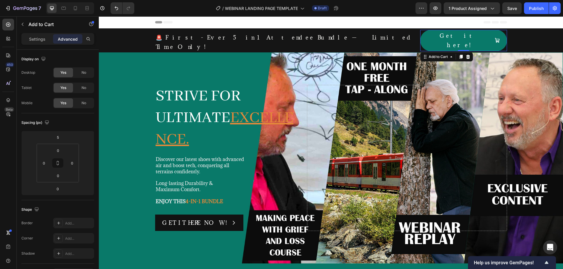
click at [0, 165] on div "450 Beta" at bounding box center [8, 142] width 17 height 253
click at [241, 63] on div "Background Image" at bounding box center [331, 157] width 464 height 211
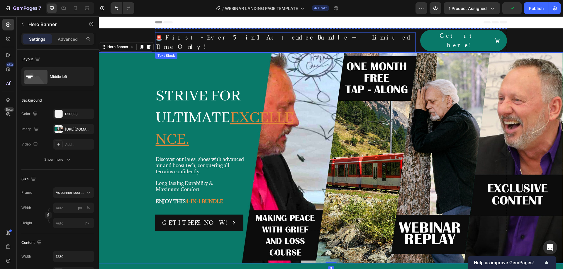
click at [241, 35] on p "🚨 First-Ever 5 in 1 Attendee Bundle — Limited Time Only!" at bounding box center [285, 42] width 259 height 19
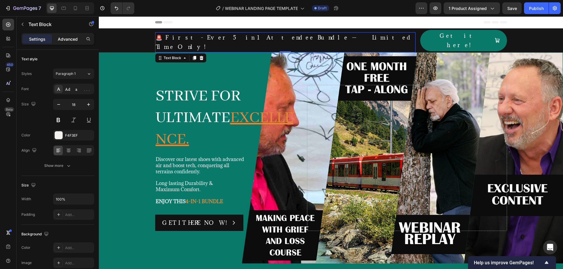
click at [72, 38] on p "Advanced" at bounding box center [68, 39] width 20 height 6
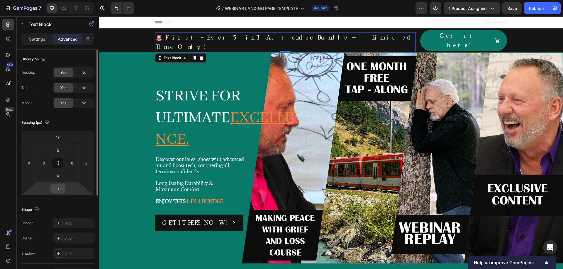
click at [61, 189] on input "0" at bounding box center [58, 189] width 12 height 9
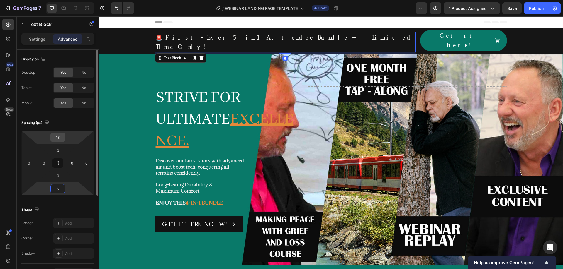
type input "5"
click at [63, 137] on input "13" at bounding box center [58, 137] width 12 height 9
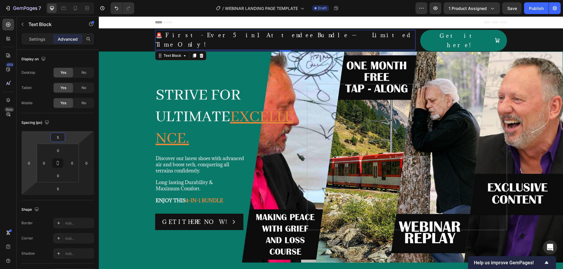
type input "5"
click at [0, 174] on div "450 Beta" at bounding box center [8, 142] width 17 height 253
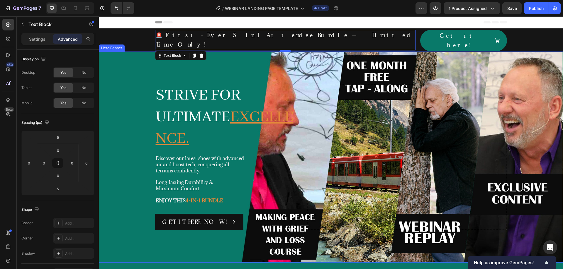
click at [134, 113] on div "Background Image" at bounding box center [331, 157] width 464 height 211
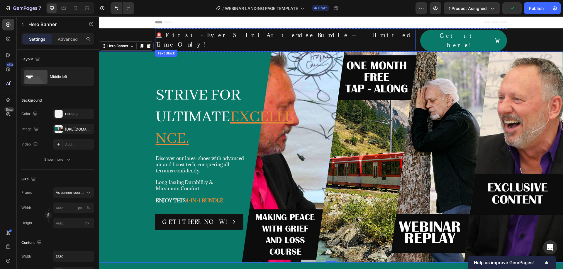
click at [282, 34] on p "🚨 First-Ever 5 in 1 Attendee Bundle — Limited Time Only!" at bounding box center [285, 39] width 259 height 19
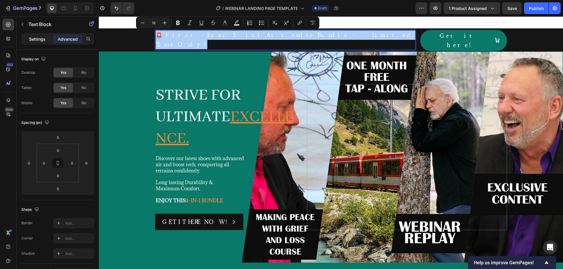
click at [37, 39] on p "Settings" at bounding box center [37, 39] width 16 height 6
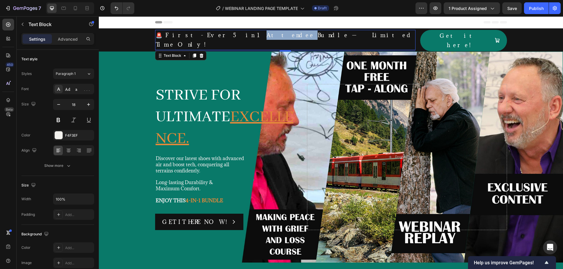
click at [203, 36] on p "🚨 First-Ever 5 in 1 Attendee Bundle — Limited Time Only!" at bounding box center [285, 39] width 259 height 19
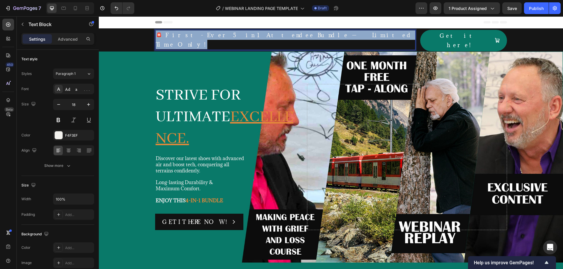
click at [203, 36] on p "🚨 First-Ever 5 in 1 Attendee Bundle — Limited Time Only!" at bounding box center [285, 39] width 259 height 19
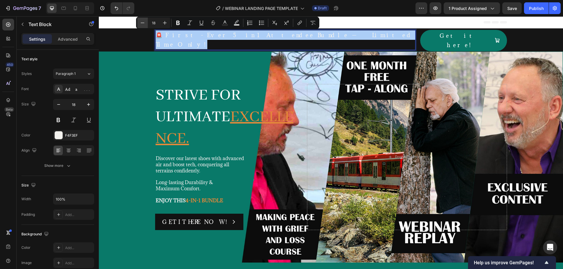
click at [142, 23] on icon "Editor contextual toolbar" at bounding box center [142, 23] width 6 height 6
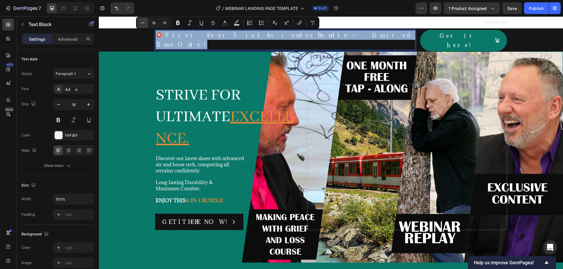
type input "17"
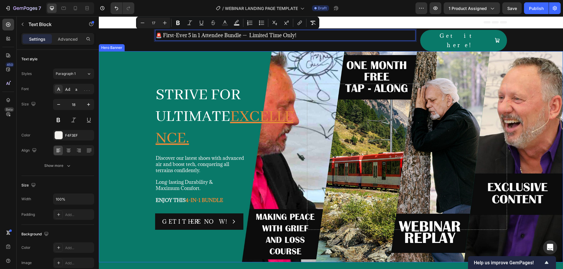
click at [142, 62] on div "Background Image" at bounding box center [331, 156] width 464 height 211
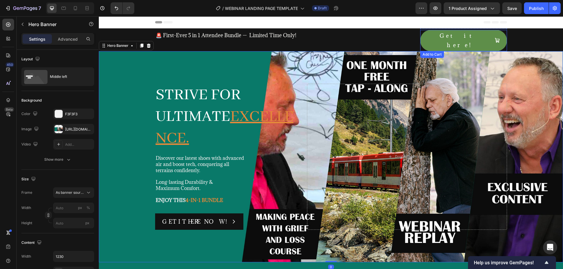
click at [438, 35] on button "Get it here!" at bounding box center [463, 40] width 87 height 21
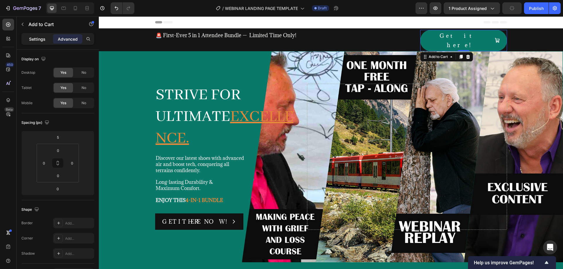
click at [42, 42] on p "Settings" at bounding box center [37, 39] width 16 height 6
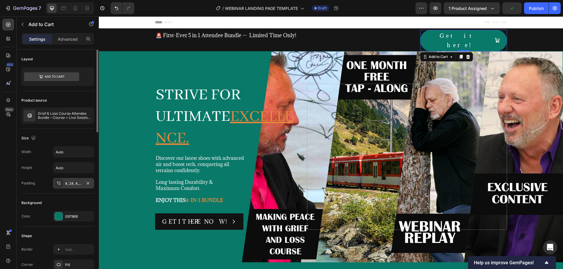
click at [74, 186] on div "4, 24, 4, 24" at bounding box center [73, 183] width 17 height 5
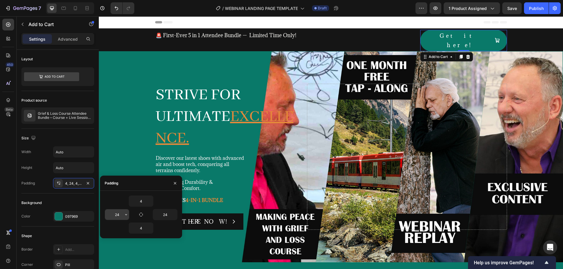
click at [120, 214] on input "24" at bounding box center [117, 215] width 24 height 11
click at [126, 215] on icon "button" at bounding box center [126, 214] width 5 height 5
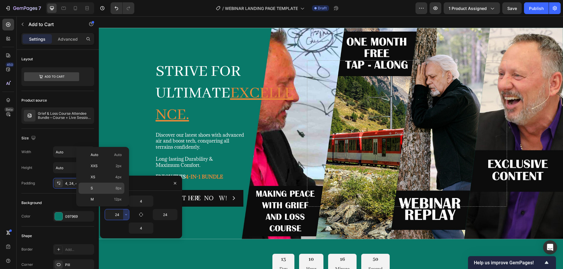
scroll to position [68, 0]
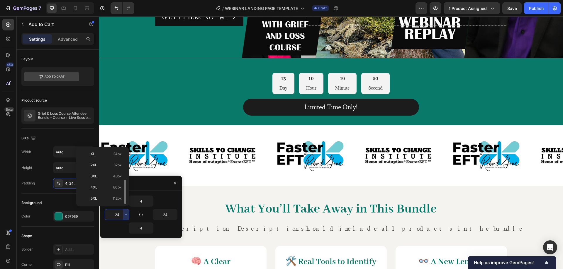
drag, startPoint x: 115, startPoint y: 186, endPoint x: 70, endPoint y: 159, distance: 52.8
click at [115, 186] on span "80px" at bounding box center [117, 187] width 8 height 5
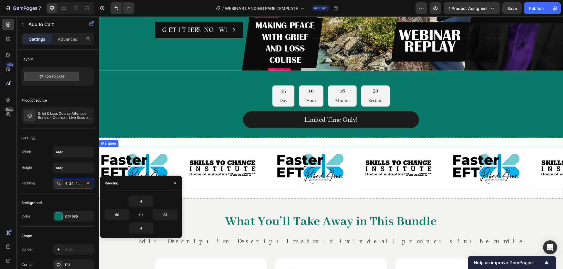
scroll to position [0, 0]
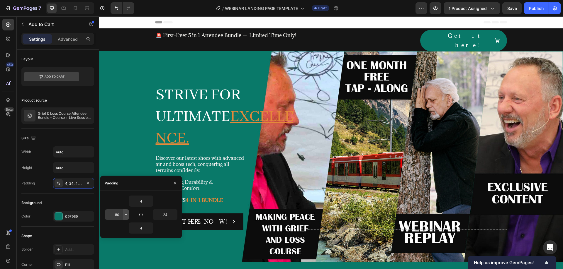
click at [127, 217] on icon "button" at bounding box center [126, 214] width 5 height 5
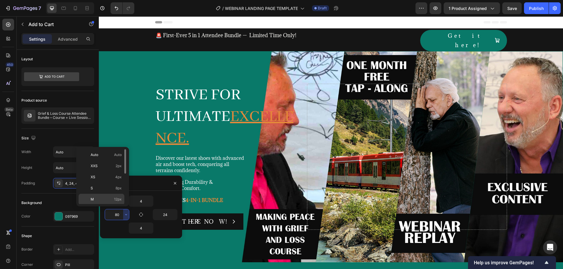
click at [113, 198] on p "M 12px" at bounding box center [106, 199] width 31 height 5
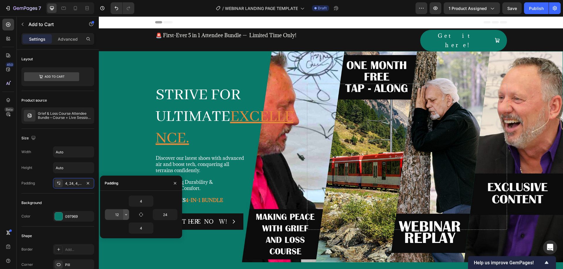
click at [127, 215] on icon "button" at bounding box center [126, 214] width 5 height 5
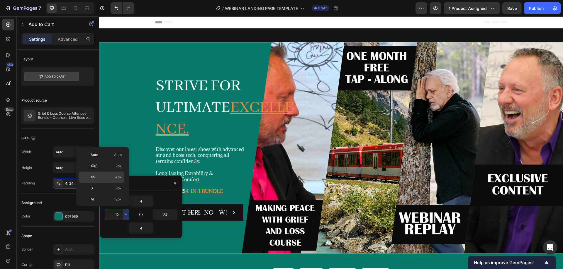
scroll to position [68, 0]
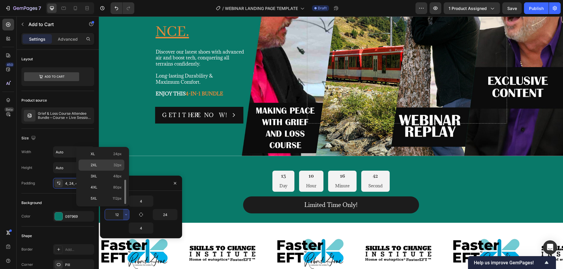
click at [116, 167] on span "32px" at bounding box center [117, 165] width 8 height 5
type input "32"
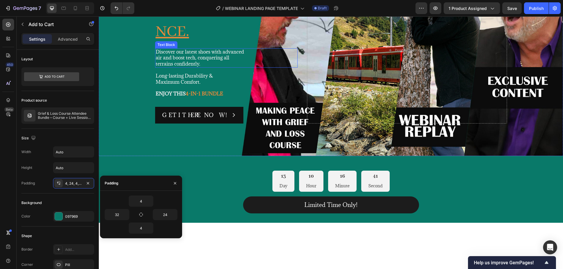
scroll to position [0, 0]
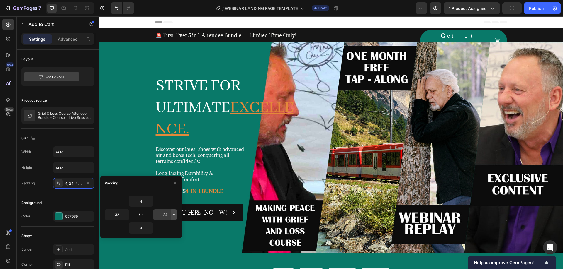
click at [176, 217] on button "button" at bounding box center [174, 215] width 6 height 11
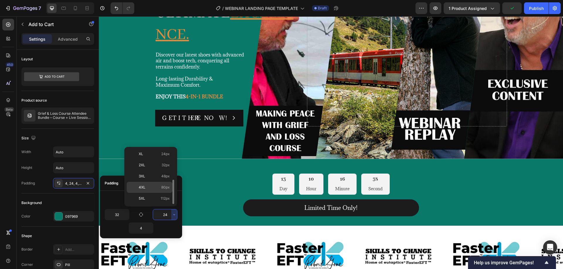
scroll to position [98, 0]
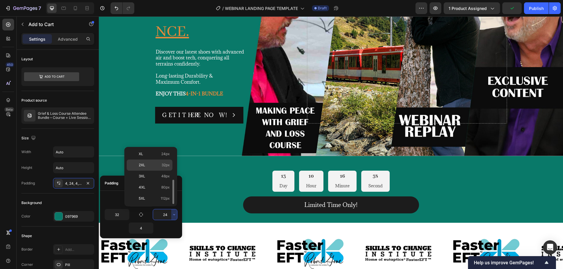
click at [160, 166] on p "2XL 32px" at bounding box center [154, 165] width 31 height 5
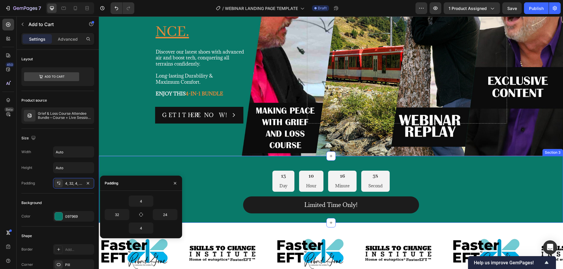
type input "32"
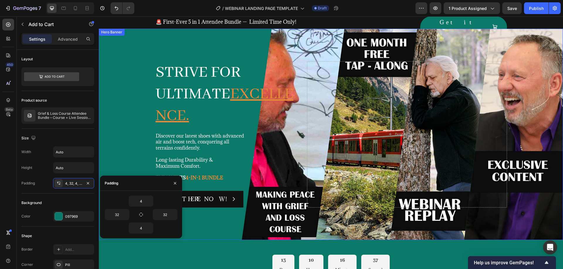
scroll to position [0, 0]
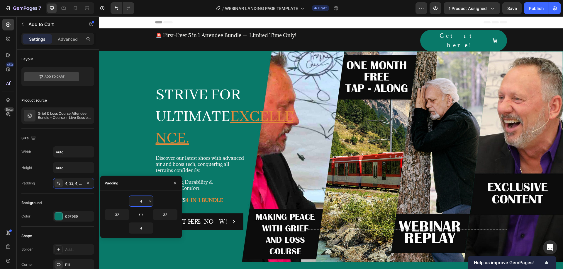
click at [141, 199] on input "4" at bounding box center [141, 201] width 24 height 11
type input "5"
click at [144, 229] on input "4" at bounding box center [141, 228] width 24 height 11
type input "5"
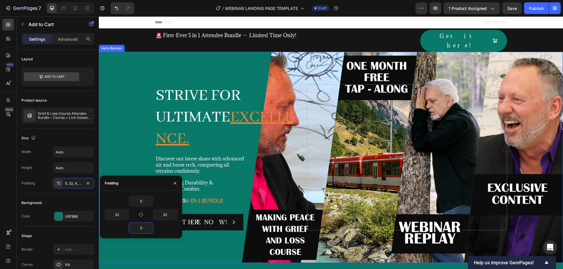
drag, startPoint x: 130, startPoint y: 128, endPoint x: 152, endPoint y: 126, distance: 22.4
click at [130, 129] on div "Background Image" at bounding box center [331, 157] width 464 height 211
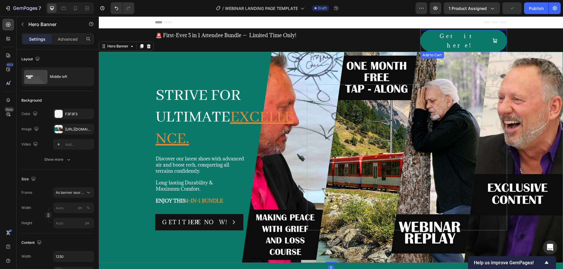
click at [437, 30] on div "Get it here! Add to Cart" at bounding box center [463, 41] width 87 height 22
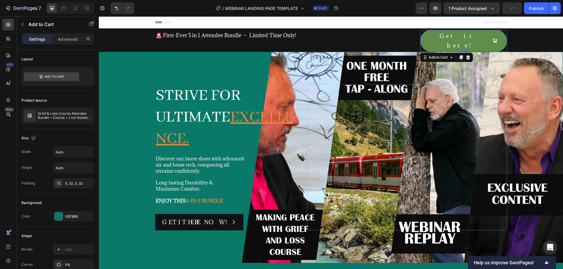
click at [438, 35] on button "Get it here!" at bounding box center [463, 41] width 87 height 22
drag, startPoint x: 70, startPoint y: 40, endPoint x: 0, endPoint y: 187, distance: 162.2
click at [70, 40] on p "Advanced" at bounding box center [68, 39] width 20 height 6
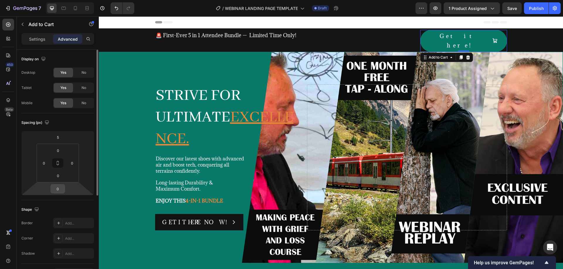
click at [61, 188] on input "0" at bounding box center [58, 189] width 12 height 9
type input "5"
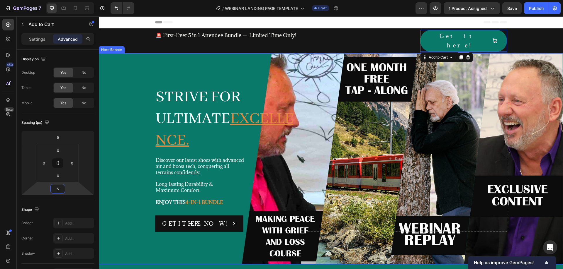
click at [142, 122] on div "Background Image" at bounding box center [331, 158] width 464 height 211
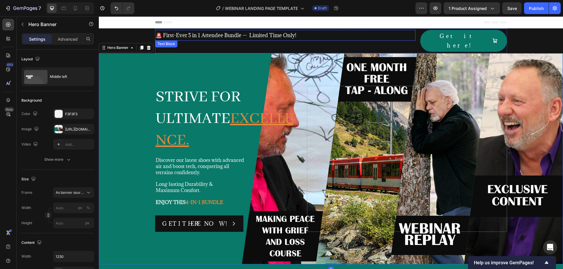
click at [214, 38] on span "🚨 First-Ever 5 in 1 Attendee Bundle — Limited Time Only!" at bounding box center [226, 35] width 141 height 7
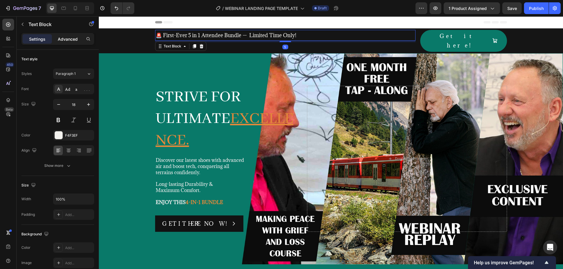
click at [70, 42] on div "Advanced" at bounding box center [67, 38] width 29 height 9
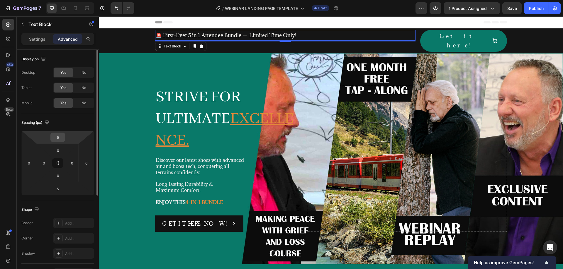
click at [59, 139] on input "5" at bounding box center [58, 137] width 12 height 9
type input "7"
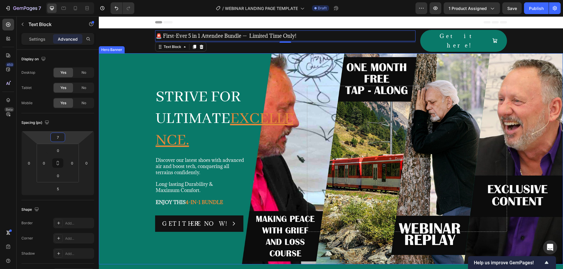
click at [128, 101] on div "Background Image" at bounding box center [331, 158] width 464 height 211
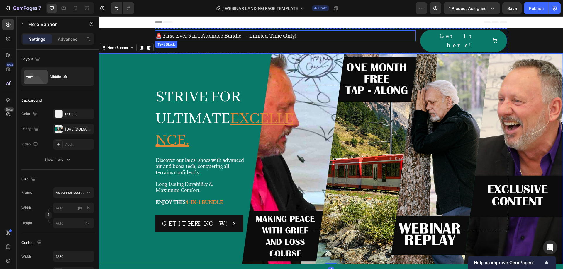
click at [223, 36] on span "🚨 First-Ever 5 in 1 Attendee Bundle — Limited Time Only!" at bounding box center [226, 36] width 141 height 7
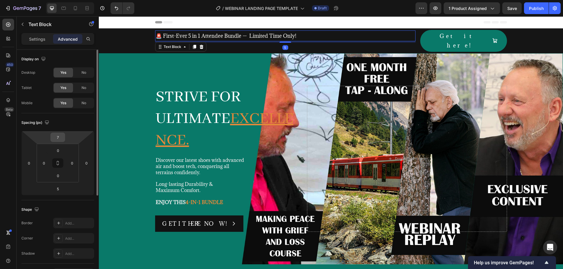
click at [58, 139] on input "7" at bounding box center [58, 137] width 12 height 9
type input "8"
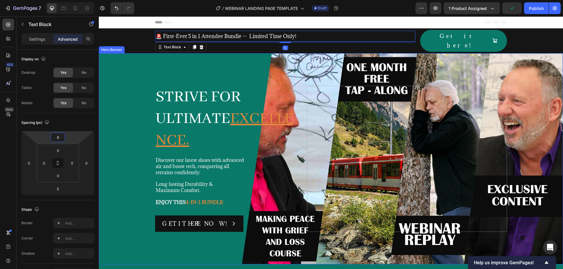
click at [129, 126] on div "Background Image" at bounding box center [331, 158] width 464 height 211
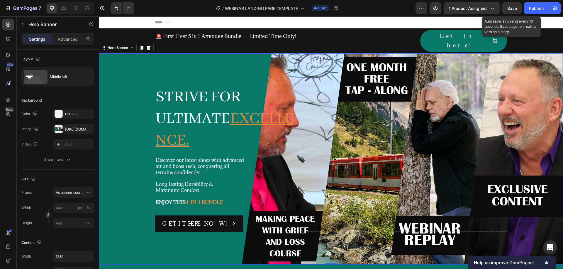
click at [511, 9] on span "Save" at bounding box center [512, 8] width 10 height 5
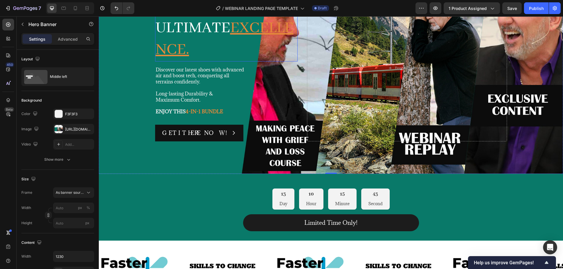
scroll to position [98, 0]
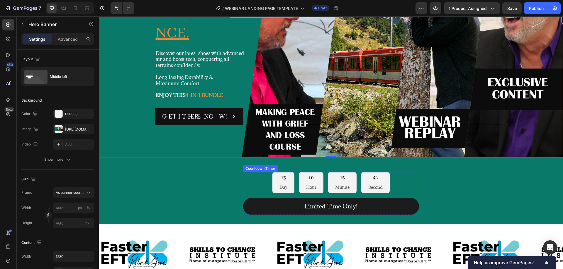
click at [254, 182] on div "13 Day 10 Hour 15 Minute 42 Second" at bounding box center [331, 182] width 176 height 21
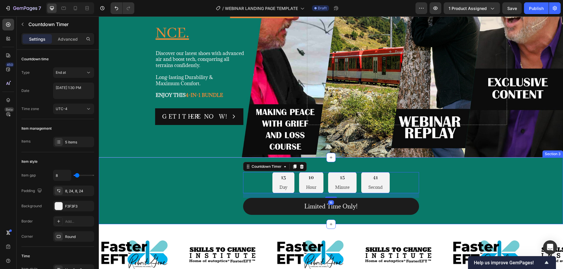
click at [202, 186] on div "13 Day 10 Hour 15 Minute 41 Second Countdown Timer 16 Limited Time Only! Add to…" at bounding box center [331, 187] width 464 height 58
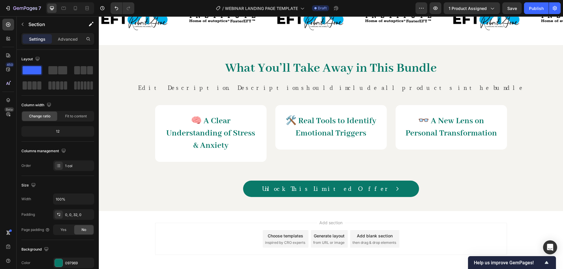
scroll to position [348, 0]
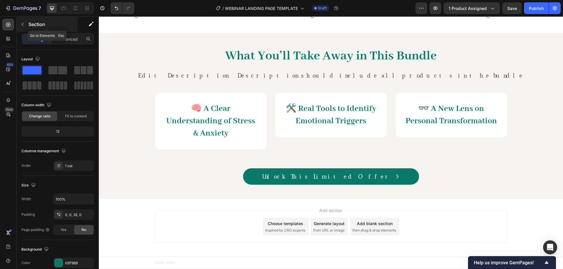
click at [23, 24] on icon "button" at bounding box center [22, 24] width 5 height 5
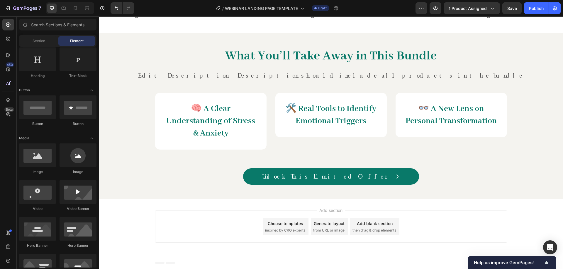
scroll to position [0, 0]
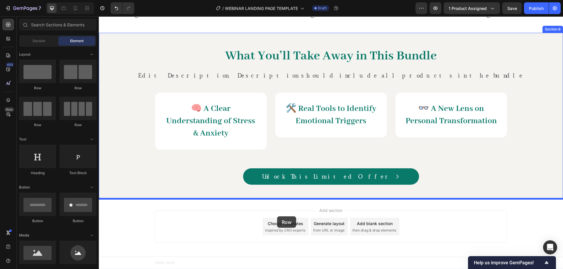
drag, startPoint x: 173, startPoint y: 89, endPoint x: 277, endPoint y: 216, distance: 163.9
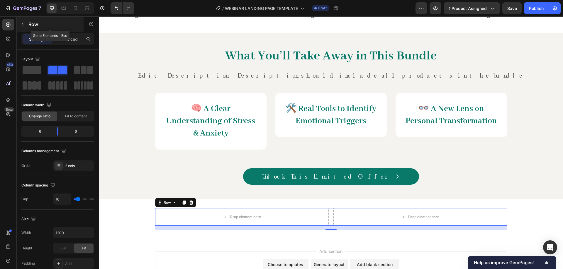
click at [21, 28] on button "button" at bounding box center [22, 24] width 9 height 9
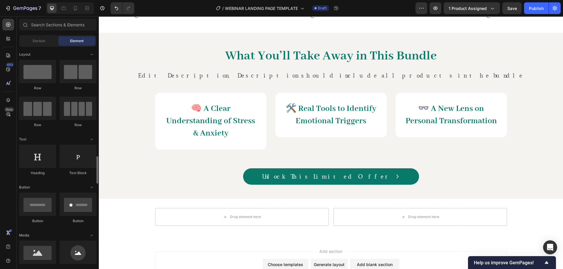
scroll to position [98, 0]
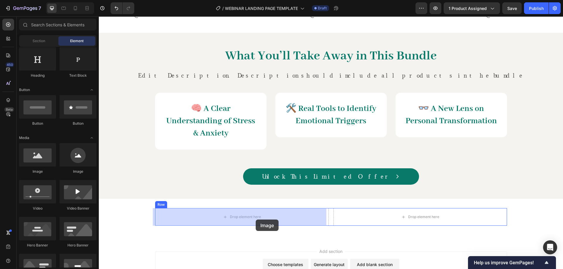
drag, startPoint x: 197, startPoint y: 191, endPoint x: 256, endPoint y: 220, distance: 64.9
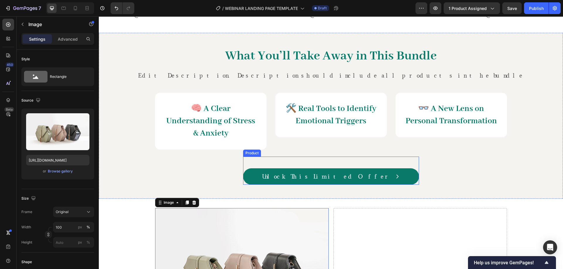
scroll to position [446, 0]
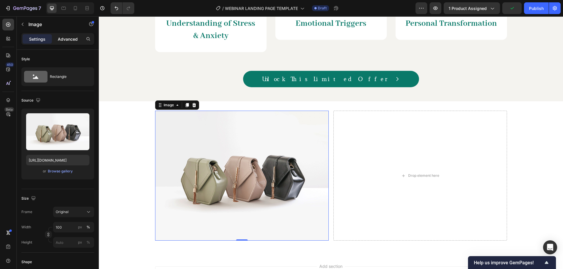
click at [66, 37] on p "Advanced" at bounding box center [68, 39] width 20 height 6
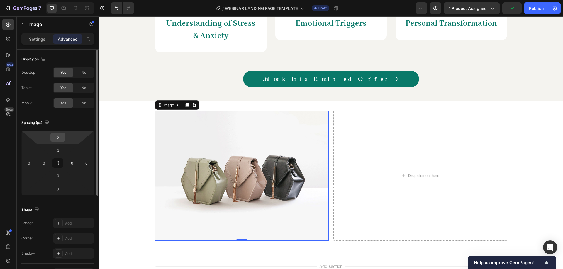
click at [58, 140] on input "0" at bounding box center [58, 137] width 12 height 9
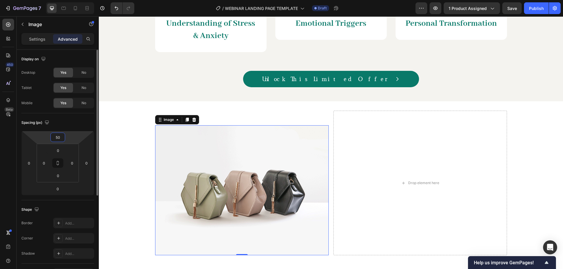
type input "0"
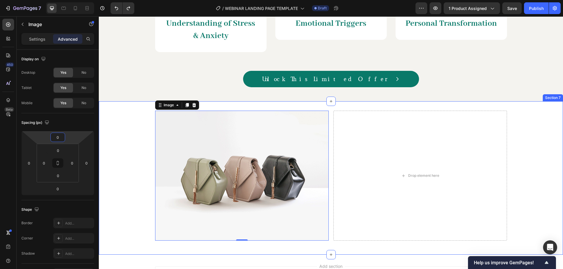
click at [130, 129] on div "Image 0 Drop element here Row" at bounding box center [331, 178] width 464 height 135
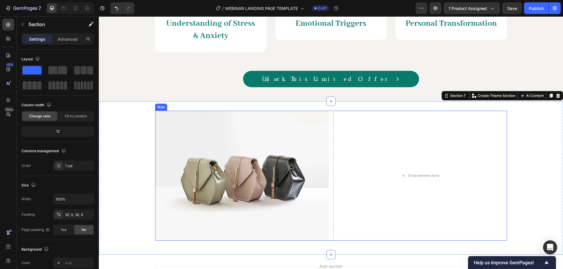
click at [327, 120] on div "Image Drop element here Row" at bounding box center [331, 176] width 352 height 130
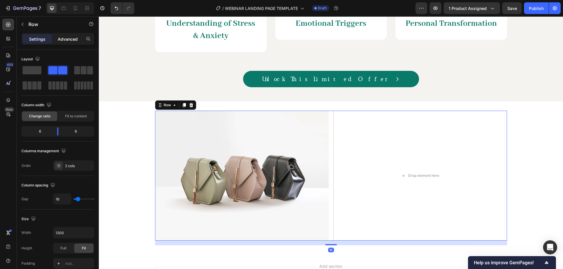
click at [63, 36] on p "Advanced" at bounding box center [68, 39] width 20 height 6
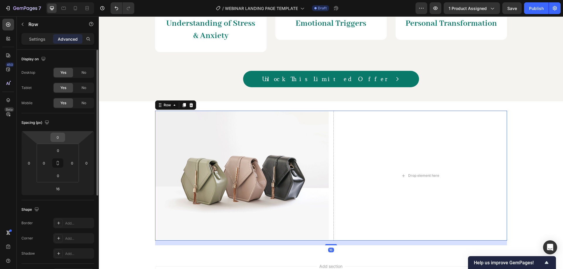
click at [58, 140] on input "0" at bounding box center [58, 137] width 12 height 9
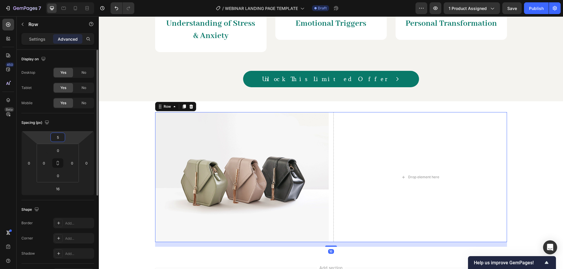
type input "50"
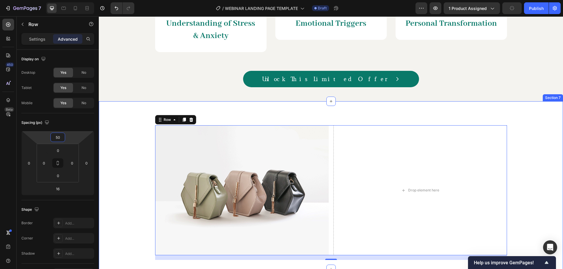
click at [125, 145] on div "Image Drop element here Row 16" at bounding box center [331, 185] width 464 height 149
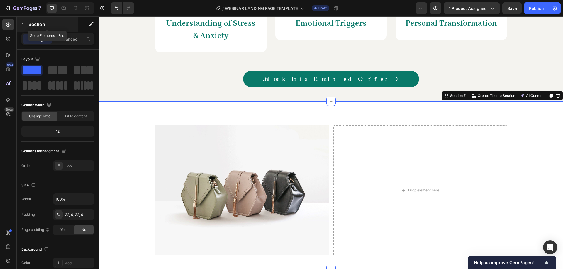
click at [19, 27] on button "button" at bounding box center [22, 24] width 9 height 9
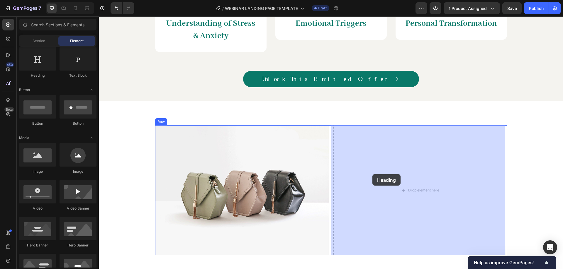
drag, startPoint x: 136, startPoint y: 78, endPoint x: 362, endPoint y: 169, distance: 244.3
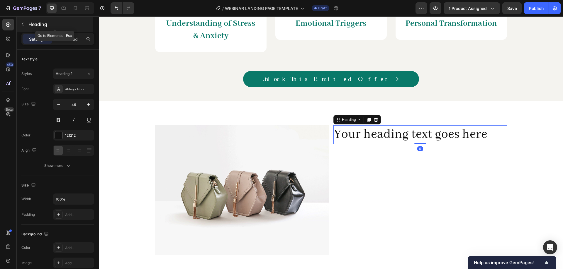
click at [22, 28] on button "button" at bounding box center [22, 24] width 9 height 9
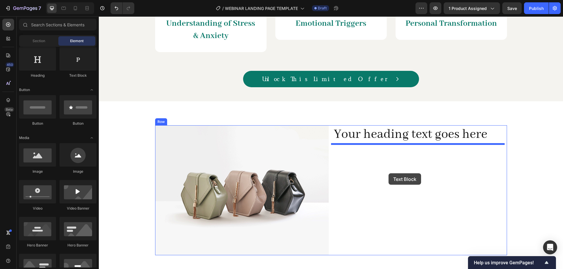
drag, startPoint x: 183, startPoint y: 82, endPoint x: 388, endPoint y: 173, distance: 225.1
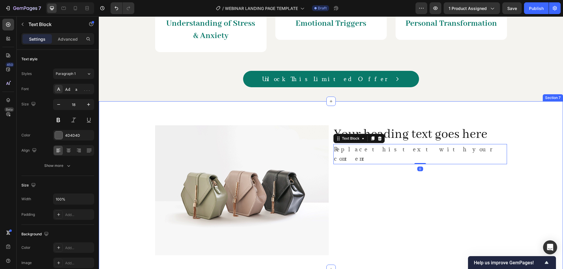
click at [524, 126] on div "Image Your heading text goes here Heading Replace this text with your content T…" at bounding box center [331, 185] width 464 height 149
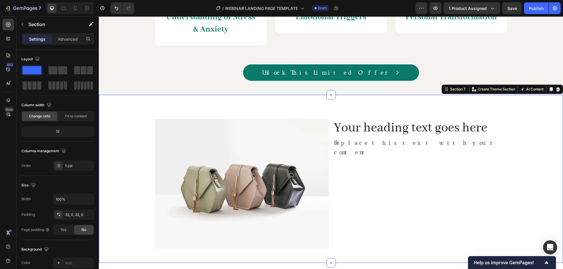
scroll to position [516, 0]
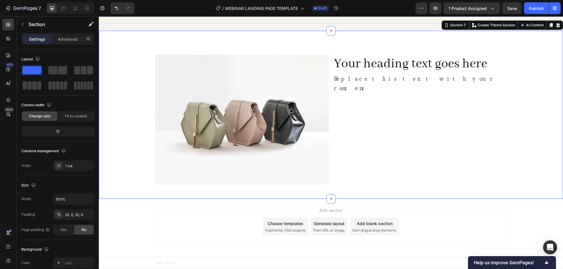
click at [119, 213] on div "Add section Choose templates inspired by CRO experts Generate layout from URL o…" at bounding box center [331, 228] width 464 height 58
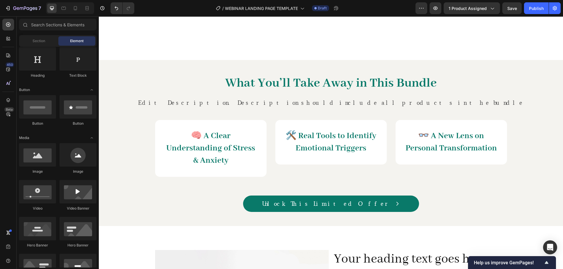
scroll to position [419, 0]
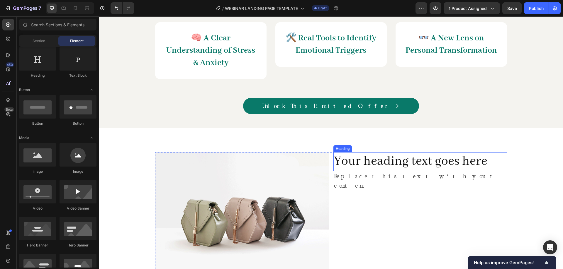
click at [397, 164] on h2 "Your heading text goes here" at bounding box center [419, 161] width 173 height 19
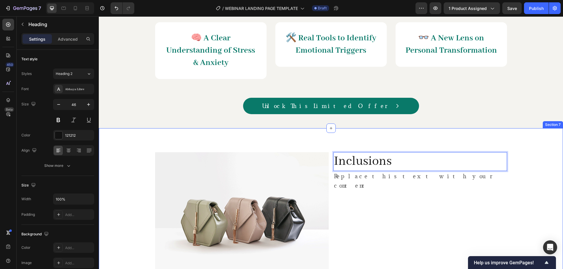
scroll to position [321, 0]
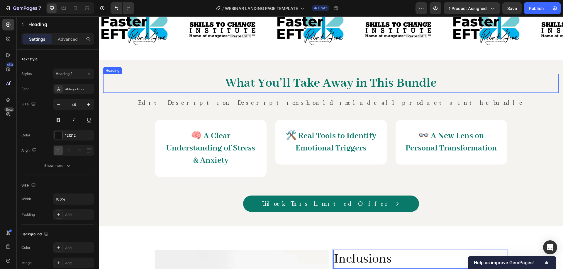
click at [403, 86] on strong "What You’ll Take Away in This Bundle" at bounding box center [330, 83] width 211 height 16
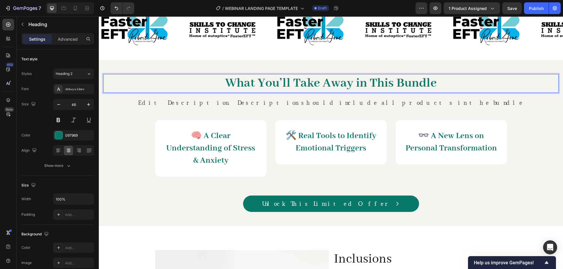
click at [440, 84] on p "What You’ll Take Away in This Bundle" at bounding box center [331, 84] width 454 height 18
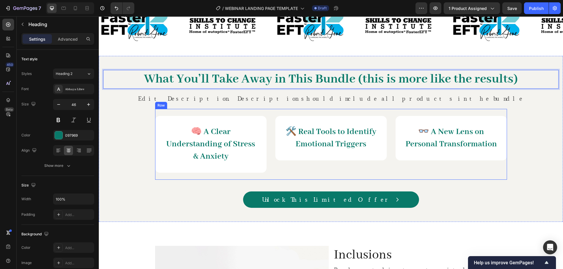
scroll to position [419, 0]
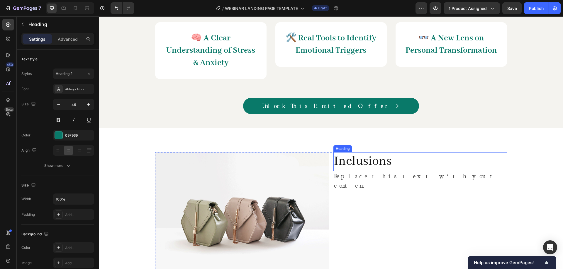
click at [421, 164] on p "Inclusions" at bounding box center [420, 162] width 172 height 18
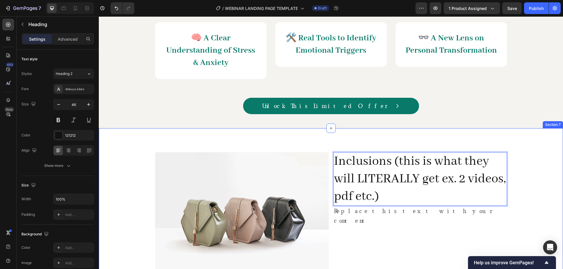
click at [539, 152] on div "Image Inclusions (this is what they will LITERALLY get ex. 2 videos, pdf etc.) …" at bounding box center [331, 212] width 464 height 149
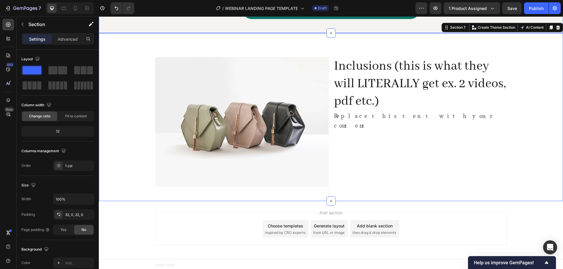
scroll to position [516, 0]
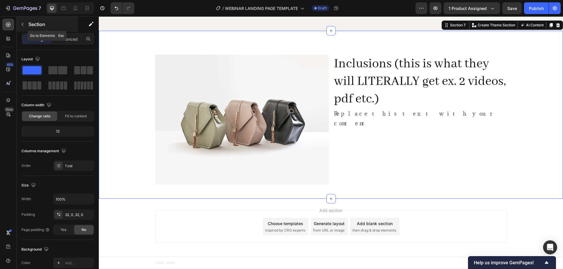
click at [22, 28] on button "button" at bounding box center [22, 24] width 9 height 9
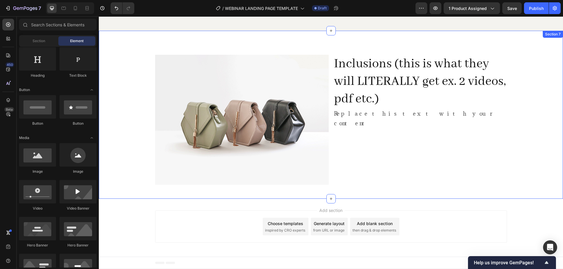
click at [137, 112] on div "Image Inclusions (this is what they will LITERALLY get ex. 2 videos, pdf etc.) …" at bounding box center [331, 114] width 464 height 149
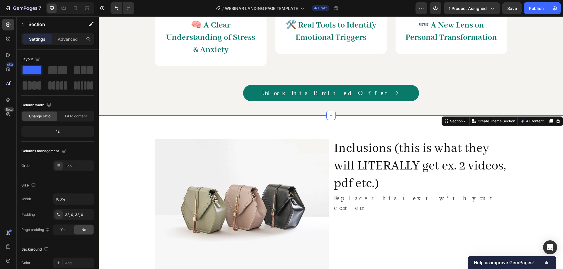
scroll to position [419, 0]
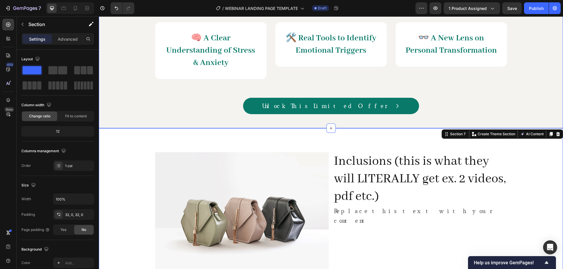
click at [131, 80] on div "⁠⁠⁠⁠⁠⁠⁠ What You’ll Take Away in This Bundle (this is more like the results) He…" at bounding box center [330, 45] width 455 height 138
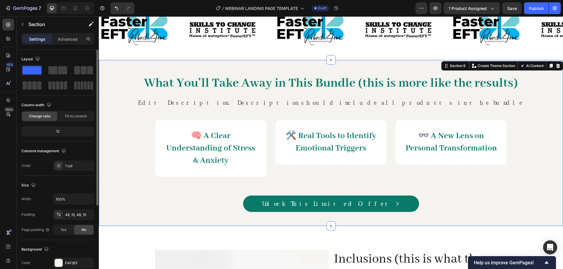
scroll to position [98, 0]
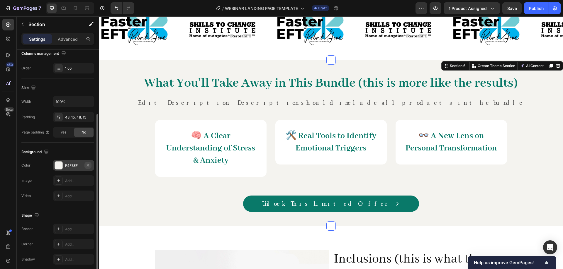
click at [87, 168] on button "button" at bounding box center [87, 165] width 7 height 7
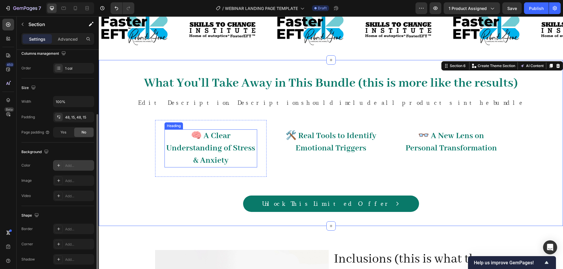
scroll to position [419, 0]
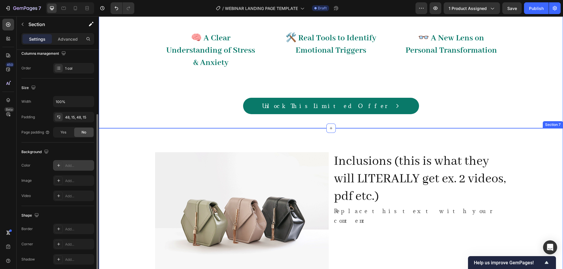
click at [128, 188] on div "Image Inclusions (this is what they will LITERALLY get ex. 2 videos, pdf etc.) …" at bounding box center [331, 212] width 464 height 149
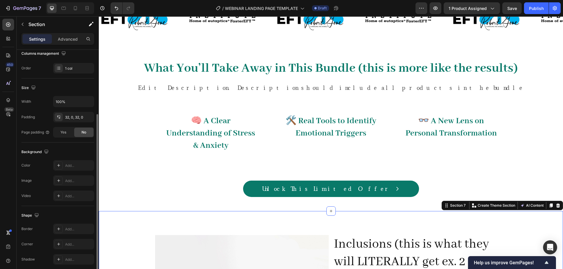
scroll to position [321, 0]
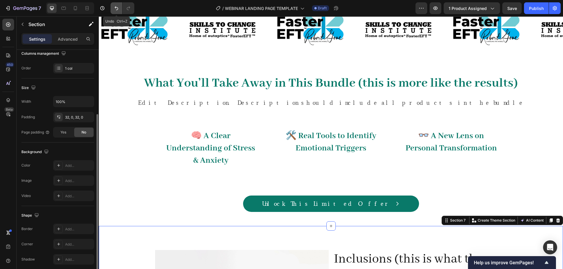
click at [112, 7] on button "Undo/Redo" at bounding box center [116, 8] width 12 height 12
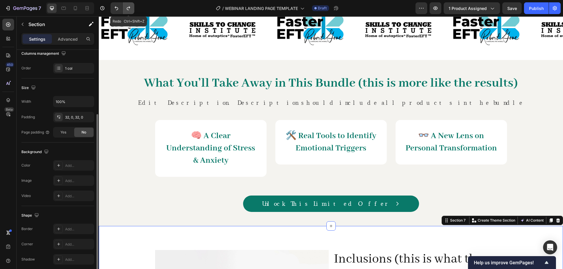
click at [128, 8] on icon "Undo/Redo" at bounding box center [128, 8] width 3 height 4
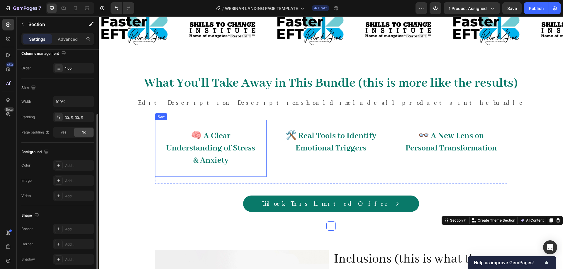
click at [247, 169] on div "🧠 A Clear Understanding of Stress & Anxiety Heading Row" at bounding box center [210, 148] width 111 height 57
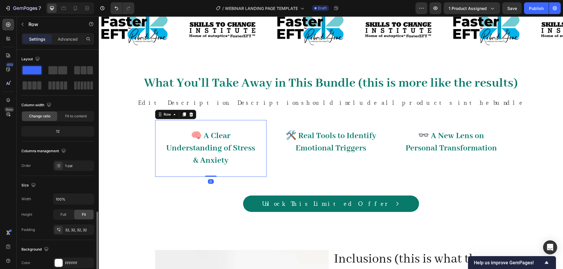
scroll to position [98, 0]
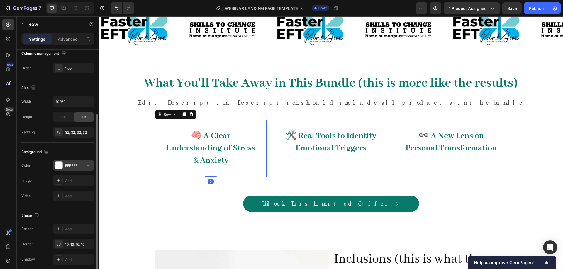
click at [76, 165] on div "FFFFFF" at bounding box center [73, 165] width 17 height 5
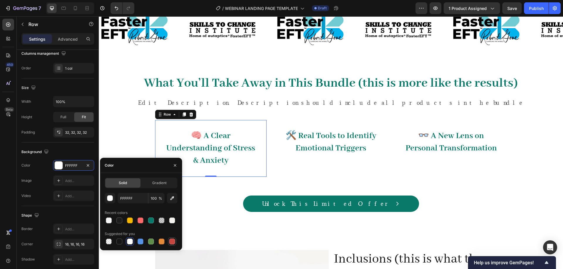
click at [173, 240] on div at bounding box center [172, 242] width 6 height 6
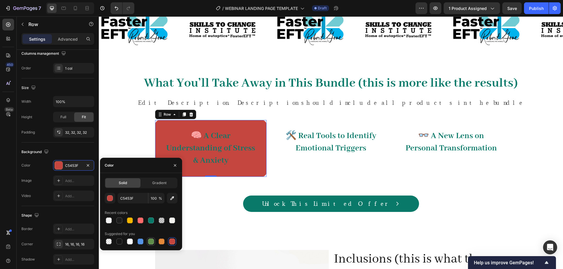
click at [151, 243] on div at bounding box center [151, 242] width 6 height 6
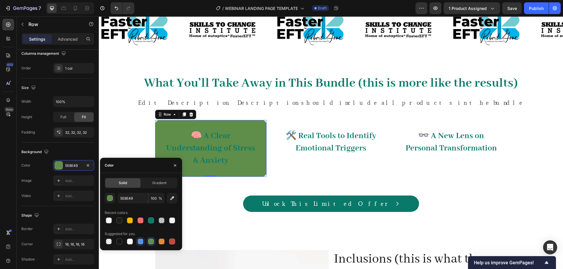
click at [142, 242] on div at bounding box center [140, 242] width 6 height 6
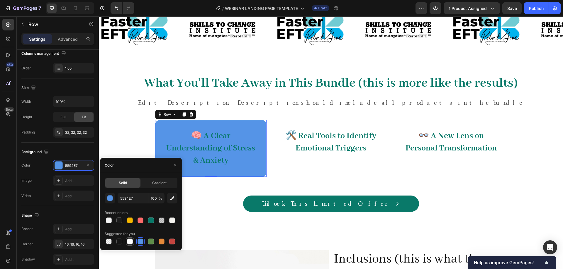
click at [128, 241] on div at bounding box center [130, 242] width 6 height 6
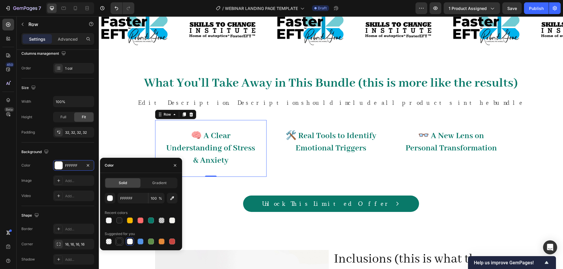
click at [121, 241] on div at bounding box center [119, 242] width 6 height 6
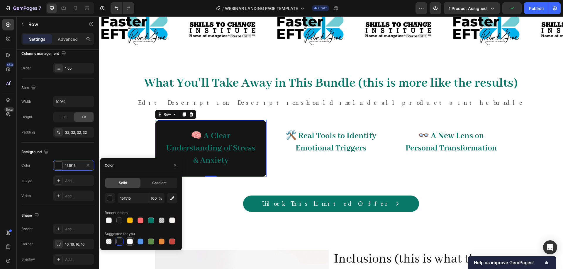
click at [128, 241] on div at bounding box center [130, 242] width 6 height 6
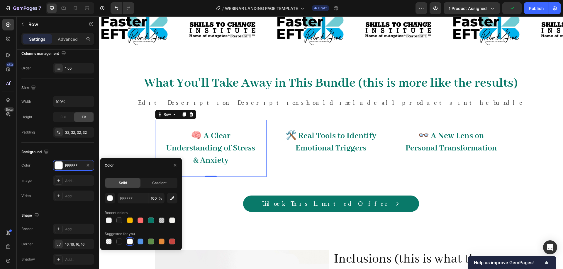
click at [124, 241] on div at bounding box center [141, 242] width 73 height 8
click at [122, 241] on div at bounding box center [119, 242] width 6 height 6
type input "151515"
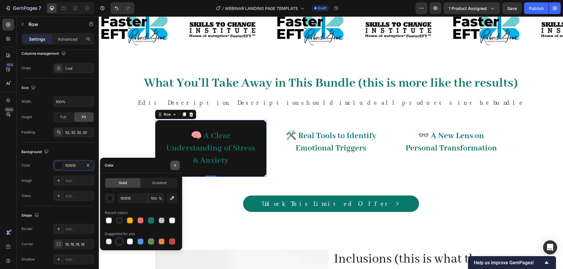
click at [175, 166] on icon "button" at bounding box center [175, 165] width 5 height 5
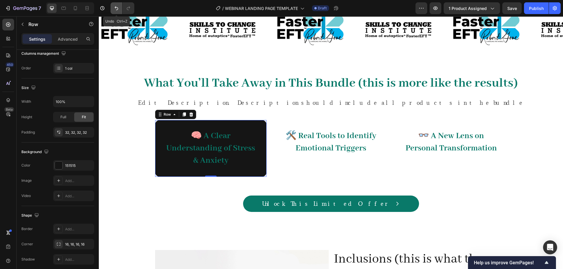
click at [114, 7] on icon "Undo/Redo" at bounding box center [116, 8] width 6 height 6
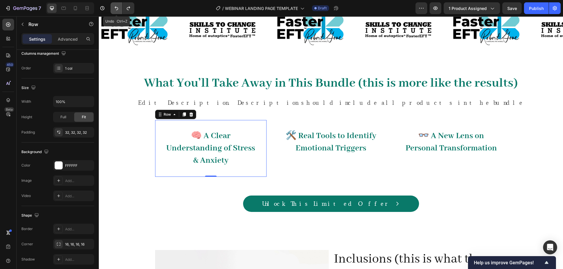
click at [114, 7] on icon "Undo/Redo" at bounding box center [116, 8] width 6 height 6
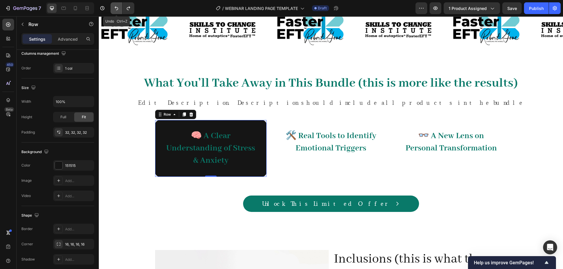
click at [114, 7] on icon "Undo/Redo" at bounding box center [116, 8] width 6 height 6
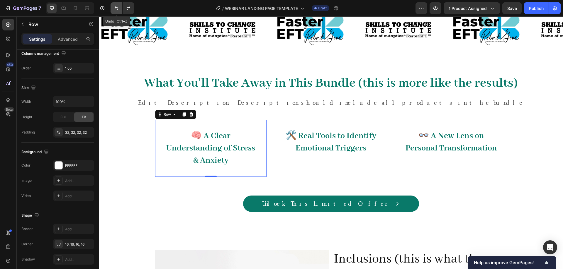
click at [114, 7] on icon "Undo/Redo" at bounding box center [116, 8] width 6 height 6
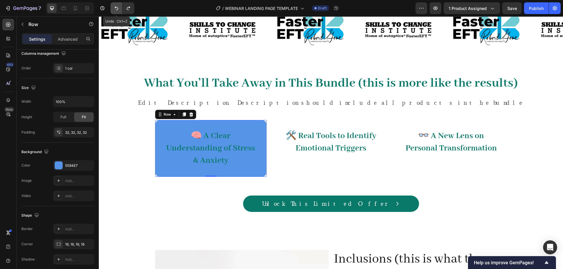
click at [114, 7] on icon "Undo/Redo" at bounding box center [116, 8] width 6 height 6
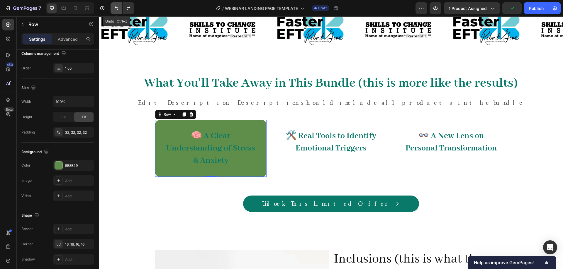
click at [114, 7] on icon "Undo/Redo" at bounding box center [116, 8] width 6 height 6
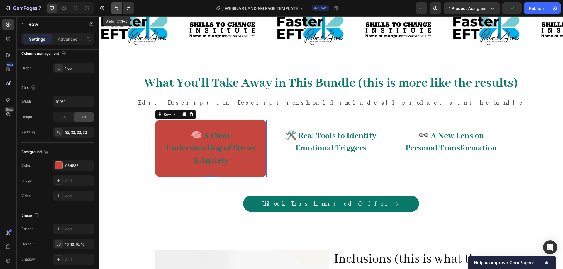
click at [114, 7] on icon "Undo/Redo" at bounding box center [116, 8] width 6 height 6
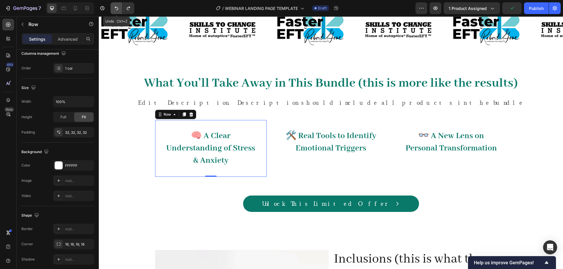
click at [114, 7] on icon "Undo/Redo" at bounding box center [116, 8] width 6 height 6
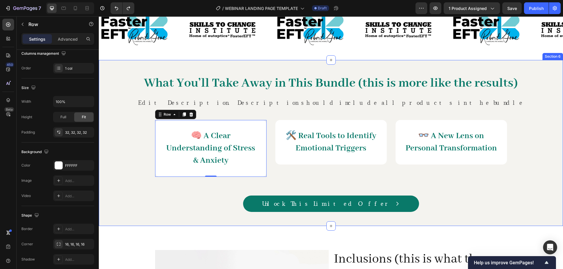
click at [139, 207] on div "⁠⁠⁠⁠⁠⁠⁠ What You’ll Take Away in This Bundle (this is more like the results) He…" at bounding box center [330, 143] width 455 height 138
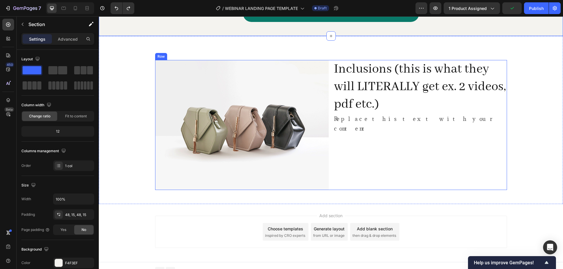
scroll to position [516, 0]
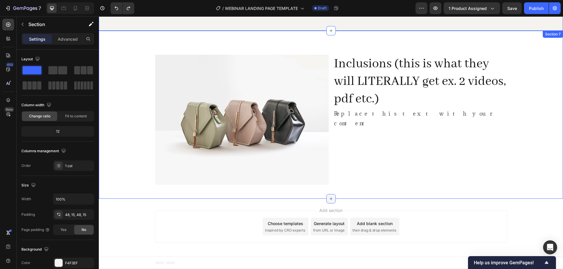
click at [329, 198] on icon at bounding box center [331, 199] width 5 height 5
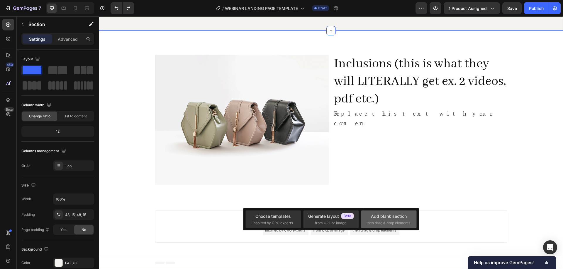
click at [398, 224] on span "then drag & drop elements" at bounding box center [388, 223] width 44 height 5
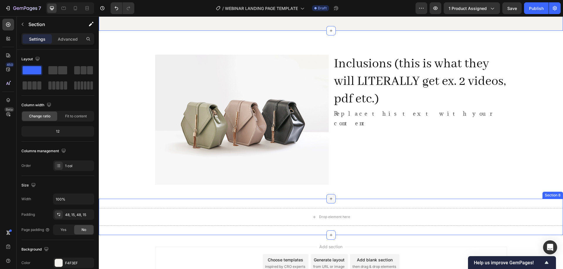
click at [332, 203] on div at bounding box center [330, 198] width 9 height 9
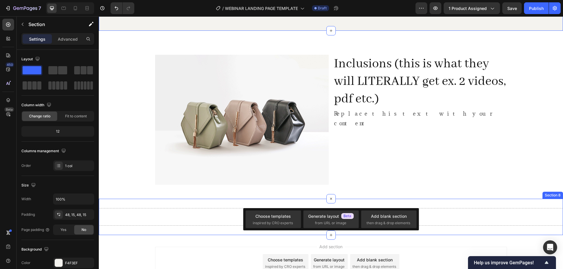
click at [490, 207] on div "Drop element here Section 8" at bounding box center [331, 217] width 464 height 36
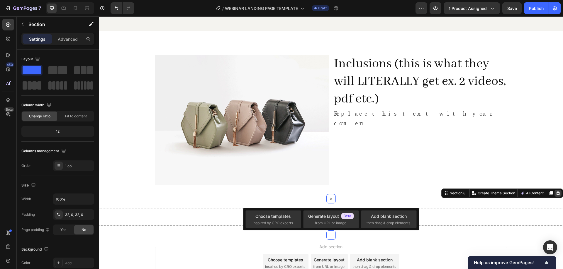
click at [555, 192] on icon at bounding box center [557, 193] width 5 height 5
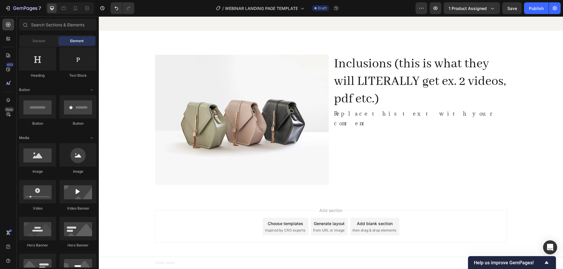
click at [289, 230] on span "inspired by CRO experts" at bounding box center [285, 230] width 40 height 5
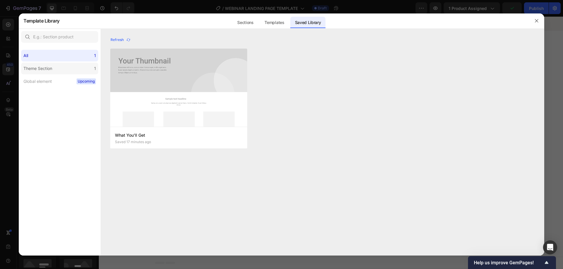
click at [45, 68] on div "Theme Section" at bounding box center [37, 68] width 29 height 7
click at [244, 25] on div "Sections" at bounding box center [244, 23] width 25 height 12
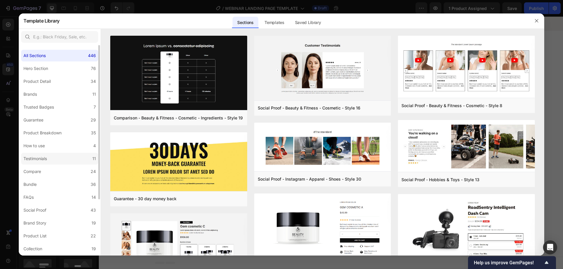
click at [44, 160] on div "Testimonials" at bounding box center [34, 158] width 23 height 7
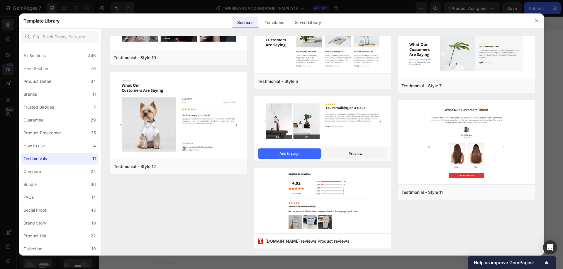
scroll to position [0, 0]
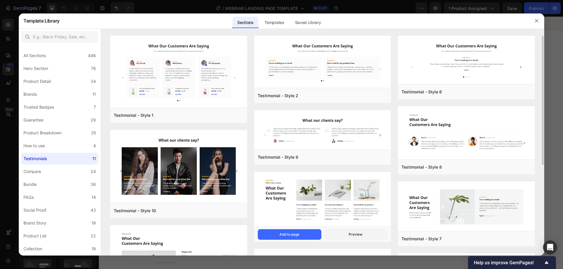
click at [328, 207] on img at bounding box center [322, 200] width 137 height 56
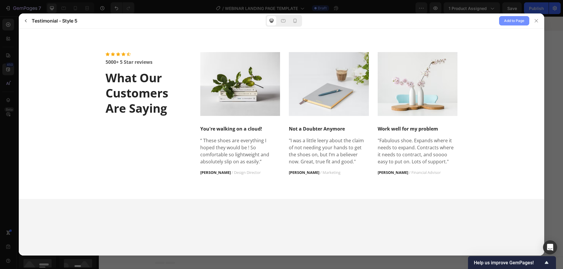
click at [507, 20] on span "Add to Page" at bounding box center [514, 20] width 20 height 7
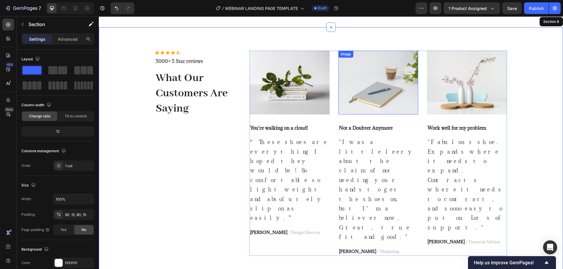
scroll to position [699, 0]
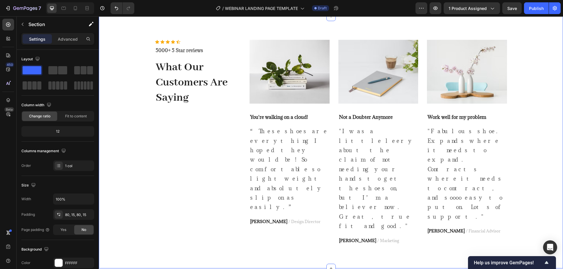
click at [123, 129] on div "Icon Icon Icon Icon Icon Icon List Hoz 5000+ 5 Star reviews Text block What Our…" at bounding box center [330, 142] width 455 height 205
click at [180, 75] on p "What Our Customers Are Saying" at bounding box center [198, 83] width 85 height 46
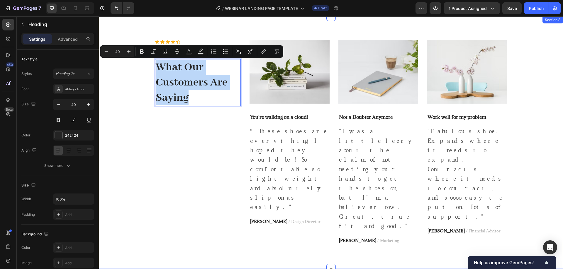
click at [124, 126] on div "Icon Icon Icon Icon Icon Icon List Hoz 5000+ 5 Star reviews Text block What Our…" at bounding box center [330, 142] width 455 height 205
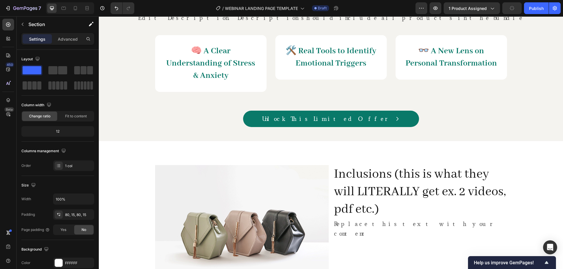
scroll to position [601, 0]
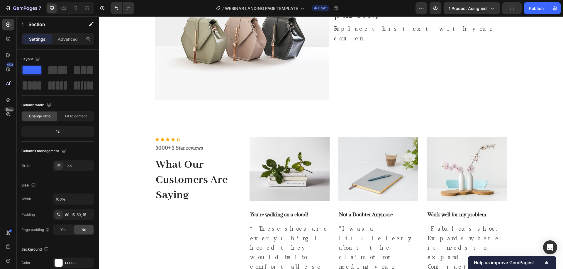
click at [124, 166] on div "Icon Icon Icon Icon Icon Icon List Hoz 5000+ 5 Star reviews Text block What Our…" at bounding box center [330, 239] width 455 height 205
click at [142, 236] on div "Icon Icon Icon Icon Icon Icon List Hoz 5000+ 5 Star reviews Text block What Our…" at bounding box center [330, 239] width 455 height 205
click at [129, 237] on div "Icon Icon Icon Icon Icon Icon List Hoz 5000+ 5 Star reviews Text block What Our…" at bounding box center [330, 239] width 455 height 205
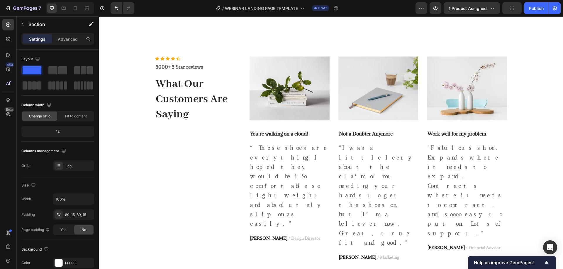
scroll to position [614, 0]
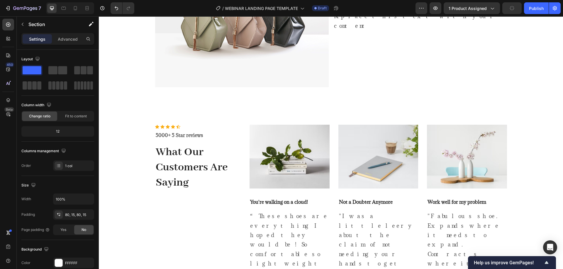
click at [305, 112] on div "Icon Icon Icon Icon Icon Icon List Hoz 5000+ 5 Star reviews Text block What Our…" at bounding box center [331, 227] width 464 height 252
click at [117, 54] on div "Image Inclusions (this is what they will LITERALLY get ex. 2 videos, pdf etc.) …" at bounding box center [331, 17] width 464 height 149
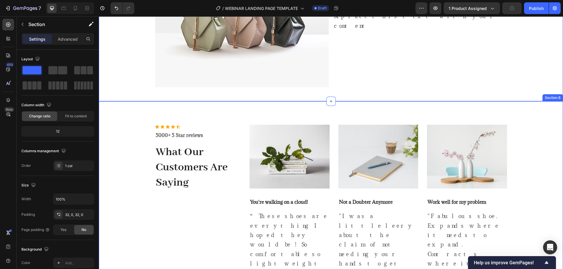
click at [123, 128] on div "Icon Icon Icon Icon Icon Icon List Hoz 5000+ 5 Star reviews Text block What Our…" at bounding box center [330, 227] width 455 height 205
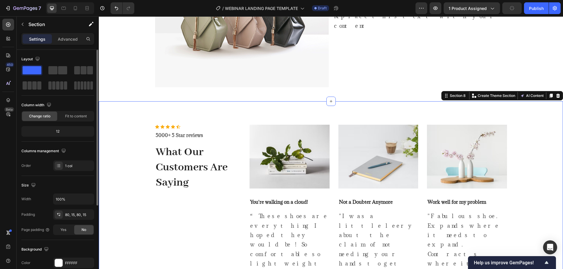
scroll to position [98, 0]
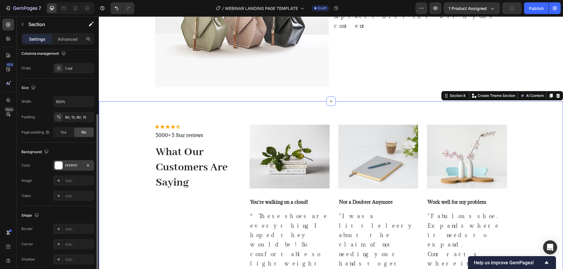
click at [69, 166] on div "FFFFFF" at bounding box center [73, 165] width 17 height 5
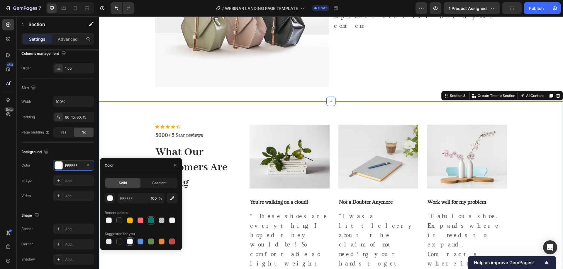
click at [154, 221] on div at bounding box center [151, 221] width 6 height 6
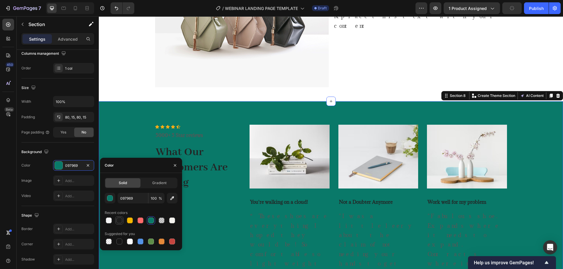
click at [119, 221] on div at bounding box center [119, 221] width 6 height 6
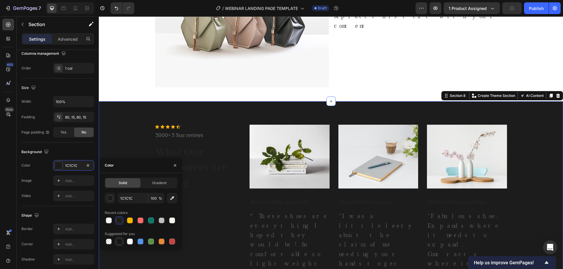
click at [118, 243] on div at bounding box center [119, 242] width 6 height 6
click at [118, 221] on div at bounding box center [119, 221] width 6 height 6
click at [117, 244] on div at bounding box center [119, 242] width 6 height 6
type input "151515"
click at [173, 166] on icon "button" at bounding box center [175, 165] width 5 height 5
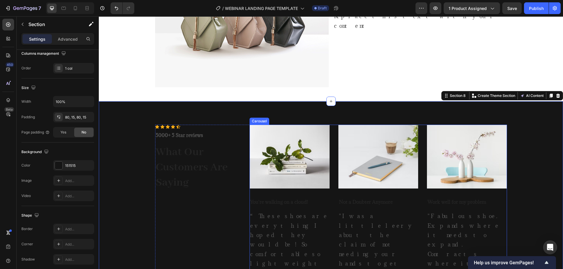
click at [325, 193] on div "Image You're walking on a cloud! Text block “ These shoes are everything I hope…" at bounding box center [289, 227] width 80 height 205
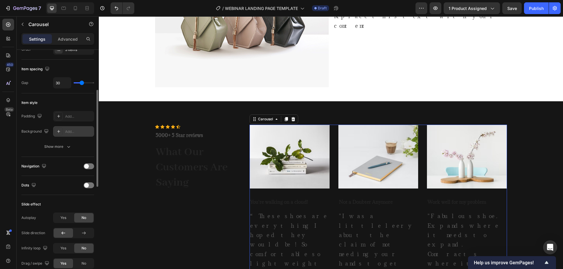
click at [74, 130] on div "Add..." at bounding box center [79, 131] width 28 height 5
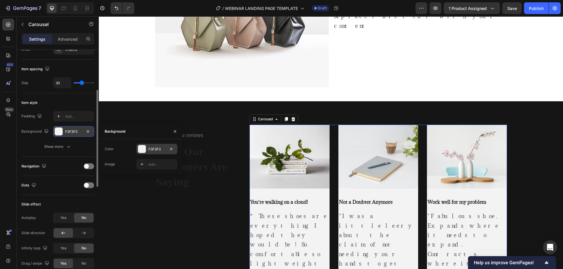
click at [158, 152] on div "F3F3F3" at bounding box center [156, 149] width 17 height 5
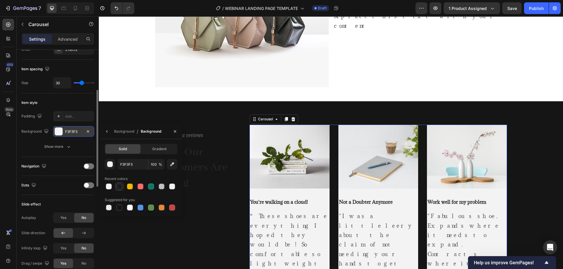
click at [116, 187] on div at bounding box center [119, 187] width 6 height 6
type input "1C1C1C"
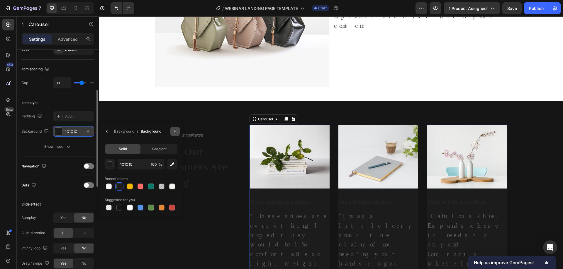
click at [173, 130] on icon "button" at bounding box center [175, 131] width 5 height 5
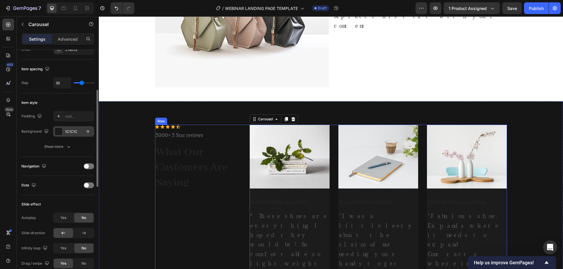
click at [208, 232] on div "Icon Icon Icon Icon Icon Icon List Hoz 5000+ 5 Star reviews Text block What Our…" at bounding box center [198, 227] width 86 height 205
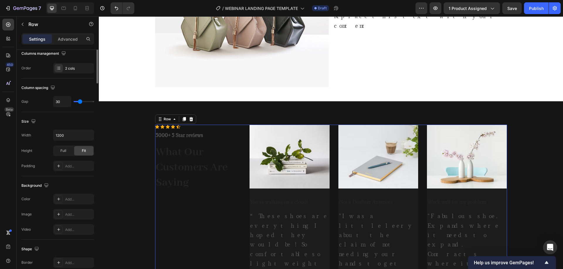
scroll to position [0, 0]
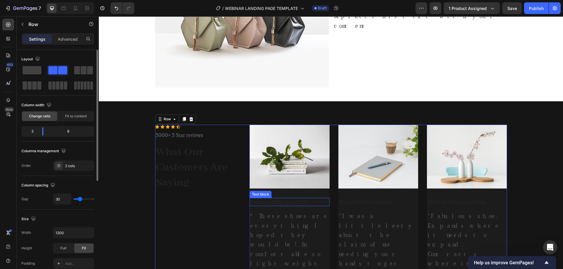
click at [269, 199] on p "You're walking on a cloud!" at bounding box center [289, 202] width 79 height 7
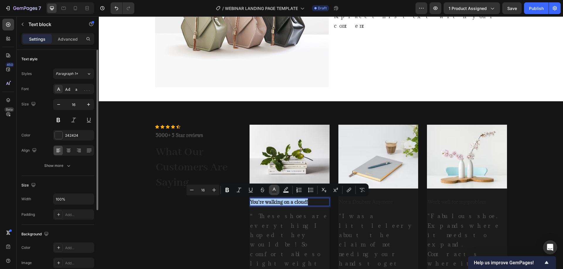
click at [277, 191] on button "Text Color" at bounding box center [274, 190] width 11 height 11
type input "242424"
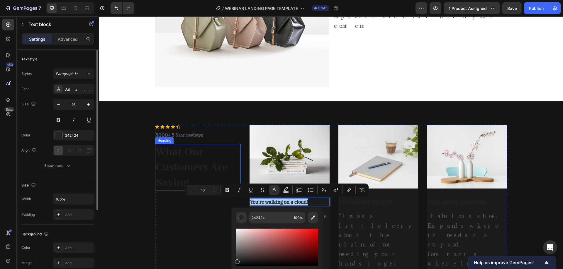
scroll to position [712, 0]
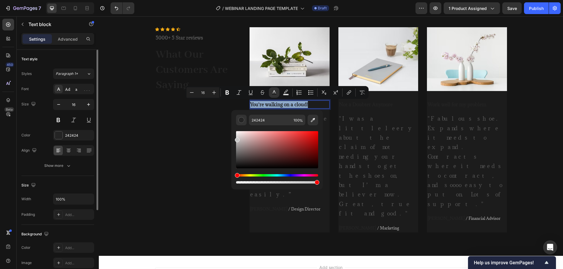
type input "C9C9C9"
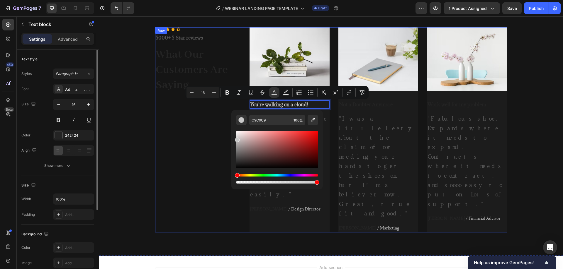
drag, startPoint x: 339, startPoint y: 158, endPoint x: 226, endPoint y: 137, distance: 114.4
click at [190, 136] on div "Icon Icon Icon Icon Icon Icon List Hoz 5000+ 5 Star reviews Text block What Our…" at bounding box center [198, 129] width 86 height 205
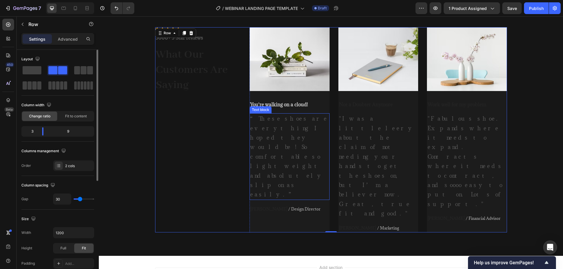
click at [283, 138] on p "“ These shoes are everything I hoped they would be ! So comfortable so lightwei…" at bounding box center [289, 157] width 79 height 86
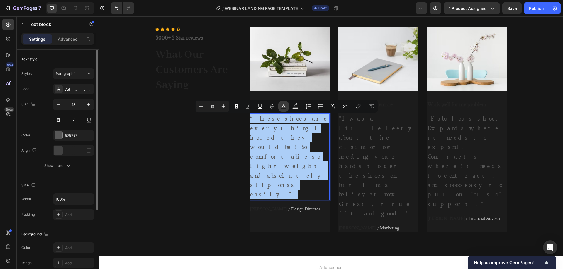
click at [282, 107] on icon "Editor contextual toolbar" at bounding box center [283, 106] width 6 height 6
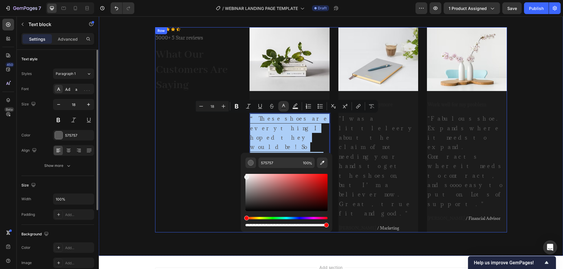
drag, startPoint x: 347, startPoint y: 193, endPoint x: 209, endPoint y: 163, distance: 141.9
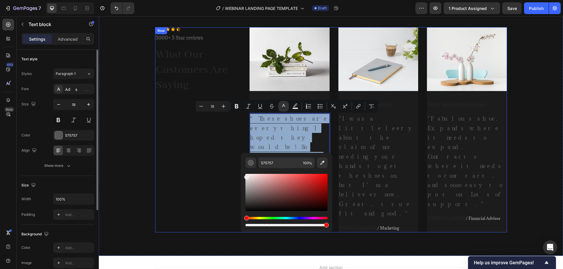
type input "EFEFEF"
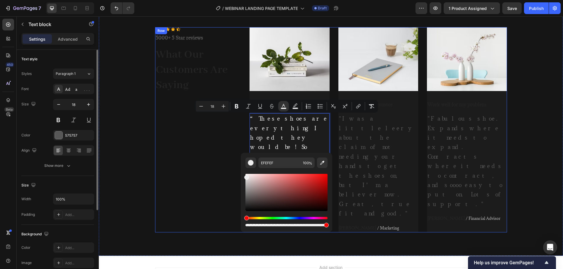
click at [187, 151] on div "Icon Icon Icon Icon Icon Icon List Hoz 5000+ 5 Star reviews Text block What Our…" at bounding box center [198, 129] width 86 height 205
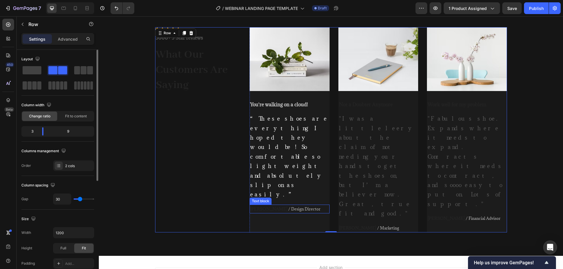
click at [288, 207] on span "/ Design Director" at bounding box center [304, 209] width 32 height 5
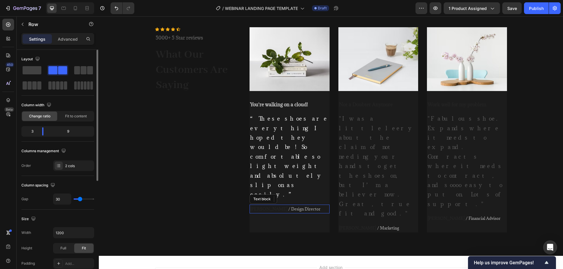
click at [288, 207] on span "/ Design Director" at bounding box center [304, 209] width 32 height 5
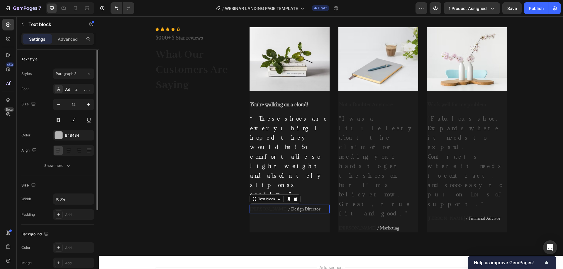
click at [288, 207] on span "/ Design Director" at bounding box center [304, 209] width 32 height 5
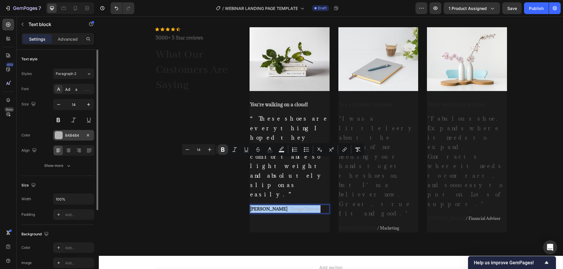
click at [75, 135] on div "B4B4B4" at bounding box center [73, 135] width 17 height 5
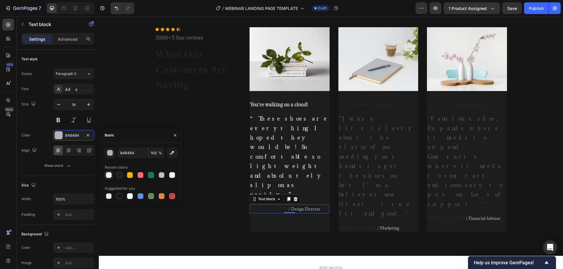
click at [108, 176] on div at bounding box center [109, 175] width 6 height 6
click at [171, 175] on div at bounding box center [172, 175] width 6 height 6
type input "F4F3EF"
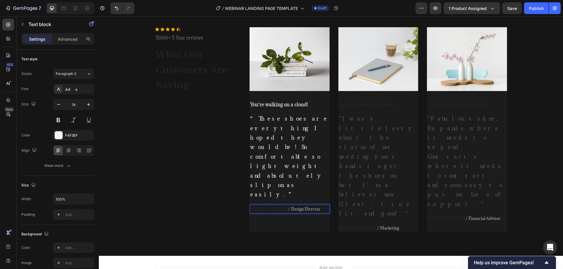
click at [263, 206] on strong "[PERSON_NAME]" at bounding box center [268, 209] width 37 height 6
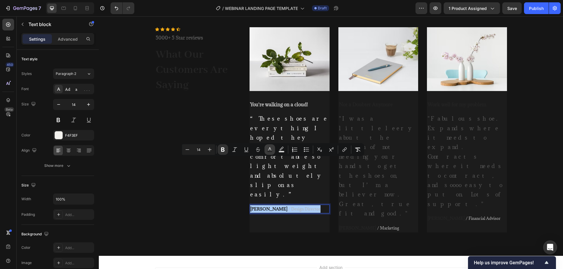
click at [266, 151] on button "color" at bounding box center [269, 149] width 11 height 11
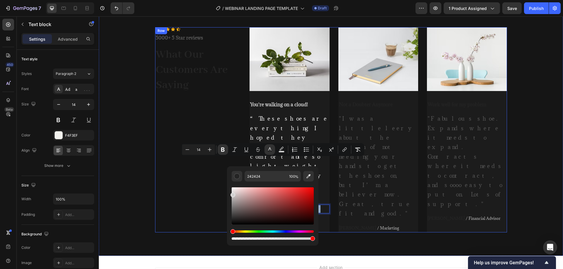
drag, startPoint x: 338, startPoint y: 215, endPoint x: 193, endPoint y: 166, distance: 152.3
type input "D1D1D1"
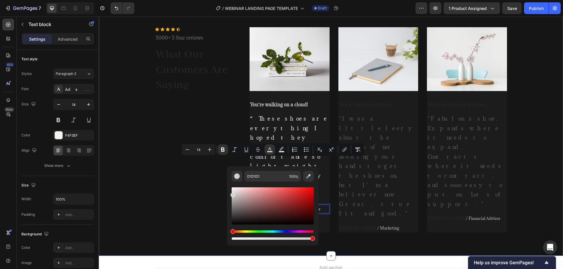
click at [145, 154] on div "Icon Icon Icon Icon Icon Icon List Hoz 5000+ 5 Star reviews Text block What Our…" at bounding box center [330, 129] width 455 height 205
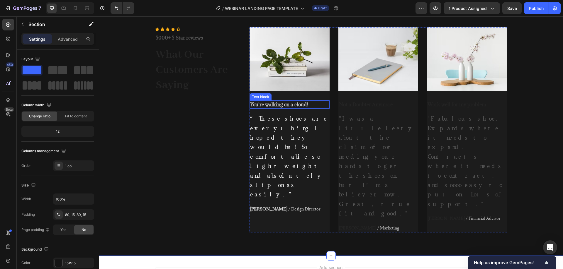
click at [277, 103] on span "You're walking on a cloud!" at bounding box center [279, 104] width 58 height 6
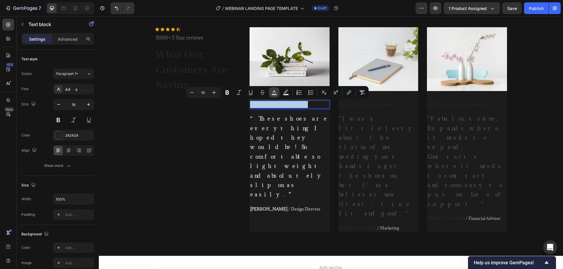
click at [275, 92] on icon "Editor contextual toolbar" at bounding box center [274, 93] width 6 height 6
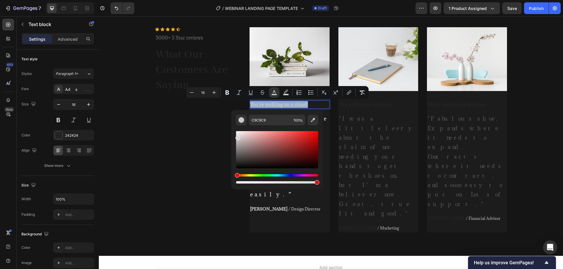
drag, startPoint x: 353, startPoint y: 163, endPoint x: 188, endPoint y: 110, distance: 172.9
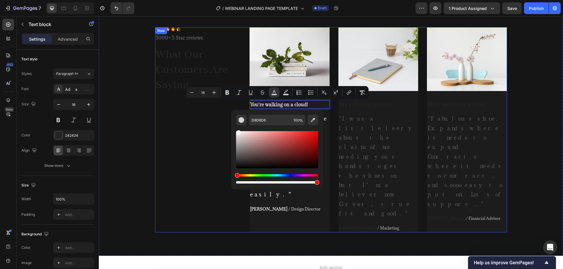
drag, startPoint x: 343, startPoint y: 157, endPoint x: 203, endPoint y: 105, distance: 149.3
type input "FFFFFF"
click at [193, 107] on div "Icon Icon Icon Icon Icon Icon List Hoz 5000+ 5 Star reviews Text block What Our…" at bounding box center [198, 129] width 86 height 205
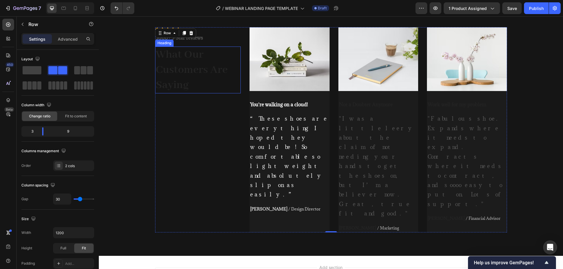
click at [171, 61] on p "What Our Customers Are Saying" at bounding box center [198, 70] width 85 height 46
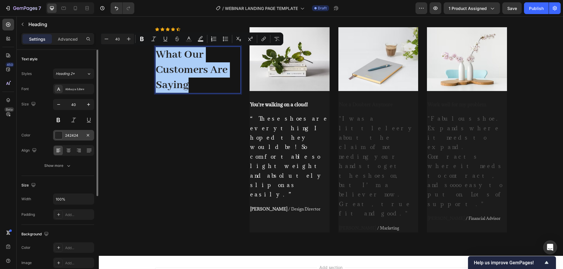
click at [72, 133] on div "242424" at bounding box center [73, 135] width 17 height 5
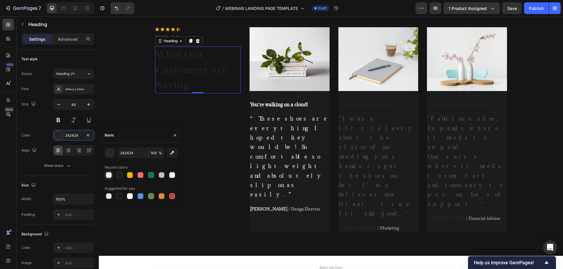
click at [108, 176] on div at bounding box center [109, 175] width 6 height 6
type input "F5F5F5"
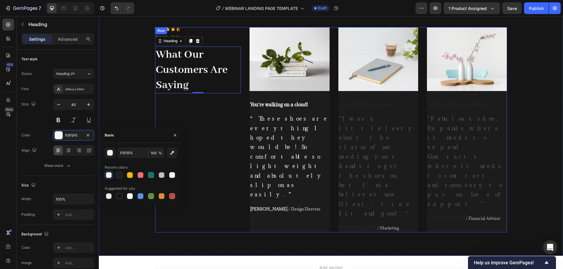
click at [196, 122] on div "Icon Icon Icon Icon Icon Icon List Hoz 5000+ 5 Star reviews Text block What Our…" at bounding box center [198, 129] width 86 height 205
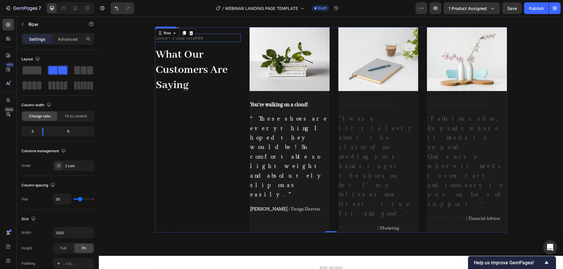
click at [198, 39] on p "5000+ 5 Star reviews" at bounding box center [198, 37] width 85 height 7
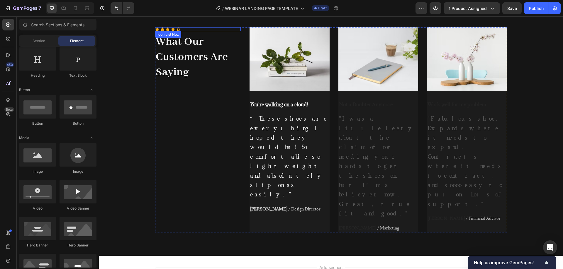
click at [183, 30] on div "Icon Icon Icon Icon Icon" at bounding box center [198, 29] width 86 height 4
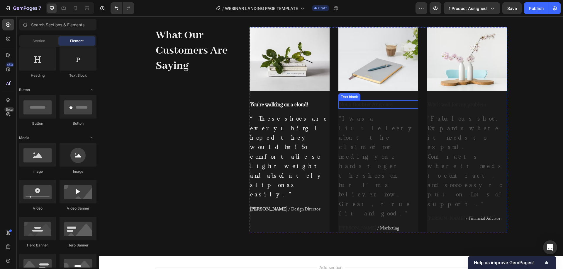
click at [365, 106] on p "Not a Doubter Anymore" at bounding box center [378, 104] width 79 height 7
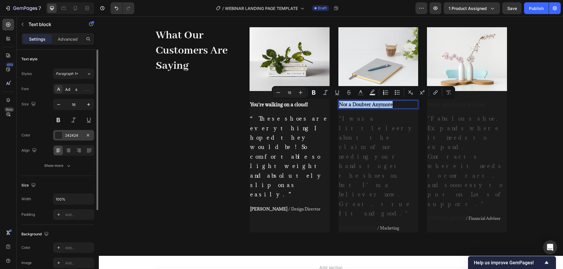
click at [74, 132] on div "242424" at bounding box center [73, 135] width 41 height 11
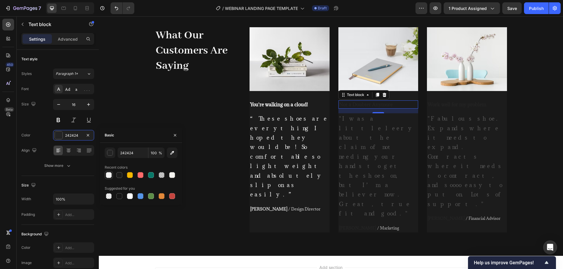
click at [110, 174] on div at bounding box center [109, 175] width 6 height 6
type input "F5F5F5"
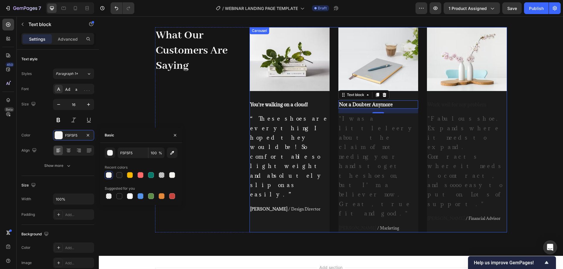
click at [340, 142] on p ""I was a little leery about the claim of not needing your hands to get the shoe…" at bounding box center [378, 166] width 79 height 104
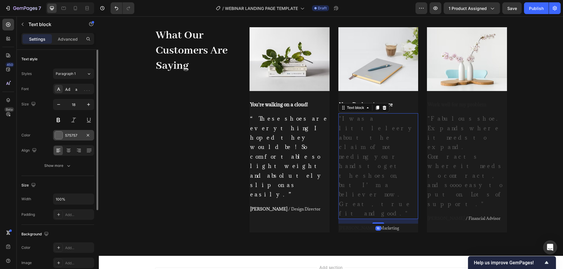
click at [70, 137] on div "575757" at bounding box center [73, 135] width 17 height 5
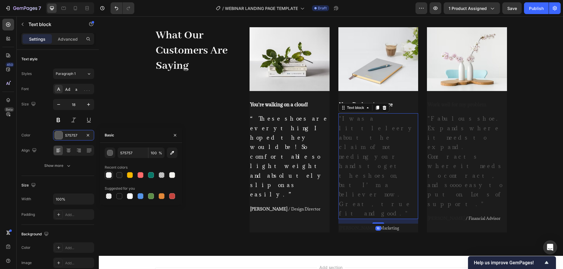
click at [108, 173] on div at bounding box center [109, 175] width 6 height 6
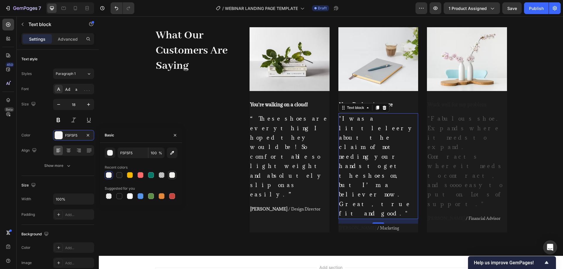
click at [171, 175] on div at bounding box center [172, 175] width 6 height 6
click at [131, 195] on div at bounding box center [130, 196] width 6 height 6
click at [109, 177] on div at bounding box center [109, 175] width 6 height 6
click at [131, 195] on div at bounding box center [130, 196] width 6 height 6
type input "FFFFFF"
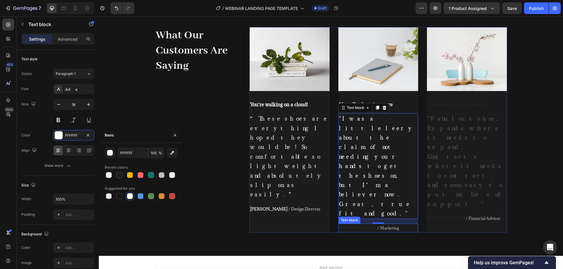
click at [362, 224] on p "PATRICIA B. / Marketing" at bounding box center [378, 228] width 79 height 8
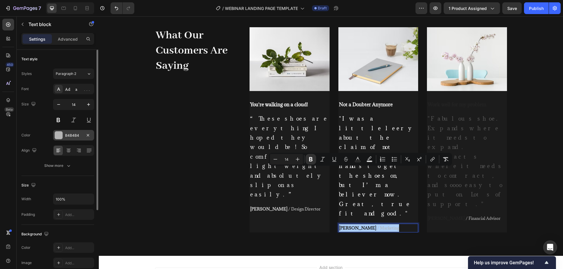
click at [66, 137] on div "B4B4B4" at bounding box center [73, 135] width 17 height 5
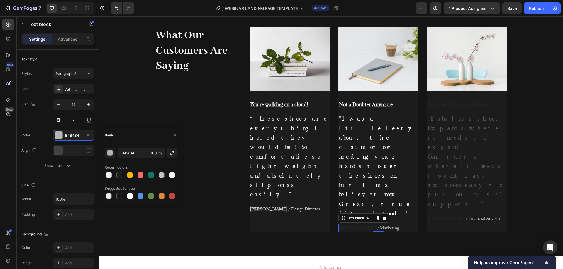
click at [131, 195] on div at bounding box center [130, 196] width 6 height 6
type input "FFFFFF"
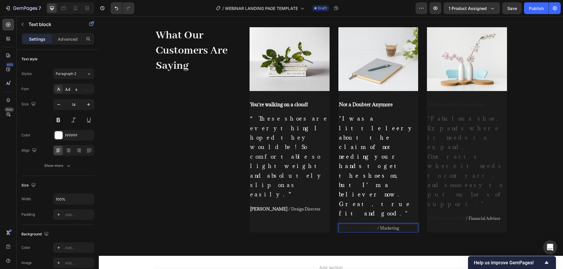
click at [362, 224] on p "PATRICIA B. / Marketing" at bounding box center [378, 228] width 79 height 8
click at [355, 157] on icon "Editor contextual toolbar" at bounding box center [358, 159] width 6 height 6
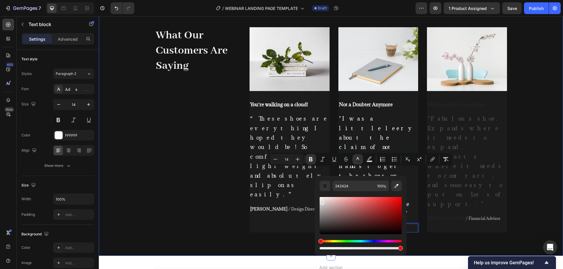
drag, startPoint x: 426, startPoint y: 222, endPoint x: 263, endPoint y: 166, distance: 172.0
type input "F2F2F2"
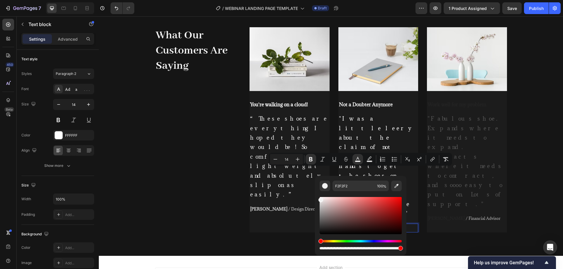
drag, startPoint x: 416, startPoint y: 219, endPoint x: 320, endPoint y: 192, distance: 99.0
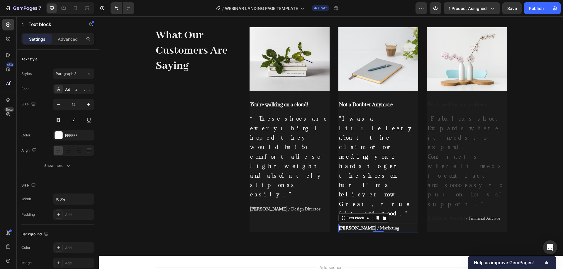
click at [351, 225] on strong "PATRICIA B." at bounding box center [357, 228] width 37 height 6
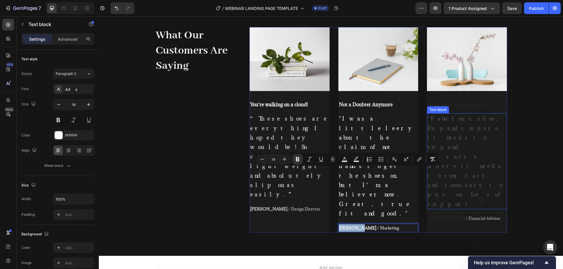
click at [436, 138] on p ""Fabulous shoe. Expands where it needs to expand. Contracts where it needs to c…" at bounding box center [466, 161] width 79 height 95
click at [436, 137] on p ""Fabulous shoe. Expands where it needs to expand. Contracts where it needs to c…" at bounding box center [466, 161] width 79 height 95
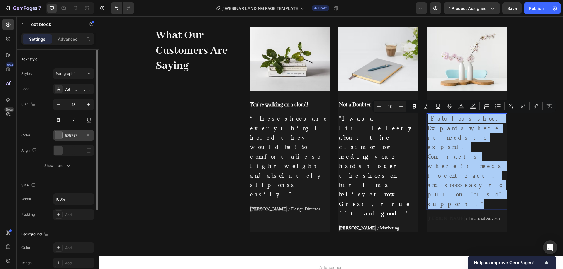
click at [74, 136] on div "575757" at bounding box center [73, 135] width 17 height 5
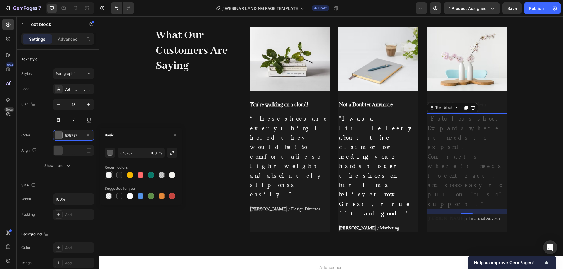
click at [107, 177] on div at bounding box center [109, 175] width 6 height 6
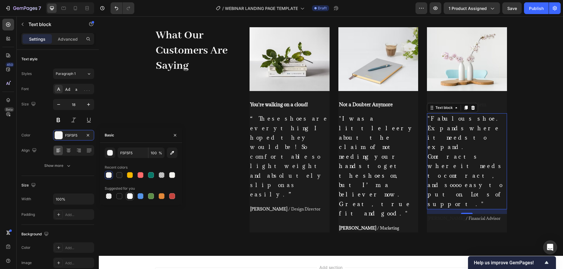
click at [128, 196] on div at bounding box center [130, 196] width 6 height 6
type input "FFFFFF"
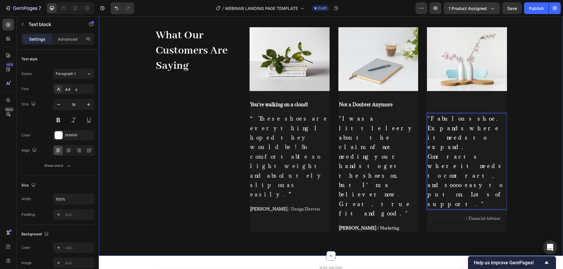
click at [519, 120] on div "What Our Customers Are Saying Heading Image You're walking on a cloud! Text blo…" at bounding box center [330, 129] width 455 height 205
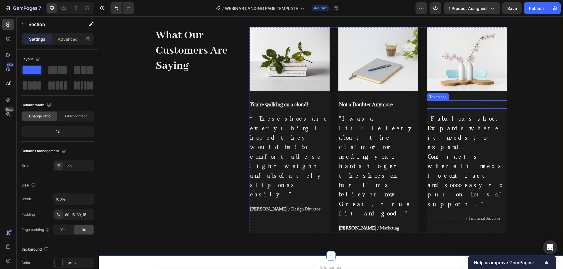
click at [469, 105] on p "Work well for my problem" at bounding box center [466, 104] width 79 height 7
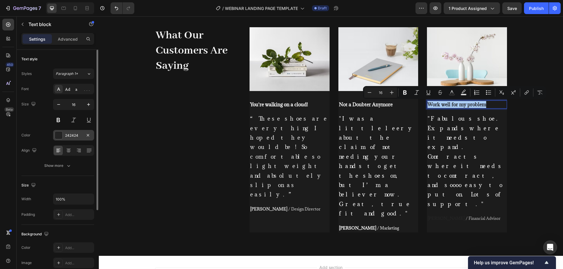
click at [69, 132] on div "242424" at bounding box center [73, 135] width 41 height 11
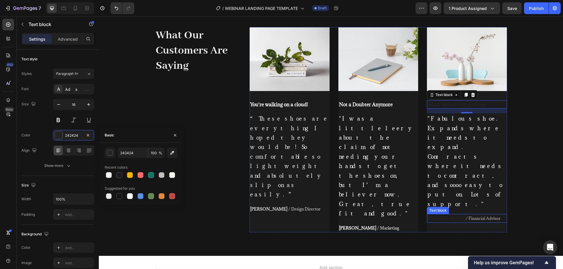
click at [465, 216] on span "/ Financial Advisor" at bounding box center [482, 218] width 35 height 5
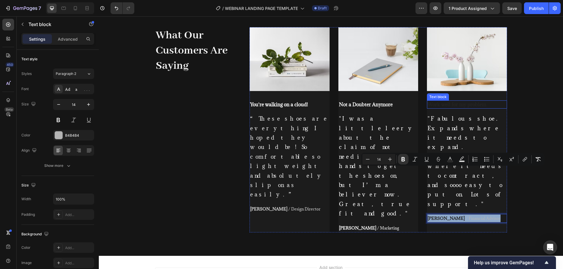
click at [455, 105] on p "Work well for my problem" at bounding box center [466, 104] width 79 height 7
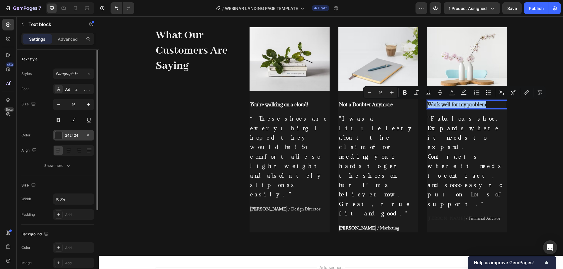
click at [71, 136] on div "242424" at bounding box center [73, 135] width 17 height 5
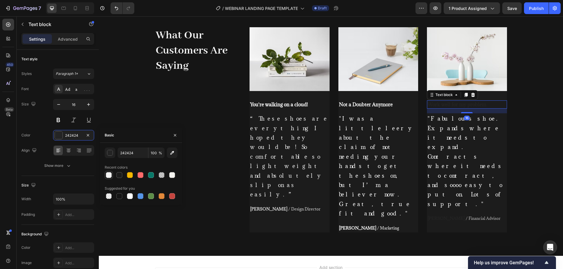
click at [106, 175] on div at bounding box center [108, 175] width 7 height 7
type input "F5F5F5"
click at [465, 216] on span "/ Financial Advisor" at bounding box center [482, 218] width 35 height 5
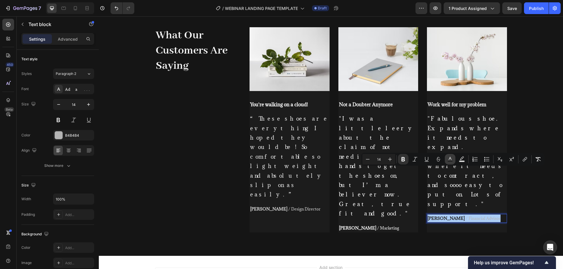
click at [448, 159] on icon "Editor contextual toolbar" at bounding box center [450, 159] width 6 height 6
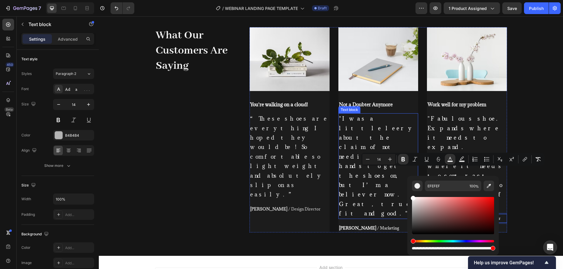
type input "FFFFFF"
drag, startPoint x: 524, startPoint y: 221, endPoint x: 368, endPoint y: 146, distance: 173.3
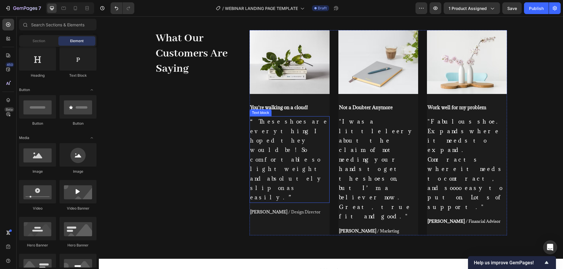
scroll to position [614, 0]
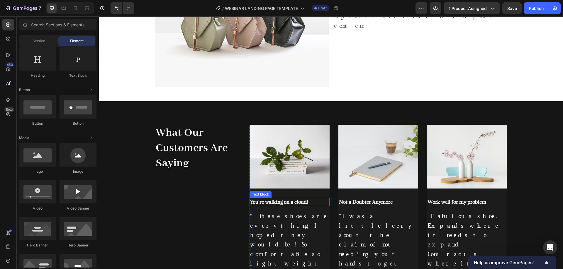
click at [295, 202] on span "You're walking on a cloud!" at bounding box center [279, 202] width 58 height 6
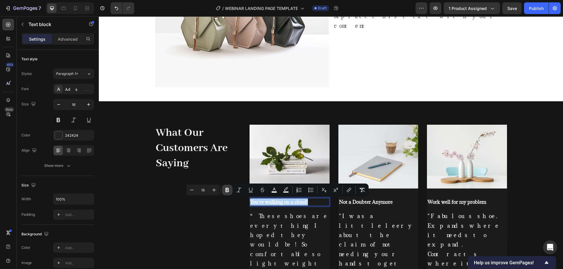
click at [231, 190] on button "Bold" at bounding box center [227, 190] width 11 height 11
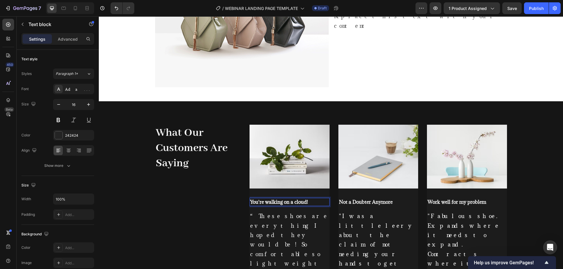
click at [279, 203] on strong "You're walking on a cloud!" at bounding box center [279, 202] width 58 height 6
click at [264, 202] on strong "You're walking on a cloud!" at bounding box center [279, 202] width 58 height 6
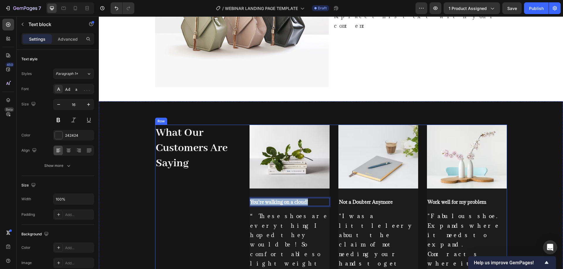
click at [224, 204] on div "What Our Customers Are Saying Heading" at bounding box center [198, 227] width 86 height 205
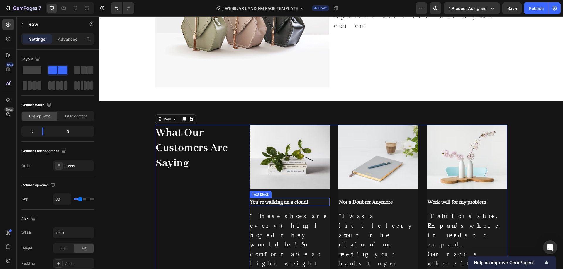
click at [302, 202] on strong "You're walking on a cloud!" at bounding box center [279, 202] width 58 height 6
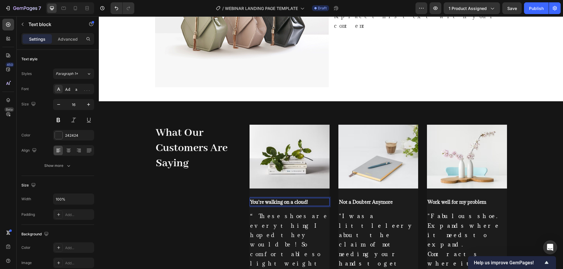
click at [301, 202] on strong "You're walking on a cloud!" at bounding box center [279, 202] width 58 height 6
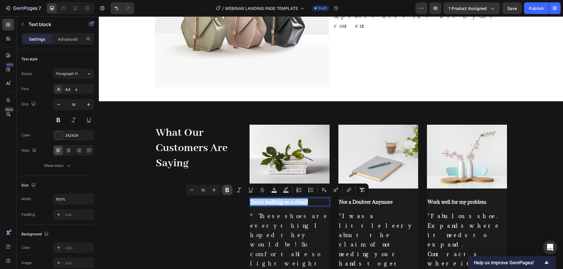
click at [226, 190] on icon "Editor contextual toolbar" at bounding box center [227, 190] width 4 height 4
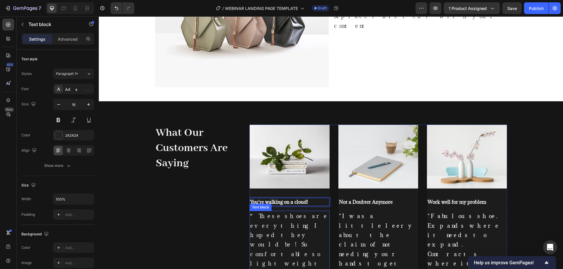
click at [287, 217] on span "“ These shoes are everything I hoped they would be ! So comfortable so lightwei…" at bounding box center [289, 254] width 78 height 83
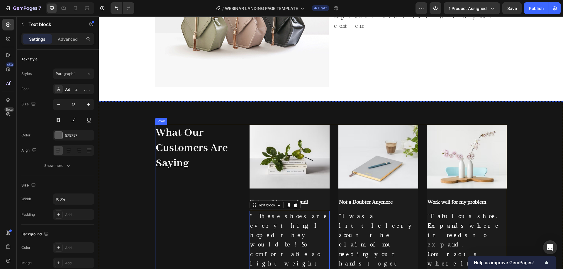
click at [234, 198] on div "What Our Customers Are Saying Heading" at bounding box center [198, 227] width 86 height 205
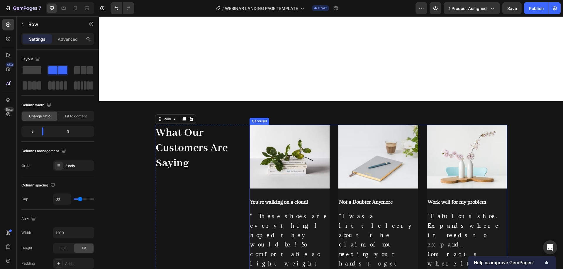
scroll to position [712, 0]
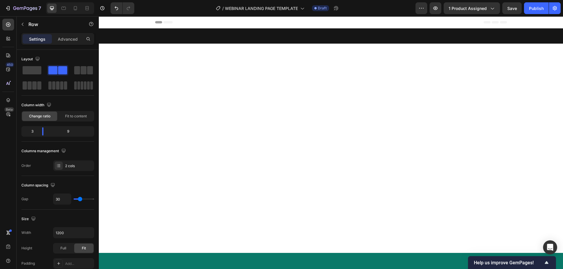
scroll to position [712, 0]
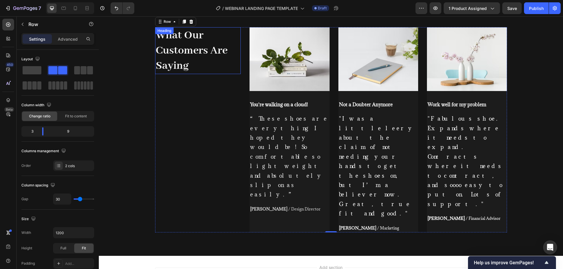
click at [200, 69] on h2 "What Our Customers Are Saying" at bounding box center [198, 50] width 86 height 47
click at [200, 68] on h2 "What Our Customers Are Saying" at bounding box center [198, 50] width 86 height 47
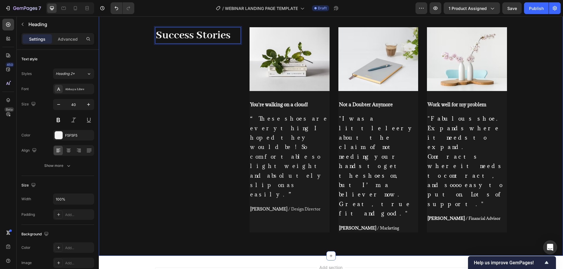
click at [139, 122] on div "Success Stories Heading 0 Image You're walking on a cloud! Text block “ These s…" at bounding box center [330, 129] width 455 height 205
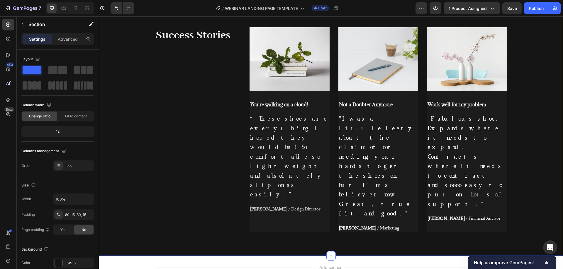
scroll to position [614, 0]
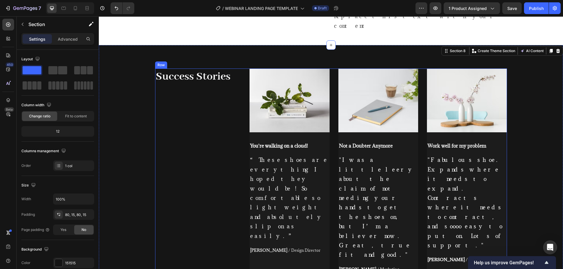
click at [188, 84] on p "Success Stories" at bounding box center [198, 76] width 85 height 15
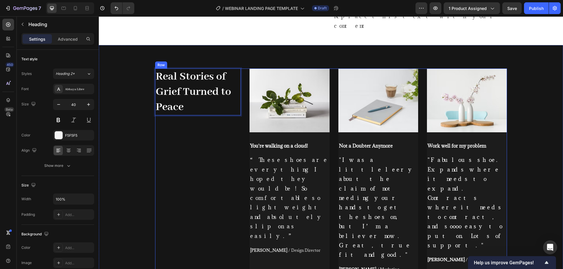
click at [210, 183] on div "Real Stories of Grief Turned to Peace Heading 0" at bounding box center [198, 171] width 86 height 205
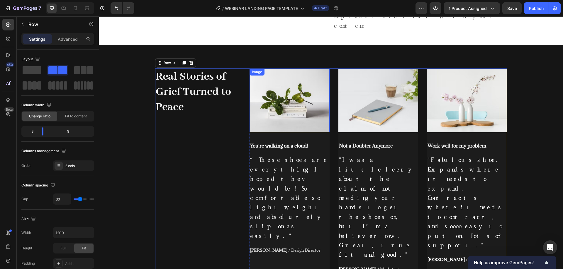
click at [298, 132] on img at bounding box center [289, 101] width 80 height 64
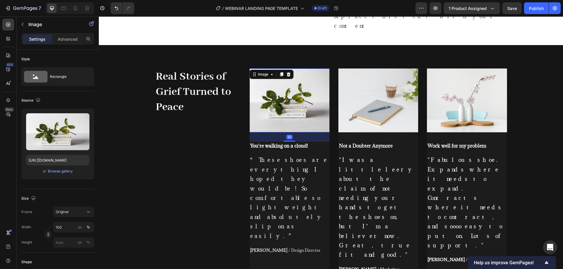
click at [283, 79] on div "Image" at bounding box center [271, 74] width 44 height 9
click at [286, 77] on icon at bounding box center [288, 74] width 5 height 5
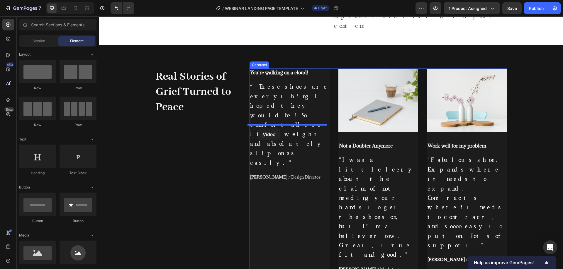
drag, startPoint x: 188, startPoint y: 193, endPoint x: 258, endPoint y: 129, distance: 95.0
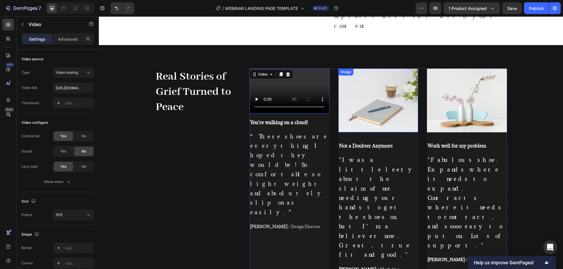
click at [361, 132] on img at bounding box center [378, 101] width 80 height 64
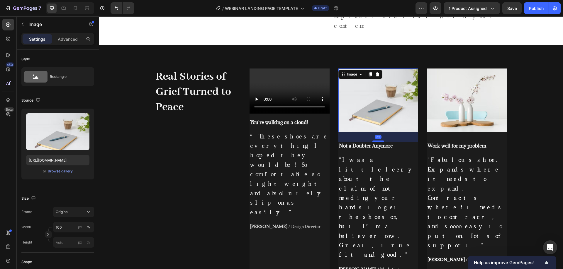
drag, startPoint x: 374, startPoint y: 132, endPoint x: 345, endPoint y: 132, distance: 28.7
click at [375, 76] on icon at bounding box center [377, 74] width 4 height 4
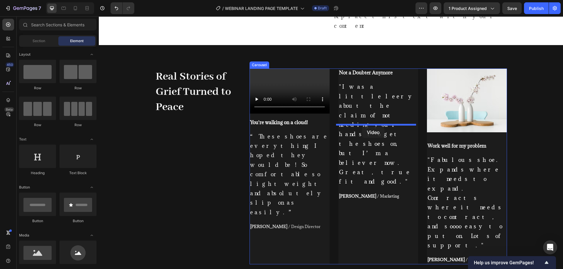
drag, startPoint x: 140, startPoint y: 213, endPoint x: 362, endPoint y: 127, distance: 237.9
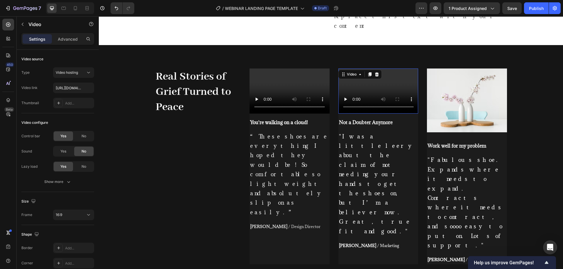
click at [465, 132] on img at bounding box center [467, 101] width 80 height 64
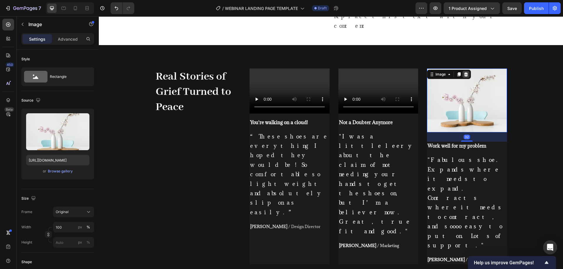
click at [466, 78] on div at bounding box center [465, 74] width 7 height 7
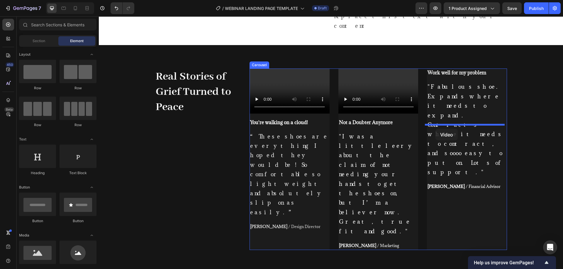
drag, startPoint x: 190, startPoint y: 197, endPoint x: 435, endPoint y: 129, distance: 254.9
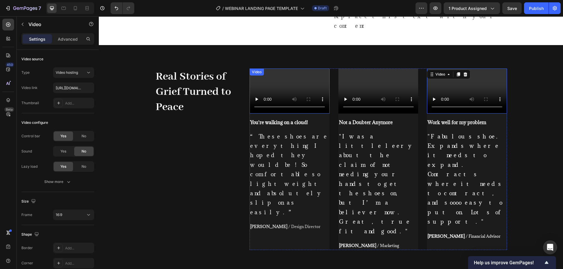
click at [284, 113] on video at bounding box center [289, 91] width 80 height 45
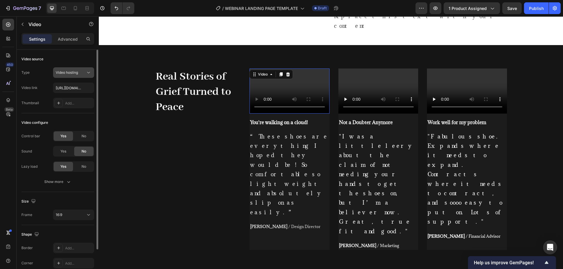
click at [84, 72] on div "Video hosting" at bounding box center [71, 72] width 30 height 5
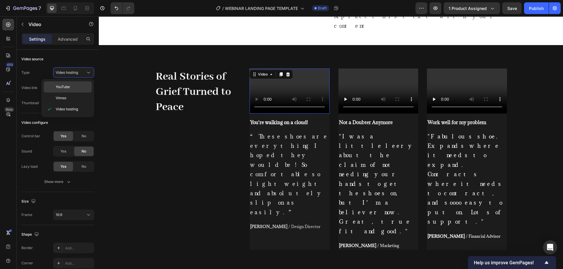
click at [78, 86] on p "YouTube" at bounding box center [72, 86] width 33 height 5
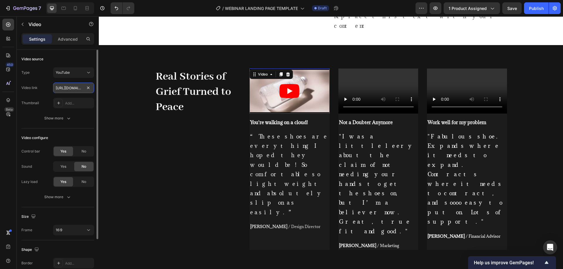
click at [74, 90] on input "[URL][DOMAIN_NAME]" at bounding box center [73, 88] width 41 height 11
paste input "PZF-G7kczNM"
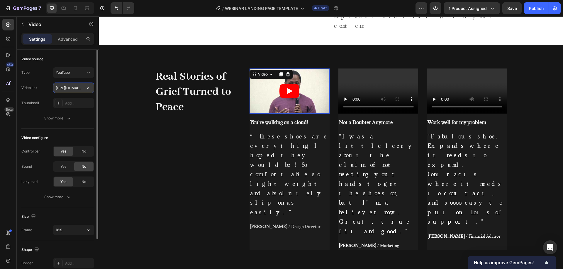
scroll to position [0, 58]
type input "[URL][DOMAIN_NAME]"
click at [17, 118] on div "Video source Type YouTube Video link [URL][DOMAIN_NAME] Thumbnail Add... Show m…" at bounding box center [58, 197] width 82 height 294
click at [2, 137] on div "450 Beta" at bounding box center [8, 142] width 17 height 253
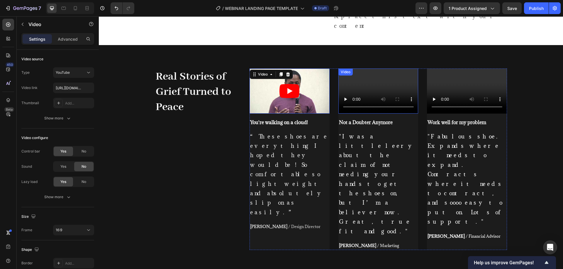
click at [372, 113] on video at bounding box center [378, 91] width 80 height 45
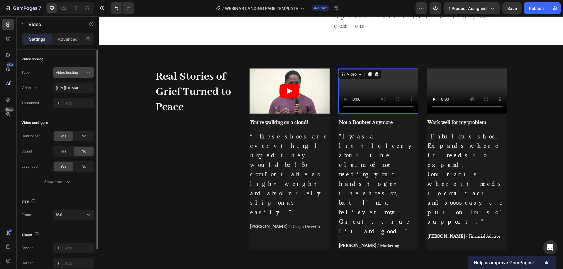
click at [85, 73] on div "Video hosting" at bounding box center [71, 72] width 30 height 5
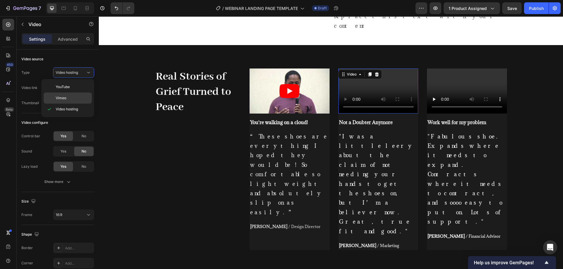
click at [69, 97] on p "Vimeo" at bounding box center [72, 98] width 33 height 5
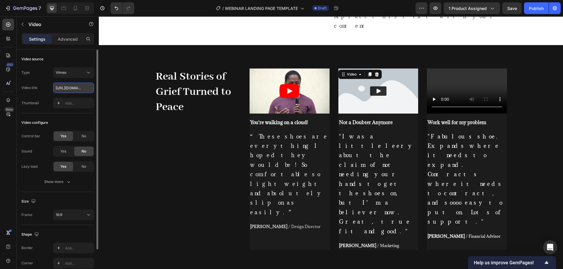
click at [70, 89] on input "[URL][DOMAIN_NAME]" at bounding box center [73, 88] width 41 height 11
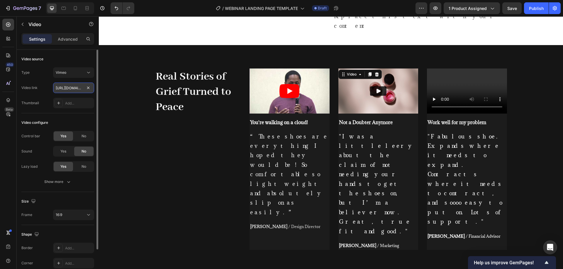
paste input "729807576"
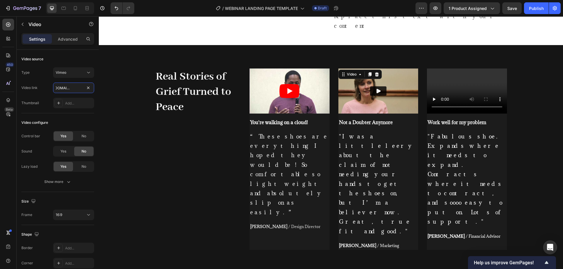
type input "[URL][DOMAIN_NAME]"
click at [0, 137] on div "450 Beta" at bounding box center [8, 142] width 17 height 253
click at [445, 113] on video at bounding box center [467, 91] width 80 height 45
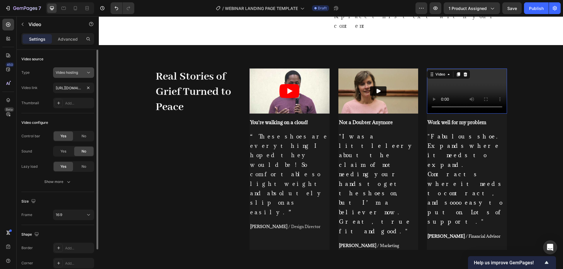
click at [74, 74] on span "Video hosting" at bounding box center [67, 72] width 22 height 4
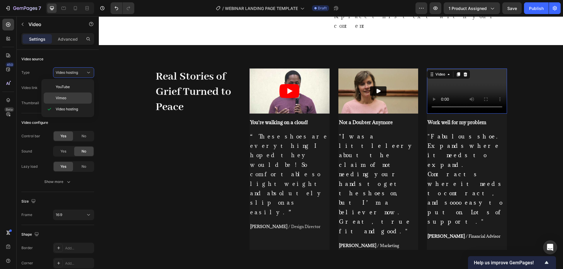
click at [73, 93] on div "Vimeo" at bounding box center [68, 98] width 48 height 11
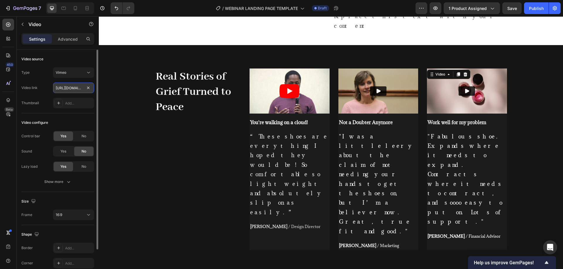
click at [72, 91] on input "[URL][DOMAIN_NAME]" at bounding box center [73, 88] width 41 height 11
paste input "331798832"
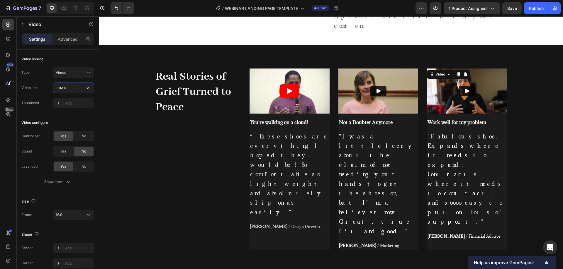
type input "[URL][DOMAIN_NAME]"
click at [0, 160] on div "450 Beta" at bounding box center [8, 142] width 17 height 253
click at [275, 126] on span "You're walking on a cloud!" at bounding box center [279, 122] width 58 height 6
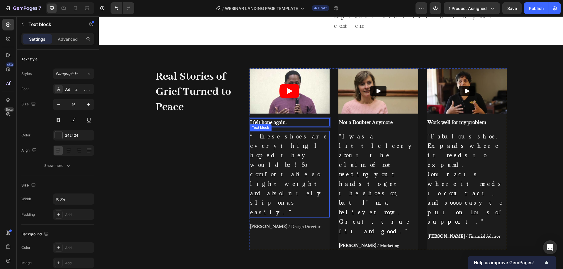
click at [278, 214] on span "“ These shoes are everything I hoped they would be ! So comfortable so lightwei…" at bounding box center [289, 174] width 78 height 83
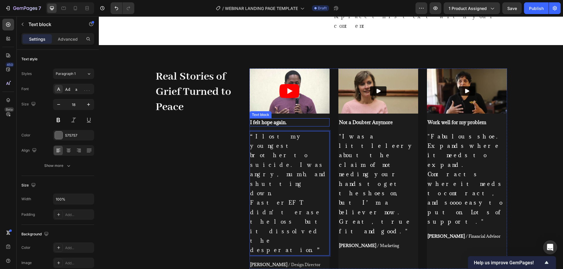
click at [273, 126] on span "I felt hope again." at bounding box center [268, 122] width 37 height 6
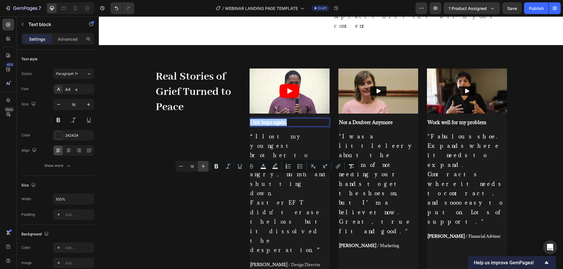
click at [205, 168] on icon "Editor contextual toolbar" at bounding box center [203, 167] width 6 height 6
click at [205, 167] on icon "Editor contextual toolbar" at bounding box center [203, 167] width 6 height 6
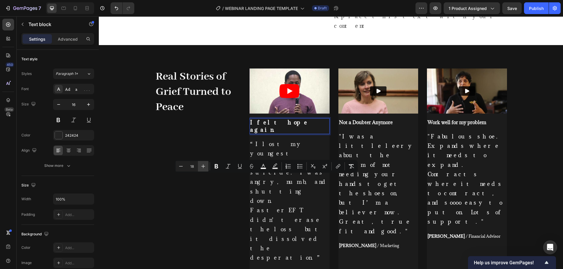
click at [205, 167] on icon "Editor contextual toolbar" at bounding box center [203, 167] width 6 height 6
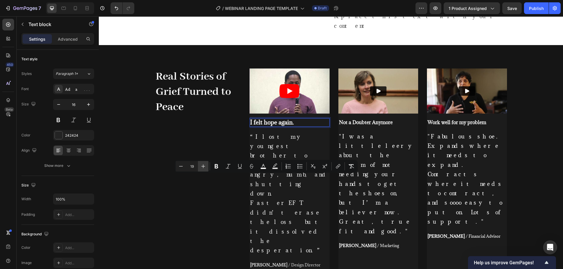
click at [205, 167] on icon "Editor contextual toolbar" at bounding box center [203, 167] width 6 height 6
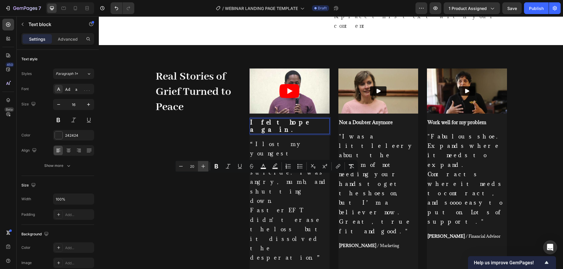
click at [205, 167] on icon "Editor contextual toolbar" at bounding box center [203, 167] width 6 height 6
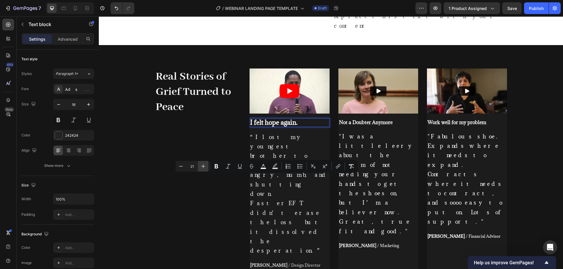
click at [205, 167] on icon "Editor contextual toolbar" at bounding box center [203, 167] width 6 height 6
type input "22"
click at [293, 263] on span "/ Design Director" at bounding box center [304, 265] width 32 height 5
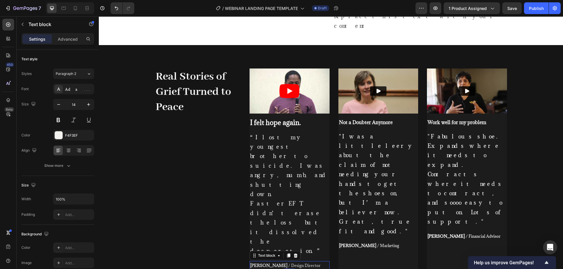
click at [300, 262] on p "[PERSON_NAME] / Design Director" at bounding box center [289, 266] width 79 height 8
click at [293, 218] on p "“I lost my youngest brother to suicide. I was angry, numb, and shutting down. F…" at bounding box center [289, 194] width 79 height 123
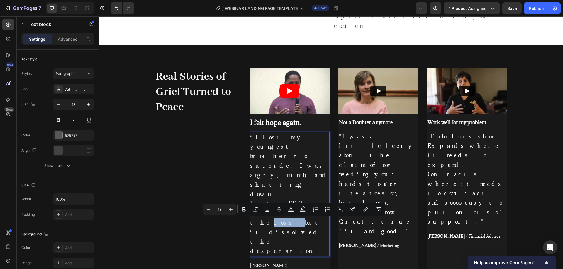
click at [277, 226] on p "“I lost my youngest brother to suicide. I was angry, numb, and shutting down. F…" at bounding box center [289, 194] width 79 height 123
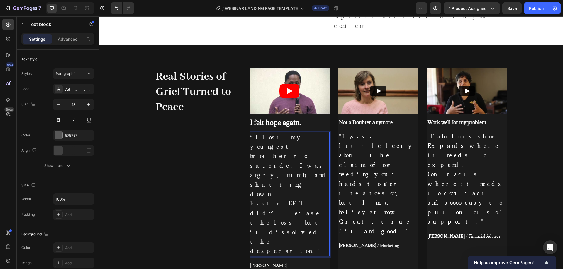
click at [277, 226] on p "“I lost my youngest brother to suicide. I was angry, numb, and shutting down. F…" at bounding box center [289, 194] width 79 height 123
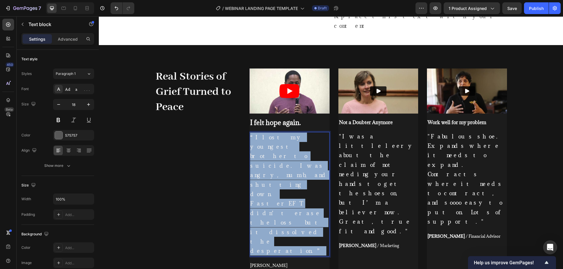
click at [277, 226] on p "“I lost my youngest brother to suicide. I was angry, numb, and shutting down. F…" at bounding box center [289, 194] width 79 height 123
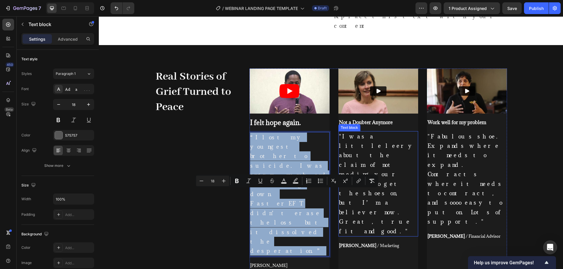
click at [376, 215] on p ""I was a little leery about the claim of not needing your hands to get the shoe…" at bounding box center [378, 184] width 79 height 104
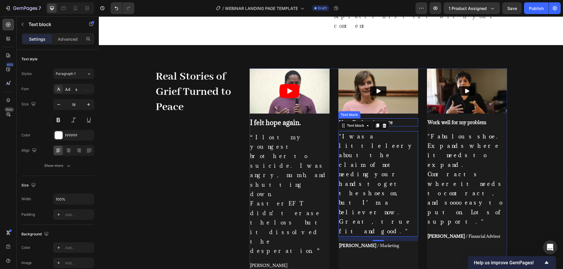
click at [408, 126] on p "Not a Doubter Anymore" at bounding box center [378, 122] width 79 height 7
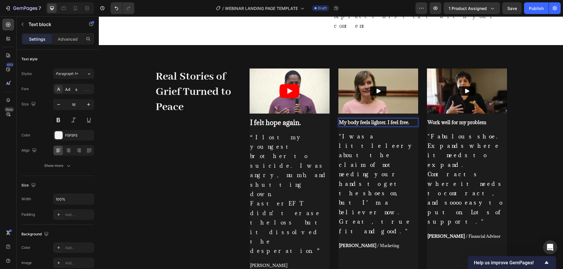
click at [390, 126] on p "My body feels lighter. I feel free." at bounding box center [378, 122] width 79 height 7
click at [309, 166] on icon "Editor contextual toolbar" at bounding box center [309, 167] width 4 height 4
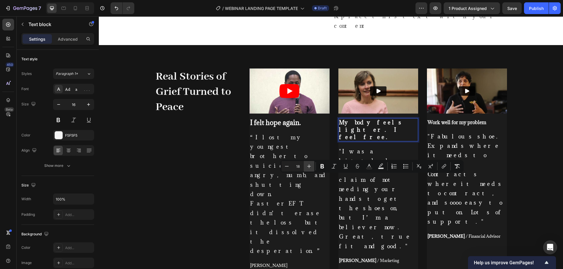
click at [309, 166] on icon "Editor contextual toolbar" at bounding box center [309, 167] width 4 height 4
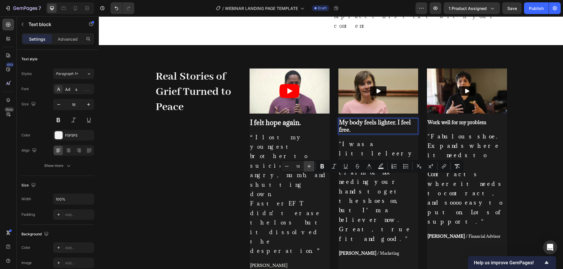
click at [309, 166] on icon "Editor contextual toolbar" at bounding box center [309, 167] width 4 height 4
type input "20"
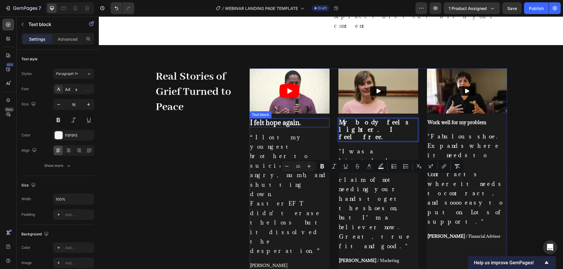
click at [297, 127] on span "I felt hope again." at bounding box center [275, 122] width 51 height 9
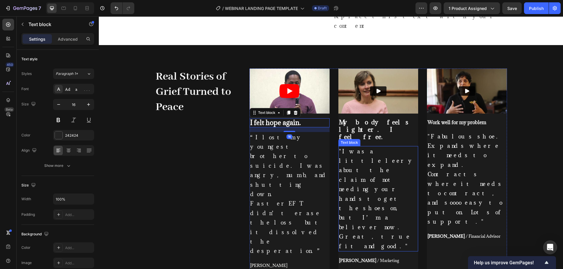
click at [368, 202] on p ""I was a little leery about the claim of not needing your hands to get the shoe…" at bounding box center [378, 199] width 79 height 104
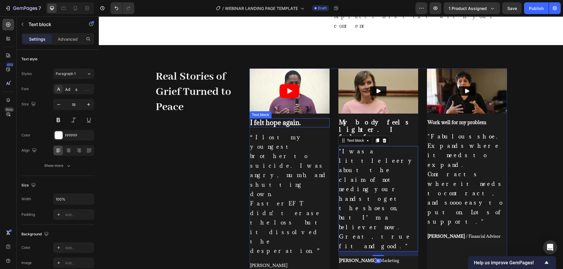
click at [302, 127] on p "I felt hope again." at bounding box center [289, 123] width 79 height 8
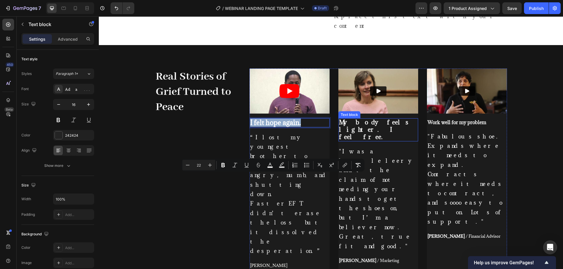
click at [367, 141] on p "My body feels lighter. I feel free." at bounding box center [378, 130] width 79 height 22
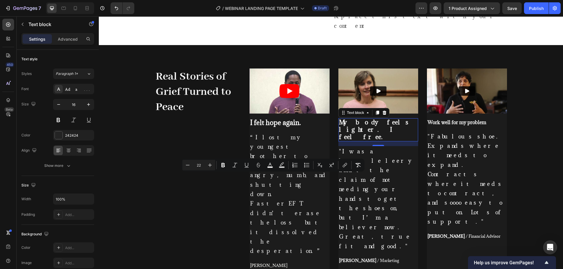
click at [369, 141] on span "My body feels lighter. I feel free." at bounding box center [375, 129] width 72 height 23
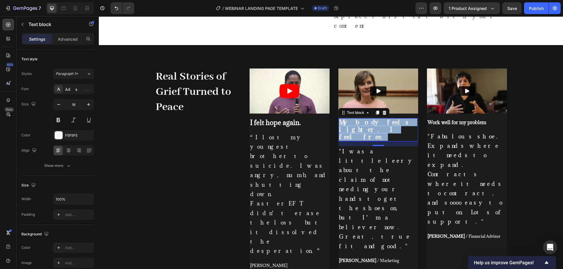
click at [369, 141] on span "My body feels lighter. I feel free." at bounding box center [375, 129] width 72 height 23
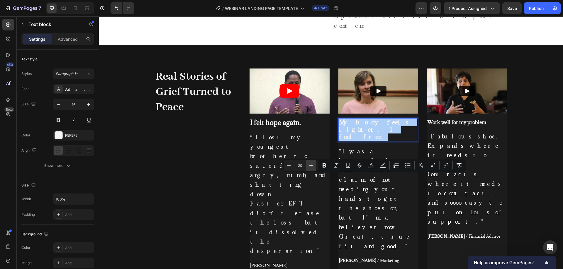
click at [307, 165] on button "Plus" at bounding box center [311, 165] width 11 height 11
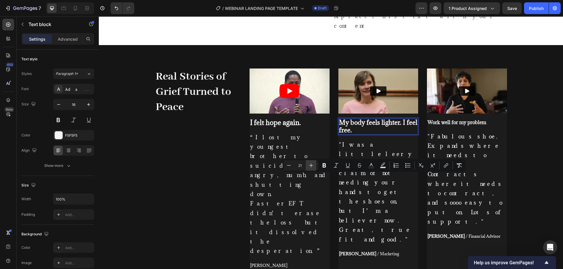
click at [307, 165] on button "Plus" at bounding box center [311, 165] width 11 height 11
type input "22"
click at [374, 217] on p ""I was a little leery about the claim of not needing your hands to get the shoe…" at bounding box center [378, 193] width 79 height 104
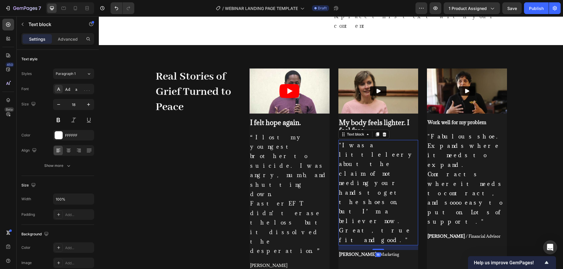
click at [353, 217] on p ""I was a little leery about the claim of not needing your hands to get the shoe…" at bounding box center [378, 193] width 79 height 104
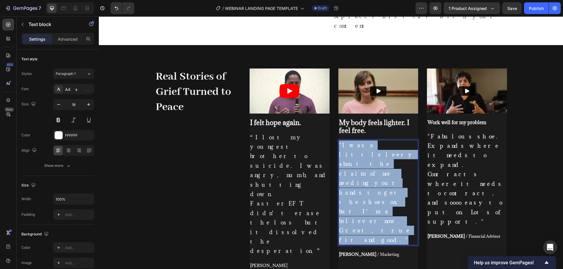
click at [353, 217] on p ""I was a little leery about the claim of not needing your hands to get the shoe…" at bounding box center [378, 193] width 79 height 104
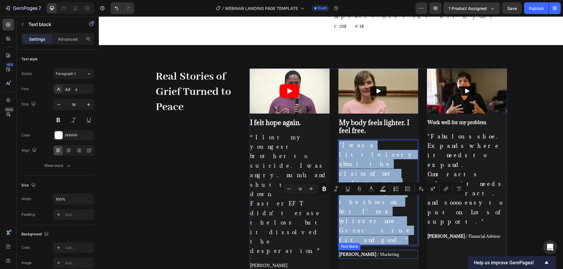
click at [384, 252] on span "/ Marketing" at bounding box center [388, 254] width 22 height 5
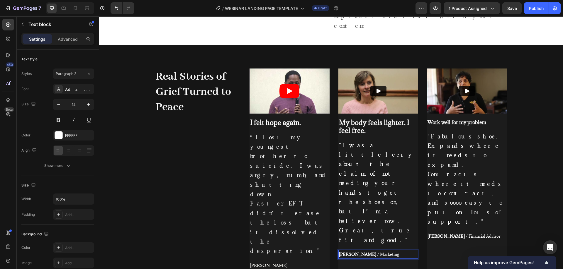
click at [384, 253] on span "/ Marketing" at bounding box center [388, 254] width 22 height 5
drag, startPoint x: 296, startPoint y: 244, endPoint x: 192, endPoint y: 239, distance: 104.2
click at [296, 244] on icon "Editor contextual toolbar" at bounding box center [296, 242] width 4 height 4
click at [345, 254] on strong "LARISSA" at bounding box center [348, 255] width 18 height 6
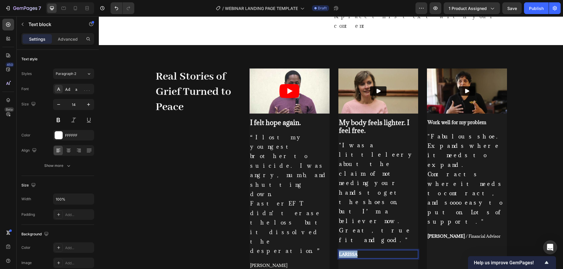
click at [345, 254] on strong "LARISSA" at bounding box center [348, 255] width 18 height 6
click at [273, 262] on p "[PERSON_NAME]" at bounding box center [289, 265] width 79 height 7
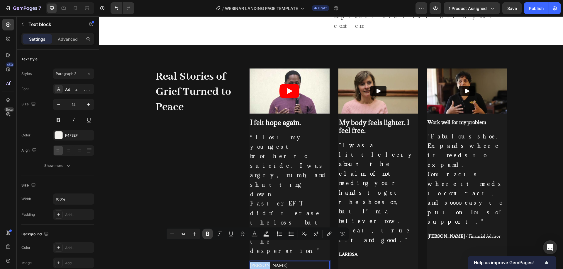
click at [205, 232] on icon "Editor contextual toolbar" at bounding box center [208, 234] width 6 height 6
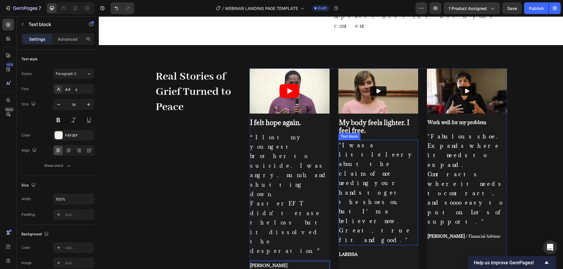
click at [351, 228] on p ""I was a little leery about the claim of not needing your hands to get the shoe…" at bounding box center [378, 193] width 79 height 104
click at [281, 262] on p "[PERSON_NAME]" at bounding box center [289, 265] width 79 height 7
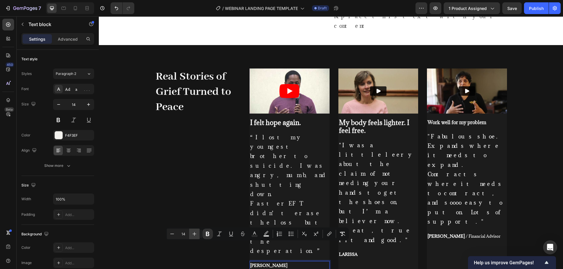
click at [198, 235] on button "Plus" at bounding box center [194, 234] width 11 height 11
type input "17"
click at [360, 253] on p "LARISSA" at bounding box center [378, 254] width 79 height 7
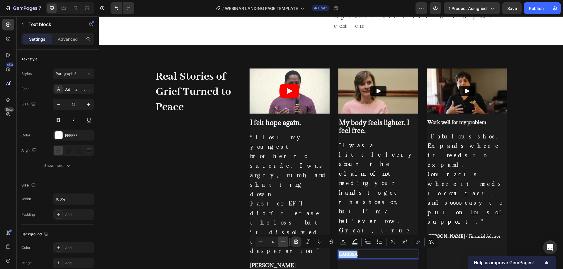
click at [281, 241] on icon "Editor contextual toolbar" at bounding box center [283, 242] width 6 height 6
type input "17"
click at [348, 221] on p ""I was a little leery about the claim of not needing your hands to get the shoe…" at bounding box center [378, 193] width 79 height 104
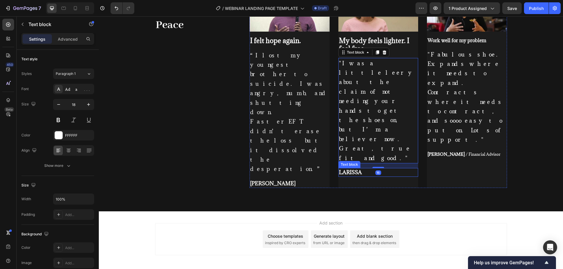
scroll to position [697, 0]
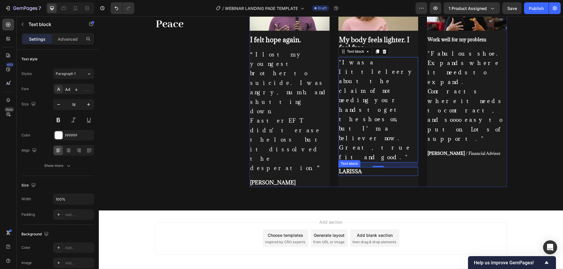
click at [362, 171] on p "LARISSA" at bounding box center [378, 172] width 79 height 8
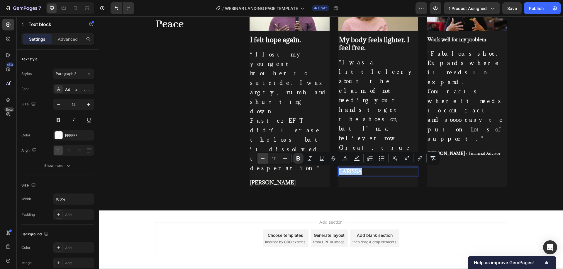
click at [259, 158] on button "Minus" at bounding box center [262, 158] width 11 height 11
click at [260, 158] on icon "Editor contextual toolbar" at bounding box center [263, 159] width 6 height 6
click at [259, 158] on icon "Editor contextual toolbar" at bounding box center [262, 159] width 6 height 6
type input "14"
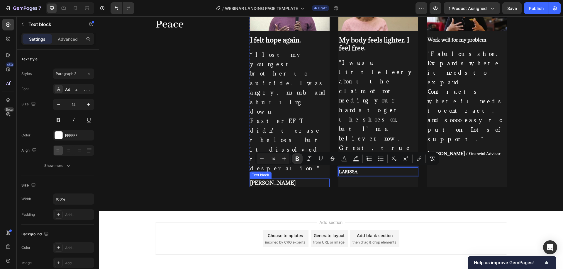
click at [251, 180] on strong "[PERSON_NAME]" at bounding box center [272, 183] width 45 height 7
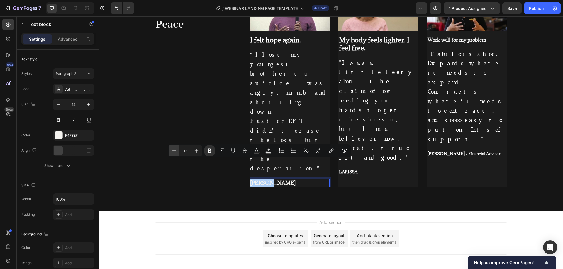
click at [174, 150] on icon "Editor contextual toolbar" at bounding box center [174, 151] width 6 height 6
type input "15"
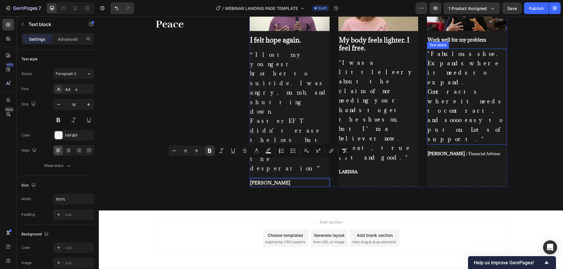
click at [439, 135] on p ""Fabulous shoe. Expands where it needs to expand. Contracts where it needs to c…" at bounding box center [466, 96] width 79 height 95
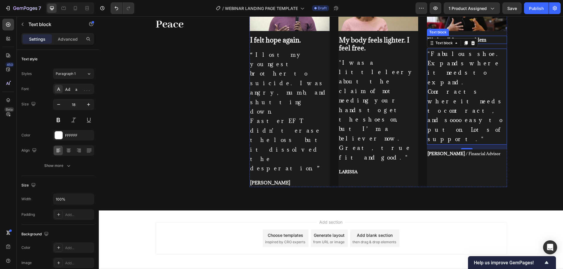
click at [486, 43] on p "Work well for my problem" at bounding box center [466, 39] width 79 height 7
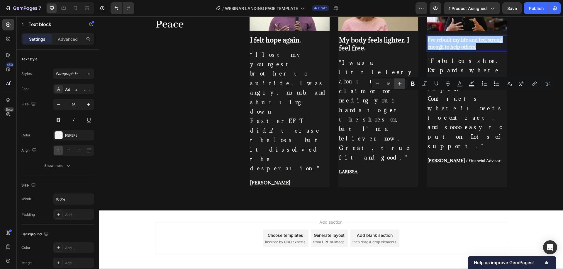
click at [399, 84] on icon "Editor contextual toolbar" at bounding box center [400, 84] width 6 height 6
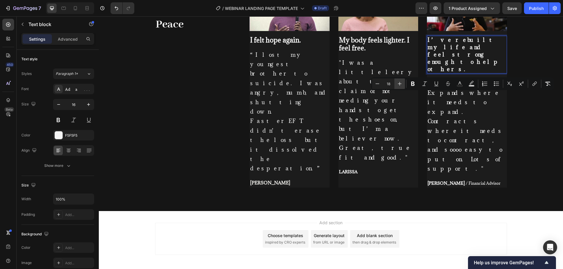
click at [399, 84] on icon "Editor contextual toolbar" at bounding box center [400, 84] width 6 height 6
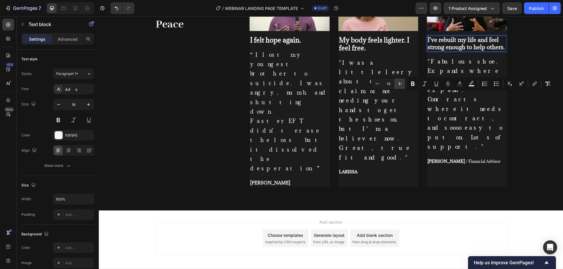
click at [399, 84] on icon "Editor contextual toolbar" at bounding box center [400, 84] width 6 height 6
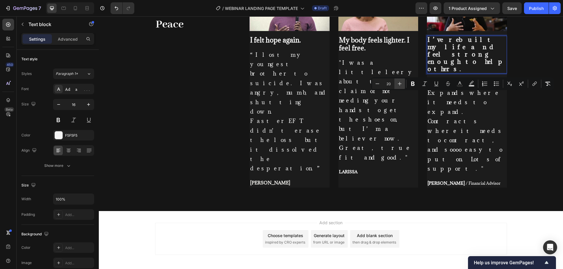
click at [399, 84] on icon "Editor contextual toolbar" at bounding box center [400, 84] width 6 height 6
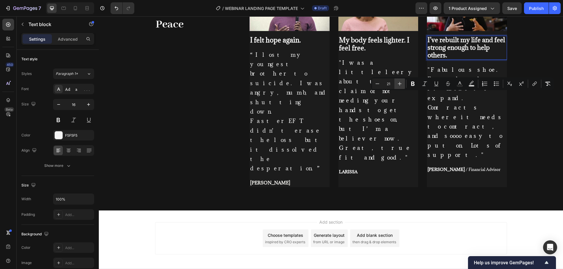
click at [399, 84] on icon "Editor contextual toolbar" at bounding box center [400, 84] width 6 height 6
type input "22"
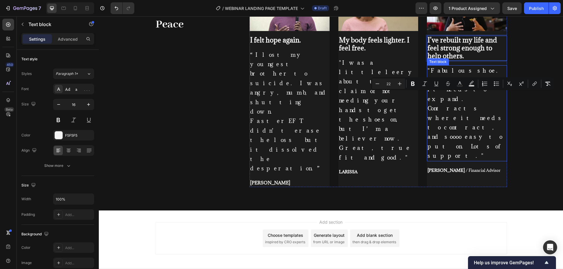
click at [455, 152] on p ""Fabulous shoe. Expands where it needs to expand. Contracts where it needs to c…" at bounding box center [466, 113] width 79 height 95
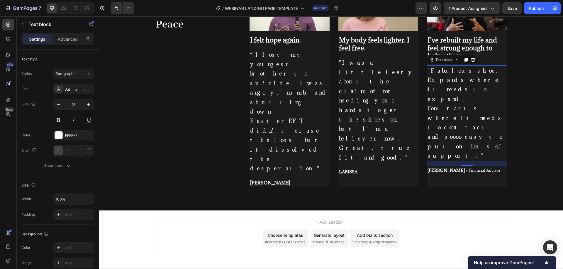
click at [447, 151] on p ""Fabulous shoe. Expands where it needs to expand. Contracts where it needs to c…" at bounding box center [466, 113] width 79 height 95
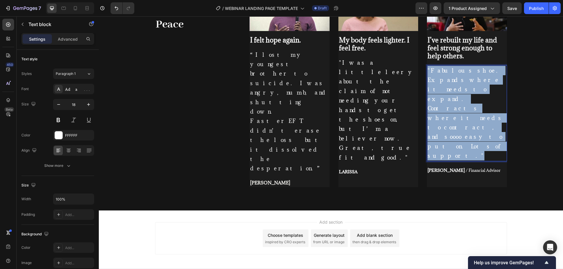
click at [447, 151] on p ""Fabulous shoe. Expands where it needs to expand. Contracts where it needs to c…" at bounding box center [466, 113] width 79 height 95
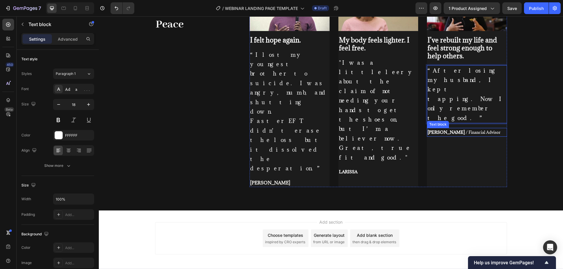
click at [467, 135] on span "/ Financial Advisor" at bounding box center [482, 132] width 35 height 5
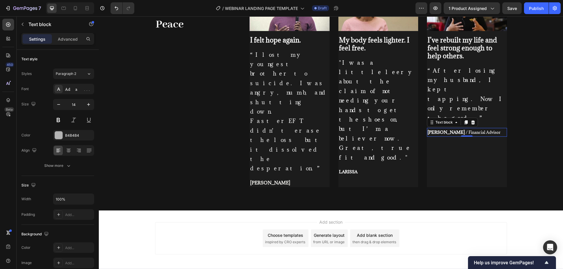
click at [482, 136] on p "[PERSON_NAME] / Financial Advisor" at bounding box center [466, 133] width 79 height 8
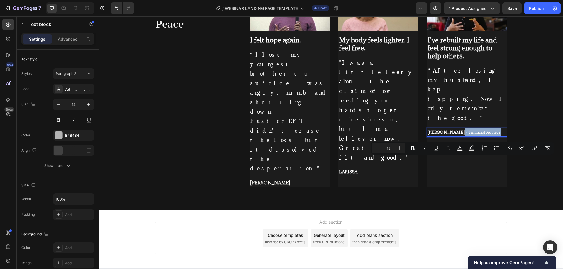
drag, startPoint x: 484, startPoint y: 160, endPoint x: 444, endPoint y: 166, distance: 40.2
click at [444, 166] on div "Video I’ve rebuilt my life and feel strong enough to help others. Text block “A…" at bounding box center [467, 86] width 80 height 201
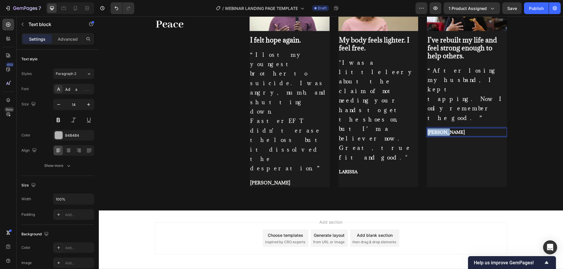
drag, startPoint x: 446, startPoint y: 159, endPoint x: 426, endPoint y: 159, distance: 20.5
click at [427, 136] on p "[PERSON_NAME]" at bounding box center [466, 132] width 79 height 7
drag, startPoint x: 446, startPoint y: 161, endPoint x: 423, endPoint y: 162, distance: 23.2
click at [423, 162] on div "Video I felt hope again. Text block “I lost my youngest brother to suicide. I w…" at bounding box center [377, 86] width 257 height 201
click at [440, 135] on strong "[PERSON_NAME]" at bounding box center [445, 133] width 37 height 6
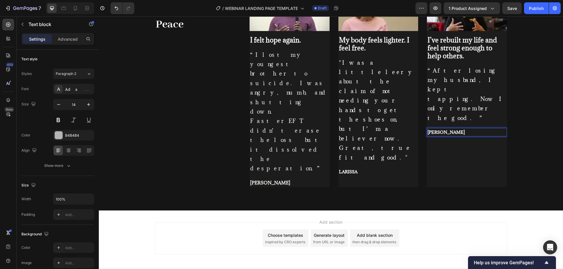
click at [440, 135] on strong "[PERSON_NAME]" at bounding box center [445, 133] width 37 height 6
click at [354, 173] on strong "LARISSA" at bounding box center [348, 172] width 18 height 6
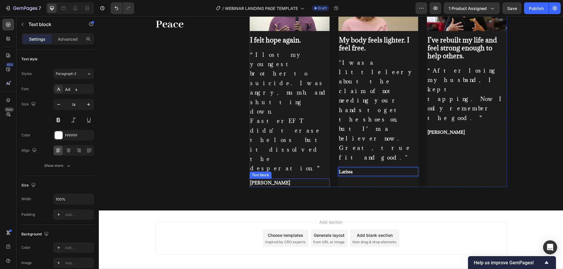
click at [285, 179] on p "[PERSON_NAME]" at bounding box center [289, 182] width 79 height 7
click at [357, 170] on p "Larissa" at bounding box center [378, 171] width 79 height 7
click at [345, 171] on strong "Larissa" at bounding box center [345, 172] width 13 height 6
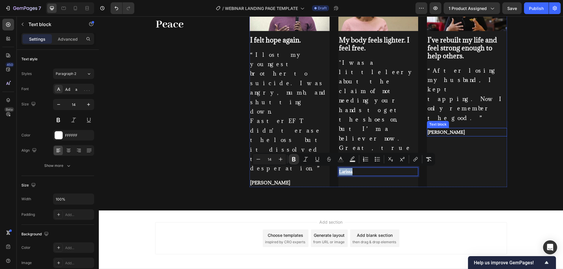
click at [441, 135] on strong "[PERSON_NAME]" at bounding box center [445, 133] width 37 height 6
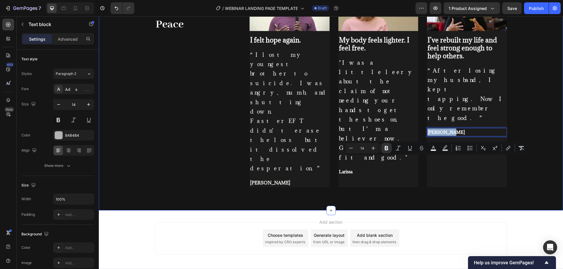
click at [519, 166] on div "Real Stories of Grief Turned to Peace Heading Video I felt hope again. Text blo…" at bounding box center [330, 86] width 455 height 201
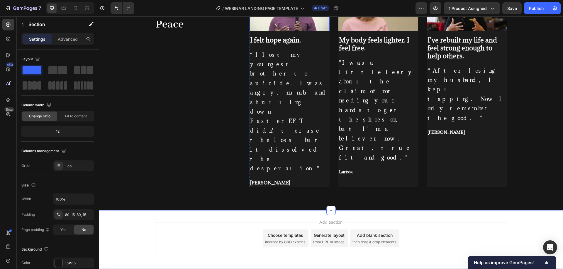
click at [318, 31] on article at bounding box center [289, 8] width 80 height 45
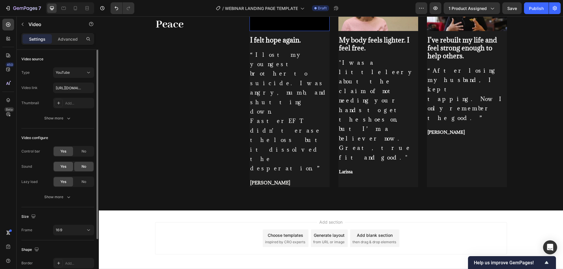
click at [63, 167] on span "Yes" at bounding box center [63, 166] width 6 height 5
click at [347, 31] on img at bounding box center [378, 8] width 80 height 45
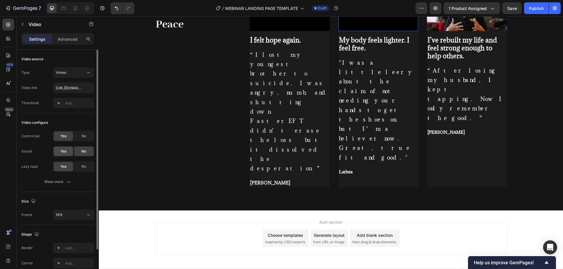
click at [57, 148] on div "Yes" at bounding box center [63, 151] width 19 height 9
click at [438, 31] on img at bounding box center [467, 8] width 80 height 45
click at [64, 150] on span "Yes" at bounding box center [63, 151] width 6 height 5
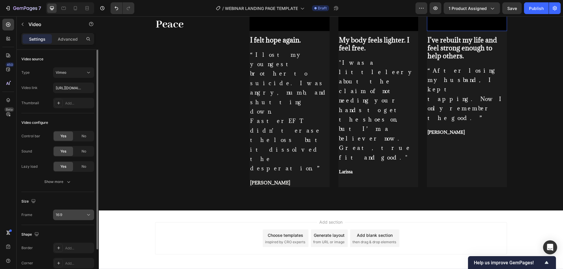
click at [87, 213] on icon at bounding box center [89, 215] width 6 height 6
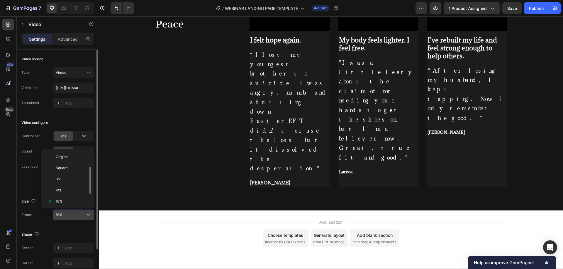
scroll to position [11, 0]
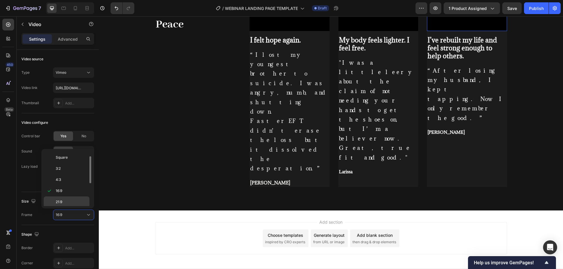
click at [81, 203] on p "21:9" at bounding box center [71, 202] width 31 height 5
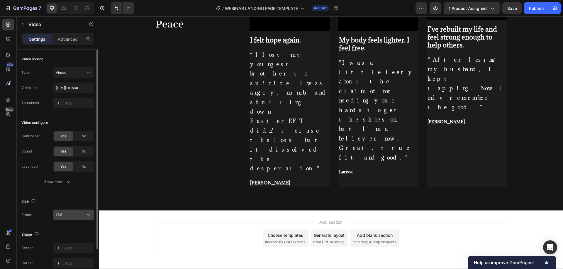
click at [84, 219] on button "21:9" at bounding box center [73, 215] width 41 height 11
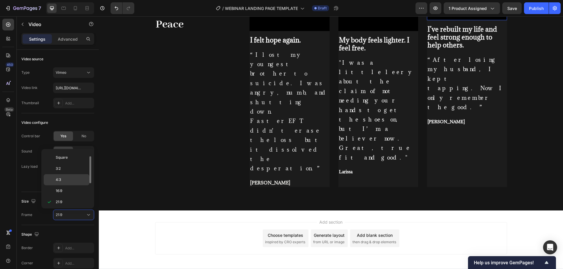
click at [76, 180] on p "4:3" at bounding box center [71, 179] width 31 height 5
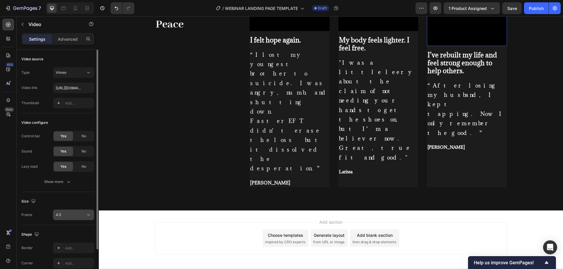
click at [87, 218] on icon at bounding box center [89, 215] width 6 height 6
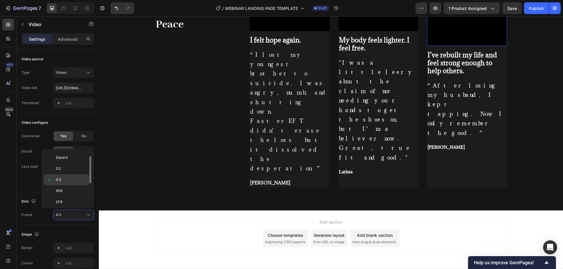
click at [77, 178] on p "4:3" at bounding box center [71, 179] width 31 height 5
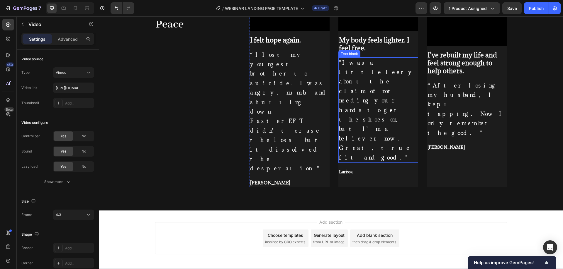
click at [397, 122] on p ""I was a little leery about the claim of not needing your hands to get the shoe…" at bounding box center [378, 110] width 79 height 104
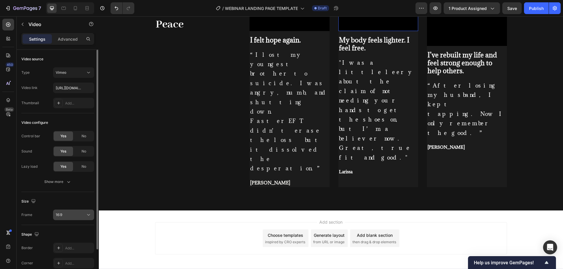
click at [71, 214] on div "16:9" at bounding box center [71, 214] width 30 height 5
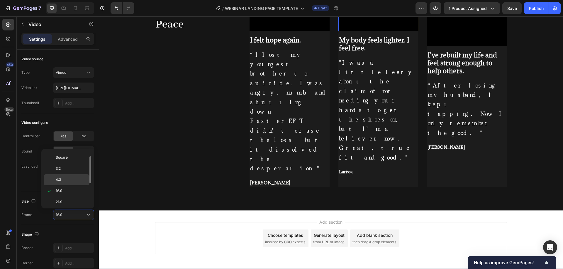
click at [73, 178] on p "4:3" at bounding box center [71, 179] width 31 height 5
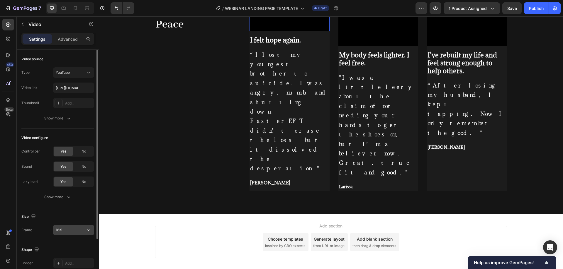
click at [73, 229] on div "16:9" at bounding box center [71, 230] width 30 height 5
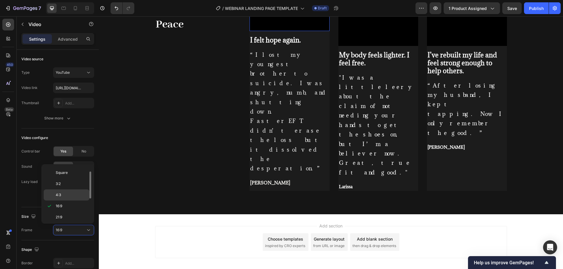
click at [71, 197] on p "4:3" at bounding box center [71, 195] width 31 height 5
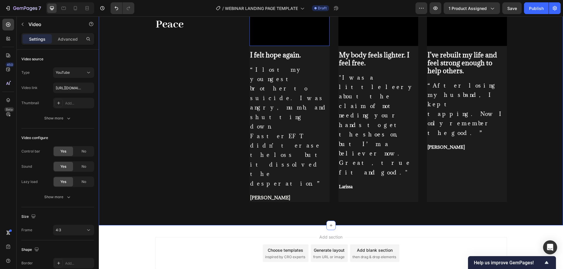
click at [529, 136] on div "Real Stories of Grief Turned to Peace Heading Video 16 I felt hope again. Text …" at bounding box center [330, 94] width 455 height 216
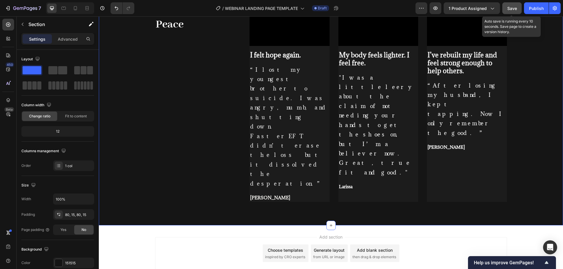
click at [512, 4] on button "Save" at bounding box center [511, 8] width 19 height 12
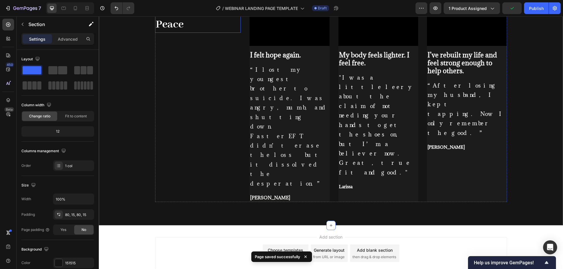
click at [180, 32] on p "Real Stories of Grief Turned to Peace" at bounding box center [198, 10] width 85 height 46
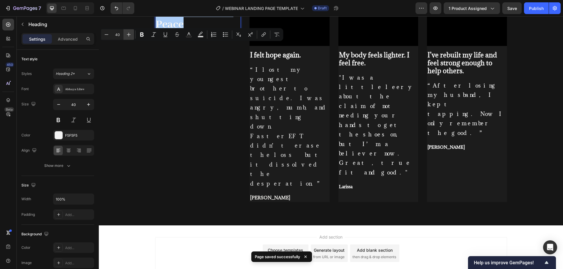
click at [130, 36] on icon "Editor contextual toolbar" at bounding box center [129, 35] width 6 height 6
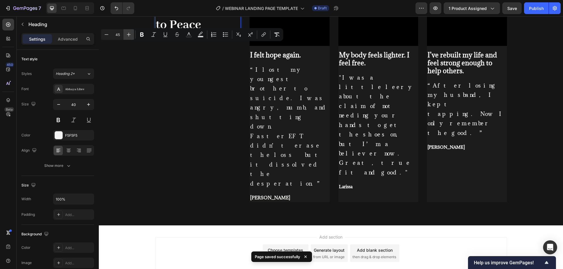
click at [130, 36] on icon "Editor contextual toolbar" at bounding box center [129, 35] width 6 height 6
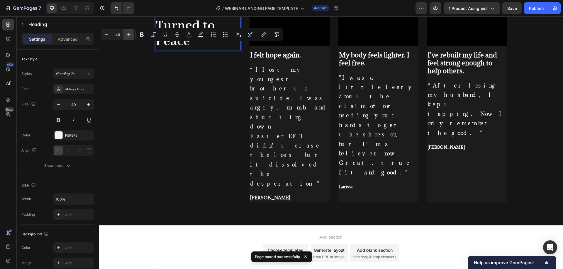
type input "50"
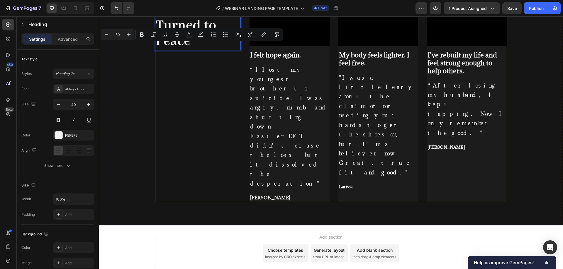
click at [204, 122] on div "Real Stories of Grief Turned to Peace Heading 0" at bounding box center [198, 94] width 86 height 216
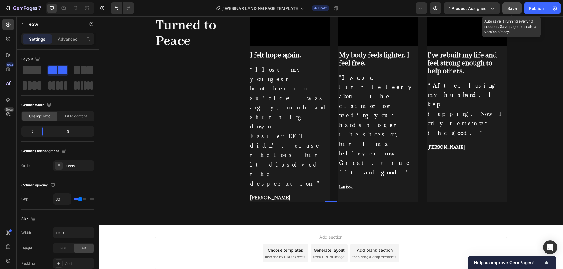
click at [510, 5] on div "Save" at bounding box center [512, 8] width 10 height 6
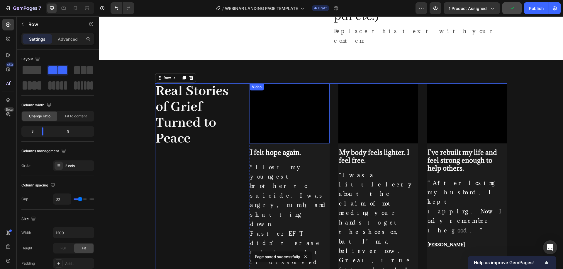
scroll to position [697, 0]
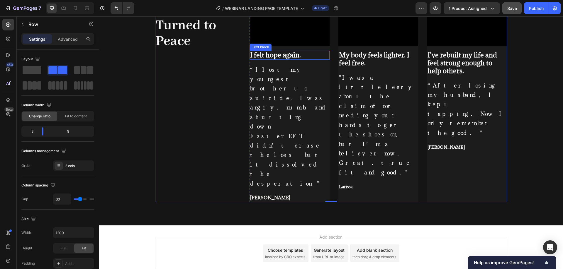
click at [293, 59] on span "I felt hope again." at bounding box center [275, 54] width 51 height 9
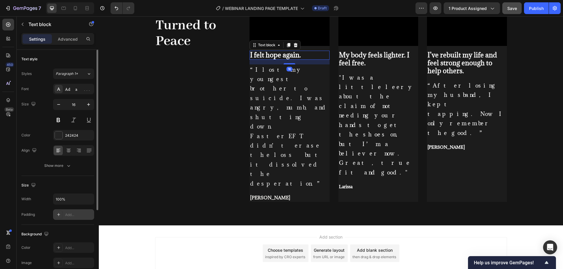
click at [54, 215] on div "Add..." at bounding box center [73, 215] width 41 height 11
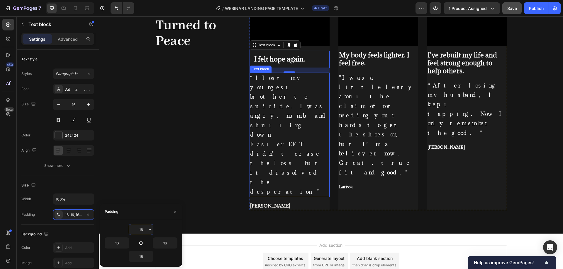
click at [266, 143] on span "“I lost my youngest brother to suicide. I was angry, numb, and shutting down. F…" at bounding box center [289, 134] width 78 height 121
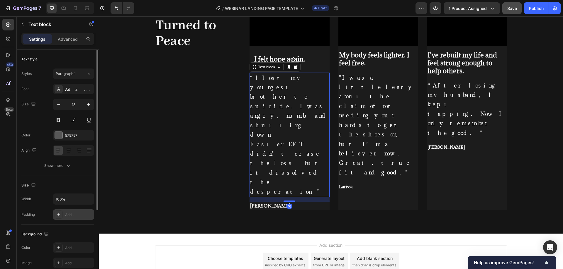
click at [62, 215] on div at bounding box center [59, 215] width 8 height 8
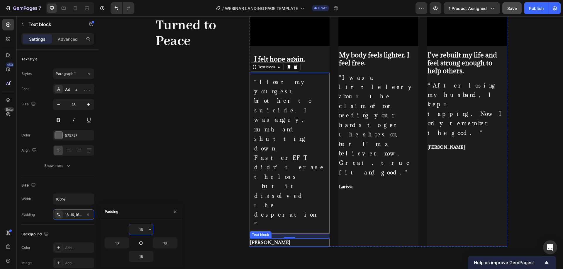
click at [253, 240] on strong "[PERSON_NAME]" at bounding box center [270, 243] width 40 height 6
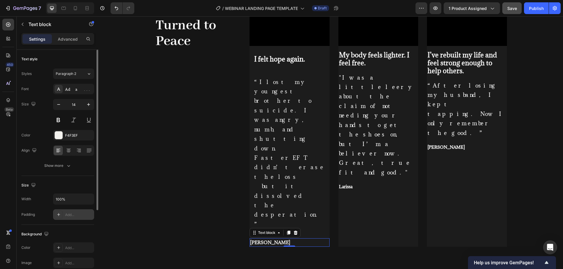
click at [59, 214] on icon at bounding box center [58, 214] width 5 height 5
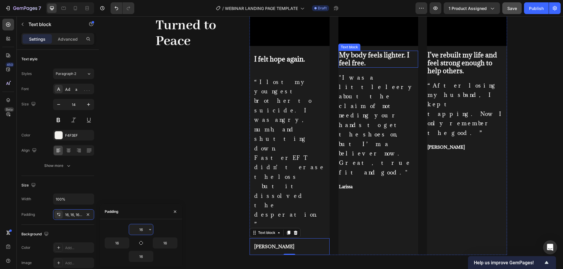
click at [350, 67] on span "My body feels lighter. I feel free." at bounding box center [374, 58] width 70 height 17
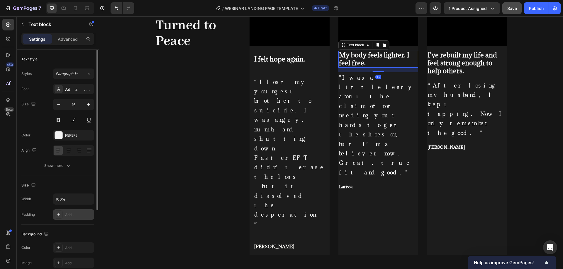
click at [59, 216] on icon at bounding box center [58, 214] width 5 height 5
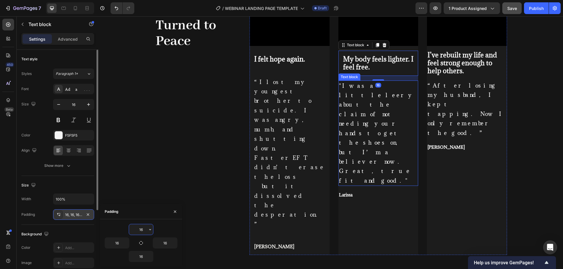
drag, startPoint x: 355, startPoint y: 159, endPoint x: 138, endPoint y: 207, distance: 221.8
click at [355, 159] on p ""I was a little leery about the claim of not needing your hands to get the shoe…" at bounding box center [378, 133] width 79 height 104
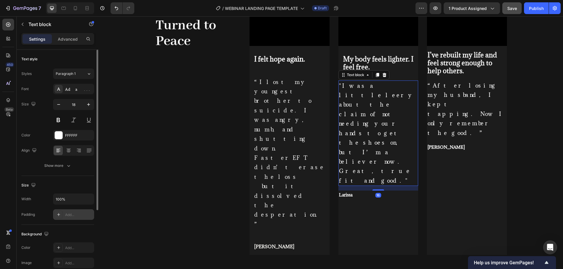
click at [59, 215] on icon at bounding box center [58, 214] width 3 height 3
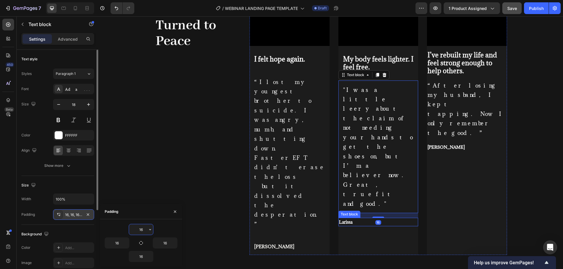
click at [346, 220] on strong "Larissa" at bounding box center [345, 223] width 13 height 6
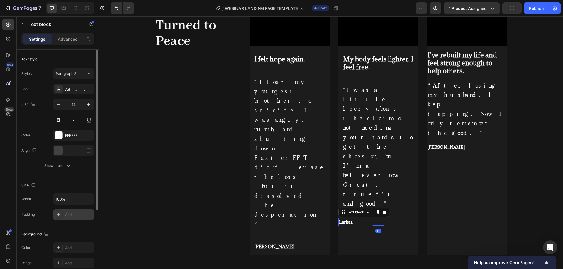
click at [58, 217] on div at bounding box center [59, 215] width 8 height 8
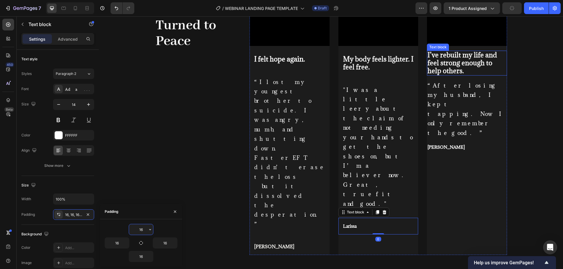
click at [454, 75] on span "I’ve rebuilt my life and feel strong enough to help others." at bounding box center [461, 62] width 69 height 25
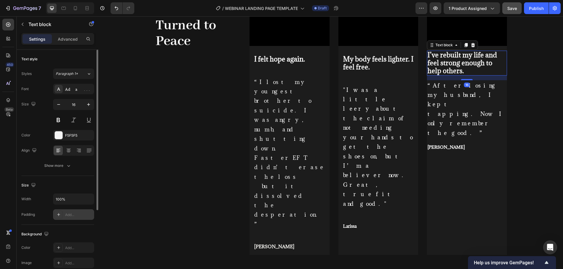
drag, startPoint x: 59, startPoint y: 217, endPoint x: 301, endPoint y: 152, distance: 250.1
click at [59, 217] on div at bounding box center [59, 215] width 8 height 8
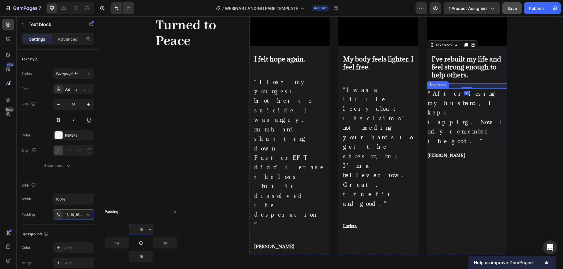
click at [432, 146] on p "“After losing my husband, I kept tapping. Now I only remember the good. ”" at bounding box center [466, 117] width 79 height 57
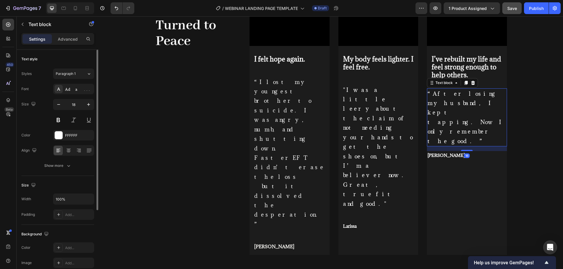
click at [52, 216] on div "Padding Add..." at bounding box center [57, 215] width 73 height 11
click at [57, 215] on icon at bounding box center [58, 214] width 5 height 5
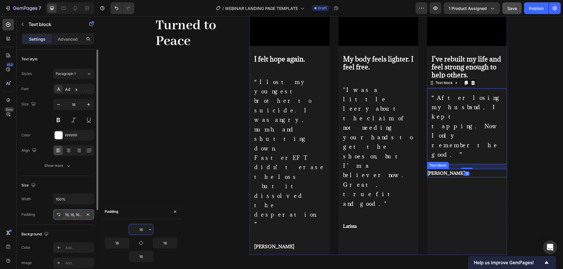
click at [438, 176] on strong "[PERSON_NAME]" at bounding box center [445, 174] width 37 height 6
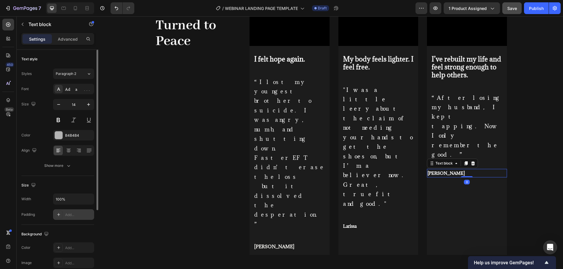
click at [60, 216] on icon at bounding box center [58, 214] width 5 height 5
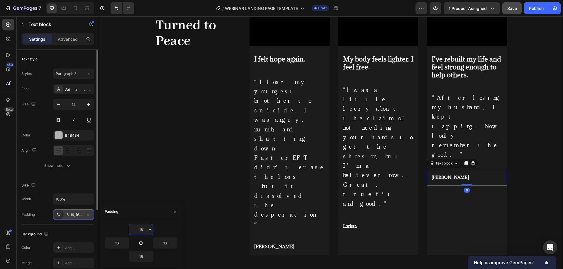
click at [164, 180] on div "⁠⁠⁠⁠⁠⁠⁠ Real Stories of Grief Turned to Peace Heading" at bounding box center [198, 120] width 86 height 269
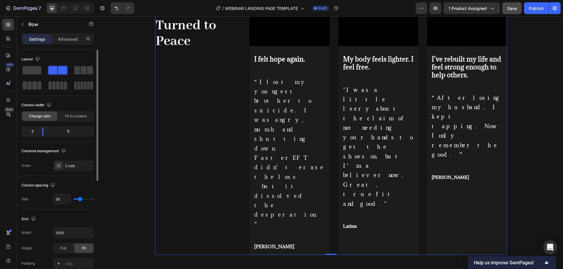
click at [511, 2] on div "7 Version history / WEBINAR LANDING PAGE TEMPLATE Draft Preview 1 product assig…" at bounding box center [281, 8] width 563 height 17
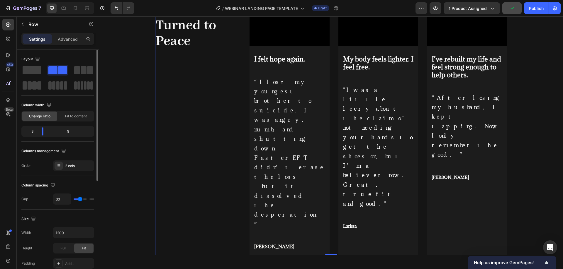
click at [527, 149] on div "⁠⁠⁠⁠⁠⁠⁠ Real Stories of Grief Turned to Peace Heading Video I felt hope again. …" at bounding box center [330, 120] width 455 height 269
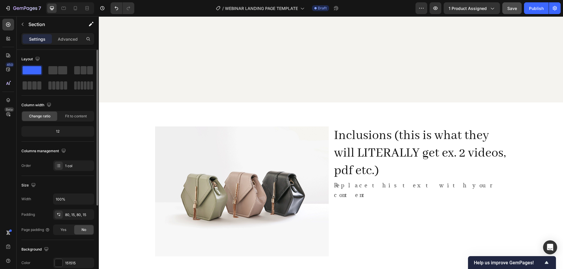
scroll to position [542, 0]
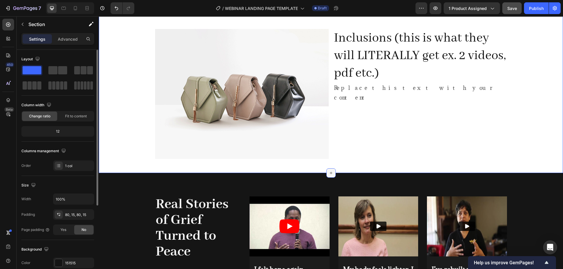
click at [329, 171] on icon at bounding box center [331, 173] width 5 height 5
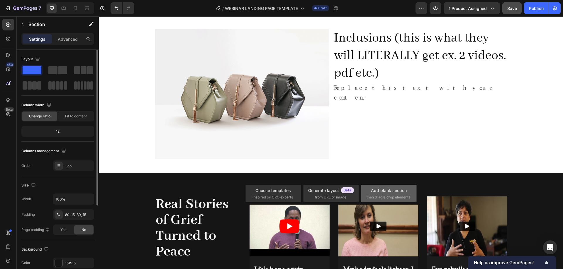
click at [391, 189] on div "Add blank section" at bounding box center [389, 191] width 36 height 6
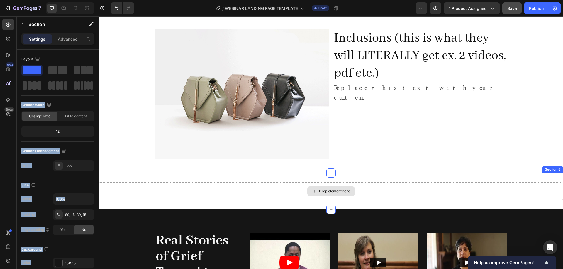
drag, startPoint x: 134, startPoint y: 89, endPoint x: 286, endPoint y: 190, distance: 182.6
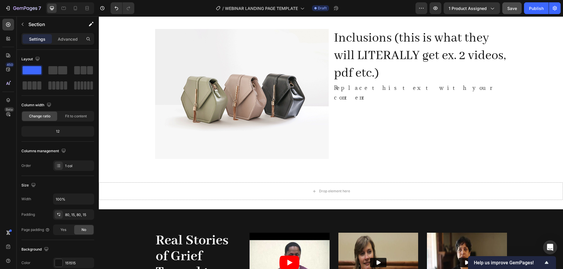
click at [4, 133] on div "450 Beta" at bounding box center [8, 123] width 12 height 208
click at [58, 69] on div at bounding box center [57, 70] width 19 height 8
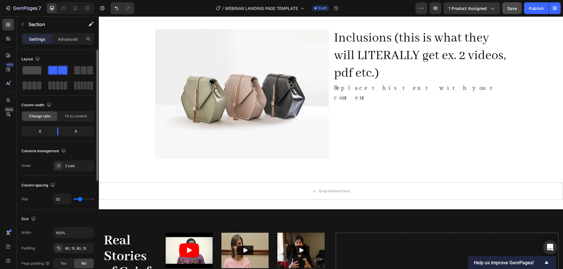
drag, startPoint x: 30, startPoint y: 69, endPoint x: 190, endPoint y: 202, distance: 207.9
click at [30, 69] on span at bounding box center [32, 70] width 19 height 8
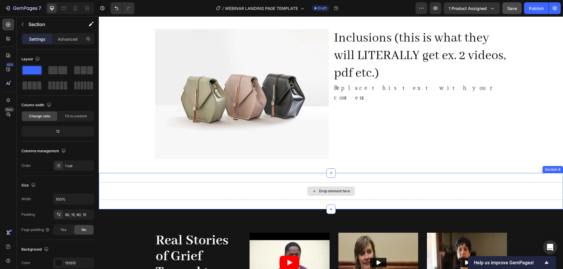
drag, startPoint x: 272, startPoint y: 195, endPoint x: 112, endPoint y: 132, distance: 172.2
click at [272, 195] on div "Drop element here" at bounding box center [331, 192] width 464 height 18
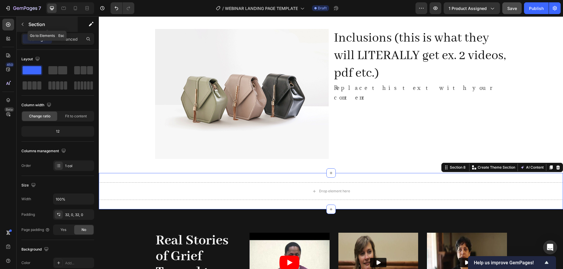
click at [22, 25] on icon "button" at bounding box center [22, 24] width 5 height 5
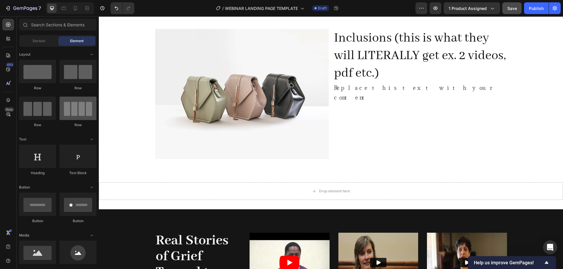
scroll to position [0, 0]
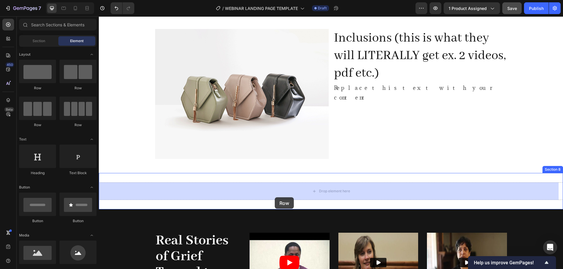
drag, startPoint x: 195, startPoint y: 118, endPoint x: 151, endPoint y: 133, distance: 46.7
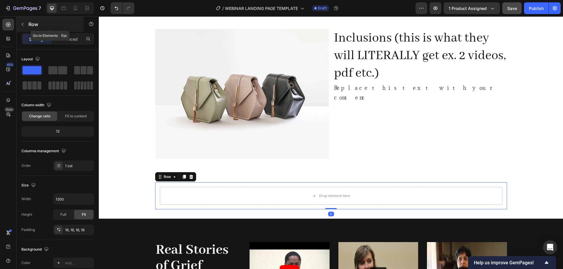
click at [23, 26] on icon "button" at bounding box center [22, 24] width 5 height 5
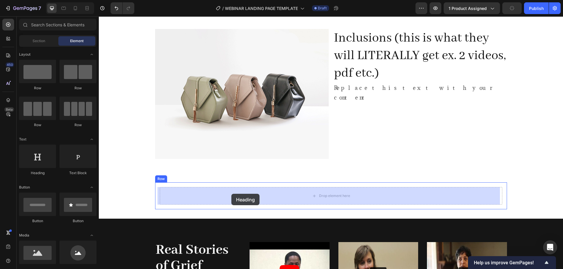
drag, startPoint x: 174, startPoint y: 181, endPoint x: 231, endPoint y: 194, distance: 58.5
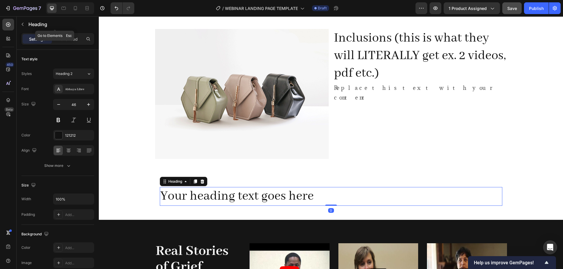
drag, startPoint x: 21, startPoint y: 23, endPoint x: 46, endPoint y: 54, distance: 40.0
click at [21, 23] on icon "button" at bounding box center [22, 24] width 5 height 5
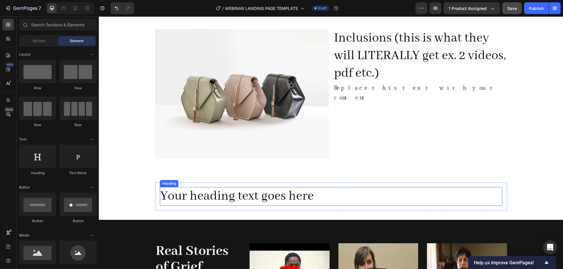
click at [190, 196] on h2 "Your heading text goes here" at bounding box center [331, 196] width 342 height 19
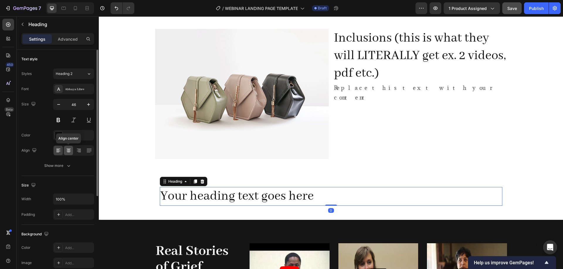
click at [70, 152] on icon at bounding box center [69, 151] width 6 height 6
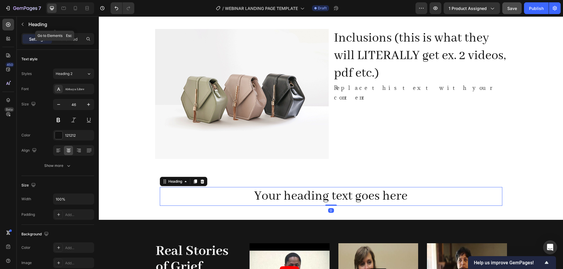
click at [26, 25] on button "button" at bounding box center [22, 24] width 9 height 9
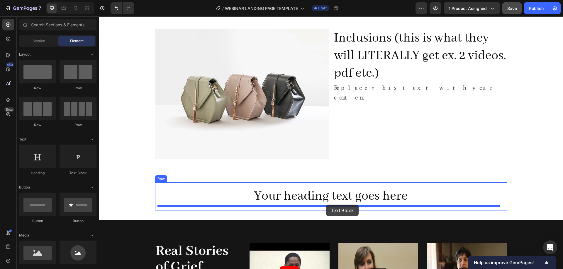
drag, startPoint x: 192, startPoint y: 178, endPoint x: 326, endPoint y: 205, distance: 136.6
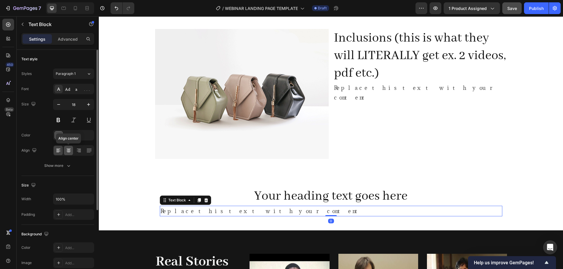
click at [66, 149] on icon at bounding box center [69, 151] width 6 height 6
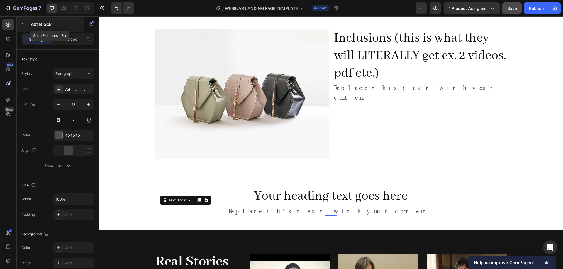
click at [24, 27] on button "button" at bounding box center [22, 24] width 9 height 9
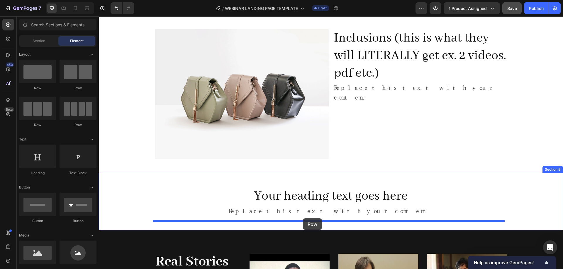
drag, startPoint x: 181, startPoint y: 95, endPoint x: 303, endPoint y: 219, distance: 173.7
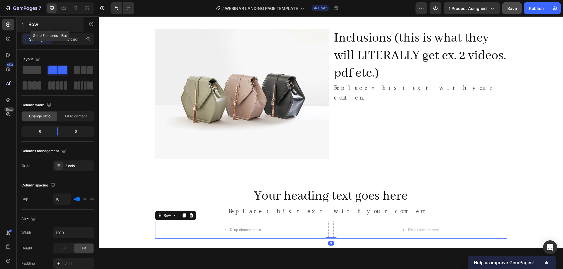
click at [24, 23] on icon "button" at bounding box center [22, 24] width 5 height 5
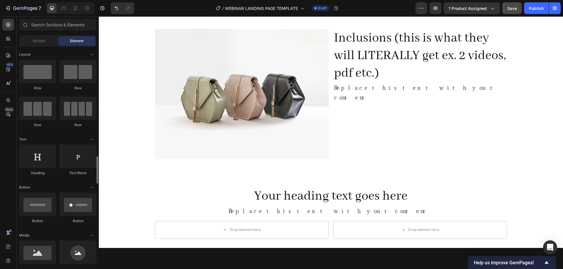
scroll to position [98, 0]
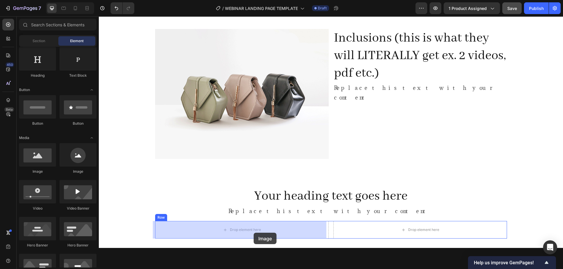
drag, startPoint x: 189, startPoint y: 197, endPoint x: 254, endPoint y: 233, distance: 73.7
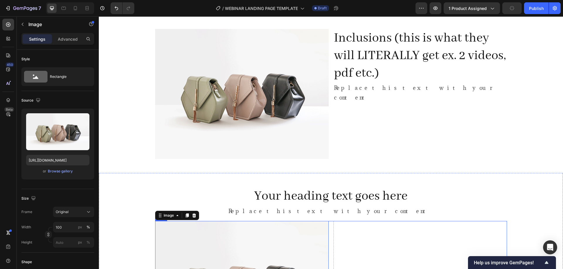
scroll to position [640, 0]
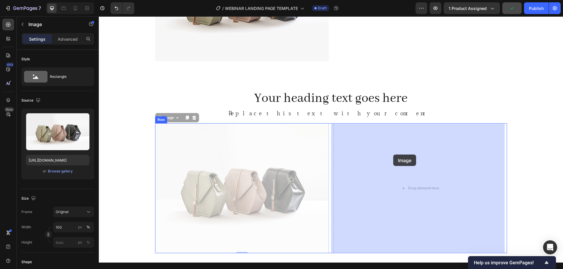
drag, startPoint x: 326, startPoint y: 152, endPoint x: 393, endPoint y: 154, distance: 66.6
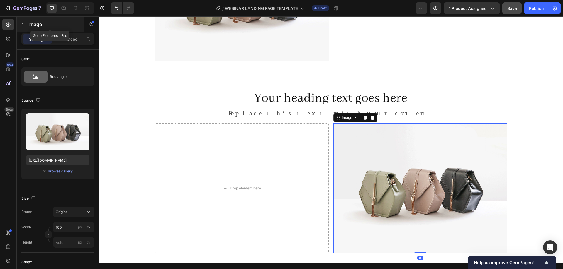
click at [20, 22] on button "button" at bounding box center [22, 24] width 9 height 9
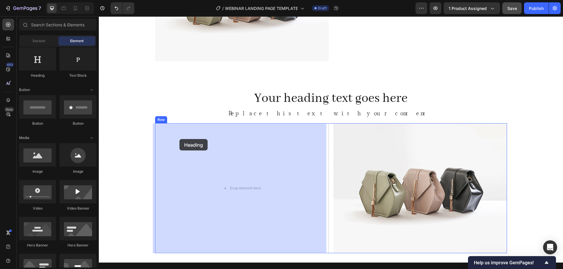
drag, startPoint x: 153, startPoint y: 89, endPoint x: 178, endPoint y: 139, distance: 55.3
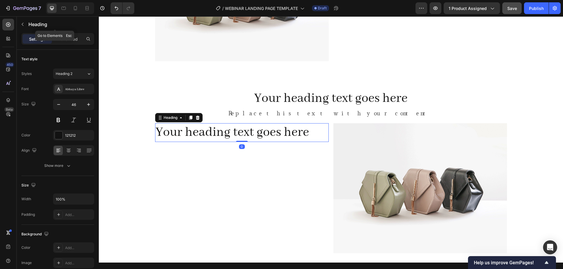
click at [22, 26] on icon "button" at bounding box center [22, 24] width 5 height 5
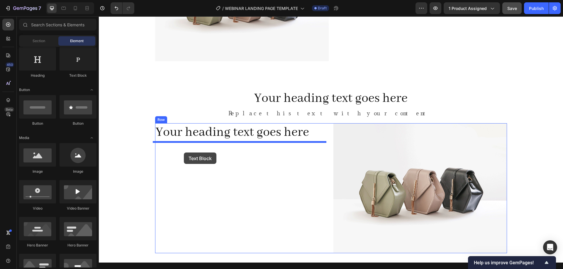
drag, startPoint x: 184, startPoint y: 91, endPoint x: 184, endPoint y: 153, distance: 61.8
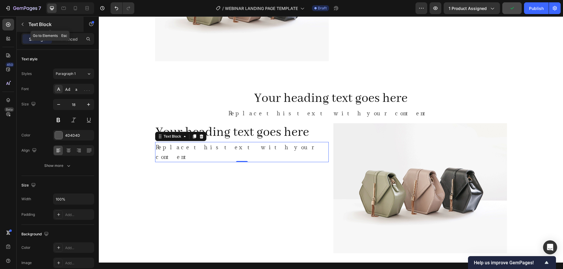
click at [24, 22] on button "button" at bounding box center [22, 24] width 9 height 9
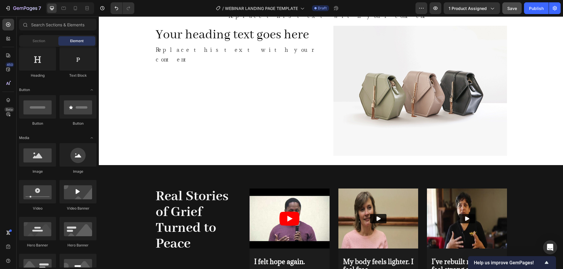
scroll to position [0, 0]
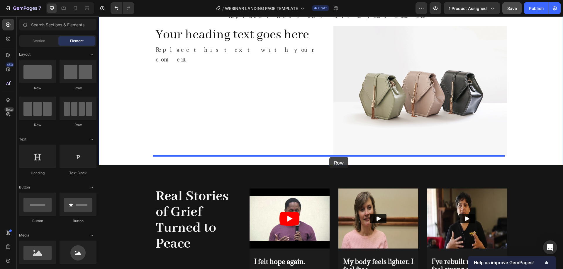
drag, startPoint x: 190, startPoint y: 99, endPoint x: 329, endPoint y: 157, distance: 150.5
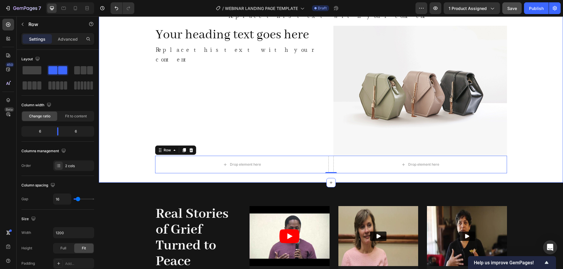
drag, startPoint x: 169, startPoint y: 96, endPoint x: 323, endPoint y: 177, distance: 174.3
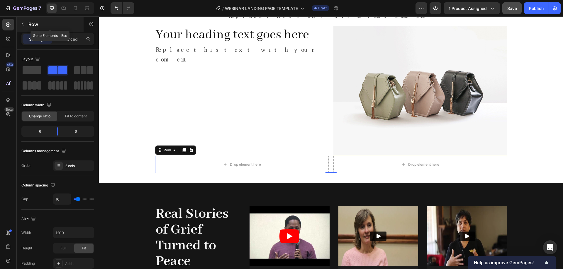
click at [24, 24] on icon "button" at bounding box center [22, 24] width 5 height 5
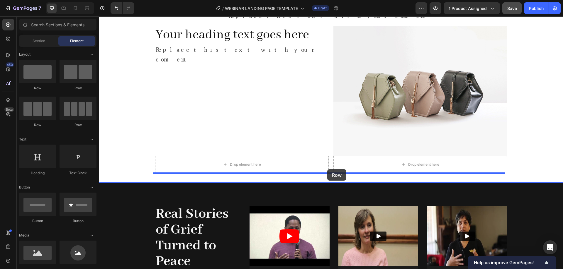
drag, startPoint x: 193, startPoint y: 103, endPoint x: 327, endPoint y: 169, distance: 149.2
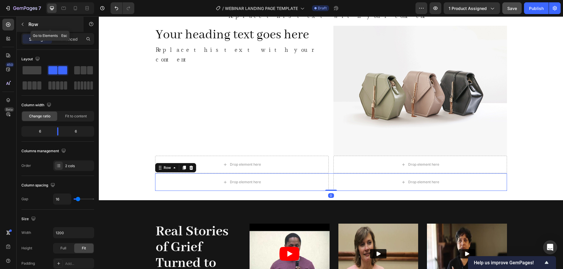
click at [22, 23] on icon "button" at bounding box center [22, 24] width 5 height 5
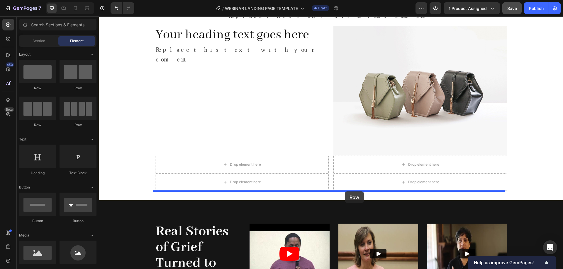
drag, startPoint x: 187, startPoint y: 97, endPoint x: 345, endPoint y: 192, distance: 183.8
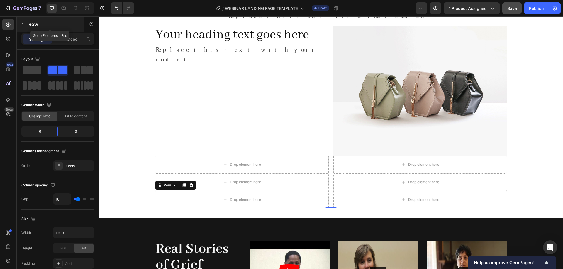
click at [24, 30] on div "Row" at bounding box center [50, 24] width 67 height 15
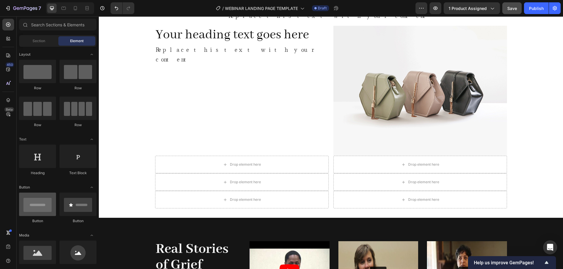
scroll to position [98, 0]
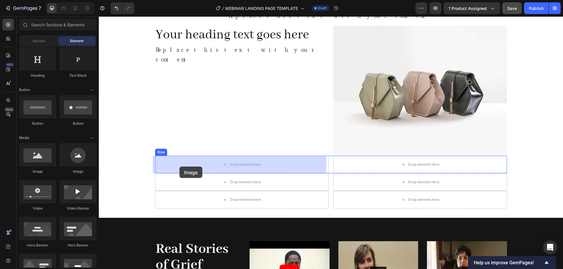
drag, startPoint x: 171, startPoint y: 181, endPoint x: 180, endPoint y: 166, distance: 17.3
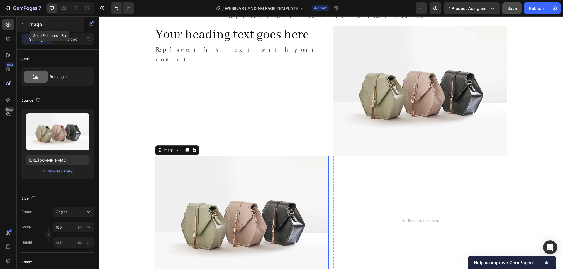
click at [22, 26] on icon "button" at bounding box center [22, 24] width 5 height 5
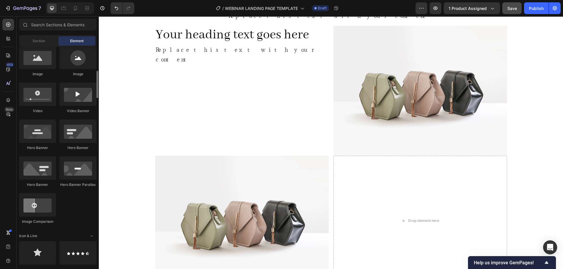
scroll to position [835, 0]
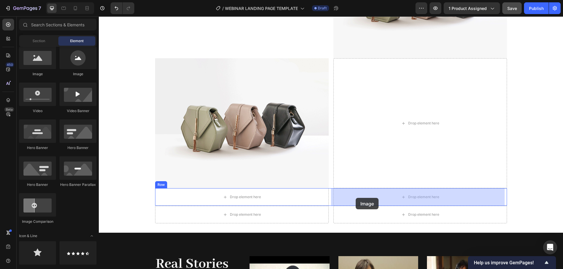
drag, startPoint x: 157, startPoint y: 85, endPoint x: 355, endPoint y: 198, distance: 228.1
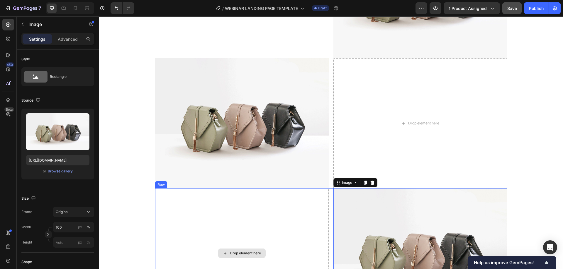
scroll to position [1031, 0]
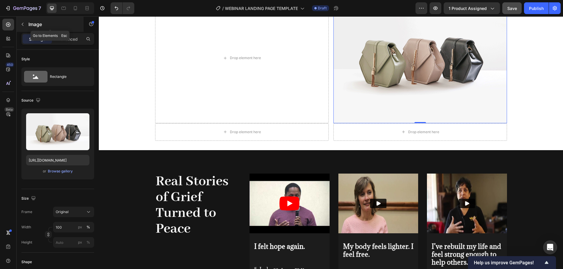
click at [20, 25] on button "button" at bounding box center [22, 24] width 9 height 9
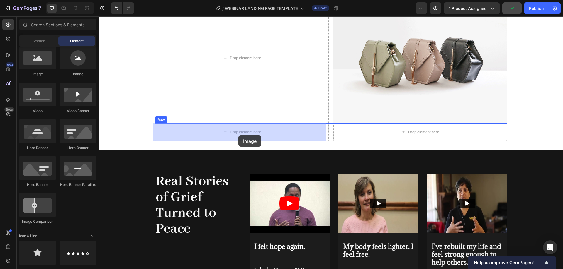
drag, startPoint x: 180, startPoint y: 88, endPoint x: 238, endPoint y: 135, distance: 75.2
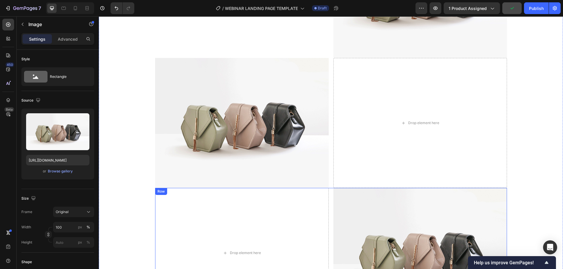
scroll to position [835, 0]
click at [23, 27] on button "button" at bounding box center [22, 24] width 9 height 9
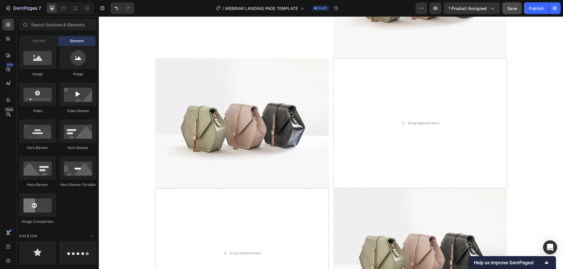
scroll to position [98, 0]
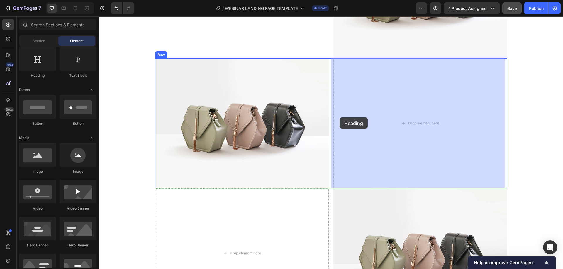
drag, startPoint x: 328, startPoint y: 119, endPoint x: 339, endPoint y: 118, distance: 11.8
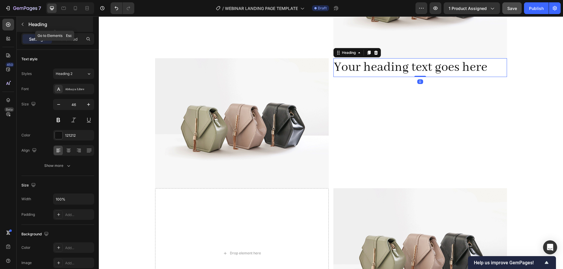
click at [19, 24] on button "button" at bounding box center [22, 24] width 9 height 9
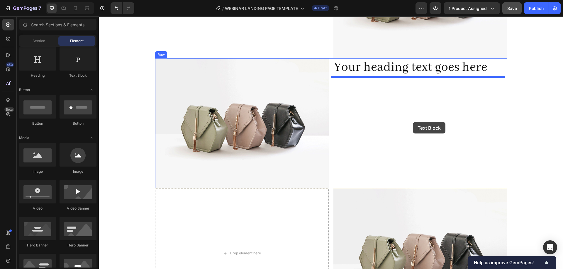
drag, startPoint x: 192, startPoint y: 84, endPoint x: 413, endPoint y: 122, distance: 223.7
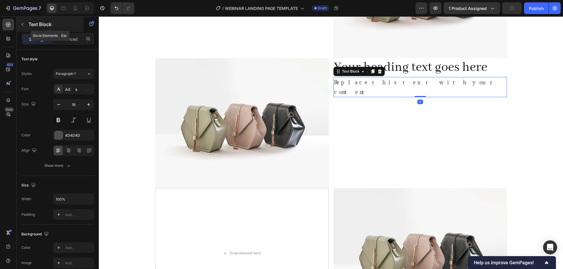
click at [24, 26] on icon "button" at bounding box center [22, 24] width 5 height 5
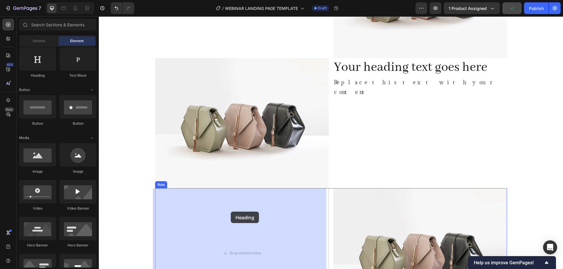
drag, startPoint x: 178, startPoint y: 122, endPoint x: 231, endPoint y: 212, distance: 104.0
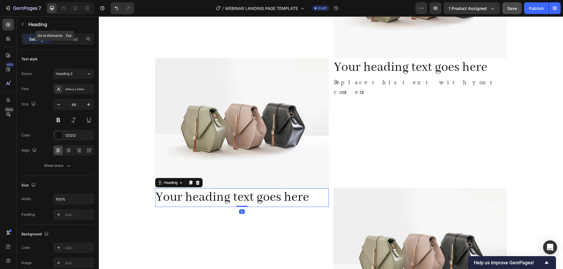
click at [25, 28] on button "button" at bounding box center [22, 24] width 9 height 9
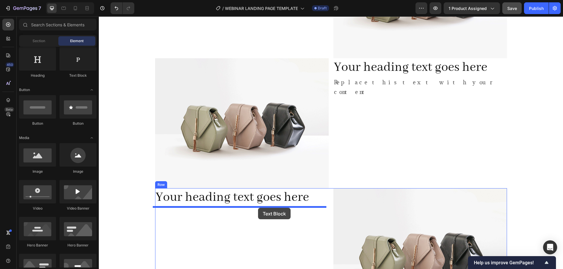
drag, startPoint x: 177, startPoint y: 84, endPoint x: 258, endPoint y: 208, distance: 147.9
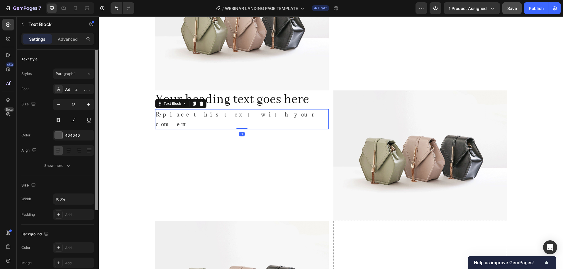
scroll to position [1031, 0]
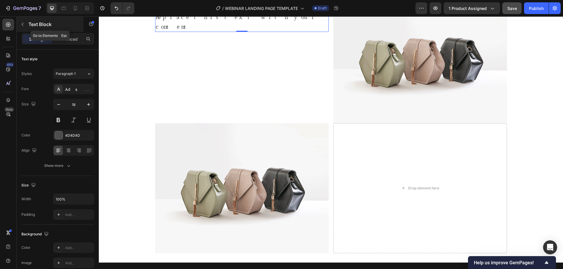
click at [21, 25] on icon "button" at bounding box center [22, 24] width 5 height 5
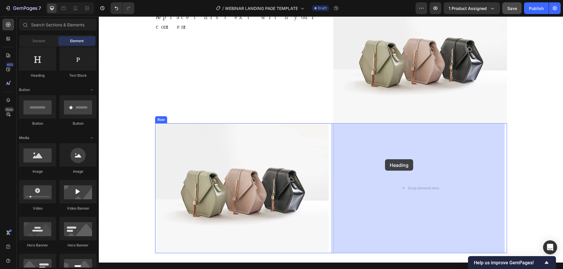
drag, startPoint x: 160, startPoint y: 88, endPoint x: 385, endPoint y: 159, distance: 236.0
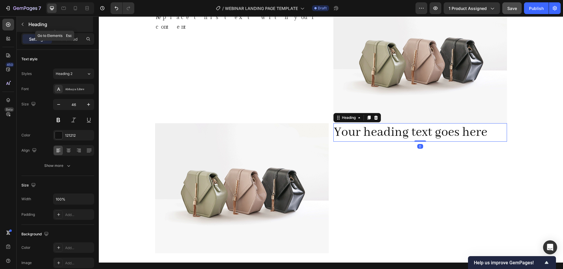
click at [22, 26] on icon "button" at bounding box center [22, 24] width 5 height 5
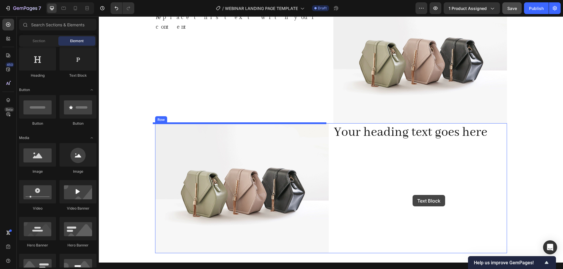
drag, startPoint x: 169, startPoint y: 83, endPoint x: 412, endPoint y: 195, distance: 267.6
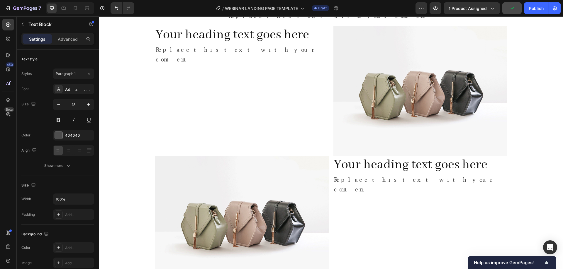
scroll to position [640, 0]
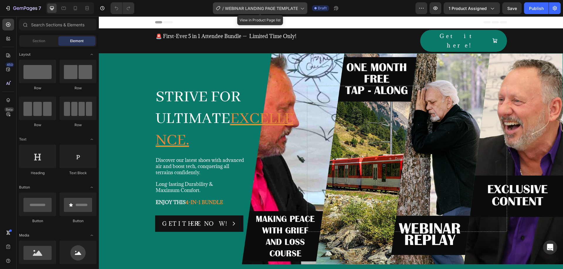
click at [293, 7] on span "WEBINAR LANDING PAGE TEMPLATE" at bounding box center [261, 8] width 73 height 6
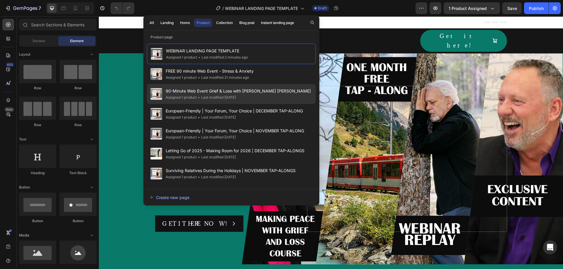
click at [249, 97] on div "Assigned 1 product • Last modified [DATE]" at bounding box center [238, 98] width 145 height 6
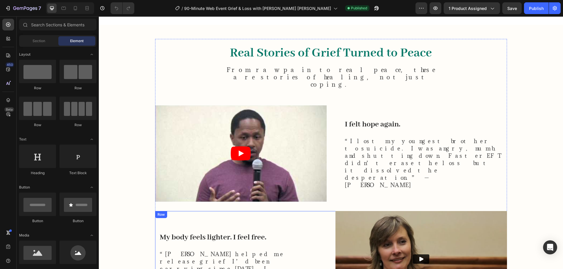
scroll to position [391, 0]
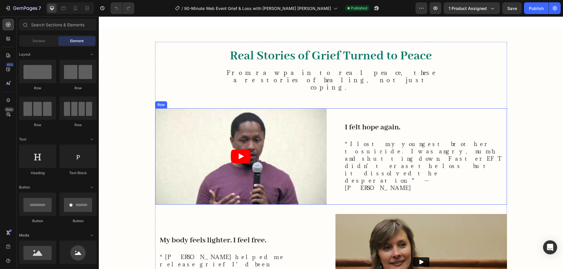
click at [328, 139] on div "Video I felt hope again. Heading “I lost my youngest brother to suicide. I was …" at bounding box center [331, 156] width 352 height 96
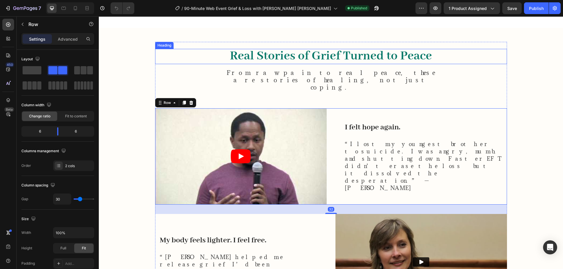
click at [305, 53] on span "Real Stories of Grief Turned to Peace" at bounding box center [331, 56] width 202 height 16
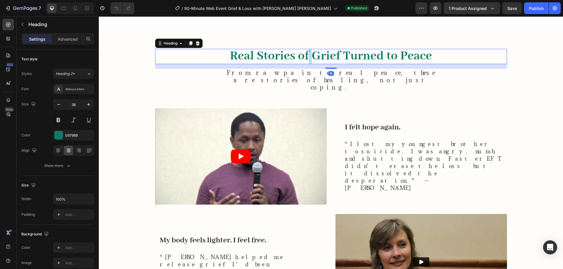
click at [305, 53] on span "Real Stories of Grief Turned to Peace" at bounding box center [331, 56] width 202 height 16
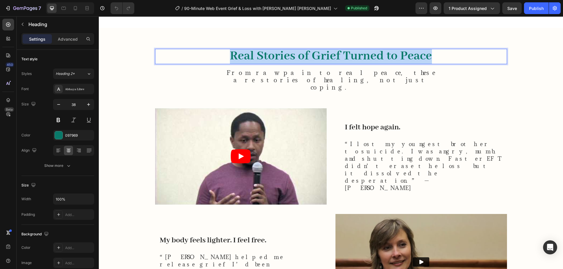
click at [305, 53] on span "Real Stories of Grief Turned to Peace" at bounding box center [331, 56] width 202 height 16
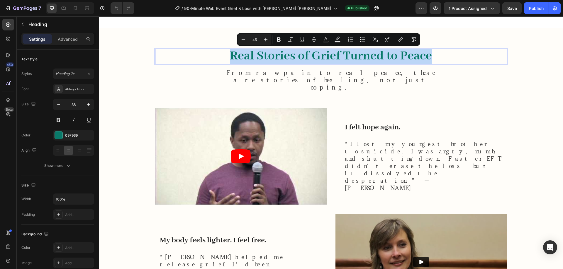
copy span "Real Stories of Grief Turned to Peace"
click at [274, 108] on article at bounding box center [240, 156] width 171 height 96
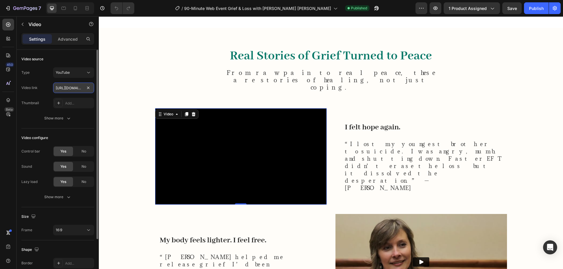
click at [72, 88] on input "[URL][DOMAIN_NAME]" at bounding box center [73, 88] width 41 height 11
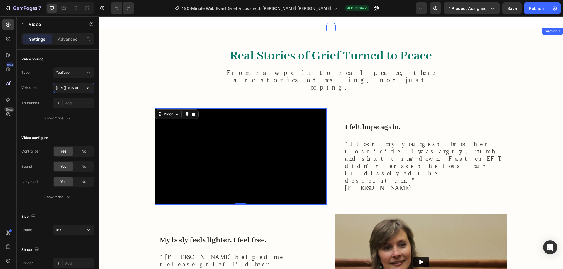
copy span "Real Stories of Grief Turned to Peace"
click at [352, 214] on div "Video" at bounding box center [420, 262] width 171 height 96
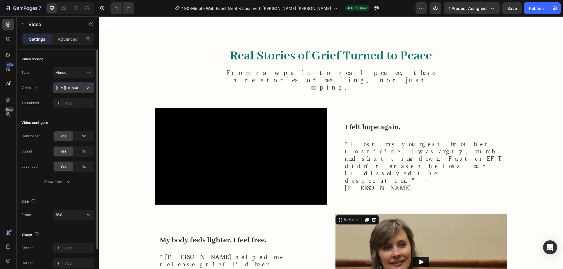
click at [63, 88] on input "[URL][DOMAIN_NAME]" at bounding box center [73, 88] width 41 height 11
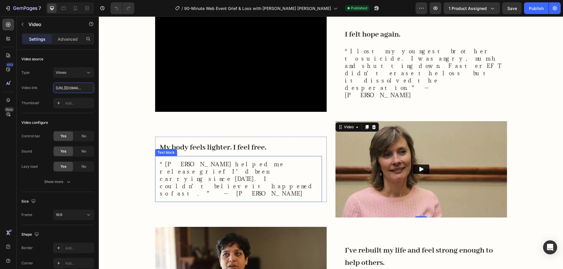
scroll to position [489, 0]
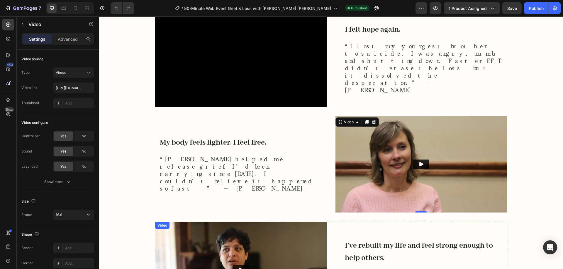
click at [285, 241] on img at bounding box center [240, 270] width 171 height 96
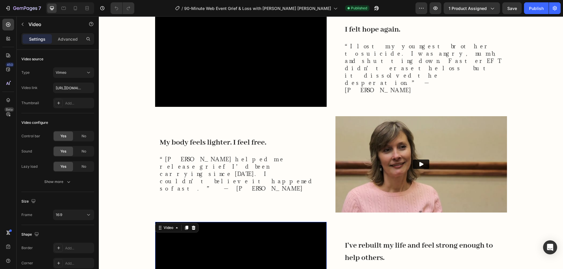
scroll to position [586, 0]
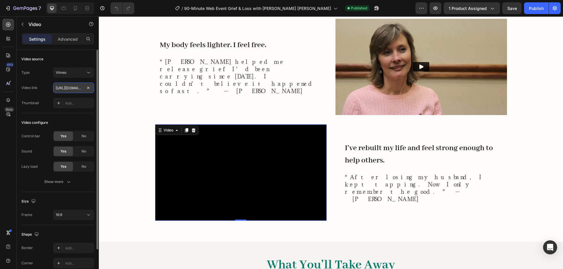
click at [73, 86] on input "[URL][DOMAIN_NAME]" at bounding box center [73, 88] width 41 height 11
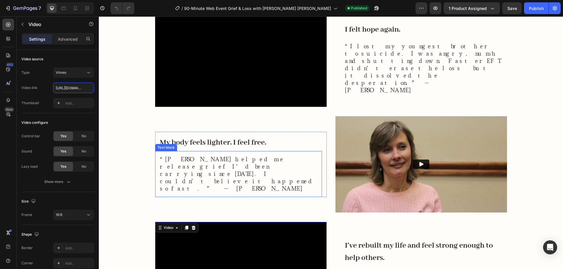
scroll to position [391, 0]
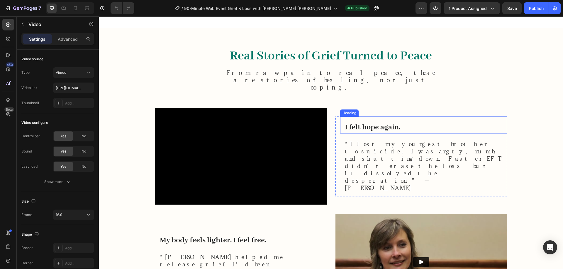
click at [380, 126] on h3 "I felt hope again." at bounding box center [423, 125] width 167 height 17
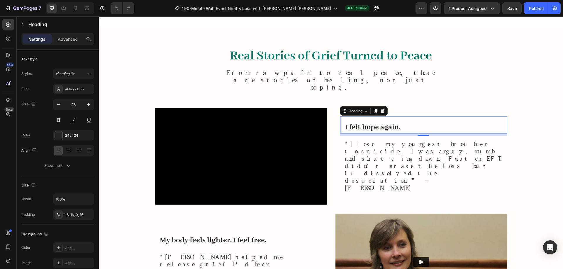
click at [380, 126] on p "I felt hope again." at bounding box center [423, 127] width 157 height 12
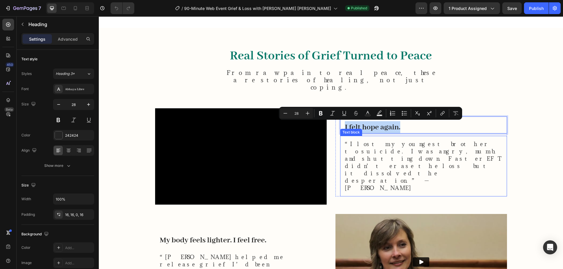
click at [373, 152] on span "“I lost my youngest brother to suicide. I was angry, numb, and shutting down. F…" at bounding box center [422, 166] width 155 height 51
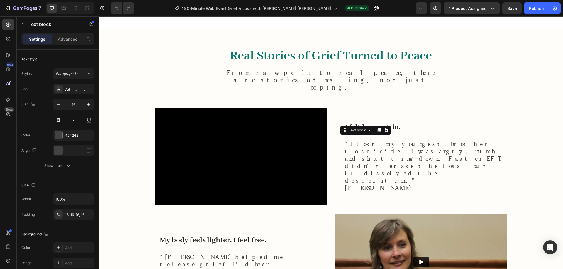
click at [373, 152] on span "“I lost my youngest brother to suicide. I was angry, numb, and shutting down. F…" at bounding box center [422, 166] width 155 height 51
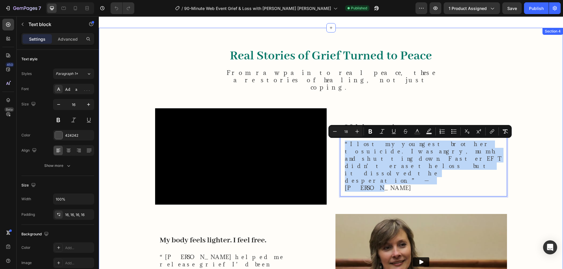
copy span "“I lost my youngest brother to suicide. I was angry, numb, and shutting down. F…"
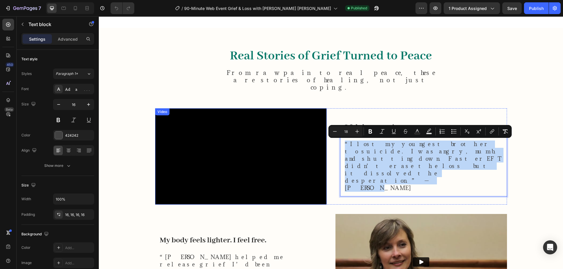
scroll to position [489, 0]
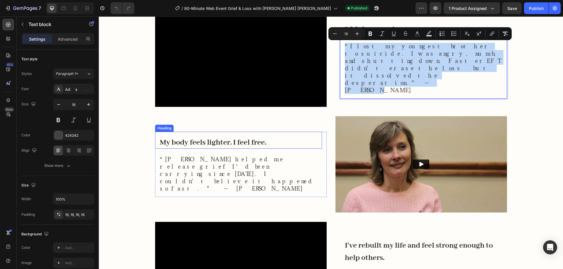
click at [252, 139] on h3 "My body feels lighter. I feel free." at bounding box center [238, 140] width 167 height 17
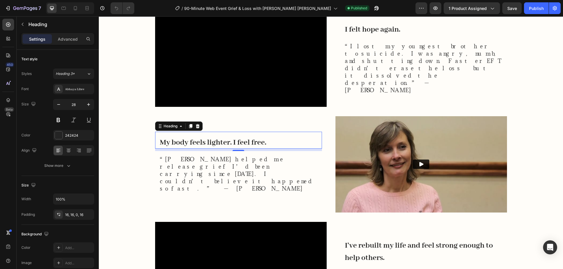
click at [252, 139] on p "My body feels lighter. I feel free." at bounding box center [238, 143] width 157 height 12
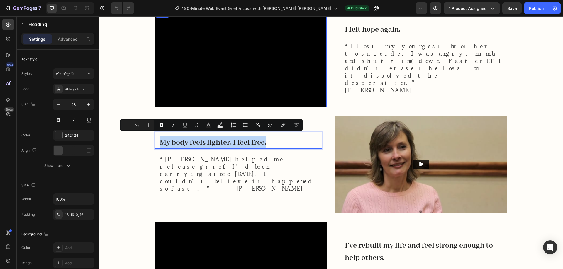
copy p "My body feels lighter. I feel free."
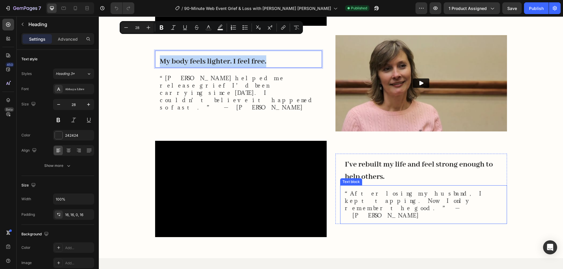
scroll to position [586, 0]
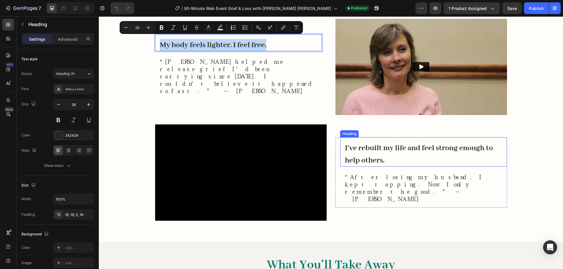
click at [360, 140] on h3 "I’ve rebuilt my life and feel strong enough to help others." at bounding box center [423, 151] width 167 height 29
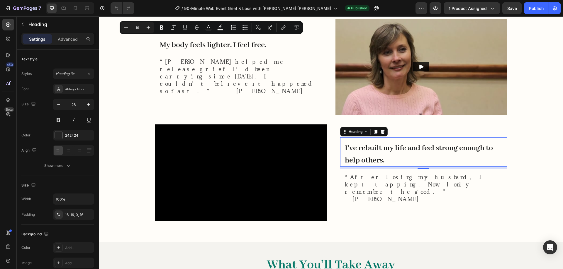
click at [360, 142] on p "I’ve rebuilt my life and feel strong enough to help others." at bounding box center [423, 154] width 157 height 25
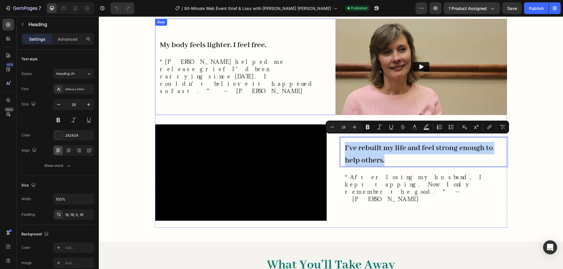
copy p "I’ve rebuilt my life and feel strong enough to help others."
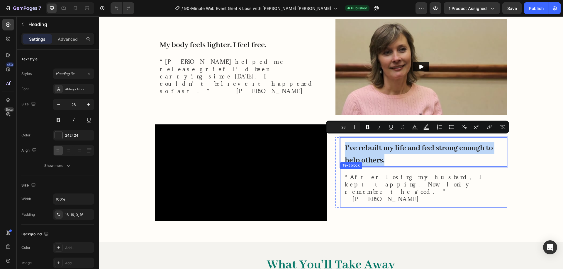
click at [372, 174] on span "“After losing my husband, I kept tapping. Now I only remember the good. ” — [PE…" at bounding box center [414, 188] width 138 height 29
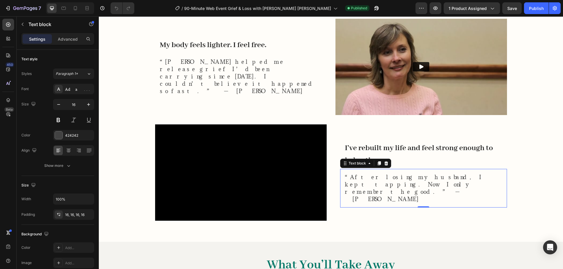
click at [372, 174] on span "“After losing my husband, I kept tapping. Now I only remember the good. ” — [PE…" at bounding box center [414, 188] width 138 height 29
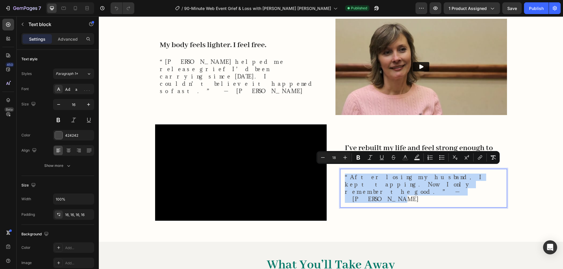
click at [396, 177] on span "“After losing my husband, I kept tapping. Now I only remember the good. ” — [PE…" at bounding box center [414, 188] width 138 height 29
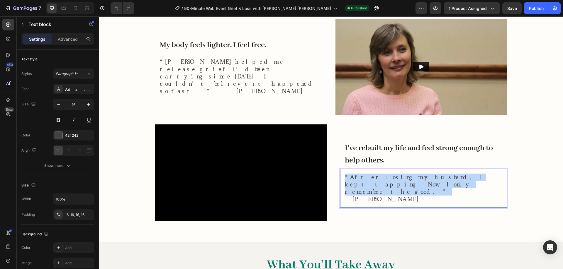
click at [342, 169] on div "“After losing my husband, I kept tapping. Now I only remember the good. ” — [PE…" at bounding box center [423, 188] width 167 height 39
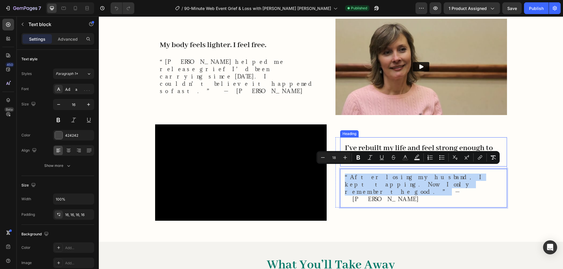
copy span "“After losing my husband, I kept tapping. Now I only remember the good. ”"
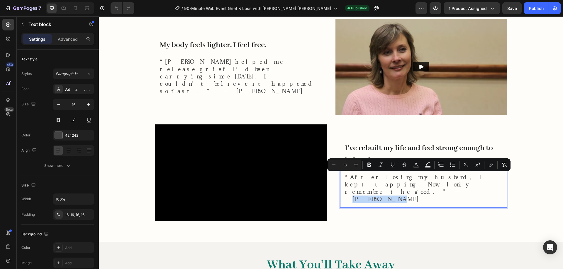
drag, startPoint x: 433, startPoint y: 179, endPoint x: 405, endPoint y: 181, distance: 27.9
click at [405, 181] on p "“After losing my husband, I kept tapping. Now I only remember the good. ” — [PE…" at bounding box center [423, 188] width 157 height 29
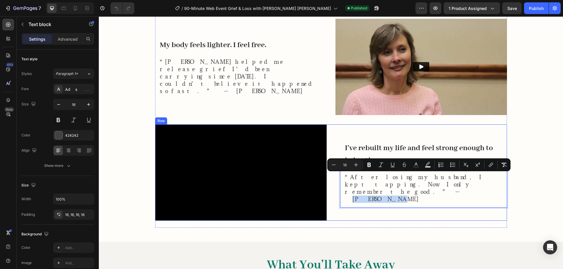
copy span "[PERSON_NAME]"
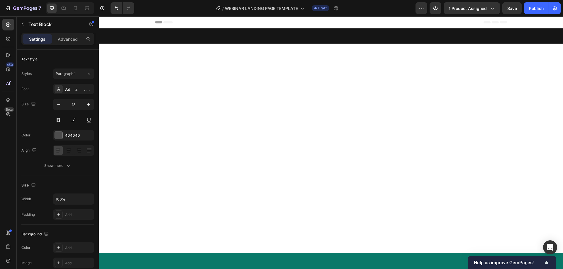
scroll to position [640, 0]
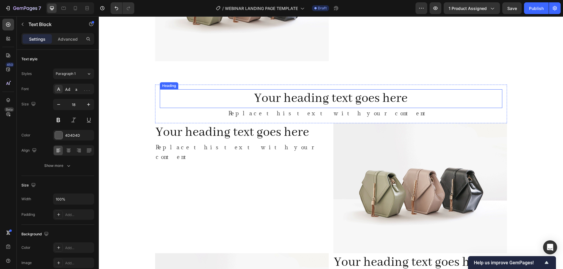
click at [424, 94] on h2 "Your heading text goes here" at bounding box center [331, 98] width 342 height 19
click at [429, 87] on div "Your heading text goes here Heading 0 Replace this text with your content Text …" at bounding box center [331, 104] width 352 height 39
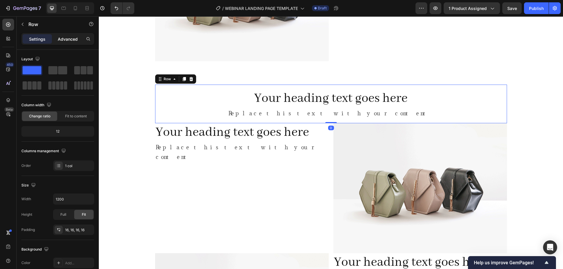
click at [62, 40] on p "Advanced" at bounding box center [68, 39] width 20 height 6
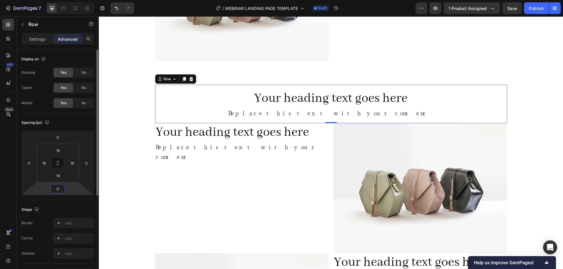
click at [59, 188] on input "0" at bounding box center [58, 189] width 12 height 9
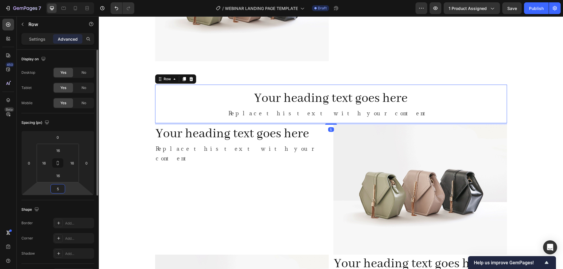
type input "50"
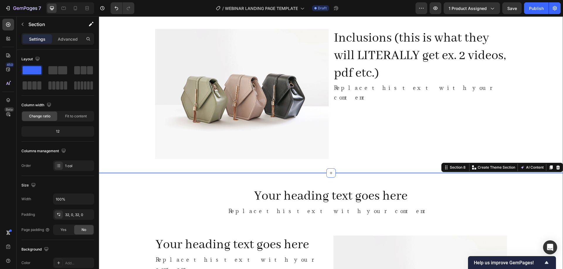
scroll to position [445, 0]
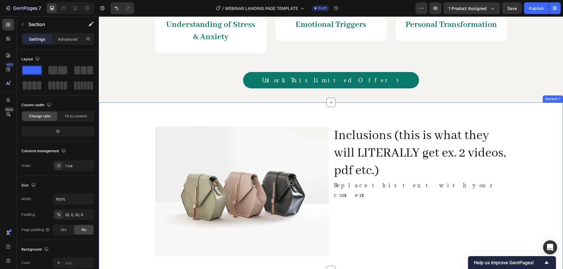
click at [142, 133] on div "Image Inclusions (this is what they will LITERALLY get ex. 2 videos, pdf etc.) …" at bounding box center [331, 186] width 464 height 149
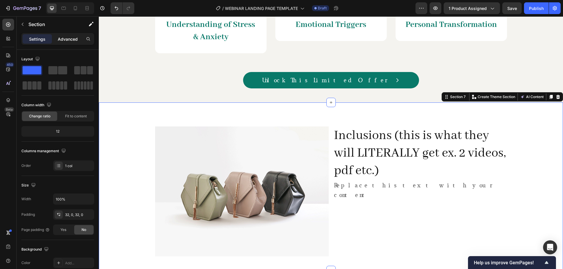
click at [73, 39] on p "Advanced" at bounding box center [68, 39] width 20 height 6
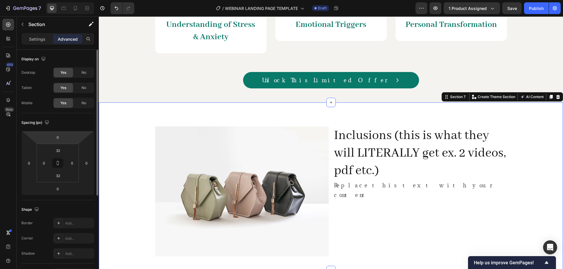
click at [36, 40] on p "Settings" at bounding box center [37, 39] width 16 height 6
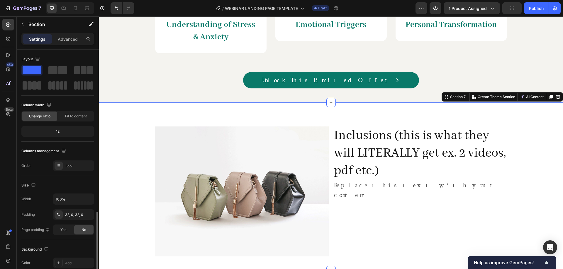
scroll to position [98, 0]
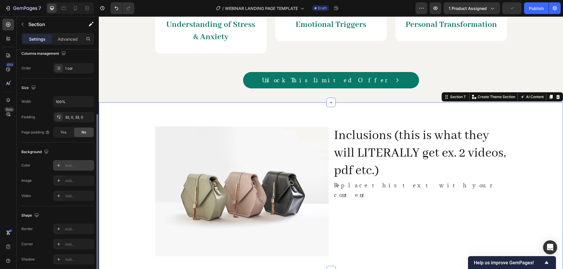
click at [55, 164] on div at bounding box center [59, 165] width 8 height 8
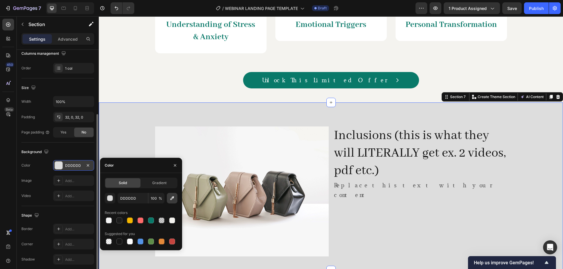
click at [175, 198] on icon "button" at bounding box center [172, 198] width 6 height 6
type input "F4F3EF"
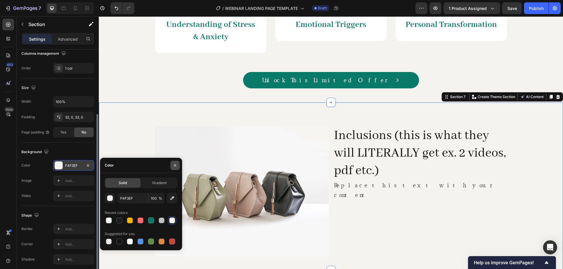
click at [174, 164] on icon "button" at bounding box center [175, 165] width 5 height 5
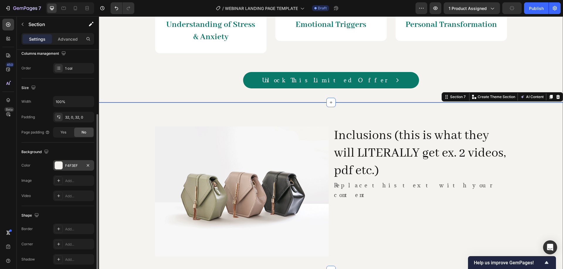
click at [155, 60] on div "🧠 A Clear Understanding of Stress & Anxiety Heading Row 🛠️ Real Tools to Identi…" at bounding box center [331, 24] width 352 height 71
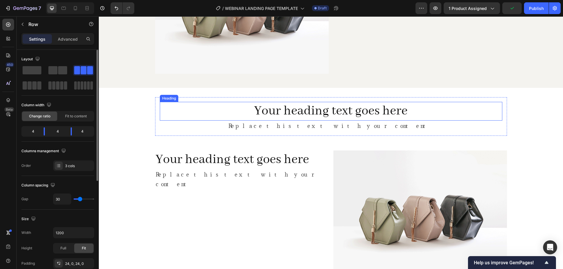
scroll to position [640, 0]
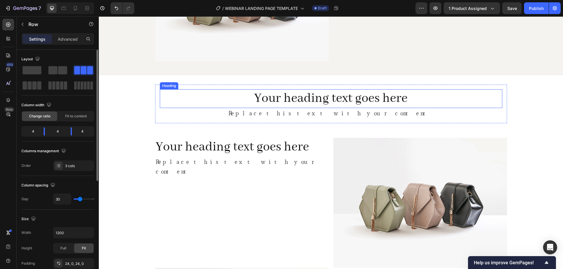
click at [243, 101] on h2 "Your heading text goes here" at bounding box center [331, 98] width 342 height 19
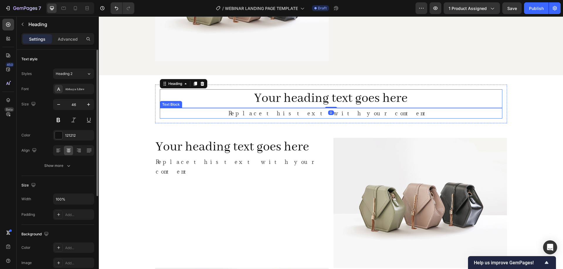
click at [160, 114] on div "Replace this text with your content" at bounding box center [331, 113] width 342 height 11
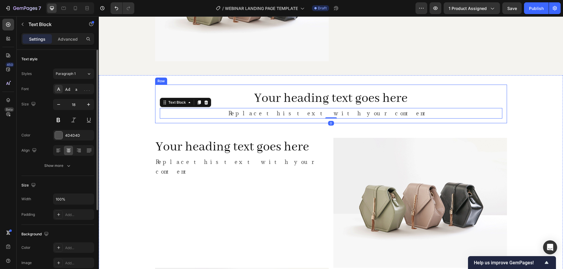
click at [155, 112] on div "Your heading text goes here Heading Replace this text with your content Text Bl…" at bounding box center [331, 104] width 352 height 39
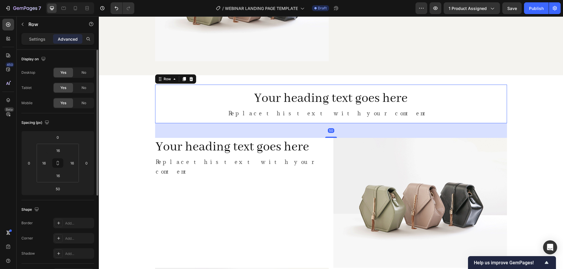
click at [65, 40] on p "Advanced" at bounding box center [68, 39] width 20 height 6
click at [58, 133] on div "0" at bounding box center [57, 137] width 15 height 9
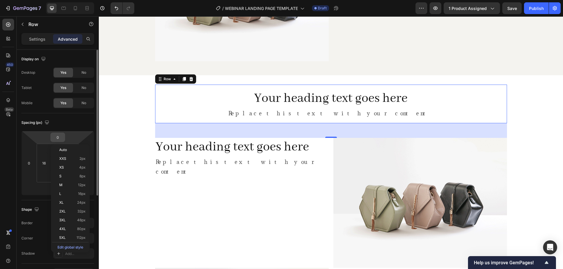
click at [59, 136] on input "0" at bounding box center [58, 137] width 12 height 9
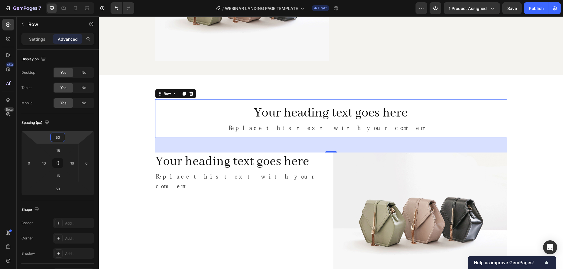
type input "50"
click at [0, 166] on div "450 Beta" at bounding box center [8, 142] width 17 height 253
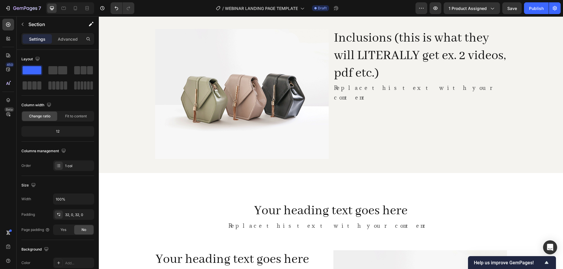
scroll to position [445, 0]
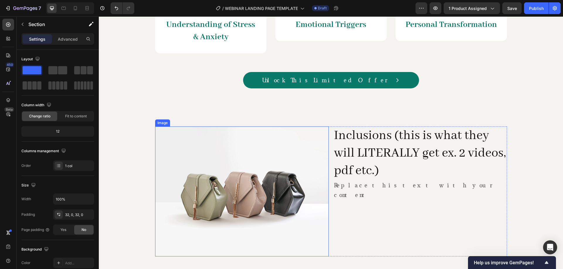
click at [301, 169] on img at bounding box center [241, 192] width 173 height 130
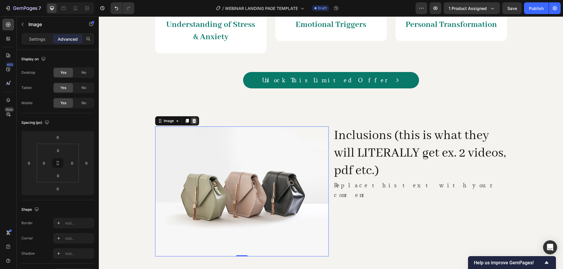
click at [192, 120] on icon at bounding box center [194, 121] width 4 height 4
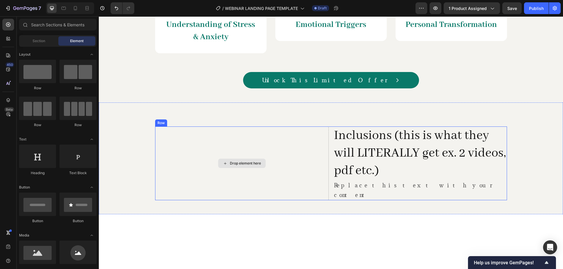
click at [305, 164] on div "Drop element here" at bounding box center [241, 164] width 173 height 74
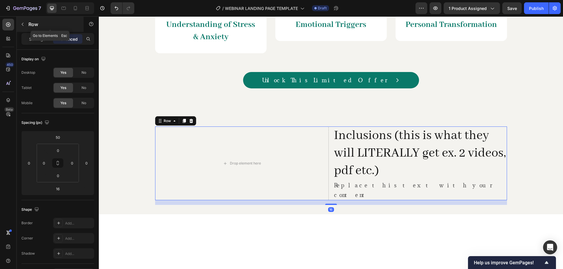
click at [23, 23] on icon "button" at bounding box center [23, 24] width 2 height 3
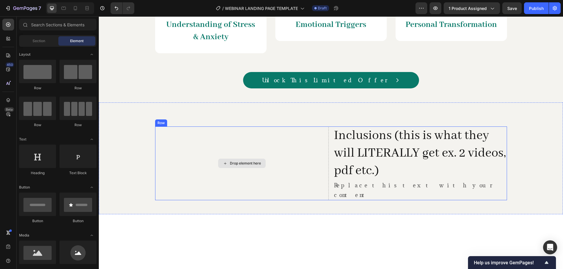
click at [247, 144] on div "Drop element here" at bounding box center [241, 164] width 173 height 74
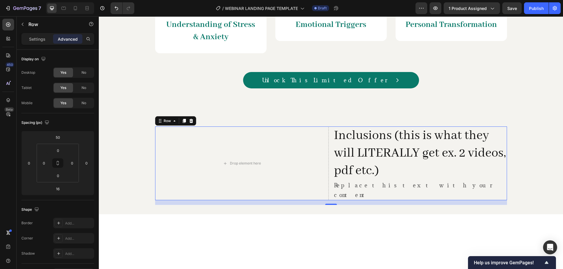
click at [37, 41] on p "Settings" at bounding box center [37, 39] width 16 height 6
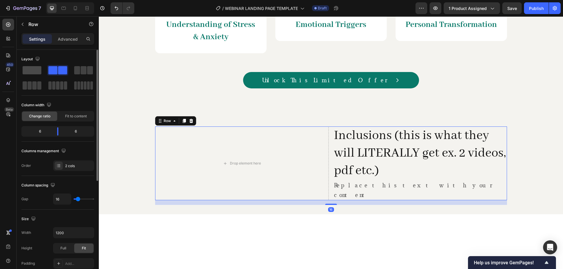
click at [35, 72] on span at bounding box center [32, 70] width 19 height 8
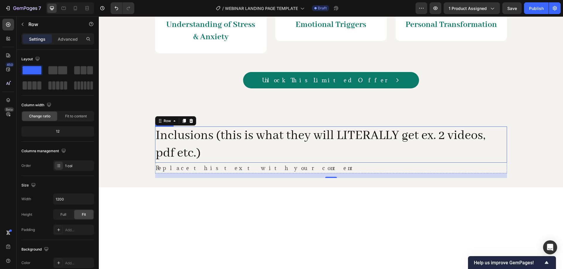
click at [176, 139] on h2 "Inclusions (this is what they will LITERALLY get ex. 2 videos, pdf etc.)" at bounding box center [331, 145] width 352 height 36
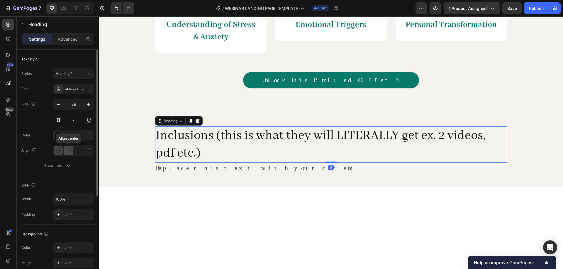
click at [71, 149] on icon at bounding box center [69, 151] width 6 height 6
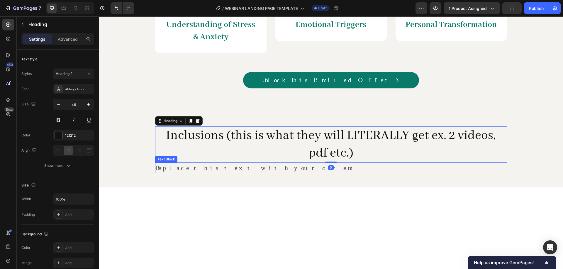
click at [209, 170] on div "Replace this text with your content" at bounding box center [331, 168] width 352 height 11
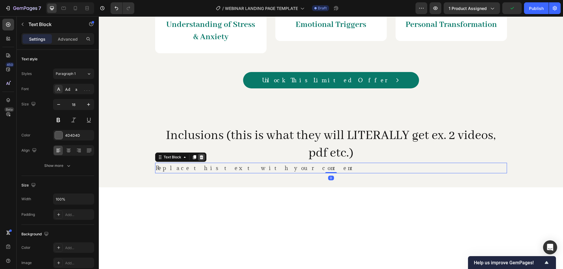
click at [199, 159] on icon at bounding box center [201, 157] width 4 height 4
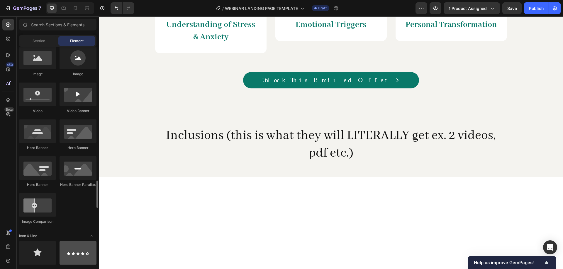
scroll to position [293, 0]
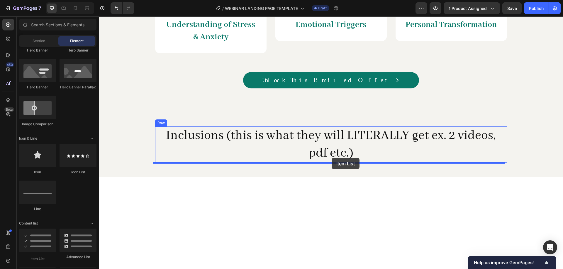
drag, startPoint x: 189, startPoint y: 248, endPoint x: 331, endPoint y: 158, distance: 168.4
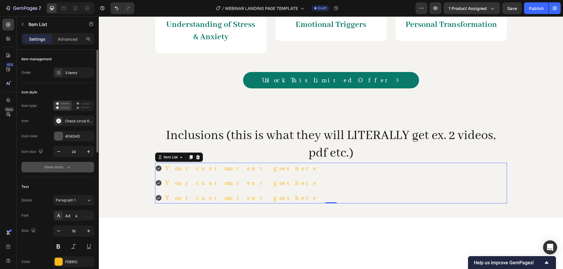
click at [65, 167] on div "Show more" at bounding box center [57, 167] width 27 height 6
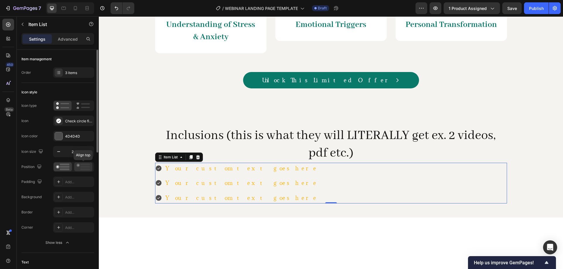
click at [80, 167] on rect at bounding box center [85, 167] width 10 height 2
click at [58, 184] on icon at bounding box center [58, 182] width 5 height 5
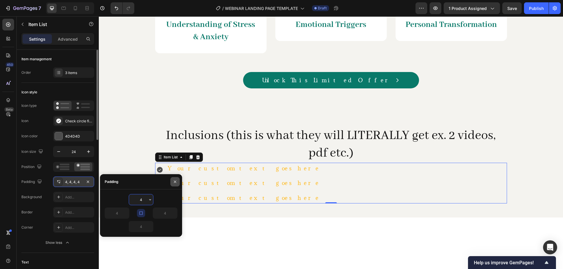
click at [177, 183] on button "button" at bounding box center [174, 181] width 9 height 9
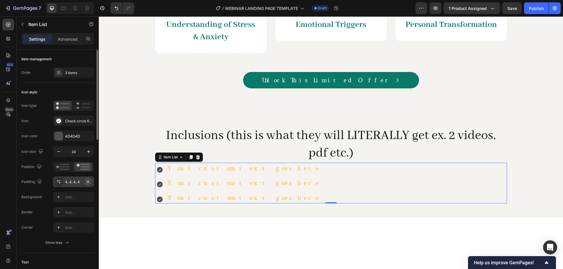
click at [89, 183] on icon "button" at bounding box center [88, 182] width 5 height 5
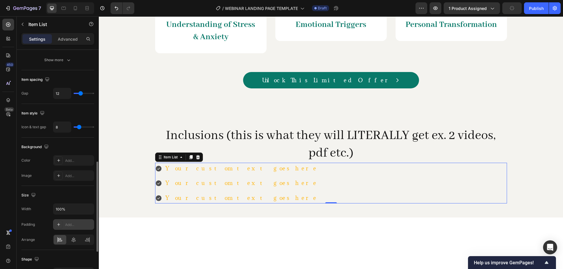
click at [59, 227] on div at bounding box center [59, 225] width 8 height 8
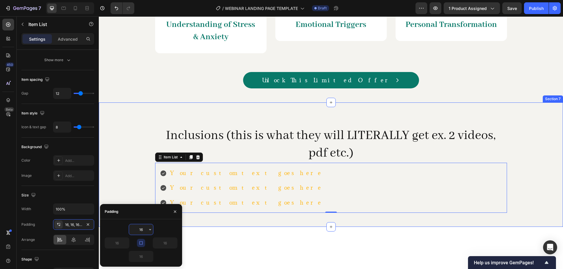
click at [107, 175] on div "Inclusions (this is what they will LITERALLY get ex. 2 videos, pdf etc.) Headin…" at bounding box center [331, 165] width 464 height 106
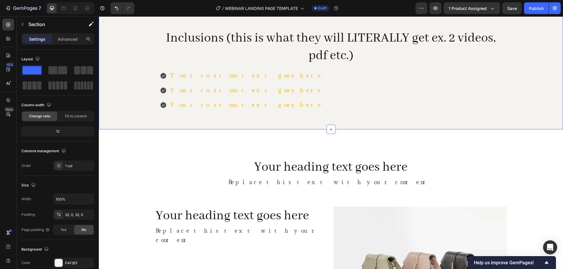
scroll to position [445, 0]
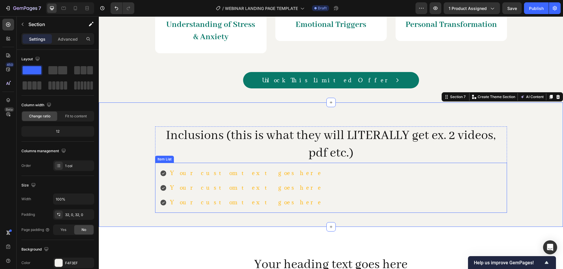
click at [221, 131] on h2 "Inclusions (this is what they will LITERALLY get ex. 2 videos, pdf etc.)" at bounding box center [331, 145] width 352 height 36
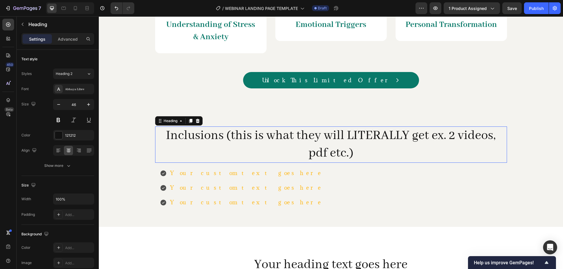
click at [214, 137] on p "Inclusions (this is what they will LITERALLY get ex. 2 videos, pdf etc.)" at bounding box center [331, 144] width 351 height 35
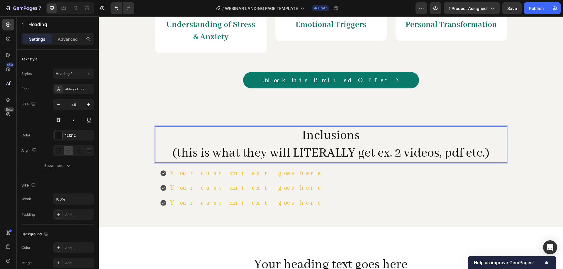
click at [355, 134] on p "Inclusions (this is what they will LITERALLY get ex. 2 videos, pdf etc.)" at bounding box center [331, 144] width 351 height 35
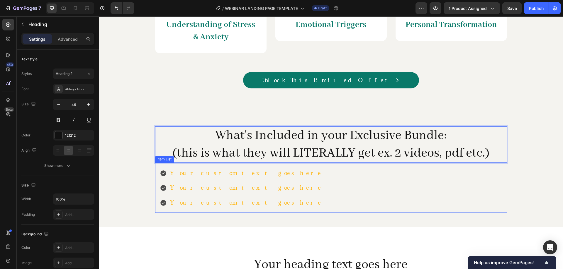
click at [213, 175] on div "Your custom text goes here" at bounding box center [246, 173] width 154 height 11
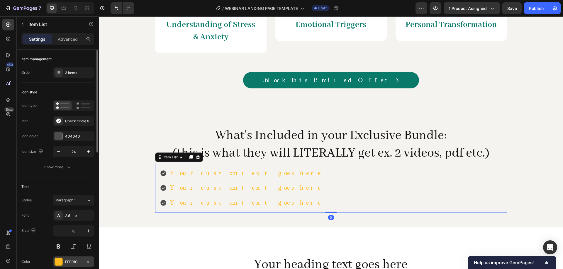
click at [72, 260] on div "FEB91C" at bounding box center [73, 262] width 17 height 5
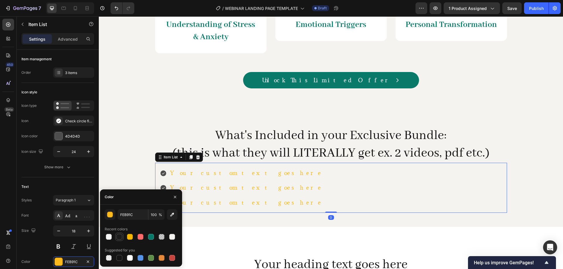
click at [118, 237] on div at bounding box center [119, 237] width 6 height 6
type input "1C1C1C"
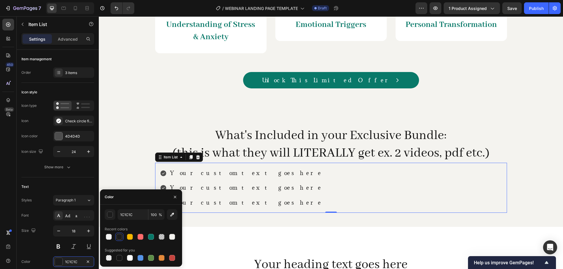
click at [0, 186] on div "450 Beta" at bounding box center [8, 142] width 17 height 253
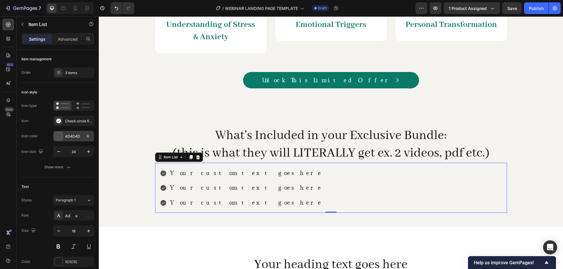
click at [64, 138] on div "4D4D4D" at bounding box center [73, 136] width 41 height 11
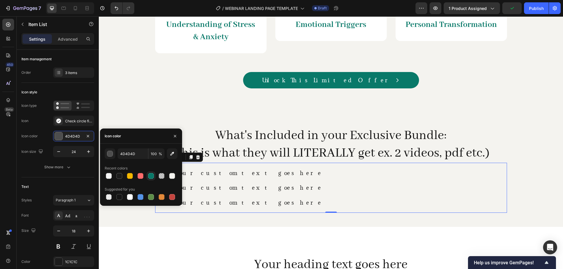
click at [147, 177] on div at bounding box center [150, 176] width 7 height 7
type input "097969"
click at [0, 181] on div "450 Beta" at bounding box center [8, 142] width 17 height 253
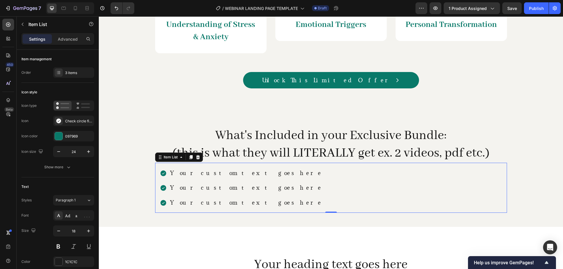
click at [284, 207] on div "Your custom text goes here Your custom text goes here Your custom text goes here" at bounding box center [331, 188] width 352 height 50
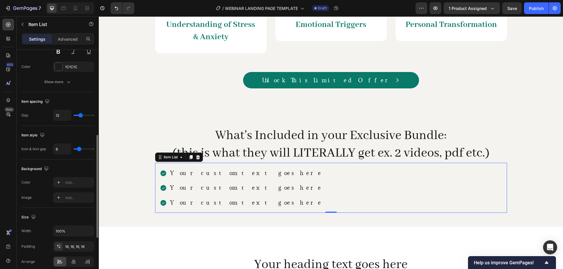
scroll to position [293, 0]
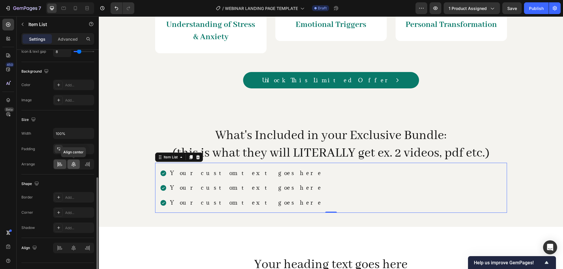
click at [75, 164] on icon at bounding box center [74, 164] width 6 height 6
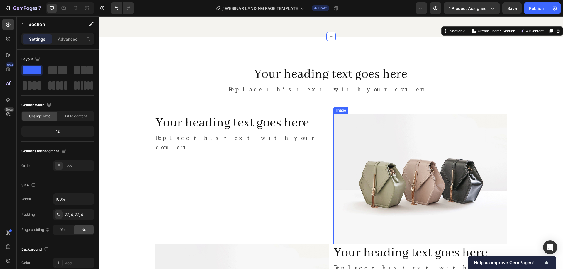
scroll to position [640, 0]
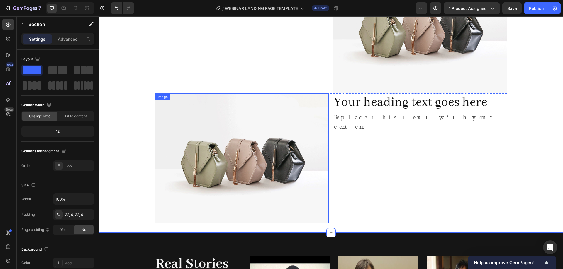
scroll to position [1031, 0]
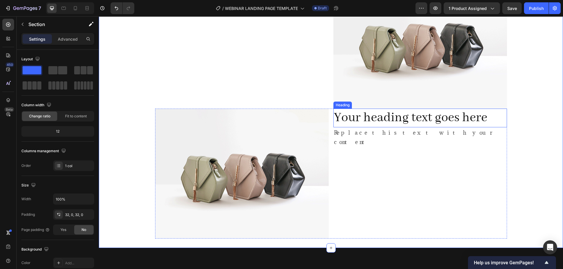
click at [411, 121] on h2 "Your heading text goes here" at bounding box center [419, 118] width 173 height 19
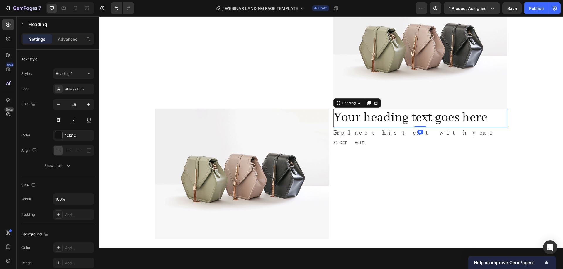
scroll to position [542, 0]
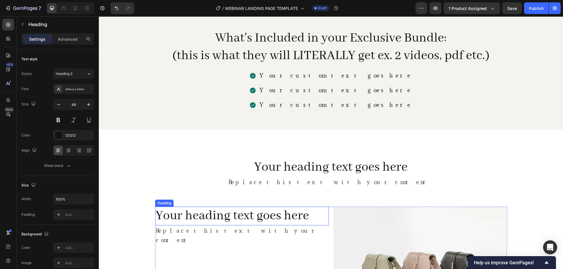
click at [234, 215] on h2 "Your heading text goes here" at bounding box center [241, 216] width 173 height 19
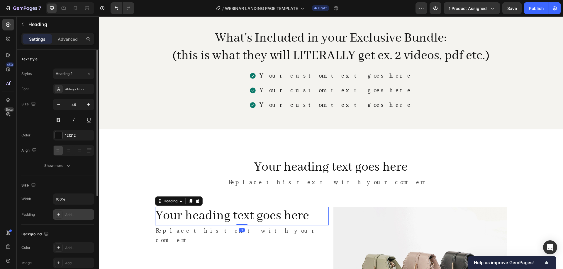
click at [57, 219] on div "Add..." at bounding box center [73, 215] width 41 height 11
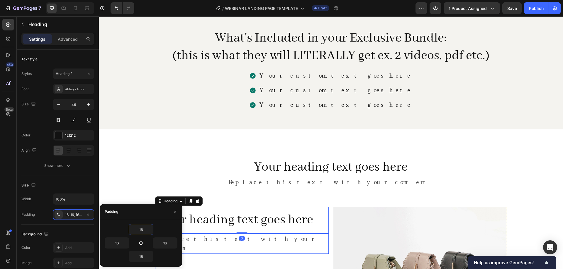
click at [200, 237] on div "Replace this text with your content" at bounding box center [241, 244] width 173 height 20
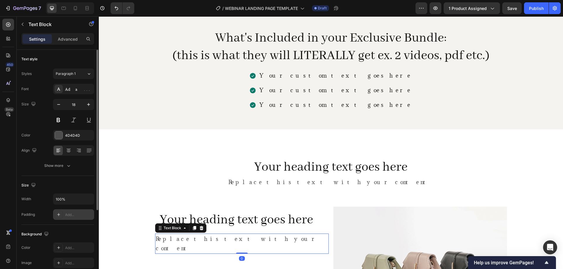
click at [57, 215] on icon at bounding box center [58, 214] width 5 height 5
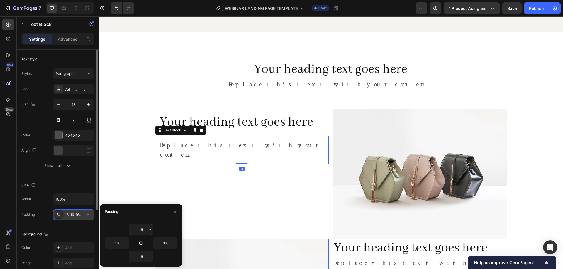
scroll to position [738, 0]
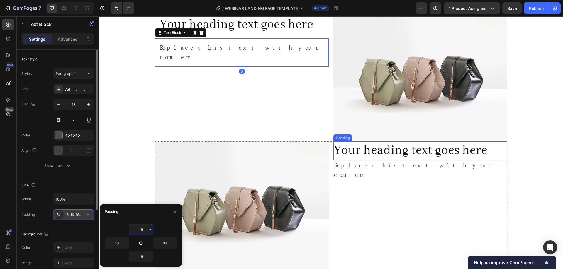
click at [367, 149] on h2 "Your heading text goes here" at bounding box center [419, 151] width 173 height 19
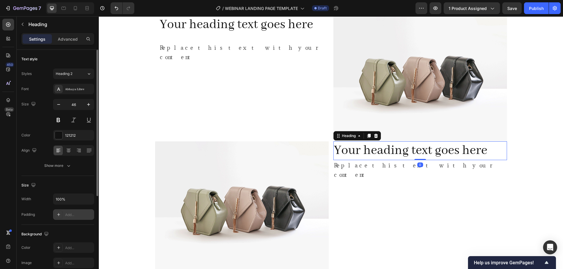
drag, startPoint x: 55, startPoint y: 214, endPoint x: 234, endPoint y: 166, distance: 184.8
click at [55, 214] on div at bounding box center [59, 215] width 8 height 8
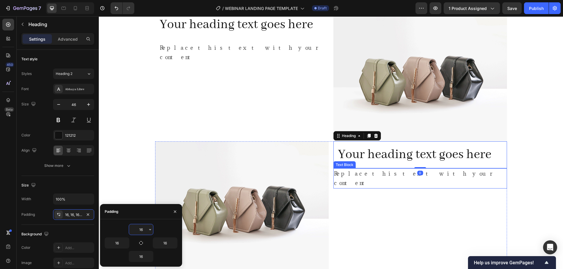
click at [351, 175] on div "Replace this text with your content" at bounding box center [419, 179] width 173 height 20
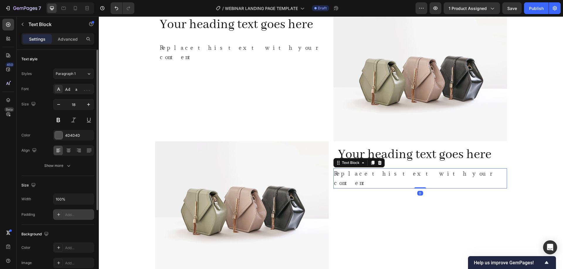
click at [58, 217] on icon at bounding box center [58, 214] width 5 height 5
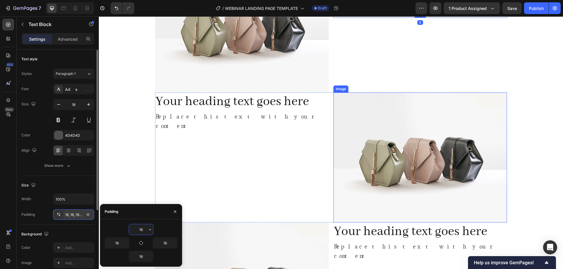
scroll to position [933, 0]
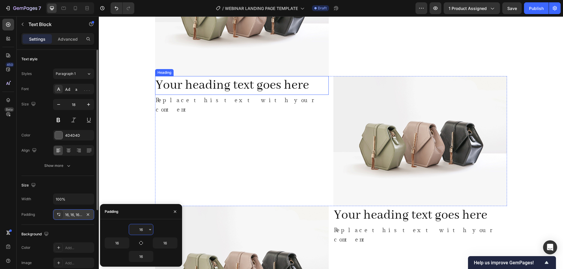
click at [254, 89] on h2 "Your heading text goes here" at bounding box center [241, 85] width 173 height 19
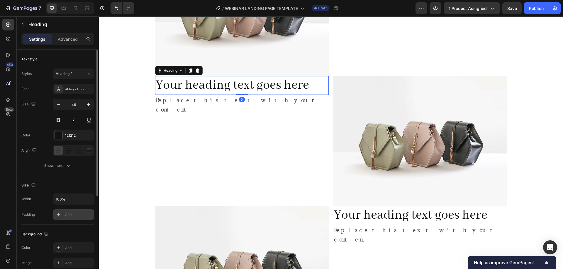
click at [57, 213] on icon at bounding box center [58, 214] width 5 height 5
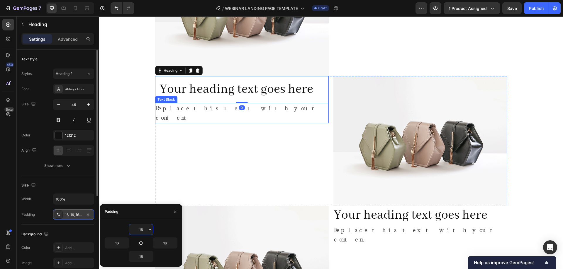
click at [217, 108] on div "Replace this text with your content" at bounding box center [241, 113] width 173 height 20
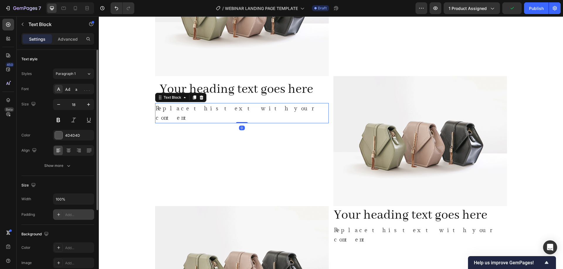
click at [60, 216] on icon at bounding box center [58, 214] width 5 height 5
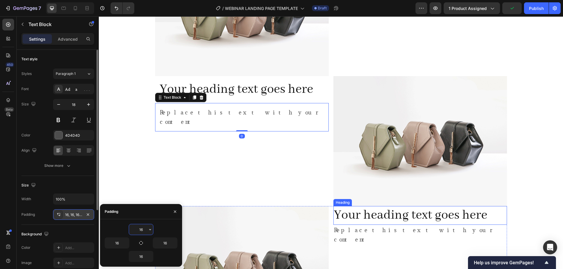
click at [349, 210] on h2 "Your heading text goes here" at bounding box center [419, 215] width 173 height 19
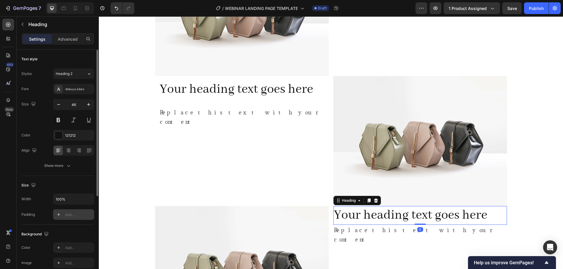
click at [57, 215] on icon at bounding box center [58, 214] width 5 height 5
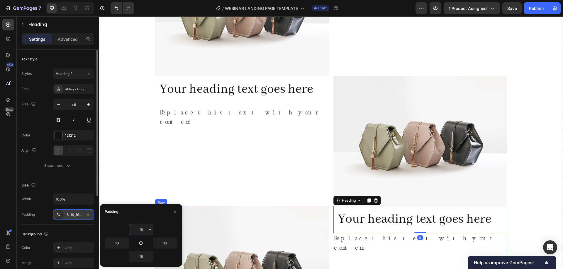
click at [354, 241] on div "Replace this text with your content" at bounding box center [419, 243] width 173 height 20
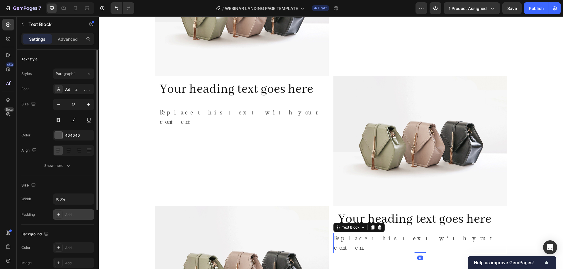
click at [58, 215] on icon at bounding box center [58, 214] width 5 height 5
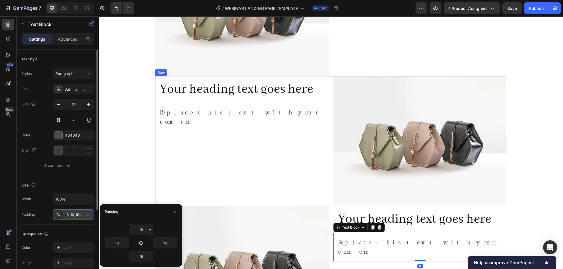
click at [212, 173] on div "Your heading text goes here Heading Replace this text with your content Text Bl…" at bounding box center [241, 141] width 173 height 130
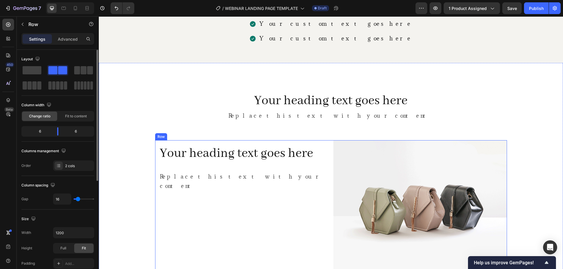
scroll to position [542, 0]
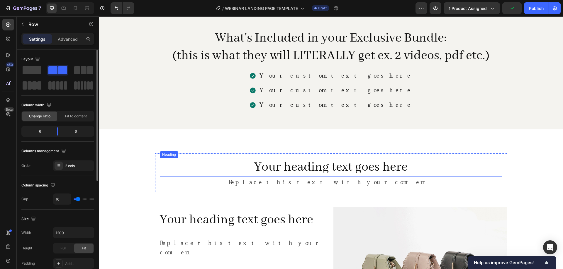
click at [327, 170] on h2 "Your heading text goes here" at bounding box center [331, 167] width 342 height 19
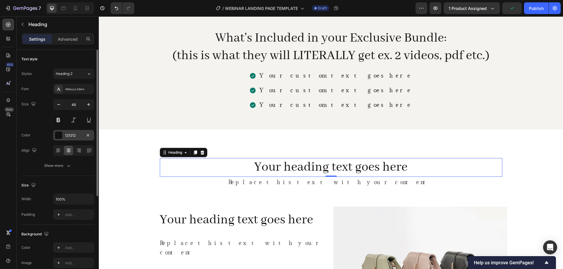
click at [59, 134] on div at bounding box center [59, 136] width 8 height 8
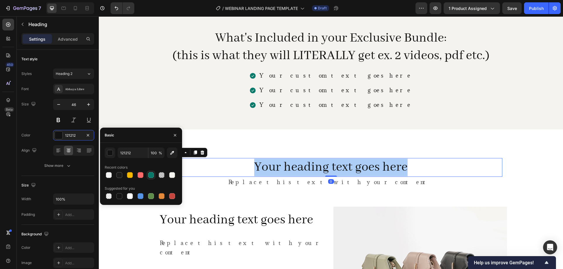
click at [150, 176] on div at bounding box center [151, 175] width 6 height 6
type input "097969"
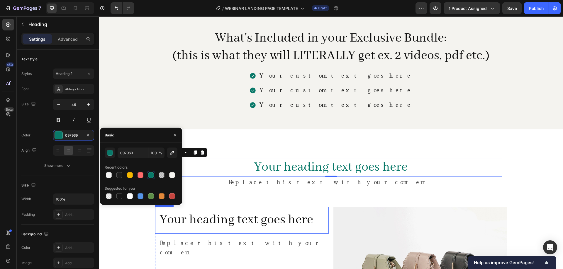
click at [280, 223] on h2 "Your heading text goes here" at bounding box center [241, 220] width 173 height 27
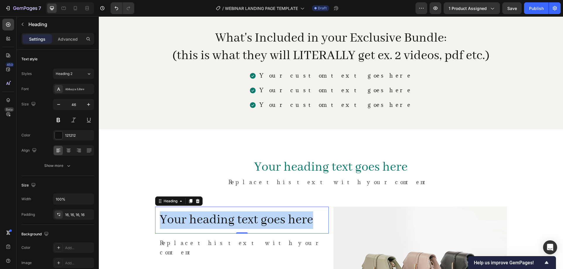
click at [225, 218] on p "Your heading text goes here" at bounding box center [242, 221] width 164 height 18
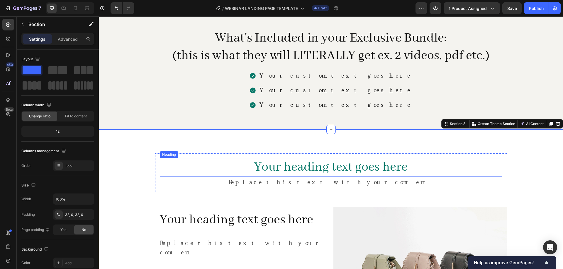
click at [314, 168] on p "Your heading text goes here" at bounding box center [330, 168] width 341 height 18
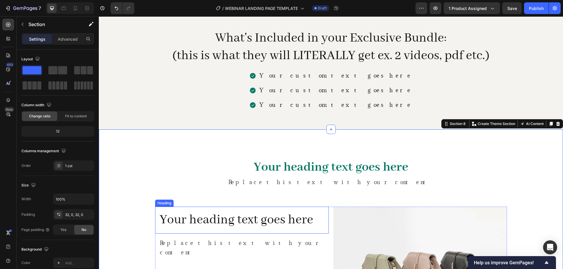
click at [230, 227] on p "Your heading text goes here" at bounding box center [242, 221] width 164 height 18
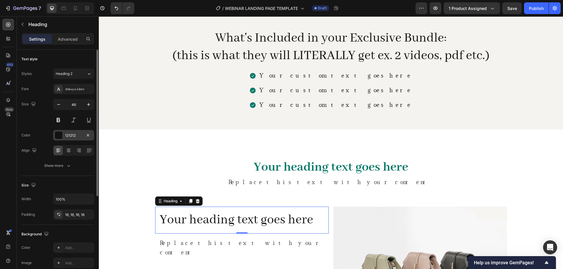
click at [66, 135] on div "121212" at bounding box center [73, 135] width 17 height 5
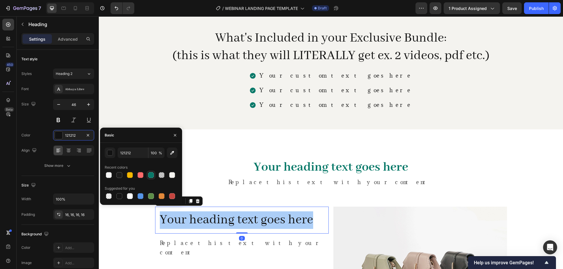
click at [149, 176] on div at bounding box center [151, 175] width 6 height 6
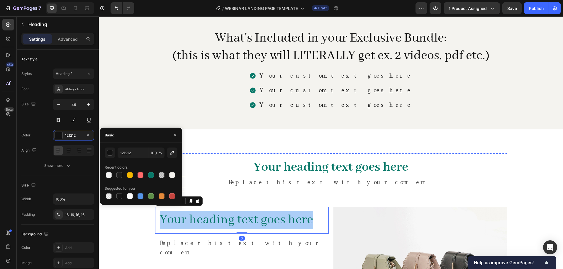
type input "097969"
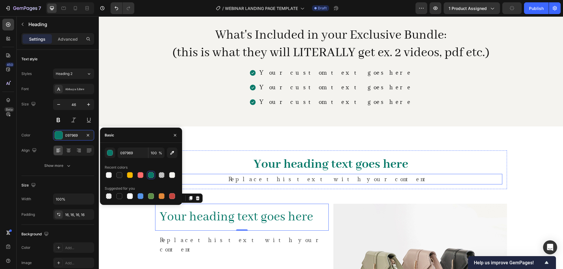
scroll to position [640, 0]
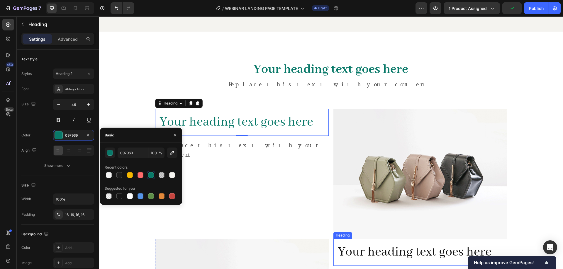
click at [357, 251] on h2 "Your heading text goes here" at bounding box center [419, 252] width 173 height 27
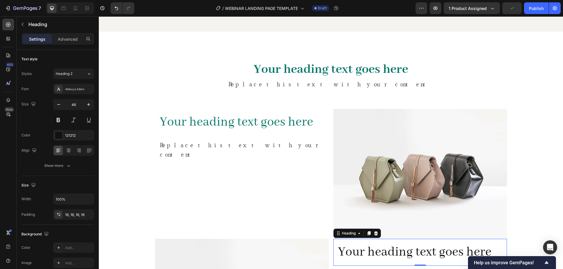
drag, startPoint x: 258, startPoint y: 234, endPoint x: 37, endPoint y: 154, distance: 235.4
click at [65, 131] on div "121212" at bounding box center [73, 135] width 41 height 11
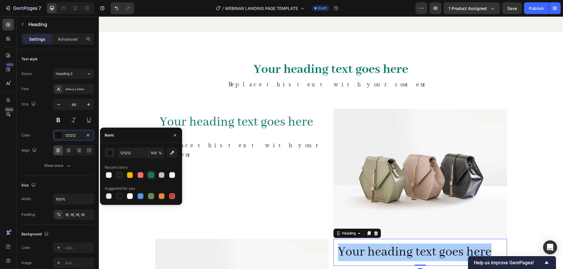
click at [149, 177] on div at bounding box center [151, 175] width 6 height 6
type input "097969"
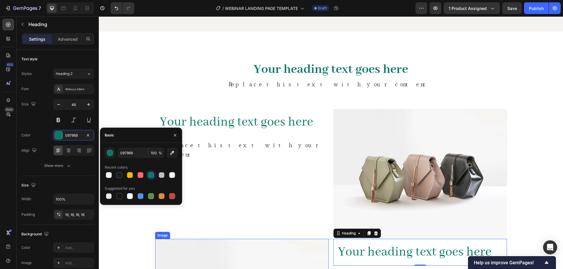
scroll to position [835, 0]
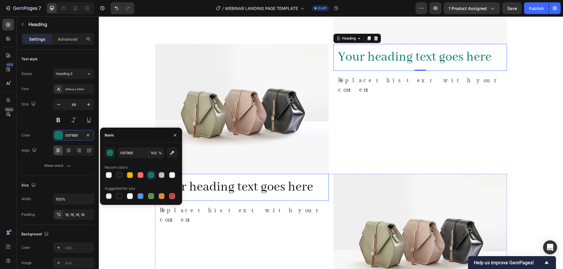
click at [285, 185] on h2 "Your heading text goes here" at bounding box center [241, 187] width 173 height 27
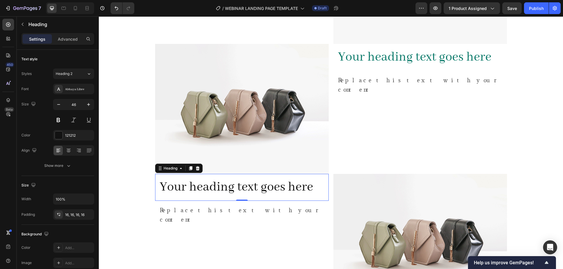
drag, startPoint x: 186, startPoint y: 169, endPoint x: 10, endPoint y: 121, distance: 182.1
click at [71, 135] on div "121212" at bounding box center [79, 135] width 28 height 5
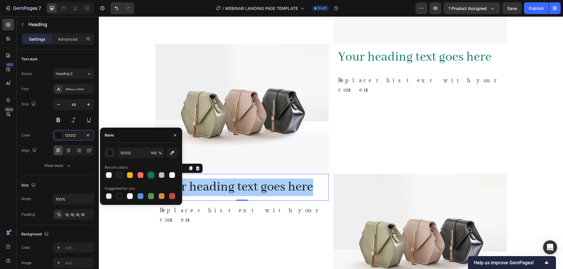
click at [149, 175] on div at bounding box center [151, 175] width 6 height 6
type input "097969"
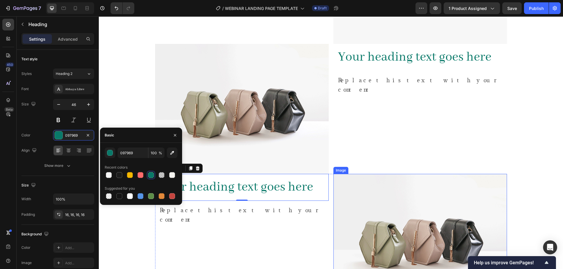
scroll to position [933, 0]
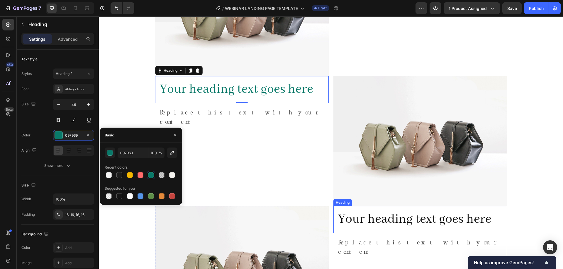
click at [379, 212] on h2 "Your heading text goes here" at bounding box center [419, 219] width 173 height 27
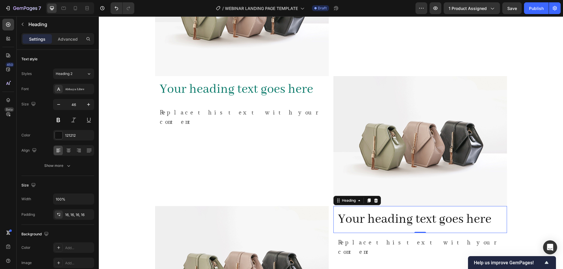
drag, startPoint x: 280, startPoint y: 196, endPoint x: 29, endPoint y: 135, distance: 258.2
click at [62, 134] on div at bounding box center [59, 136] width 8 height 8
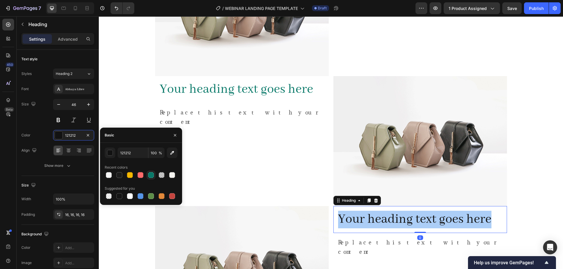
click at [151, 176] on div at bounding box center [151, 175] width 6 height 6
type input "097969"
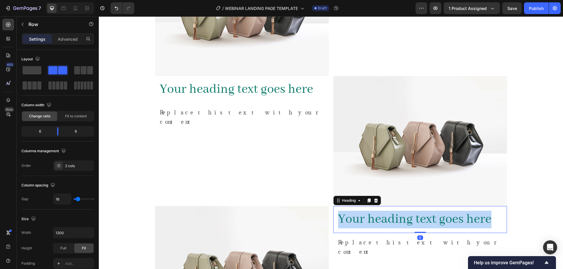
click at [286, 159] on div "Your heading text goes here Heading Replace this text with your content Text Bl…" at bounding box center [241, 141] width 173 height 130
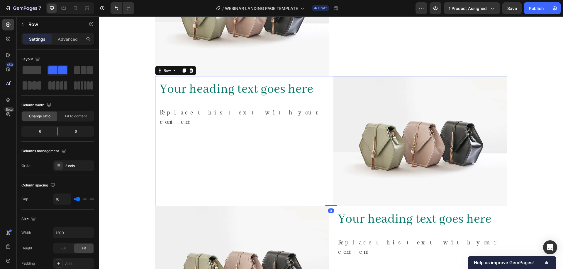
click at [520, 127] on div "⁠⁠⁠⁠⁠⁠⁠ Your heading text goes here Heading Replace this text with your content…" at bounding box center [331, 42] width 464 height 588
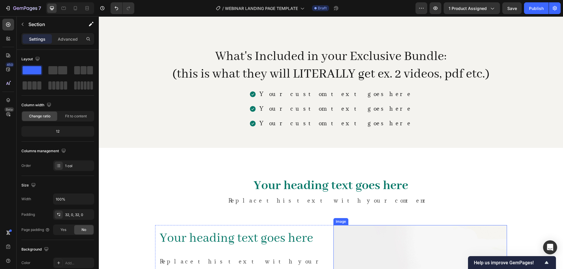
scroll to position [520, 0]
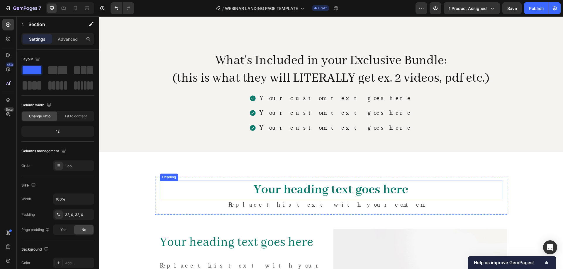
click at [366, 187] on strong "Your heading text goes here" at bounding box center [331, 190] width 154 height 16
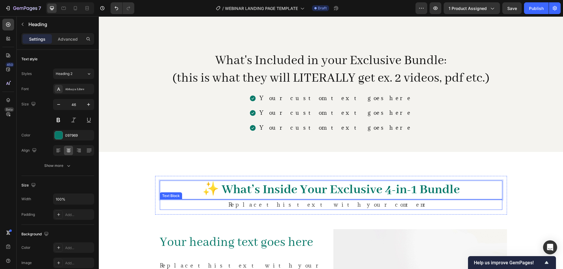
click at [314, 205] on div "Replace this text with your content" at bounding box center [331, 205] width 342 height 11
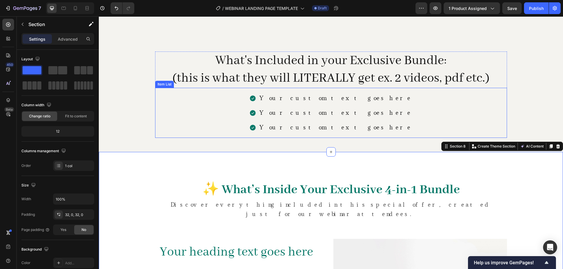
scroll to position [617, 0]
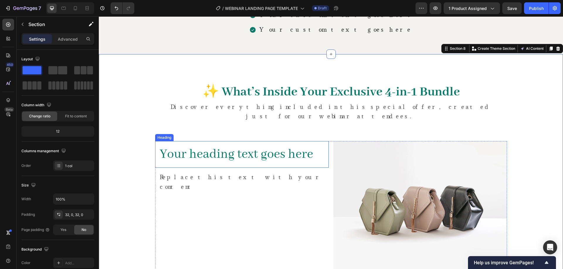
click at [262, 142] on h2 "Your heading text goes here" at bounding box center [241, 154] width 173 height 27
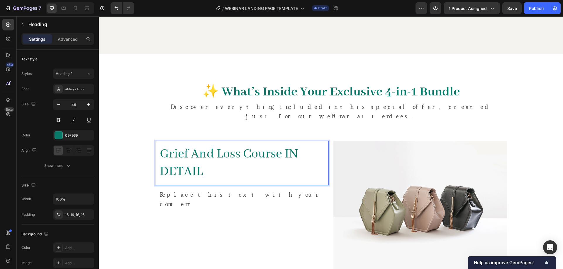
scroll to position [715, 0]
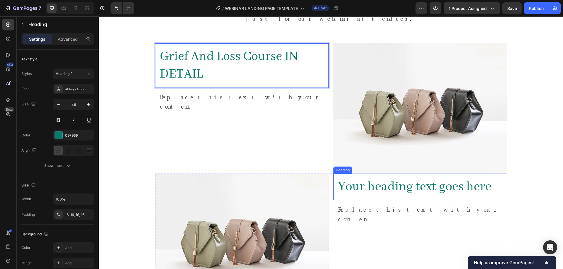
click at [383, 176] on h2 "Your heading text goes here" at bounding box center [419, 187] width 173 height 27
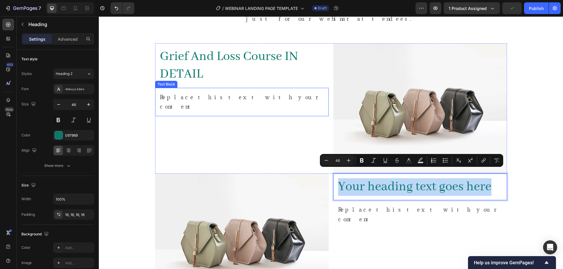
click at [226, 90] on div "Replace this text with your content" at bounding box center [241, 102] width 173 height 28
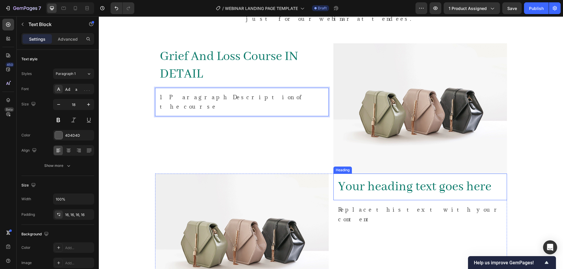
click at [411, 178] on p "Your heading text goes here" at bounding box center [420, 187] width 164 height 18
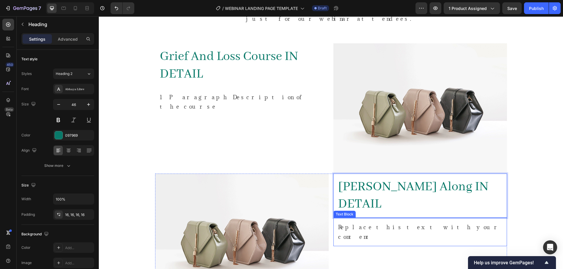
click at [409, 218] on div "Replace this text with your content" at bounding box center [419, 232] width 173 height 28
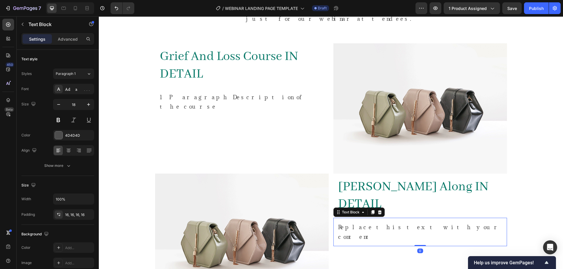
click at [409, 218] on div "Replace this text with your content" at bounding box center [419, 232] width 173 height 28
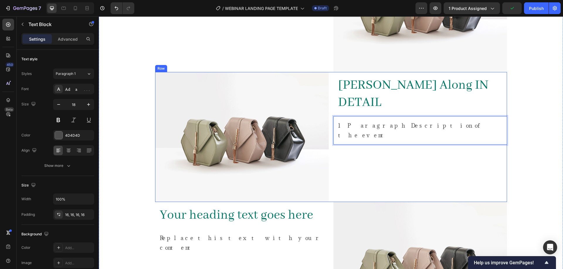
scroll to position [911, 0]
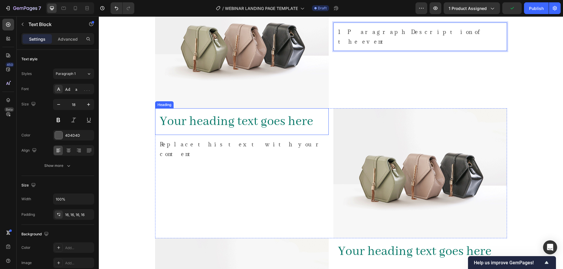
click at [276, 108] on h2 "Your heading text goes here" at bounding box center [241, 121] width 173 height 27
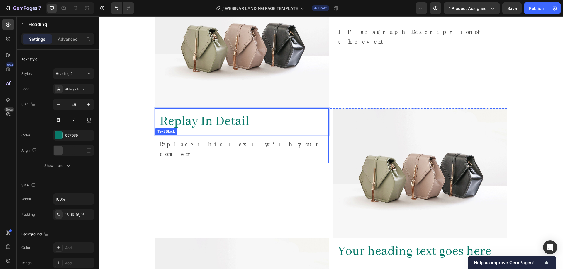
click at [255, 139] on div "Replace this text with your content" at bounding box center [241, 149] width 173 height 28
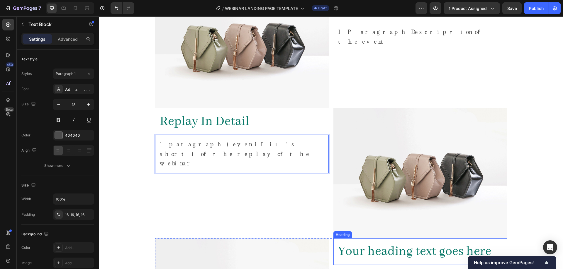
click at [411, 239] on h2 "Your heading text goes here" at bounding box center [419, 252] width 173 height 27
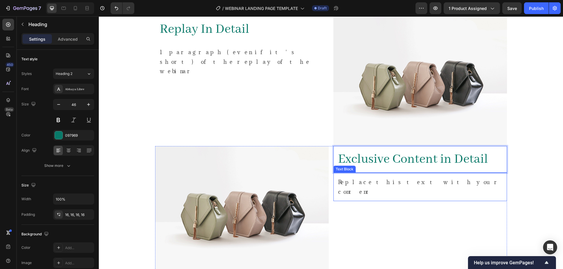
scroll to position [1008, 0]
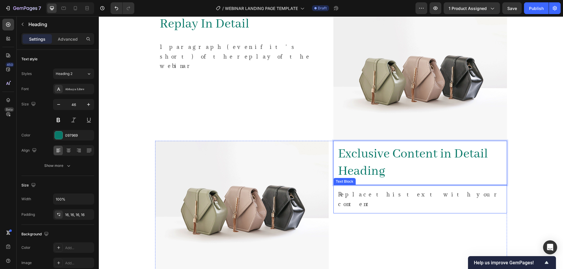
click at [420, 188] on div "Replace this text with your content" at bounding box center [419, 199] width 173 height 28
click at [281, 96] on div "Replay In Detail Heading 1 paragraph (even if it's short) of the replay of the …" at bounding box center [241, 76] width 173 height 130
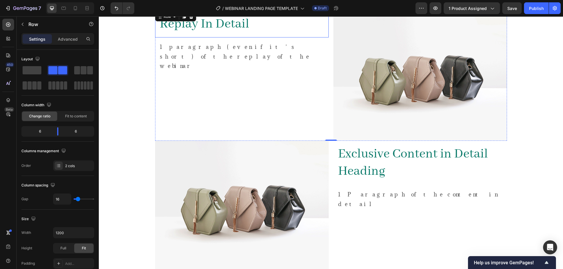
scroll to position [911, 0]
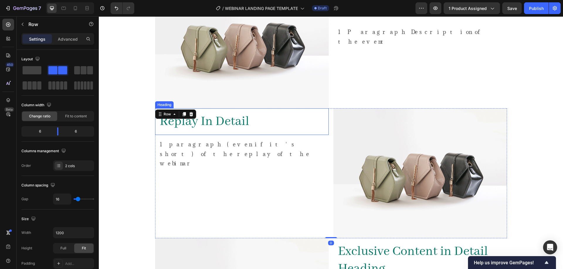
click at [269, 117] on p "Replay In Detail" at bounding box center [242, 122] width 164 height 18
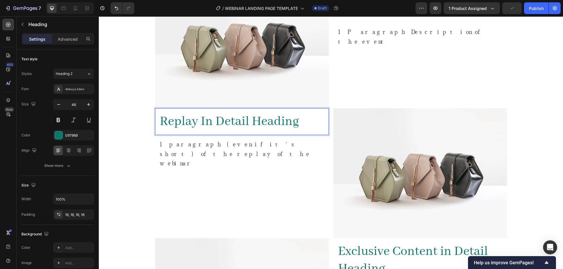
click at [276, 170] on div "Replay In Detail Heading Heading 0 1 paragraph (even if it's short) of the repl…" at bounding box center [241, 173] width 173 height 130
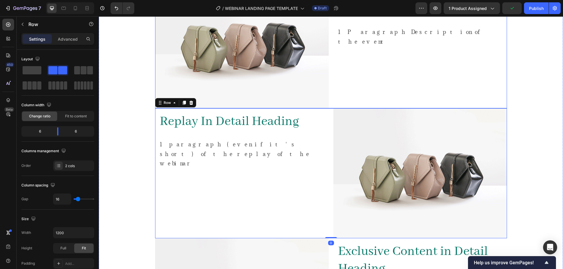
scroll to position [813, 0]
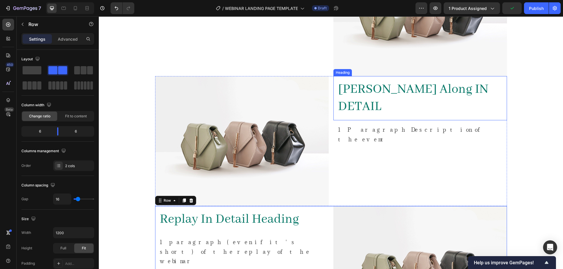
click at [466, 81] on p "[PERSON_NAME] Along IN DETAIL" at bounding box center [420, 98] width 164 height 35
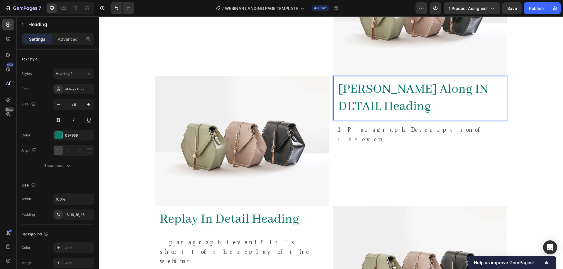
click at [361, 81] on p "[PERSON_NAME] Along IN DETAIL Heading" at bounding box center [420, 98] width 164 height 35
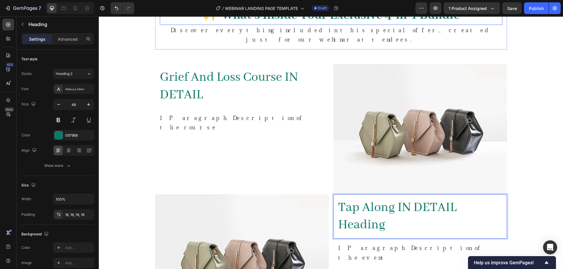
scroll to position [617, 0]
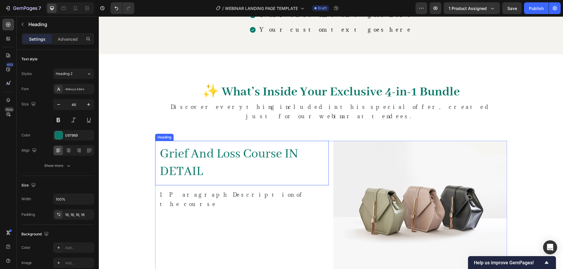
click at [258, 163] on p "Grief And Loss Course IN DETAIL" at bounding box center [242, 163] width 164 height 35
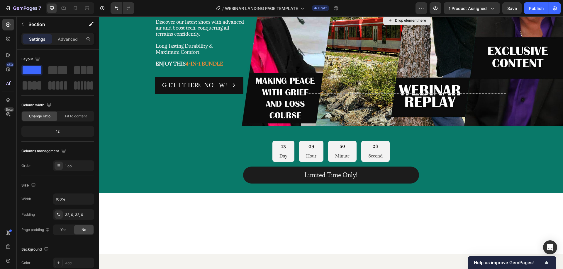
scroll to position [0, 0]
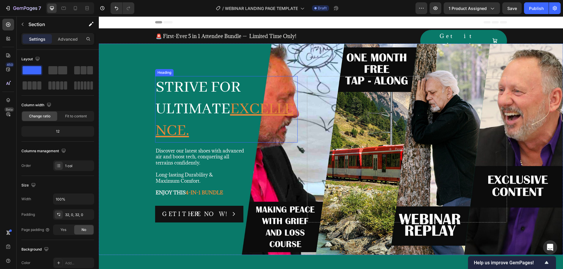
click at [201, 101] on h2 "Strive for ultimate excellence." at bounding box center [226, 109] width 143 height 66
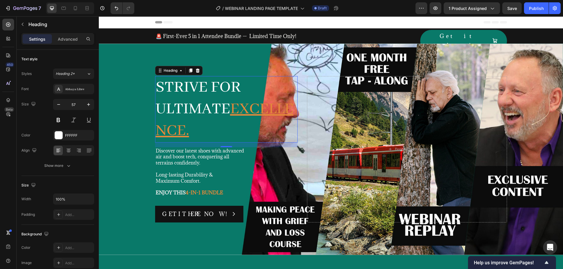
click at [224, 105] on p "Strive for ultimate excellence." at bounding box center [227, 109] width 142 height 65
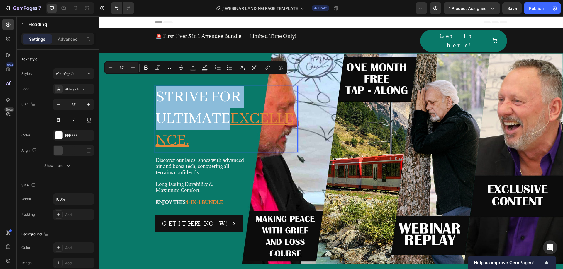
drag, startPoint x: 232, startPoint y: 106, endPoint x: 157, endPoint y: 87, distance: 77.6
click at [157, 87] on p "Strive for ultimate excellence." at bounding box center [227, 118] width 142 height 65
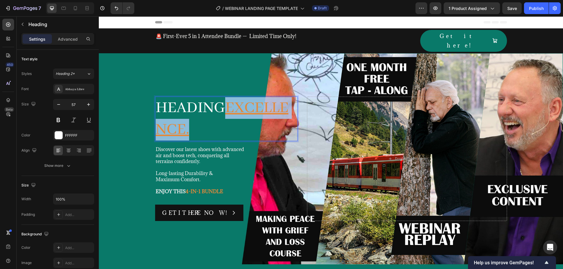
drag, startPoint x: 246, startPoint y: 117, endPoint x: 156, endPoint y: 117, distance: 89.7
click at [156, 117] on p "HEADING excellence." at bounding box center [227, 118] width 142 height 43
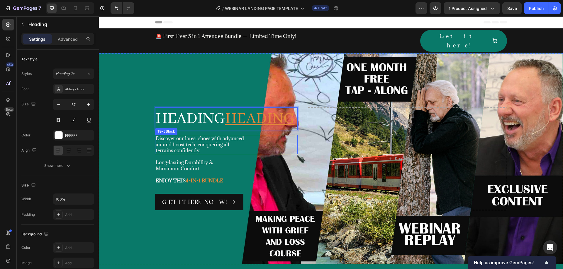
click at [181, 137] on p "Discover our latest shoes with advanced" at bounding box center [227, 139] width 142 height 6
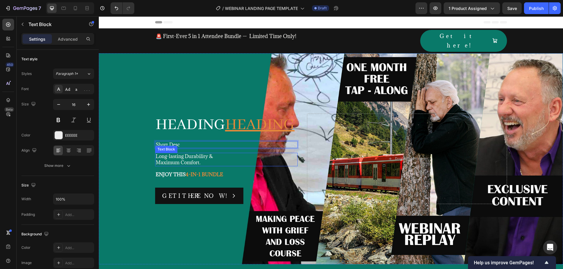
click at [193, 164] on p "Maximum Comfort." at bounding box center [227, 163] width 142 height 6
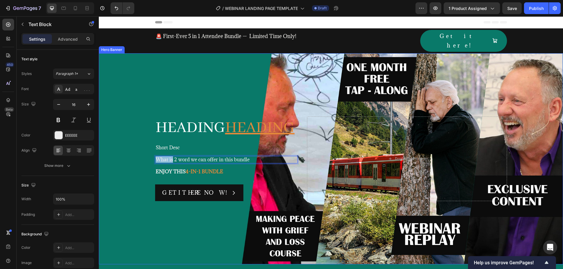
drag, startPoint x: 171, startPoint y: 159, endPoint x: 151, endPoint y: 156, distance: 20.3
click at [152, 158] on div "HEADING HEADING Heading Short Desc Text Block What is 2 word we can offer in th…" at bounding box center [331, 158] width 360 height 103
click at [196, 158] on p "Describe in 2 word we can offer in this bundle" at bounding box center [227, 160] width 142 height 6
click at [201, 159] on p "Describe in 2 words we can offer in this bundle" at bounding box center [227, 160] width 142 height 6
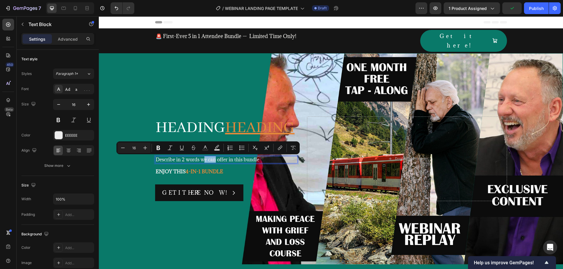
drag, startPoint x: 212, startPoint y: 159, endPoint x: 201, endPoint y: 159, distance: 11.2
click at [201, 159] on p "Describe in 2 words we can offer in this bundle" at bounding box center [227, 160] width 142 height 6
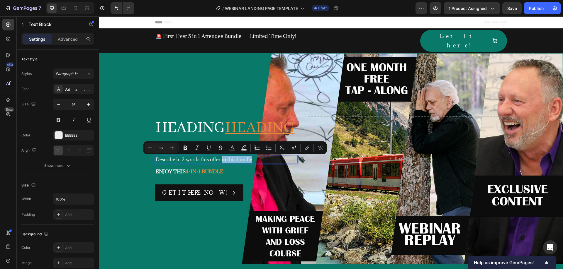
drag, startPoint x: 251, startPoint y: 159, endPoint x: 220, endPoint y: 162, distance: 30.6
click at [220, 162] on p "Describe in 2 words this offer in this bundle" at bounding box center [227, 160] width 142 height 6
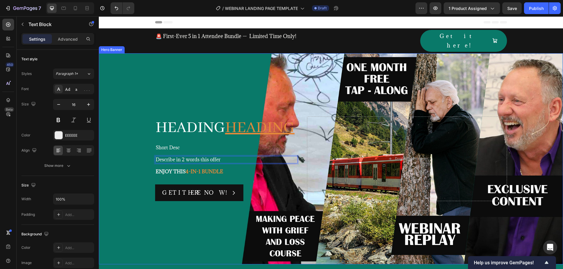
click at [122, 121] on div "Background Image" at bounding box center [331, 158] width 464 height 211
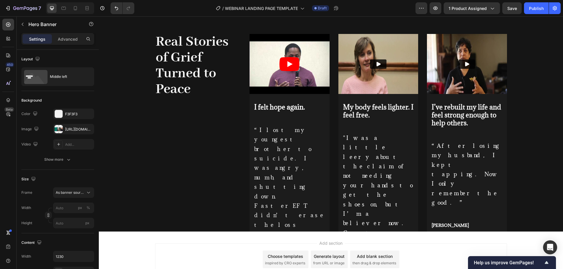
scroll to position [1270, 0]
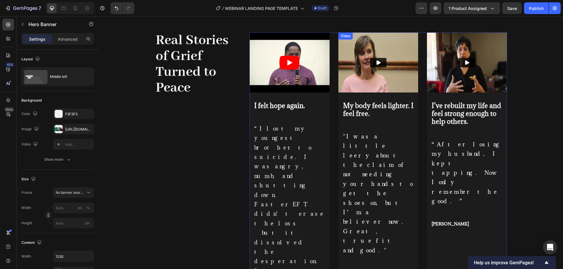
click at [358, 80] on img at bounding box center [378, 63] width 80 height 60
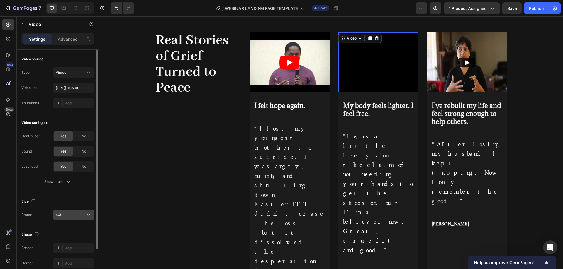
click at [84, 213] on div "4:3" at bounding box center [71, 214] width 30 height 5
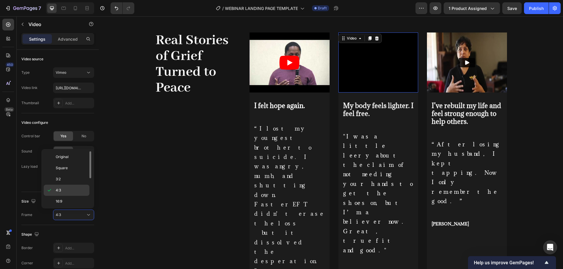
scroll to position [57, 0]
click at [83, 179] on p "3:4" at bounding box center [71, 178] width 31 height 5
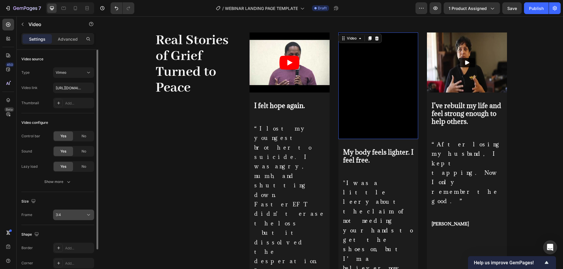
click at [78, 219] on button "3:4" at bounding box center [73, 215] width 41 height 11
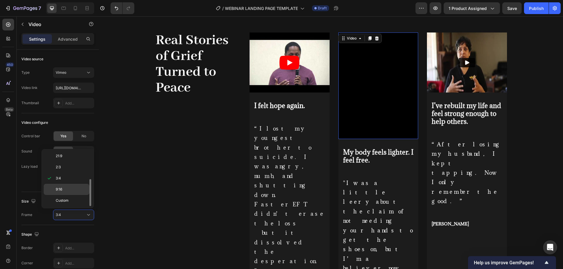
click at [78, 192] on div "9:16" at bounding box center [67, 189] width 46 height 11
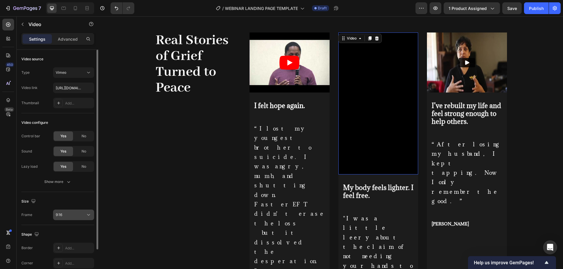
click at [81, 216] on div "9:16" at bounding box center [71, 214] width 30 height 5
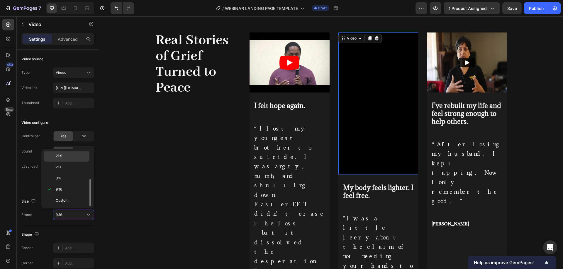
click at [74, 160] on div "21:9" at bounding box center [67, 156] width 46 height 11
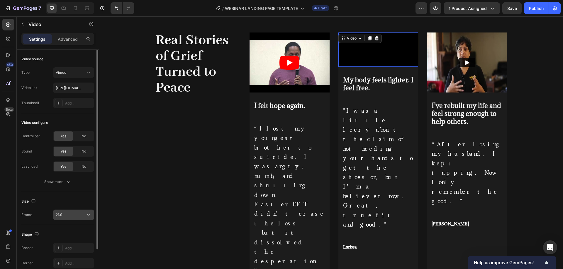
click at [77, 214] on div "21:9" at bounding box center [71, 214] width 30 height 5
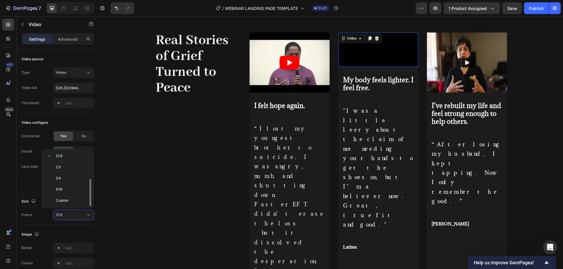
scroll to position [0, 0]
click at [79, 196] on div "16:9" at bounding box center [67, 201] width 46 height 11
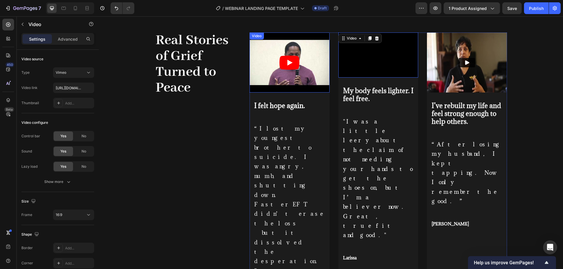
click at [319, 79] on article at bounding box center [289, 63] width 80 height 60
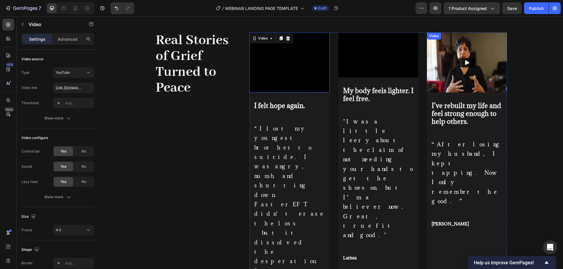
click at [457, 83] on img at bounding box center [467, 63] width 80 height 60
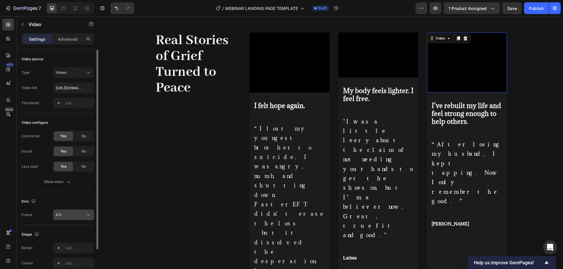
click at [80, 215] on div "4:3" at bounding box center [71, 214] width 30 height 5
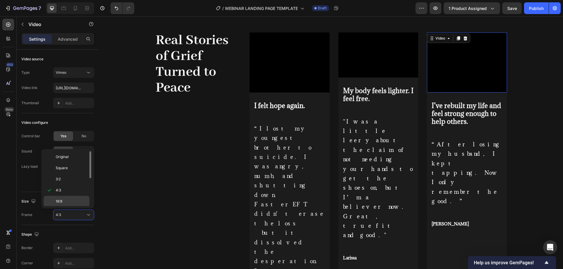
click at [81, 203] on p "16:9" at bounding box center [71, 201] width 31 height 5
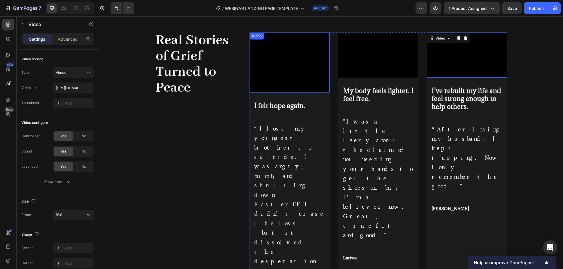
click at [255, 34] on div "Video" at bounding box center [256, 36] width 14 height 7
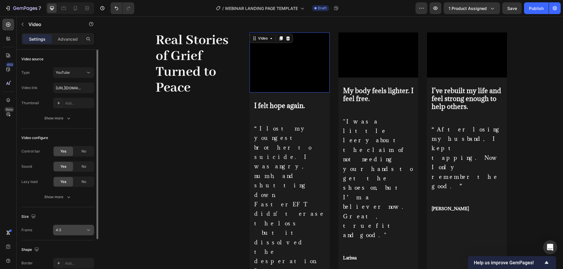
click at [67, 227] on button "4:3" at bounding box center [73, 230] width 41 height 11
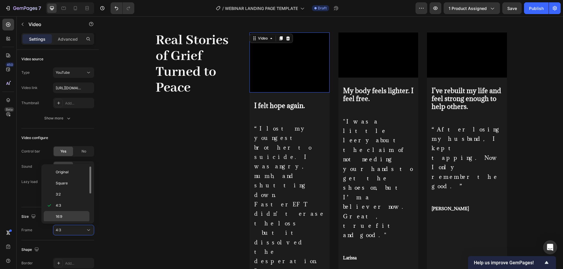
click at [72, 213] on div "16:9" at bounding box center [67, 216] width 46 height 11
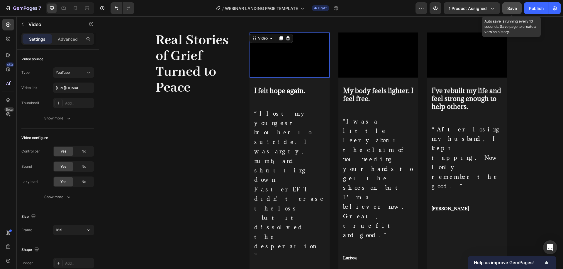
click at [513, 9] on span "Save" at bounding box center [512, 8] width 10 height 5
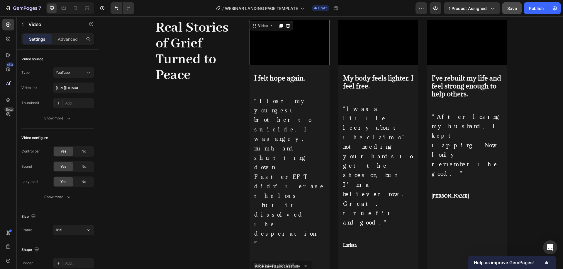
scroll to position [1286, 0]
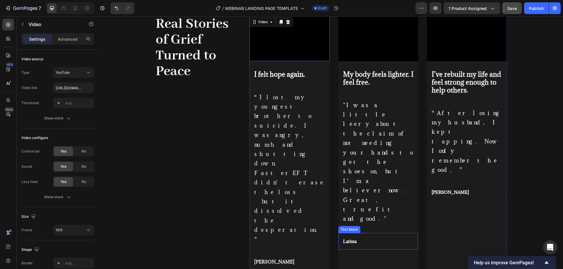
click at [382, 238] on p "Larissa" at bounding box center [378, 241] width 71 height 7
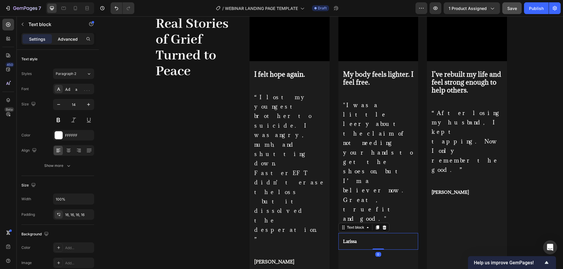
click at [62, 40] on p "Advanced" at bounding box center [68, 39] width 20 height 6
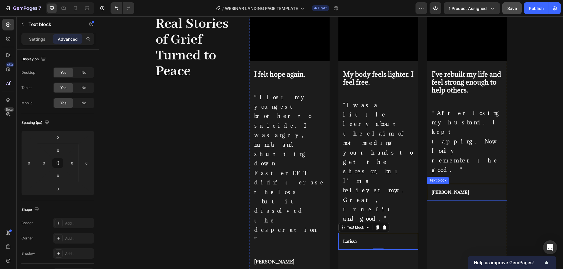
click at [455, 189] on p "[PERSON_NAME]" at bounding box center [466, 192] width 71 height 7
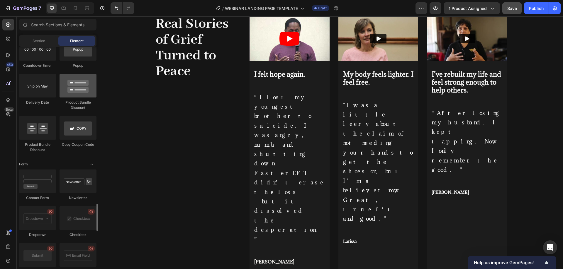
scroll to position [1164, 0]
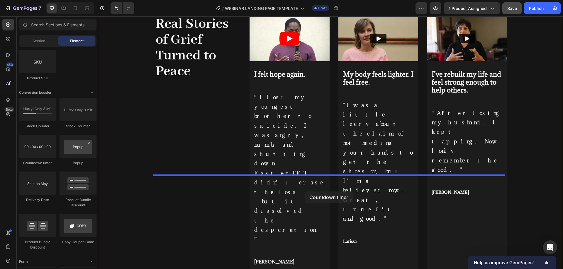
drag, startPoint x: 139, startPoint y: 168, endPoint x: 304, endPoint y: 191, distance: 167.2
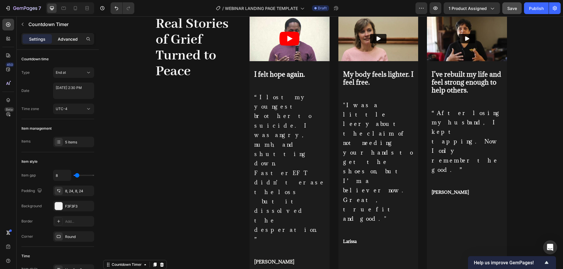
click at [69, 40] on p "Advanced" at bounding box center [68, 39] width 20 height 6
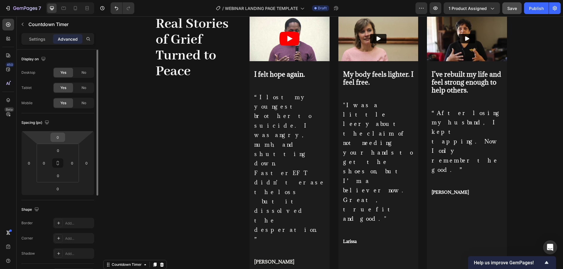
click at [62, 137] on input "0" at bounding box center [58, 137] width 12 height 9
type input "30"
click at [46, 40] on div "Settings" at bounding box center [37, 38] width 29 height 9
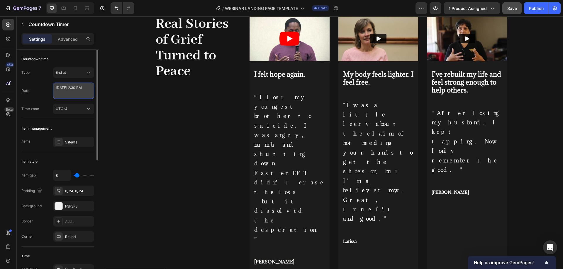
click at [77, 93] on textarea "[DATE] 2:30 PM" at bounding box center [73, 91] width 41 height 16
select select "14"
select select "30"
select select "false"
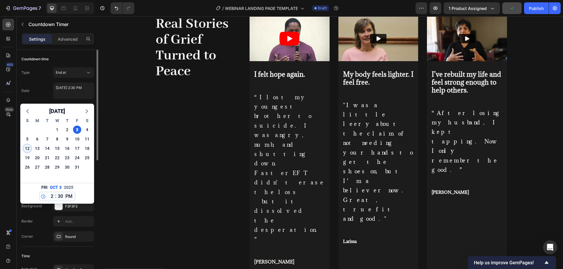
click at [26, 151] on div "12" at bounding box center [27, 148] width 8 height 8
type textarea "[DATE] 2:30 PM"
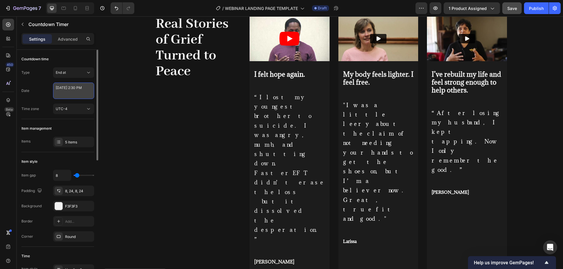
click at [70, 93] on textarea "[DATE] 2:30 PM" at bounding box center [73, 91] width 41 height 16
select select "14"
select select "30"
select select "false"
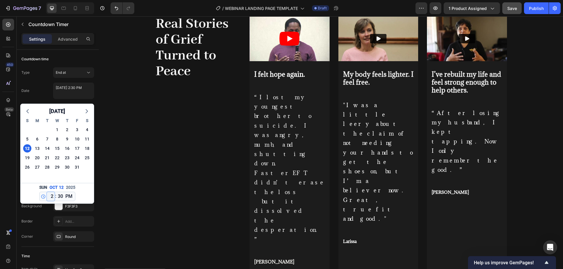
click at [51, 197] on select "12 1 2 3 4 5 6 7 8 9 10 11" at bounding box center [51, 196] width 8 height 9
select select "13"
click at [47, 192] on select "12 1 2 3 4 5 6 7 8 9 10 11" at bounding box center [51, 196] width 8 height 9
type textarea "[DATE] 1:30 PM"
click at [0, 159] on div "450 Beta" at bounding box center [8, 142] width 17 height 253
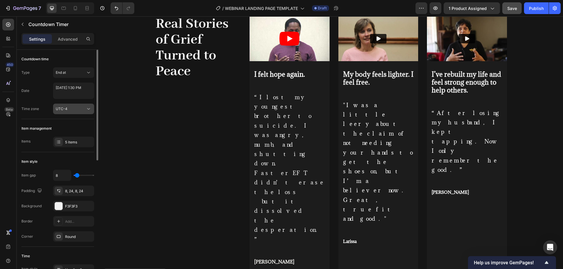
click at [79, 111] on div "UTC-4" at bounding box center [71, 108] width 30 height 5
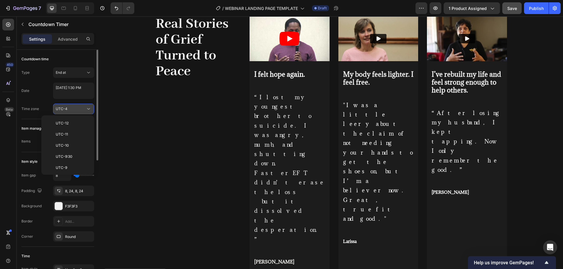
scroll to position [63, 0]
click at [71, 145] on div "UTC-5" at bounding box center [67, 149] width 46 height 11
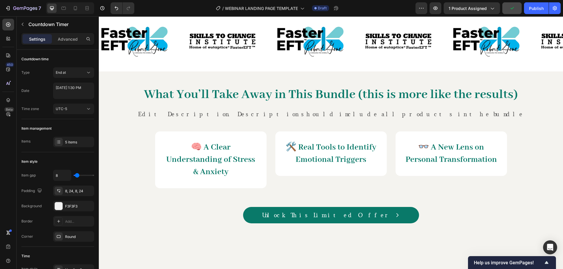
scroll to position [114, 0]
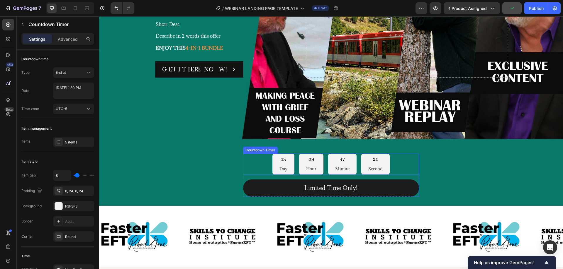
click at [287, 155] on div "13 Day" at bounding box center [283, 164] width 22 height 21
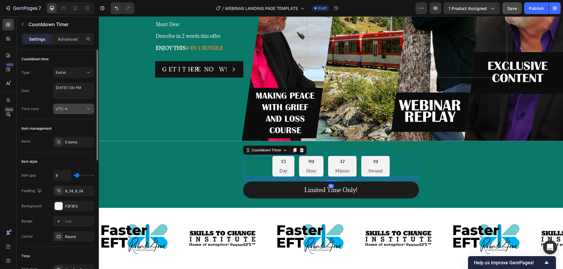
click at [87, 108] on icon at bounding box center [89, 109] width 6 height 6
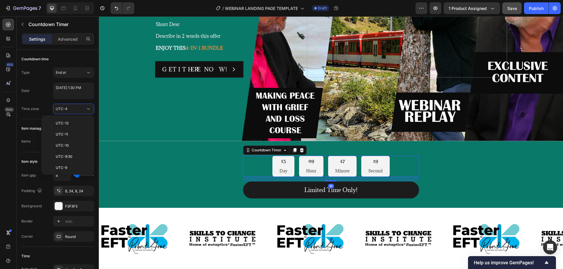
scroll to position [63, 0]
click at [75, 149] on p "UTC-5" at bounding box center [71, 149] width 31 height 5
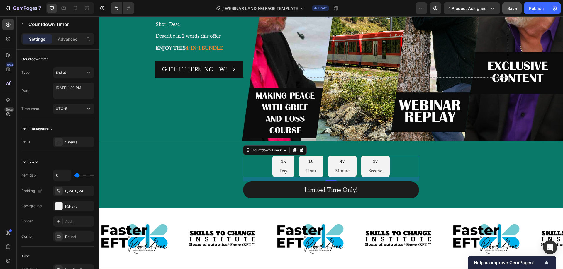
click at [0, 158] on div "450 Beta" at bounding box center [8, 142] width 17 height 253
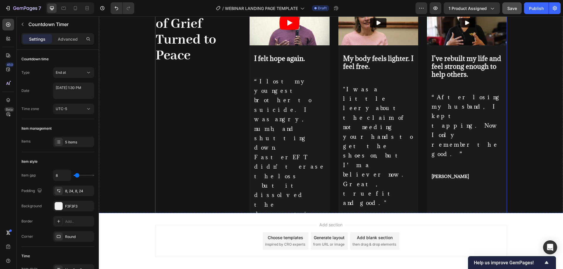
scroll to position [1316, 0]
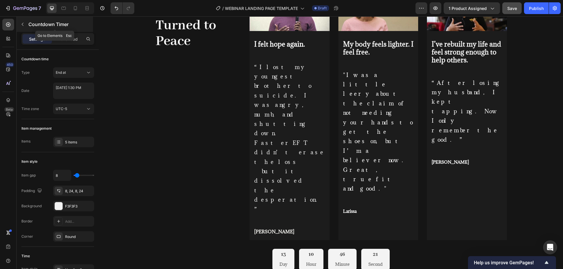
click at [21, 23] on icon "button" at bounding box center [22, 24] width 5 height 5
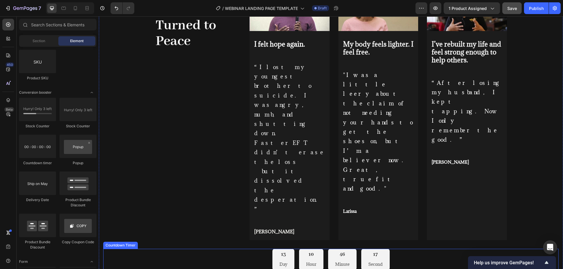
click at [256, 249] on div "13 Day 10 Hour 46 Minute 17 Second" at bounding box center [330, 259] width 455 height 21
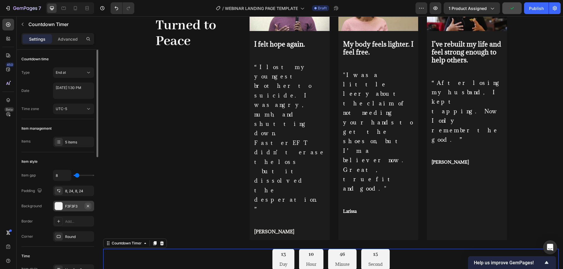
click at [89, 207] on icon "button" at bounding box center [88, 206] width 2 height 2
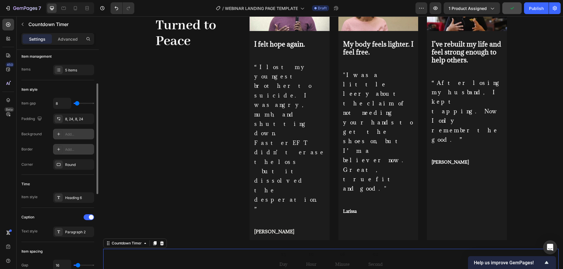
scroll to position [0, 0]
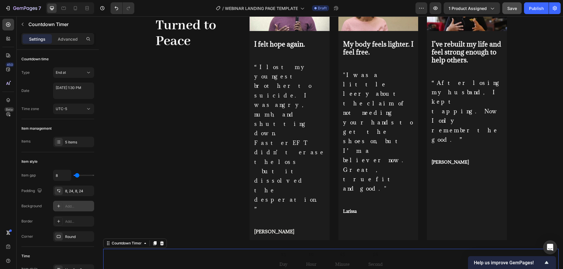
click at [60, 209] on div at bounding box center [59, 206] width 8 height 8
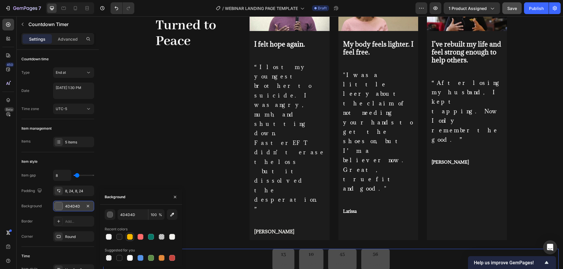
click at [128, 237] on div at bounding box center [130, 237] width 6 height 6
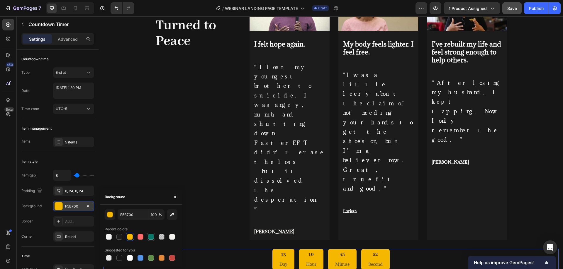
click at [151, 237] on div at bounding box center [151, 237] width 6 height 6
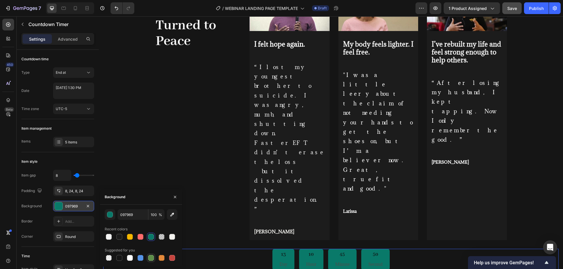
click at [154, 258] on div at bounding box center [150, 258] width 7 height 7
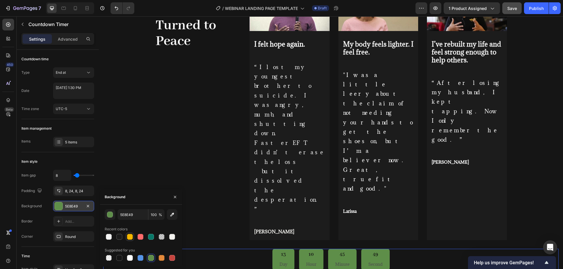
click at [129, 237] on div at bounding box center [130, 237] width 6 height 6
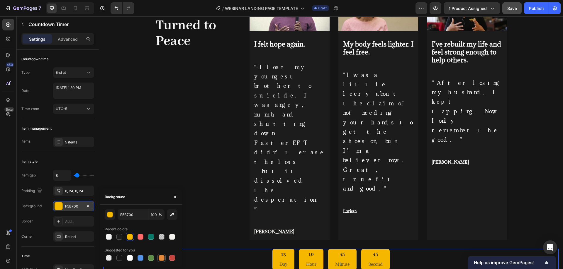
click at [163, 258] on div at bounding box center [162, 258] width 6 height 6
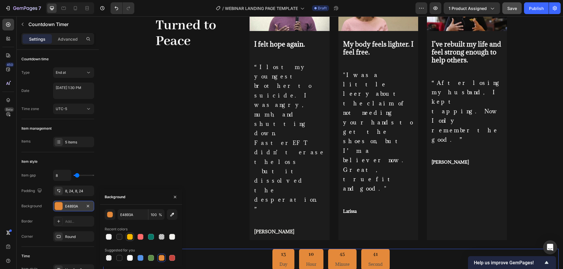
click at [128, 238] on div at bounding box center [130, 237] width 6 height 6
type input "F5B700"
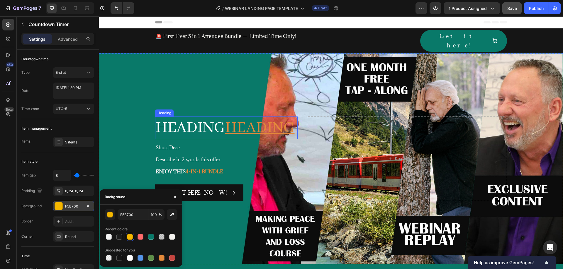
click at [225, 132] on u "HEADING" at bounding box center [259, 128] width 69 height 20
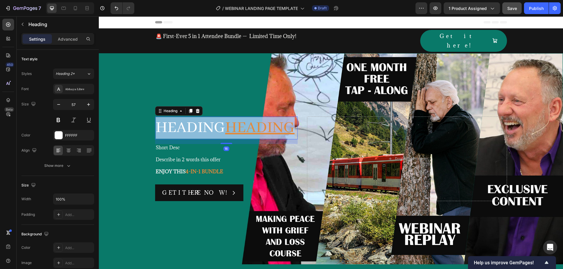
click at [225, 132] on u "HEADING" at bounding box center [259, 128] width 69 height 20
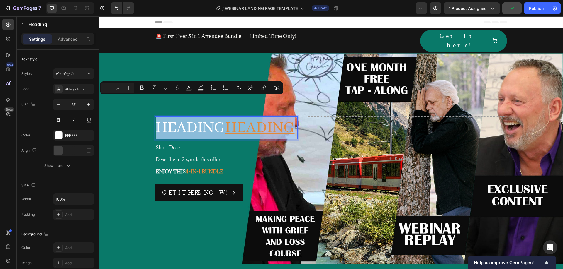
click at [225, 130] on u "HEADING" at bounding box center [259, 128] width 69 height 20
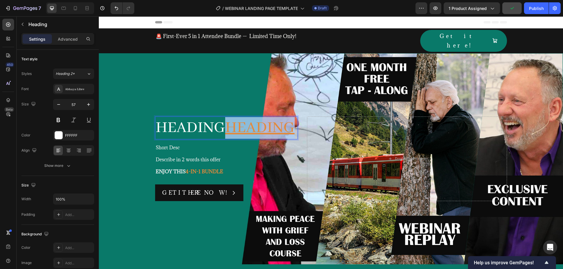
drag, startPoint x: 226, startPoint y: 133, endPoint x: 154, endPoint y: 130, distance: 71.9
click at [156, 130] on p "HEADING HEADING" at bounding box center [227, 128] width 142 height 22
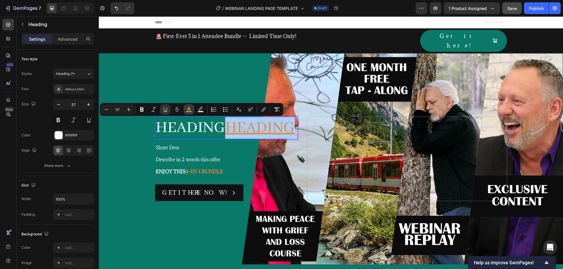
click at [188, 109] on icon "Editor contextual toolbar" at bounding box center [188, 108] width 3 height 3
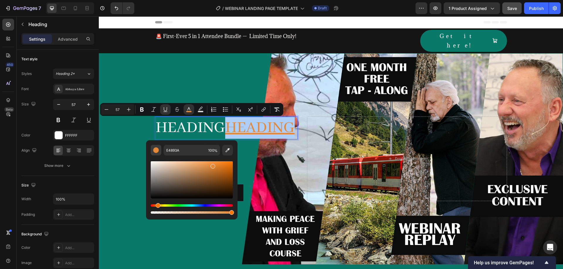
click at [157, 150] on div "Editor contextual toolbar" at bounding box center [156, 150] width 6 height 6
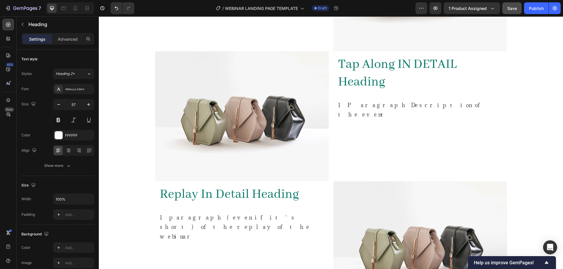
scroll to position [1316, 0]
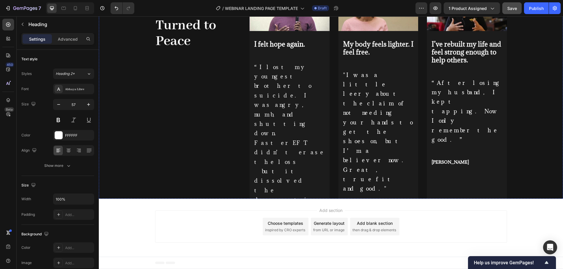
click at [263, 249] on div "13 Day 10 Hour 45 Minute 25 Second" at bounding box center [330, 259] width 455 height 21
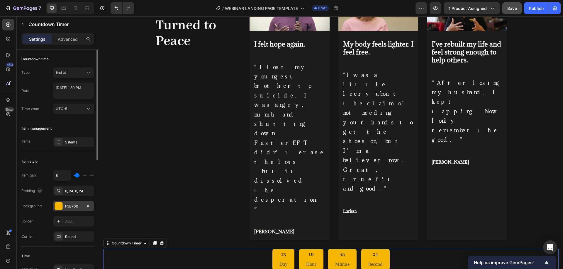
click at [69, 207] on div "F5B700" at bounding box center [73, 206] width 17 height 5
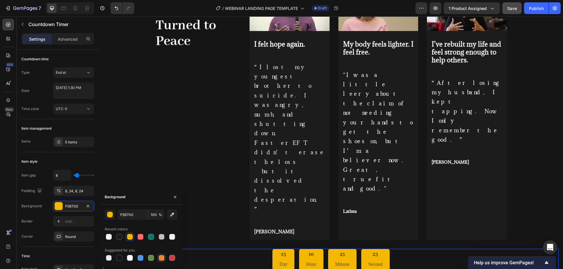
click at [161, 258] on div at bounding box center [162, 258] width 6 height 6
type input "E4893A"
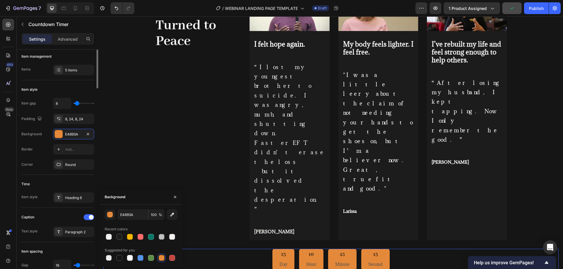
scroll to position [0, 0]
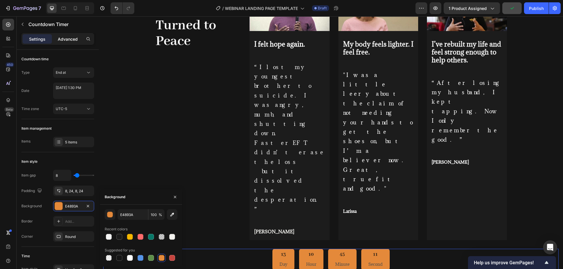
click at [72, 40] on p "Advanced" at bounding box center [68, 39] width 20 height 6
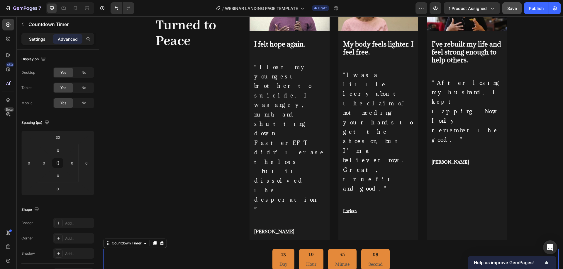
click at [38, 41] on p "Settings" at bounding box center [37, 39] width 16 height 6
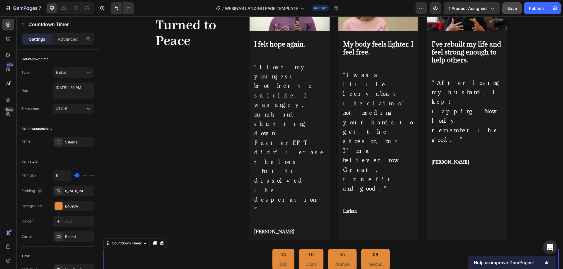
click at [279, 251] on div "13" at bounding box center [283, 254] width 8 height 7
click at [281, 251] on div "13" at bounding box center [283, 254] width 8 height 7
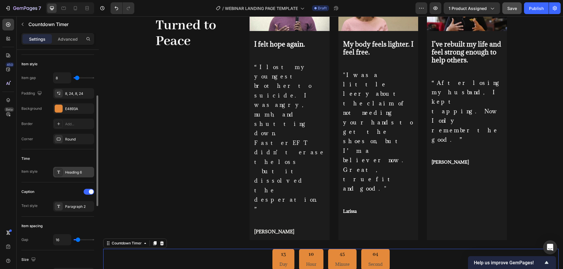
click at [72, 173] on div "Heading 6" at bounding box center [79, 172] width 28 height 5
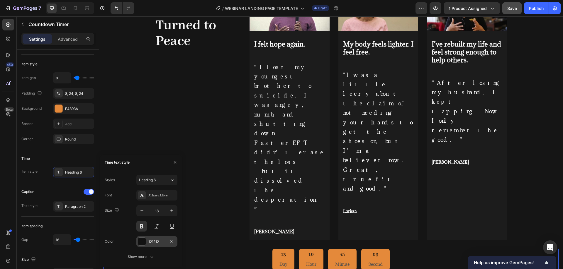
click at [155, 242] on div "121212" at bounding box center [156, 241] width 17 height 5
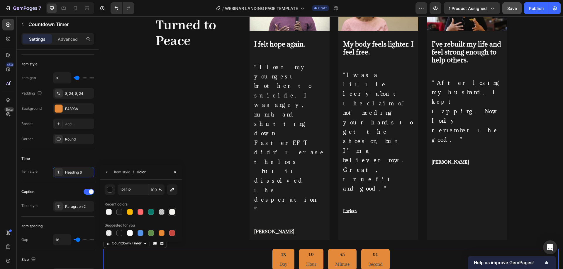
click at [173, 210] on div at bounding box center [172, 212] width 6 height 6
click at [117, 232] on div at bounding box center [119, 233] width 6 height 6
click at [150, 234] on div at bounding box center [151, 233] width 6 height 6
click at [120, 233] on div at bounding box center [119, 233] width 6 height 6
type input "151515"
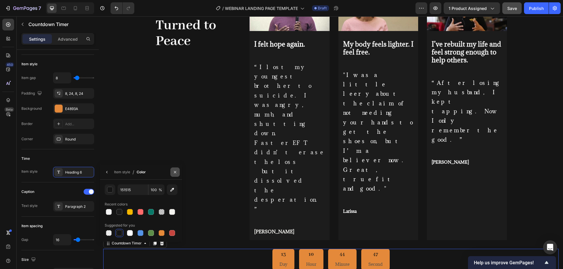
click at [174, 173] on icon "button" at bounding box center [175, 172] width 2 height 2
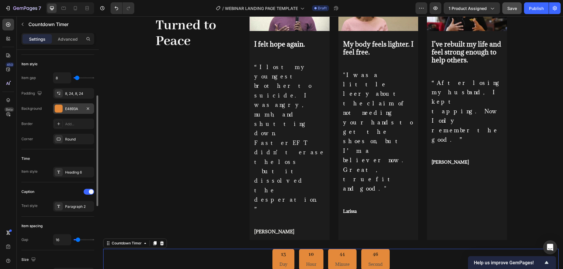
click at [69, 109] on div "E4893A" at bounding box center [73, 108] width 17 height 5
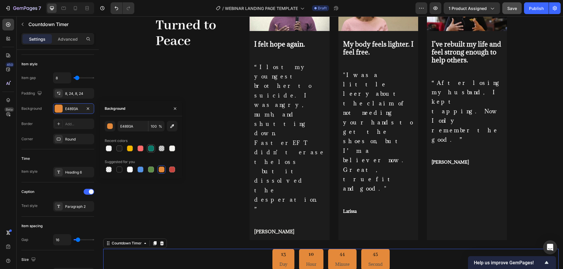
click at [152, 150] on div at bounding box center [151, 149] width 6 height 6
type input "097969"
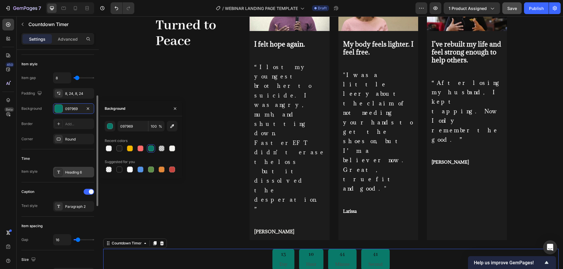
click at [73, 174] on div "Heading 6" at bounding box center [79, 172] width 28 height 5
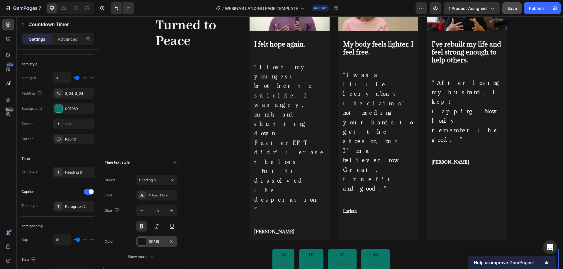
click at [155, 240] on div "151515" at bounding box center [156, 241] width 17 height 5
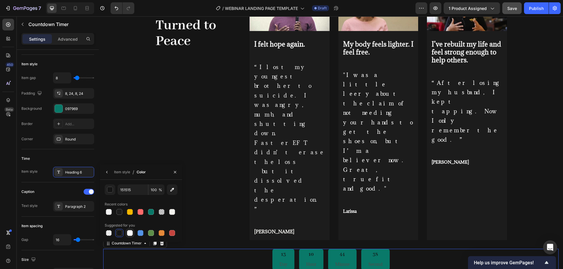
click at [129, 234] on div at bounding box center [130, 233] width 6 height 6
type input "FFFFFF"
click at [79, 207] on div "Paragraph 2" at bounding box center [79, 206] width 28 height 5
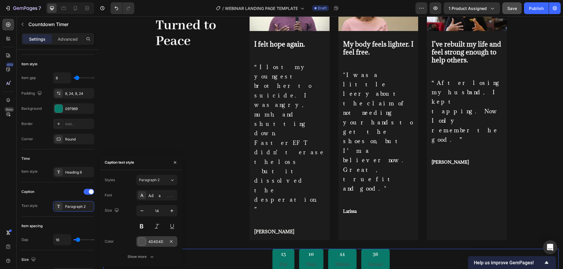
click at [148, 240] on div "4D4D4D" at bounding box center [156, 242] width 41 height 11
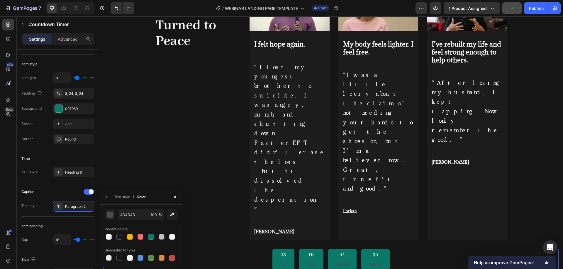
click at [130, 256] on div at bounding box center [130, 258] width 6 height 6
type input "FFFFFF"
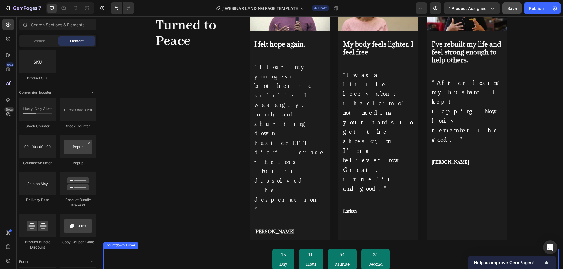
click at [248, 249] on div "13 Day 10 Hour 44 Minute 31 Second" at bounding box center [330, 259] width 455 height 21
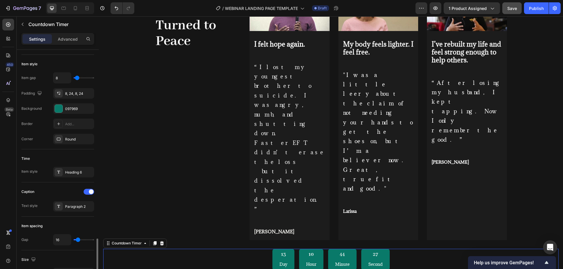
scroll to position [195, 0]
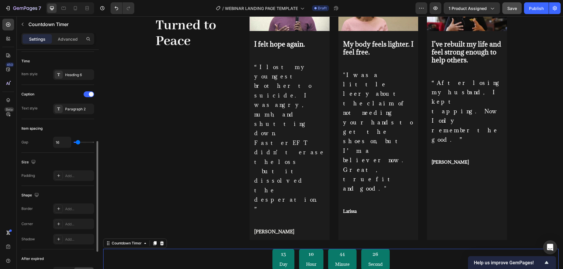
type input "38"
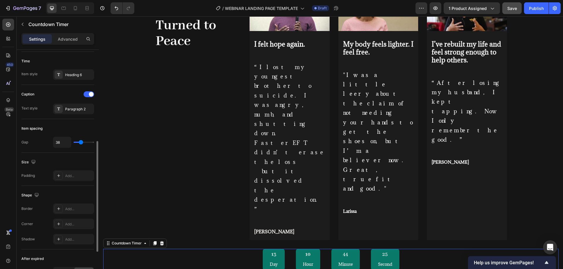
type input "36"
type input "33"
type input "24"
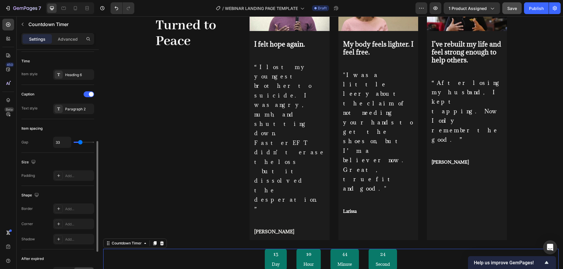
type input "24"
type input "18"
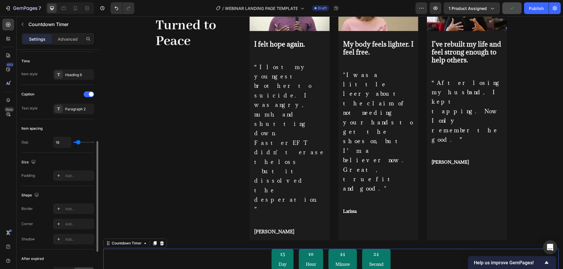
type input "18"
click at [78, 143] on input "range" at bounding box center [84, 142] width 21 height 1
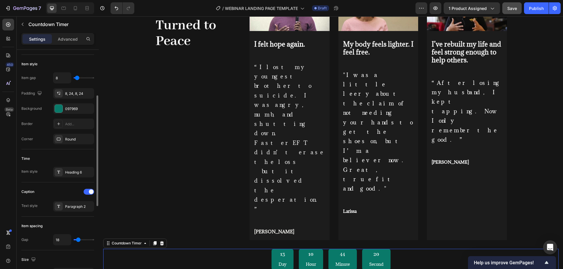
type input "18"
type input "22"
type input "24"
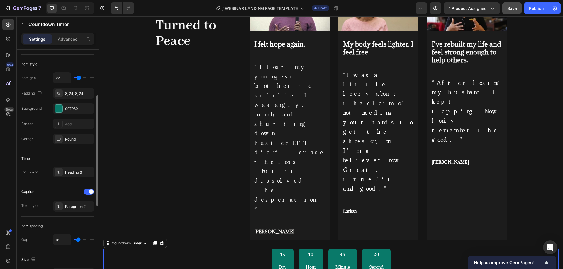
type input "24"
type input "16"
type input "9"
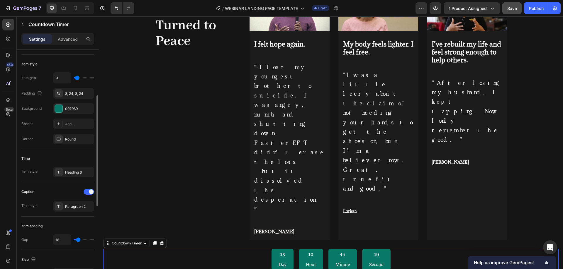
type input "7"
click at [77, 77] on input "range" at bounding box center [84, 77] width 21 height 1
click at [22, 25] on icon "button" at bounding box center [23, 24] width 2 height 3
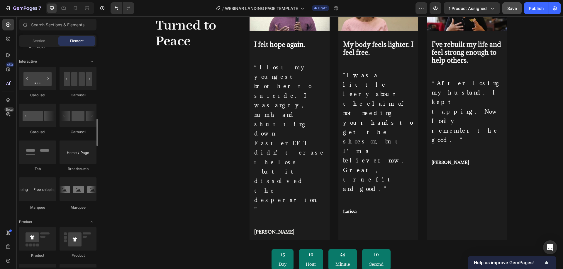
scroll to position [676, 0]
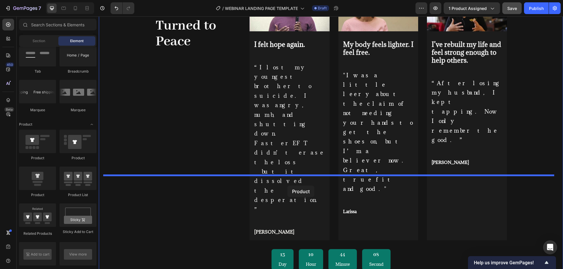
drag, startPoint x: 156, startPoint y: 193, endPoint x: 287, endPoint y: 186, distance: 131.8
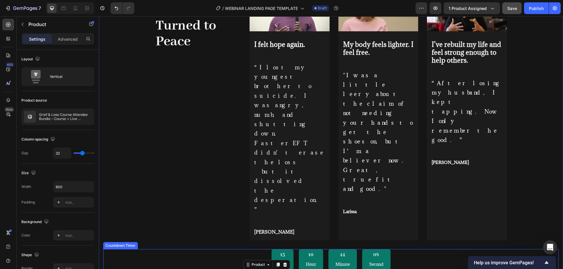
scroll to position [1316, 0]
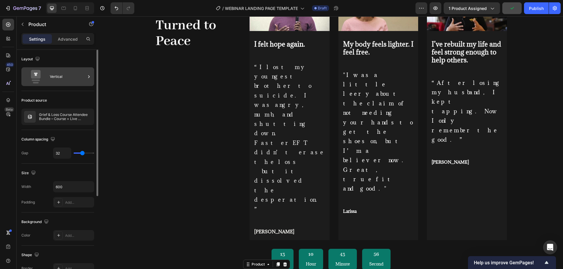
click at [55, 75] on div "Vertical" at bounding box center [68, 76] width 36 height 13
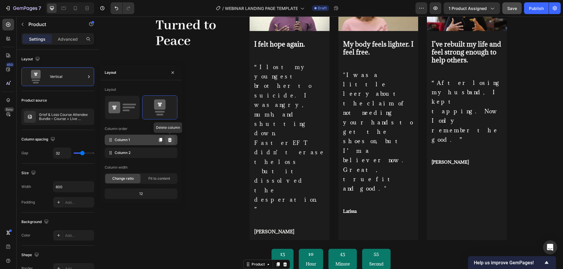
click at [167, 140] on button at bounding box center [169, 139] width 9 height 9
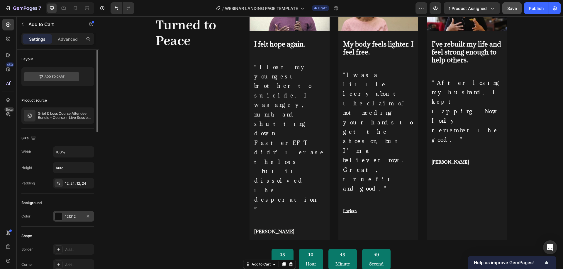
click at [74, 217] on div "121212" at bounding box center [73, 216] width 17 height 5
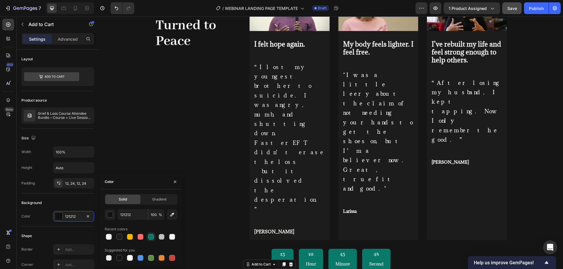
click at [152, 239] on div at bounding box center [151, 237] width 6 height 6
type input "097969"
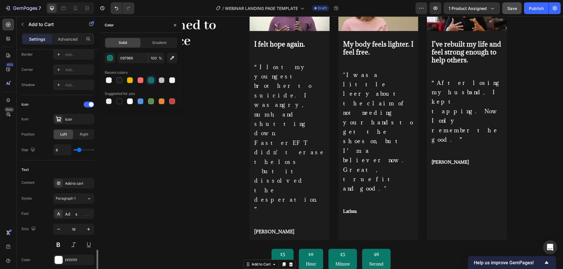
scroll to position [293, 0]
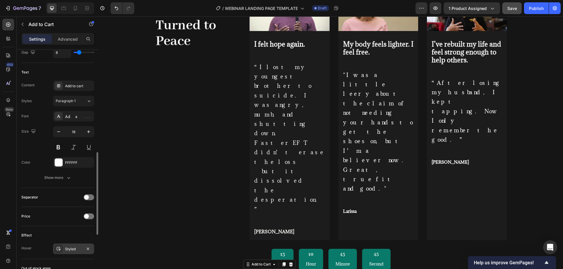
click at [69, 250] on div "Styled" at bounding box center [73, 249] width 17 height 5
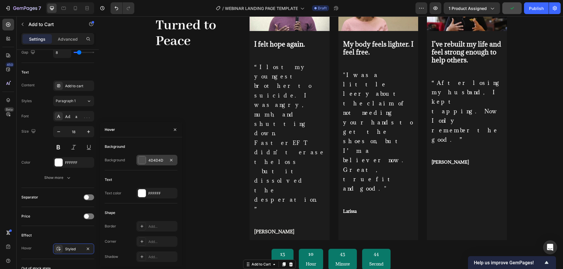
click at [152, 161] on div "4D4D4D" at bounding box center [156, 160] width 17 height 5
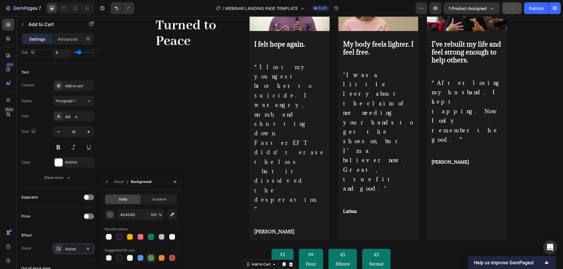
click at [152, 258] on div at bounding box center [151, 258] width 6 height 6
type input "5E8E49"
click at [173, 182] on icon "button" at bounding box center [175, 182] width 5 height 5
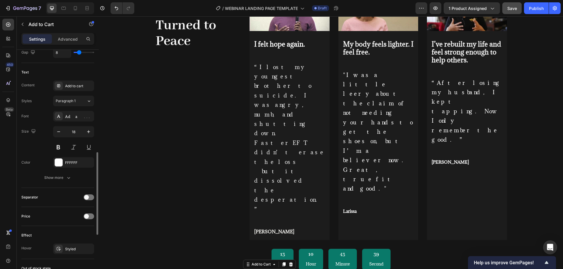
scroll to position [195, 0]
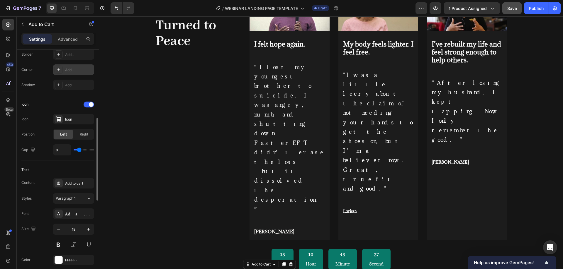
click at [58, 69] on icon at bounding box center [58, 69] width 5 height 5
click at [157, 95] on icon "button" at bounding box center [159, 98] width 6 height 6
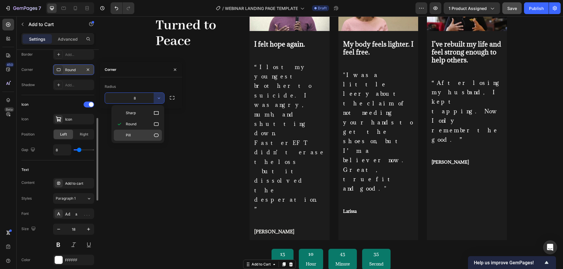
drag, startPoint x: 137, startPoint y: 135, endPoint x: 41, endPoint y: 114, distance: 98.7
click at [137, 135] on p "Pill" at bounding box center [142, 135] width 33 height 6
type input "9999"
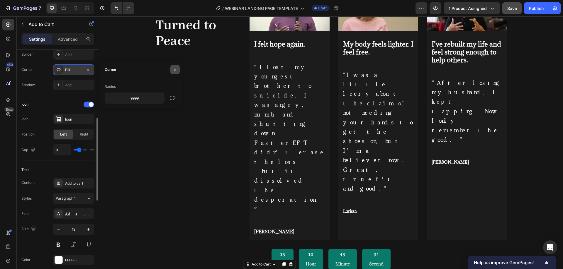
click at [175, 71] on icon "button" at bounding box center [175, 69] width 5 height 5
click at [72, 34] on div "Settings Advanced" at bounding box center [57, 39] width 73 height 12
click at [72, 36] on p "Advanced" at bounding box center [68, 39] width 20 height 6
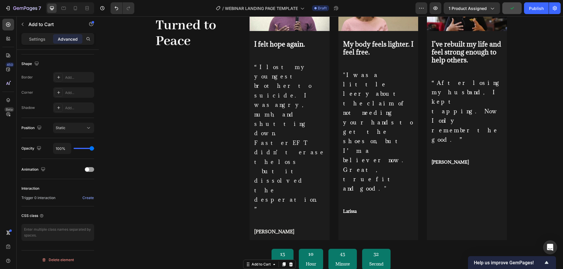
scroll to position [0, 0]
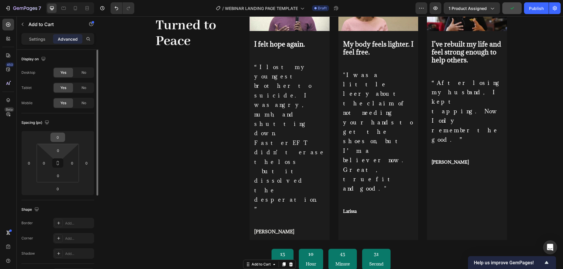
click at [59, 139] on input "0" at bounding box center [58, 137] width 12 height 9
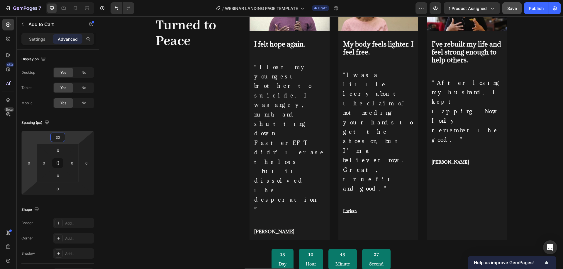
type input "30"
click at [0, 183] on div "450 Beta" at bounding box center [8, 142] width 17 height 253
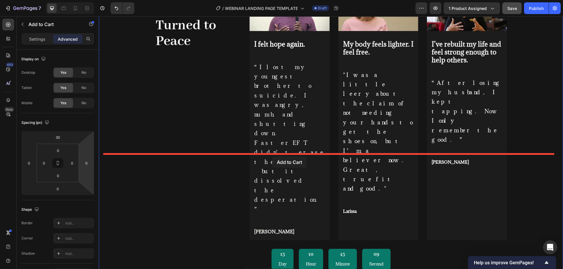
drag, startPoint x: 268, startPoint y: 196, endPoint x: 272, endPoint y: 156, distance: 39.5
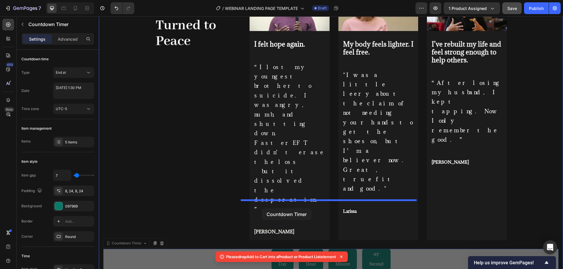
drag, startPoint x: 221, startPoint y: 166, endPoint x: 262, endPoint y: 209, distance: 59.1
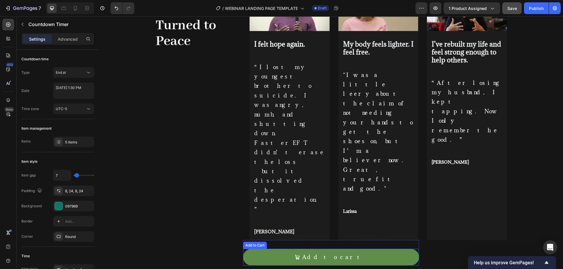
click at [269, 249] on button "Add to cart" at bounding box center [331, 257] width 176 height 16
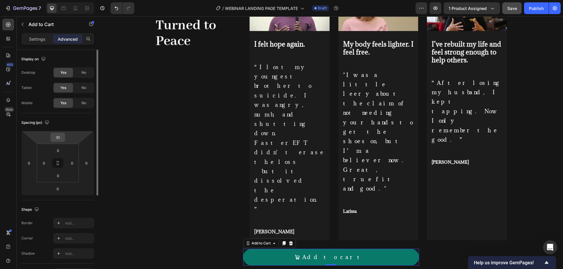
click at [58, 137] on input "30" at bounding box center [58, 137] width 12 height 9
click at [58, 136] on input "30" at bounding box center [58, 137] width 12 height 9
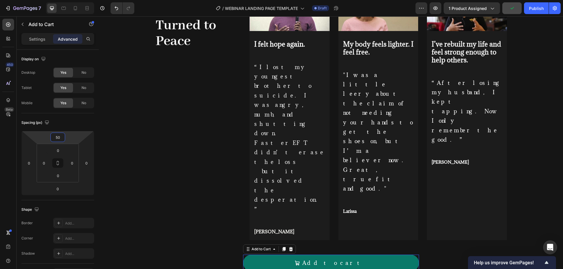
type input "50"
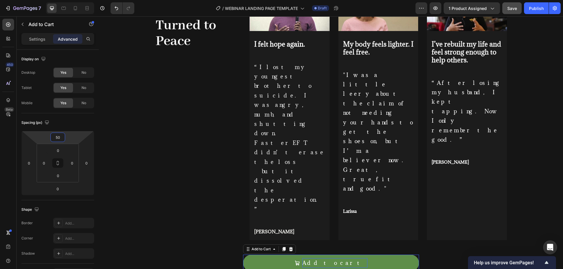
click at [330, 258] on div "Add to cart" at bounding box center [334, 262] width 65 height 9
click at [330, 258] on p "Add to cart" at bounding box center [334, 262] width 65 height 9
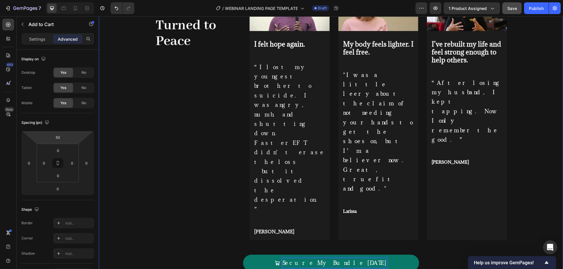
click at [200, 170] on div "Real Stories of Grief Turned to Peace Heading Video I felt hope again. Text blo…" at bounding box center [330, 143] width 455 height 315
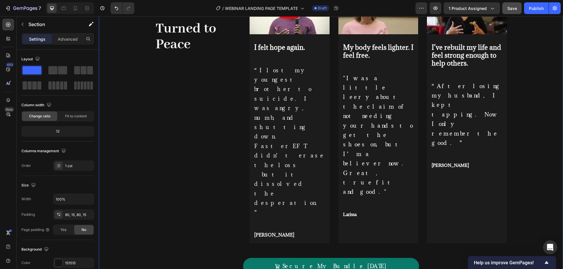
scroll to position [1219, 0]
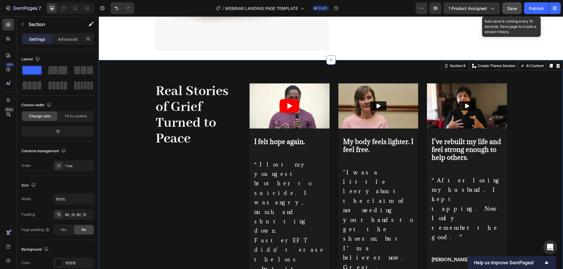
click at [512, 5] on button "Save" at bounding box center [511, 8] width 19 height 12
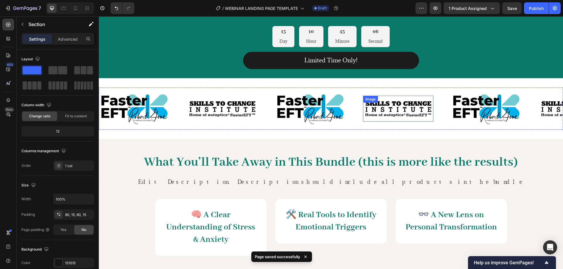
scroll to position [0, 0]
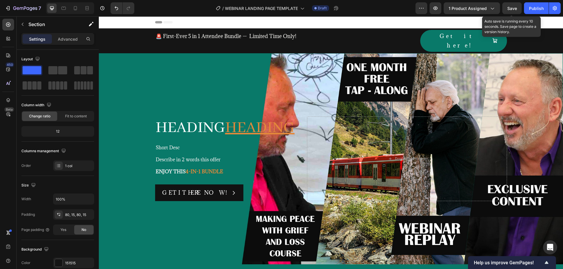
click at [512, 5] on div "Save" at bounding box center [512, 8] width 10 height 6
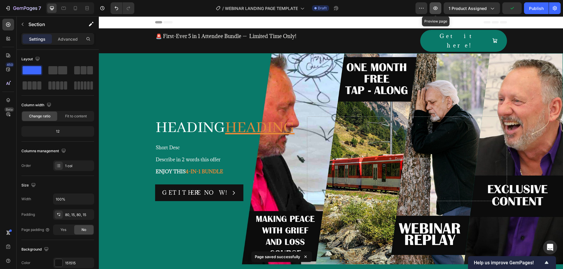
click at [436, 8] on icon "button" at bounding box center [435, 8] width 2 height 2
click at [188, 117] on h2 "HEADING HEADING" at bounding box center [226, 128] width 143 height 23
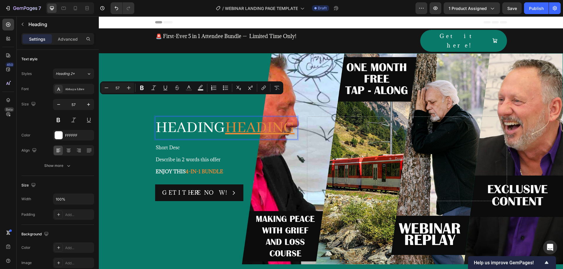
click at [225, 129] on u "HEADING" at bounding box center [259, 128] width 69 height 20
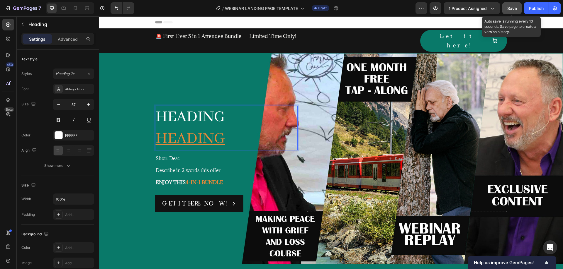
click at [508, 7] on span "Save" at bounding box center [512, 8] width 10 height 5
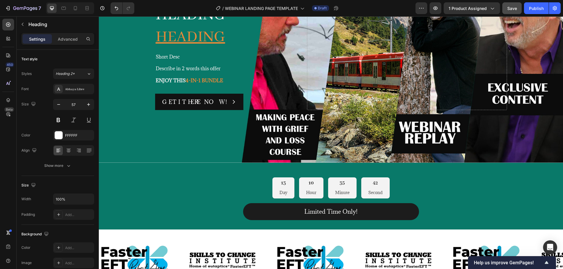
scroll to position [98, 0]
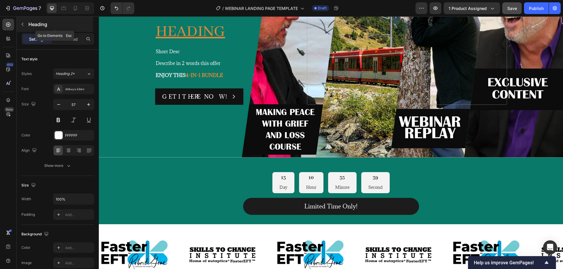
click at [22, 21] on button "button" at bounding box center [22, 24] width 9 height 9
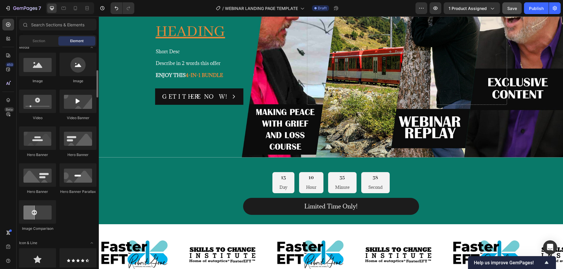
scroll to position [0, 0]
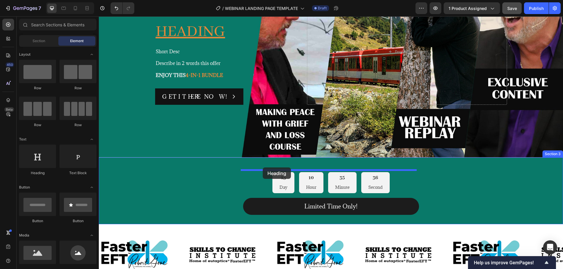
drag, startPoint x: 178, startPoint y: 170, endPoint x: 263, endPoint y: 168, distance: 84.4
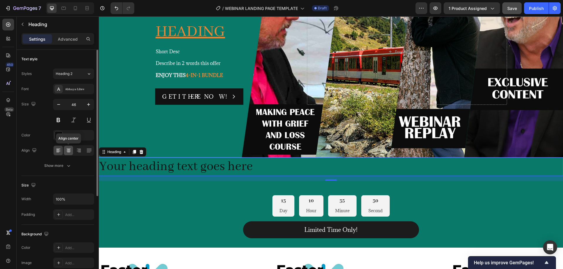
click at [66, 152] on icon at bounding box center [69, 151] width 6 height 6
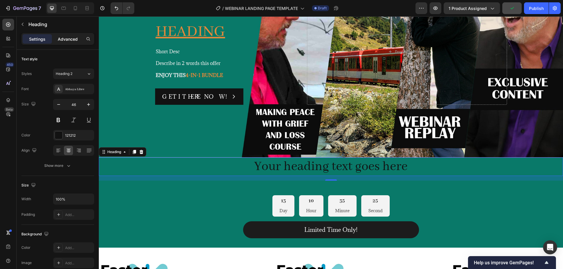
click at [68, 37] on p "Advanced" at bounding box center [68, 39] width 20 height 6
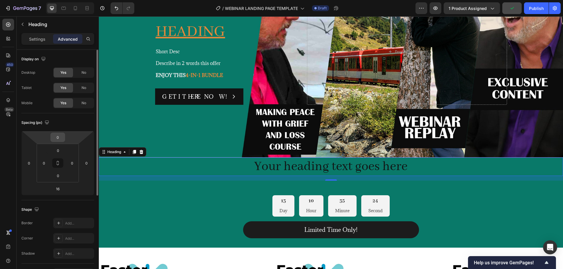
click at [61, 138] on input "0" at bounding box center [58, 137] width 12 height 9
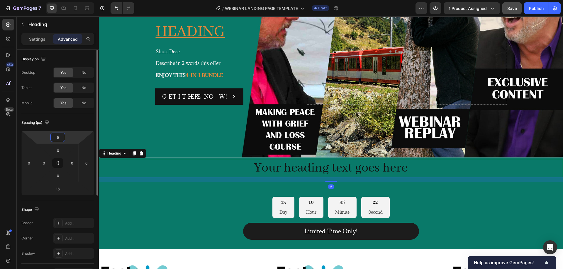
type input "50"
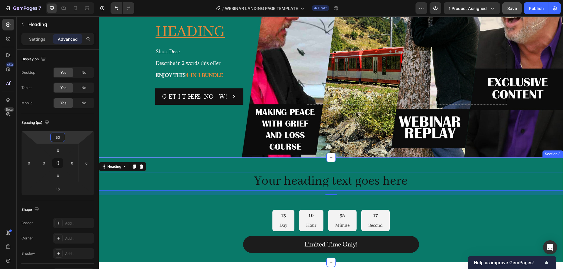
click at [207, 208] on div "Your heading text goes here Heading 16 13 Day 10 Hour 35 Minute 17 Second Count…" at bounding box center [331, 206] width 464 height 96
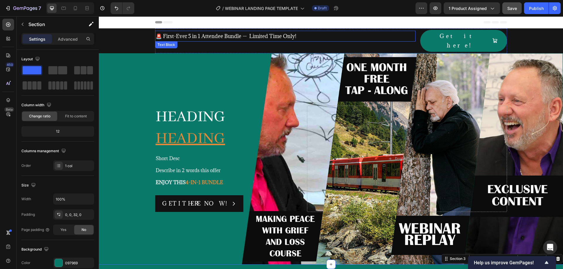
click at [190, 35] on span "🚨 First-Ever 5 in 1 Attendee Bundle — Limited Time Only!" at bounding box center [226, 36] width 141 height 7
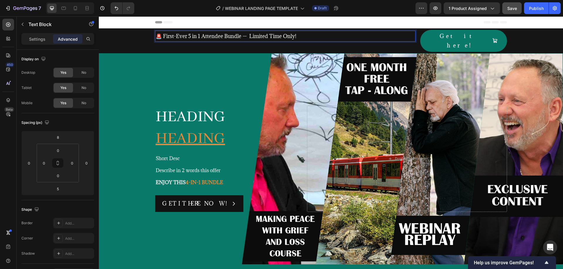
click at [187, 35] on span "🚨 First-Ever 5 in 1 Attendee Bundle — Limited Time Only!" at bounding box center [226, 36] width 141 height 7
click at [509, 7] on span "Save" at bounding box center [512, 8] width 10 height 5
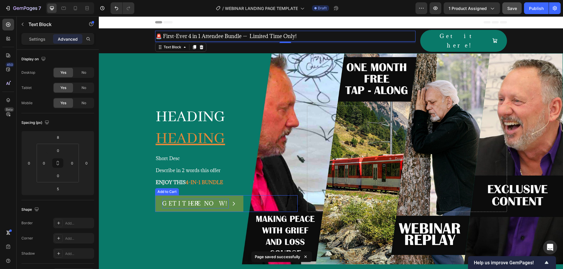
click at [194, 199] on div "GET IT HERE NOW!" at bounding box center [195, 203] width 67 height 9
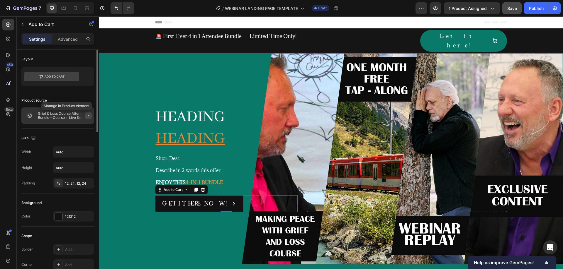
click at [85, 116] on button "button" at bounding box center [88, 115] width 7 height 7
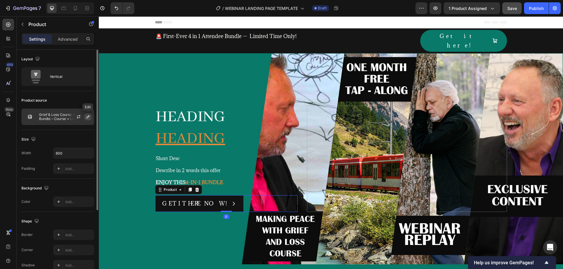
click at [88, 116] on icon "button" at bounding box center [88, 117] width 5 height 5
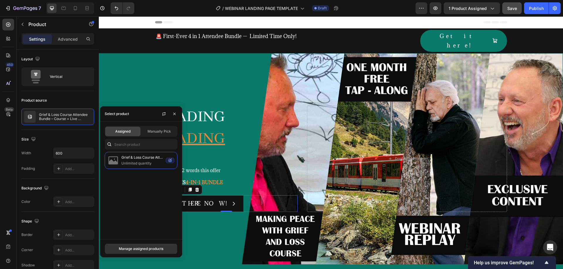
click at [1, 177] on div "450 Beta" at bounding box center [8, 142] width 17 height 253
